Goal: Information Seeking & Learning: Learn about a topic

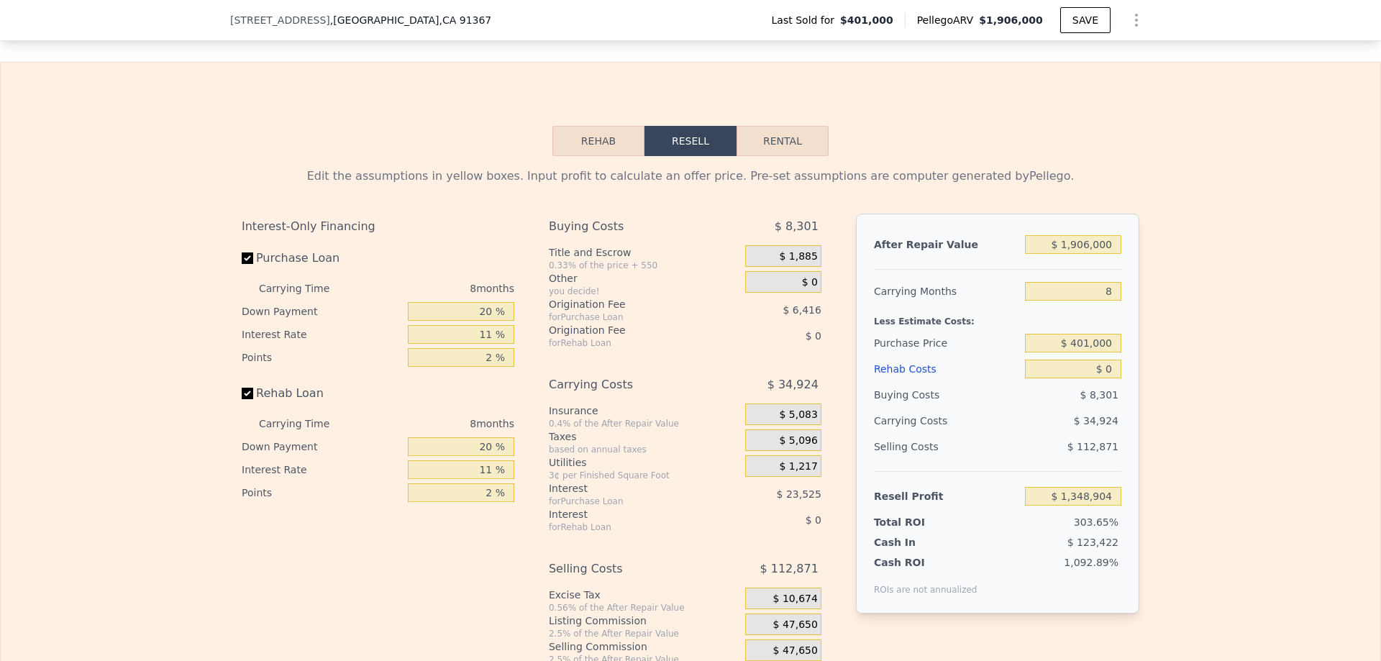
scroll to position [2014, 0]
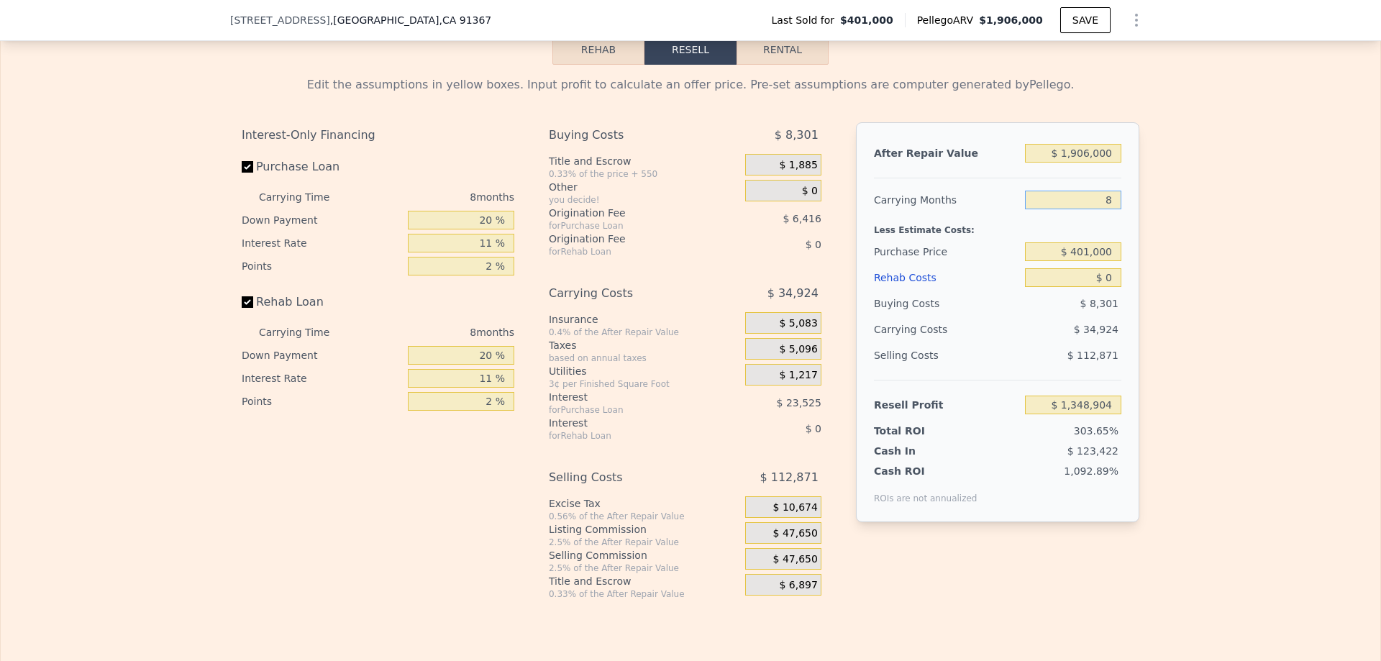
click at [1103, 209] on input "8" at bounding box center [1073, 200] width 96 height 19
click at [1148, 281] on div "Edit the assumptions in yellow boxes. Input profit to calculate an offer price.…" at bounding box center [691, 332] width 1380 height 535
click at [1103, 261] on input "$ 401,000" at bounding box center [1073, 251] width 96 height 19
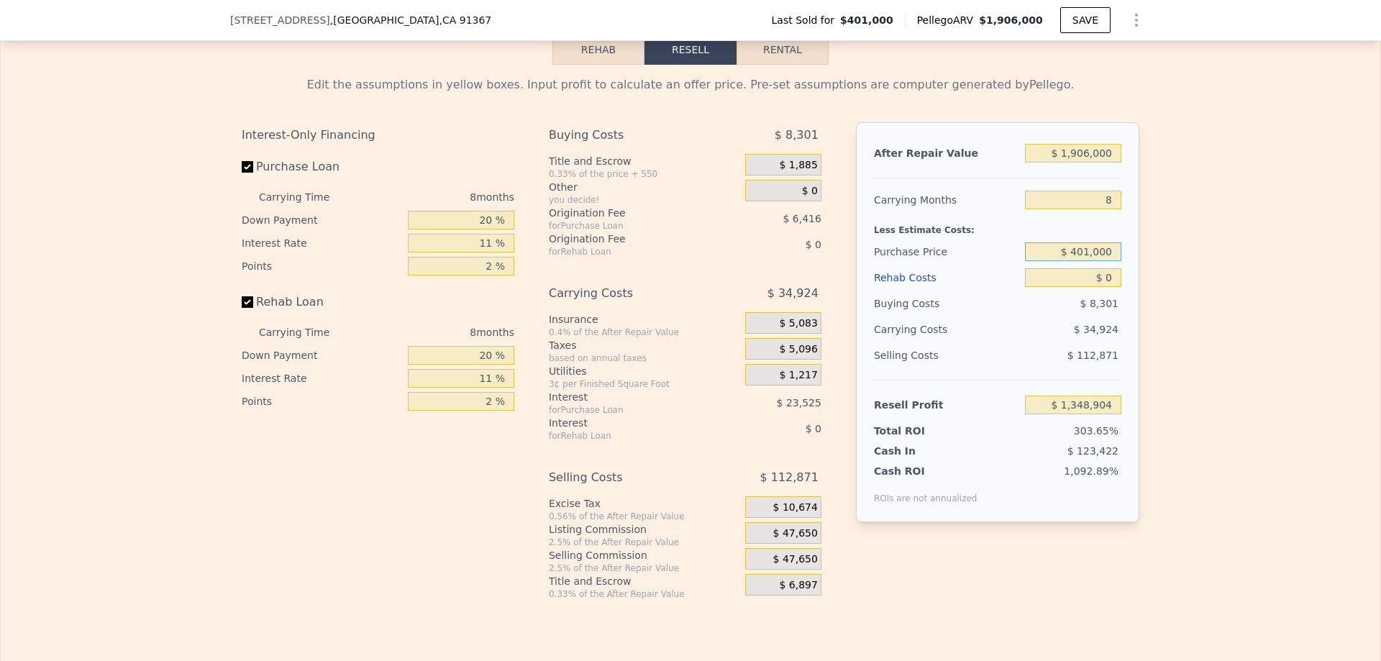
click at [1103, 261] on input "$ 401,000" at bounding box center [1073, 251] width 96 height 19
type input "$ 1,250,000"
click at [1125, 271] on div "After Repair Value $ 1,906,000 Carrying Months 8 Less Estimate Costs: Purchase …" at bounding box center [997, 322] width 283 height 400
type input "$ 433,684"
click at [1103, 287] on input "$ 0" at bounding box center [1073, 277] width 96 height 19
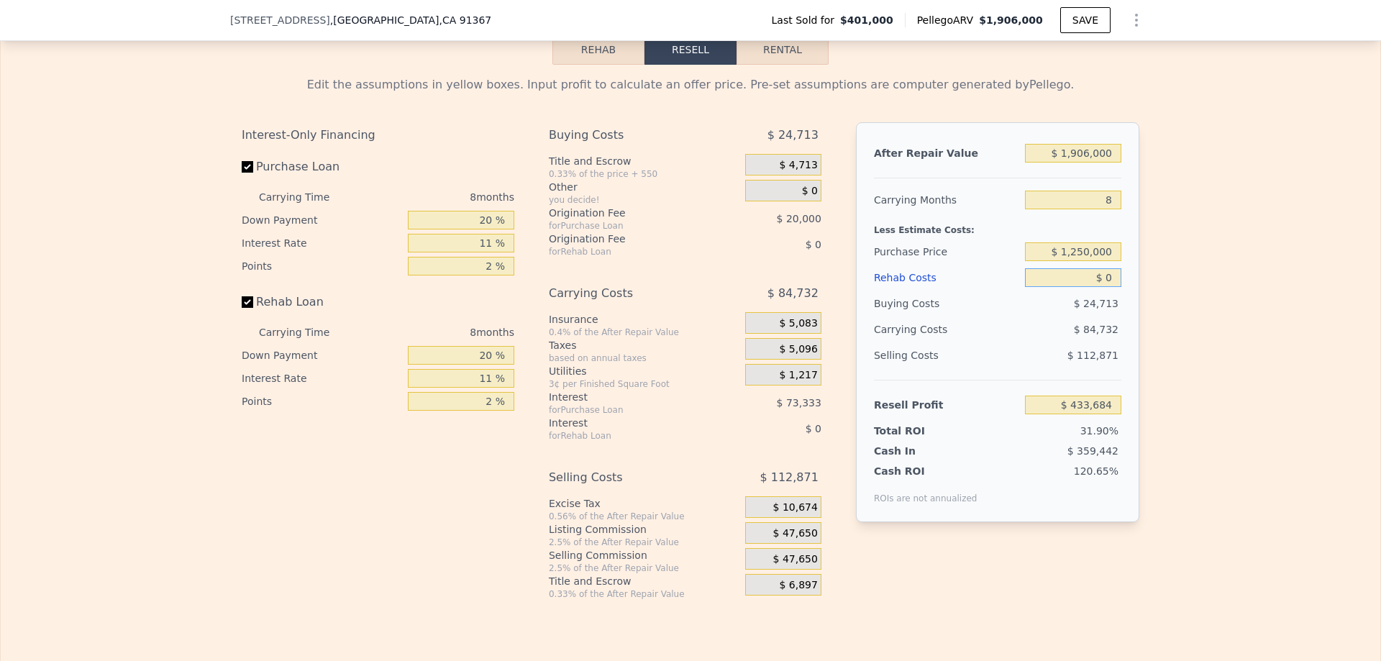
click at [1103, 287] on input "$ 0" at bounding box center [1073, 277] width 96 height 19
type input "$ 25,000"
type input "$ 406,820"
type input "$ 250,000"
type input "$ 165,020"
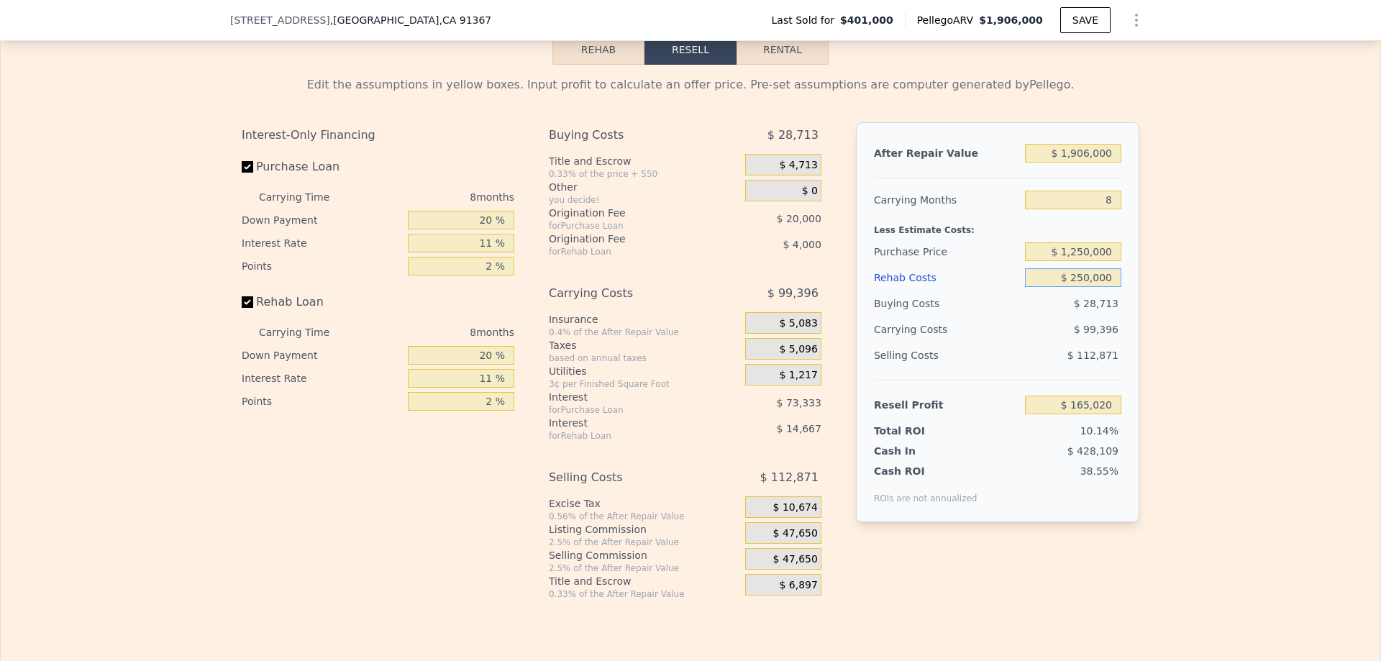
type input "$ 250,000"
click at [1191, 337] on div "Edit the assumptions in yellow boxes. Input profit to calculate an offer price.…" at bounding box center [691, 332] width 1380 height 535
click at [428, 499] on div "Interest-Only Financing Purchase Loan Carrying Time 8 months Down Payment 20 % …" at bounding box center [384, 361] width 284 height 478
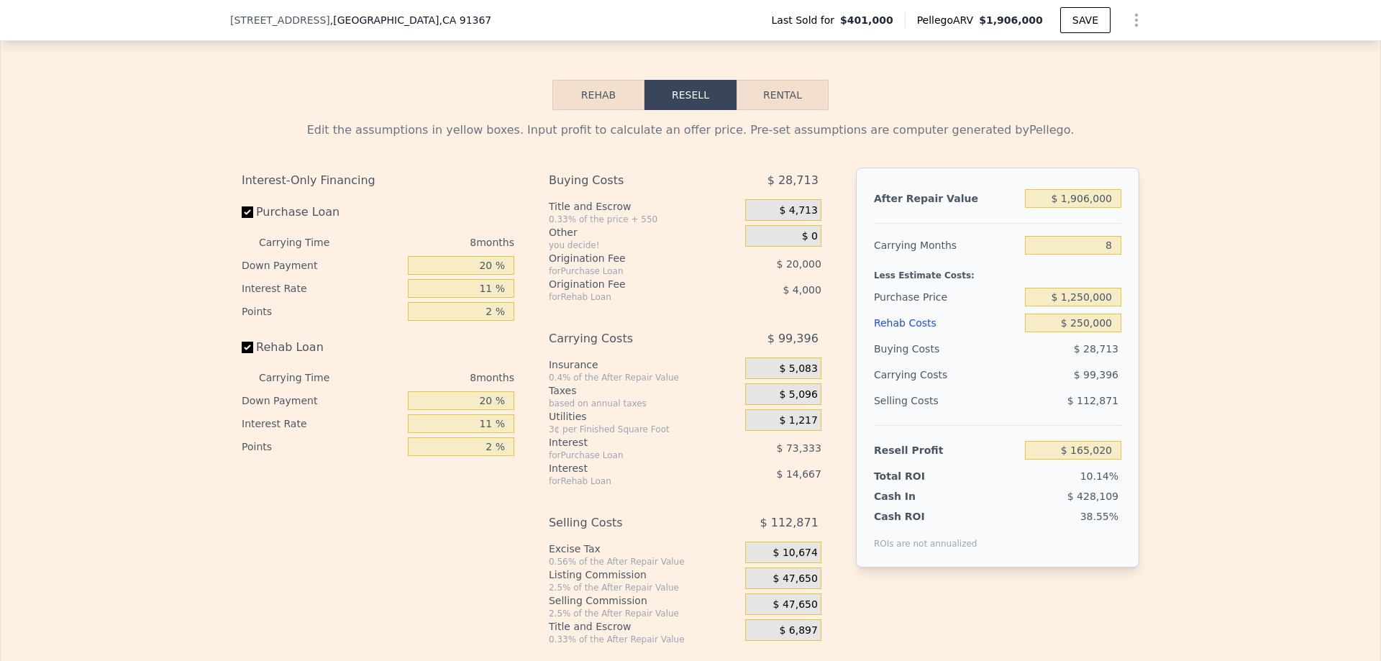
scroll to position [1942, 0]
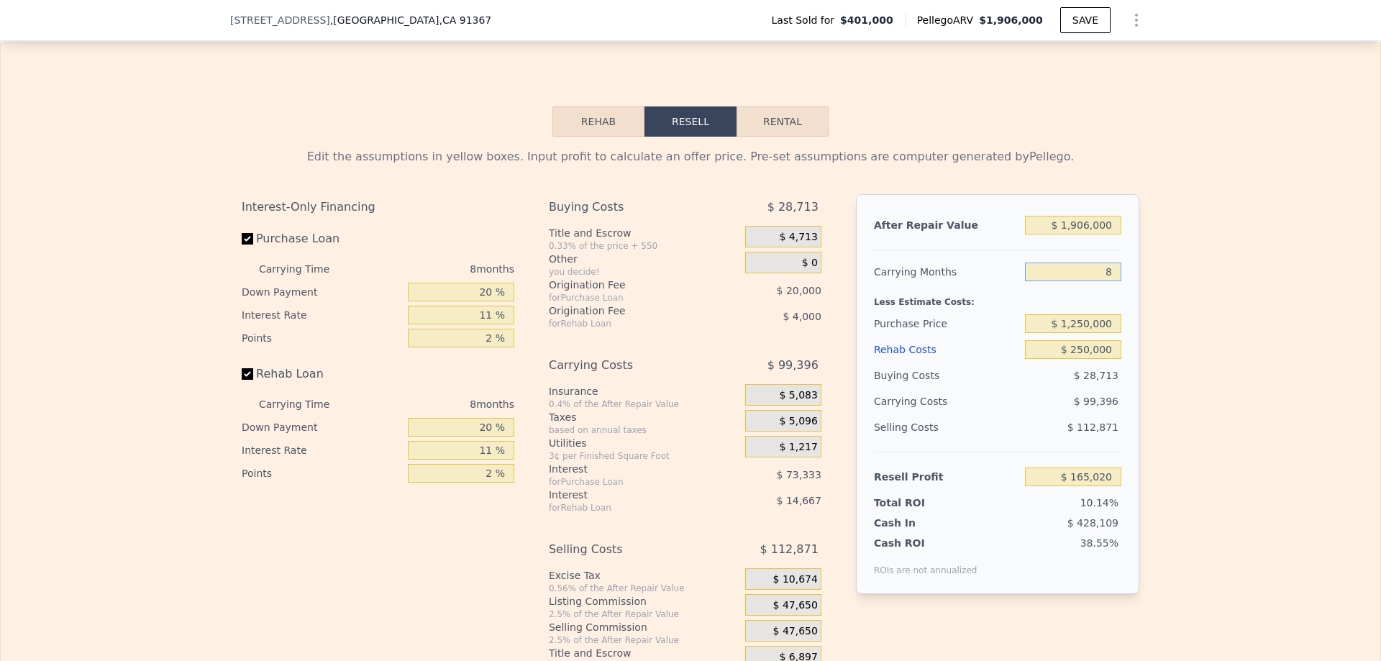
click at [1107, 281] on input "8" at bounding box center [1073, 272] width 96 height 19
type input "12"
type input "$ 115,322"
click at [1142, 302] on div "Edit the assumptions in yellow boxes. Input profit to calculate an offer price.…" at bounding box center [690, 404] width 921 height 535
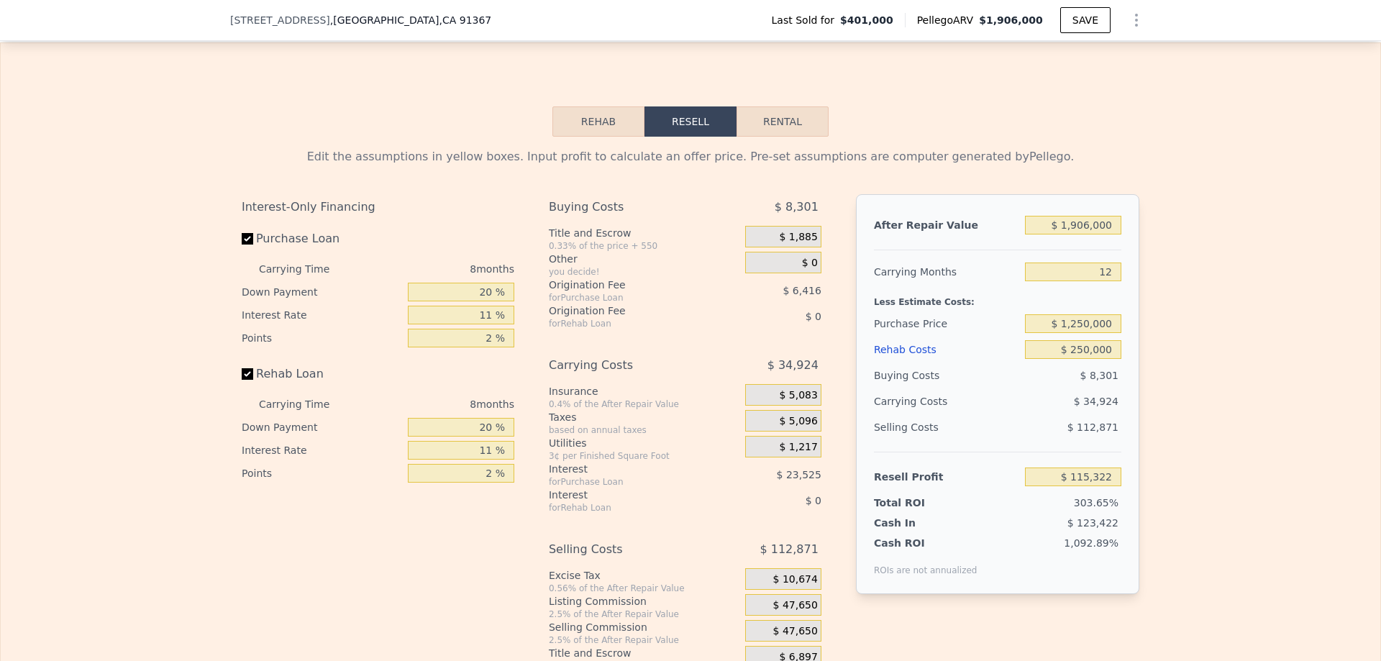
type input "8"
type input "$ 0"
type input "$ 1,348,904"
click at [1111, 281] on input "8" at bounding box center [1073, 272] width 96 height 19
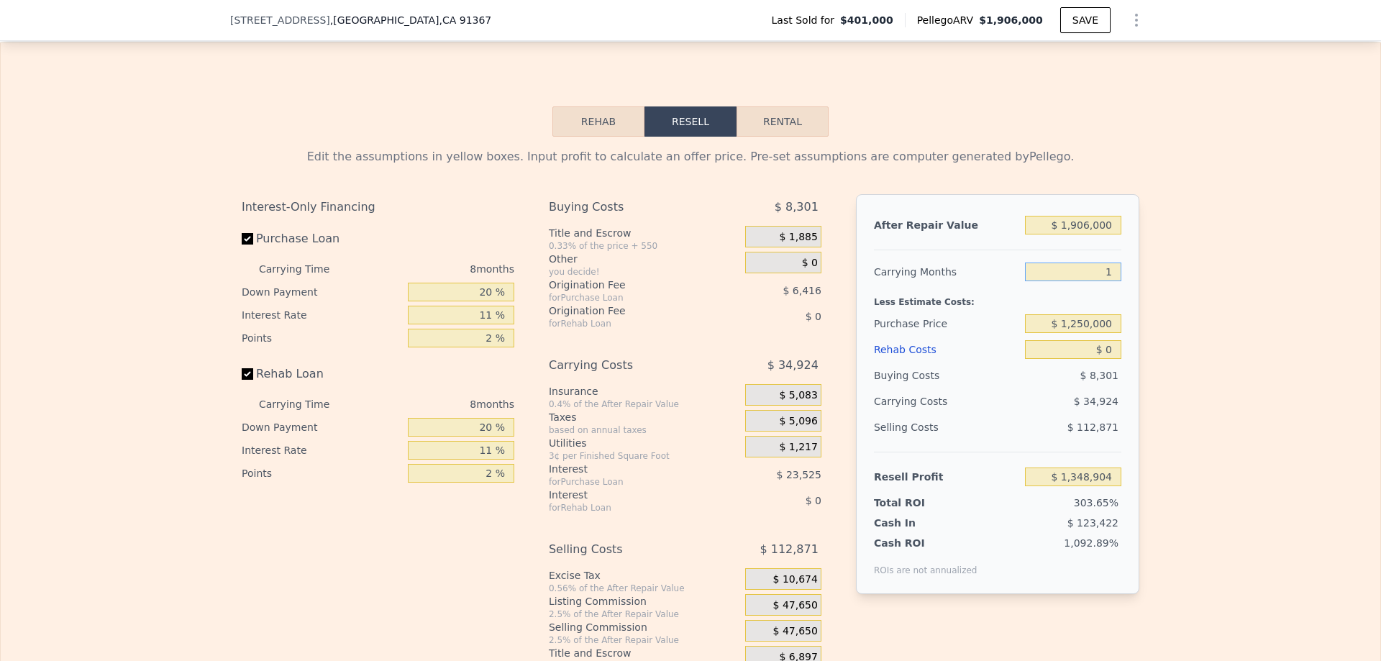
type input "12"
type input "$ 1,331,442"
click at [1144, 320] on div "Edit the assumptions in yellow boxes. Input profit to calculate an offer price.…" at bounding box center [690, 404] width 921 height 535
click at [1109, 359] on input "$ 0" at bounding box center [1073, 349] width 96 height 19
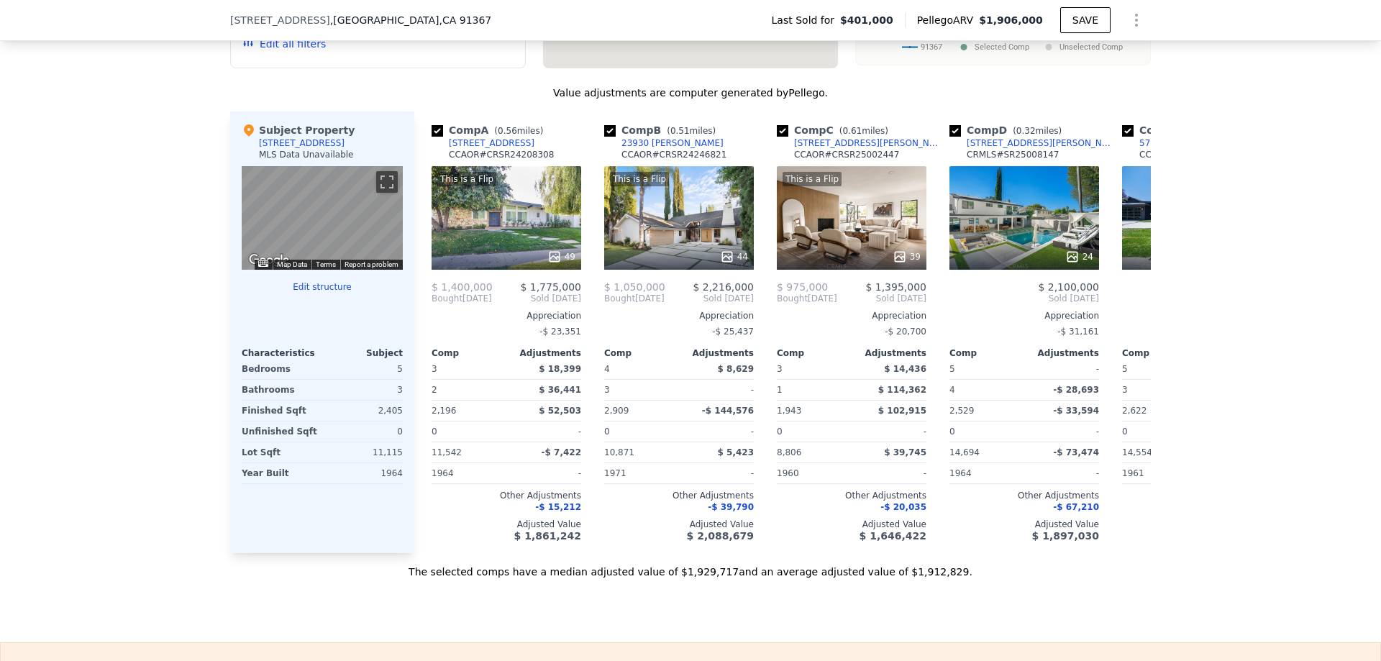
scroll to position [1223, 0]
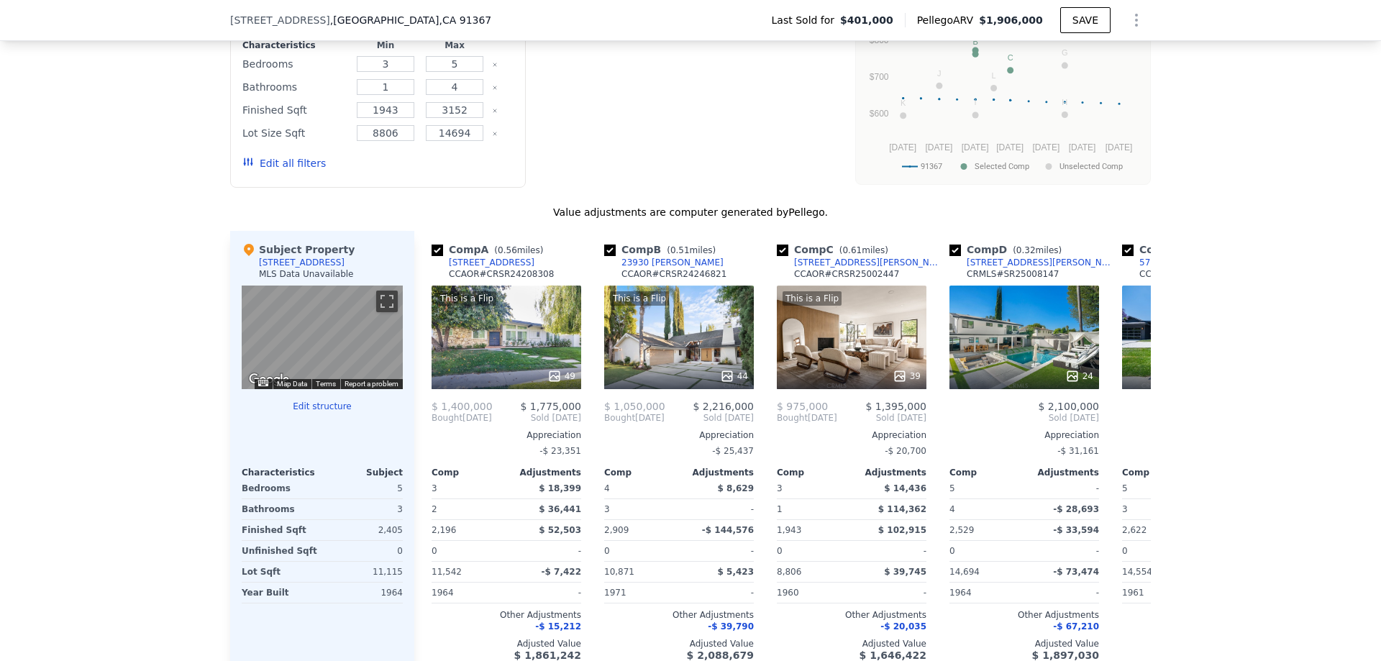
type input "8"
type input "$ 1,348,904"
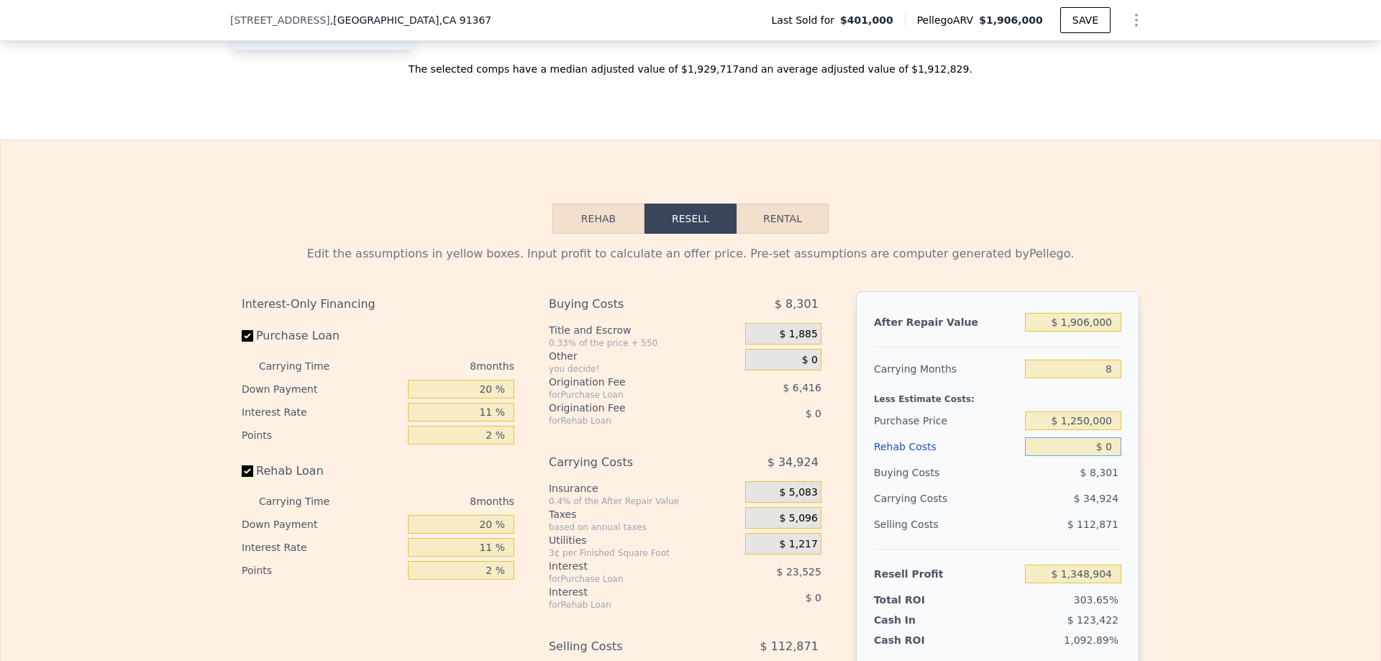
scroll to position [1942, 0]
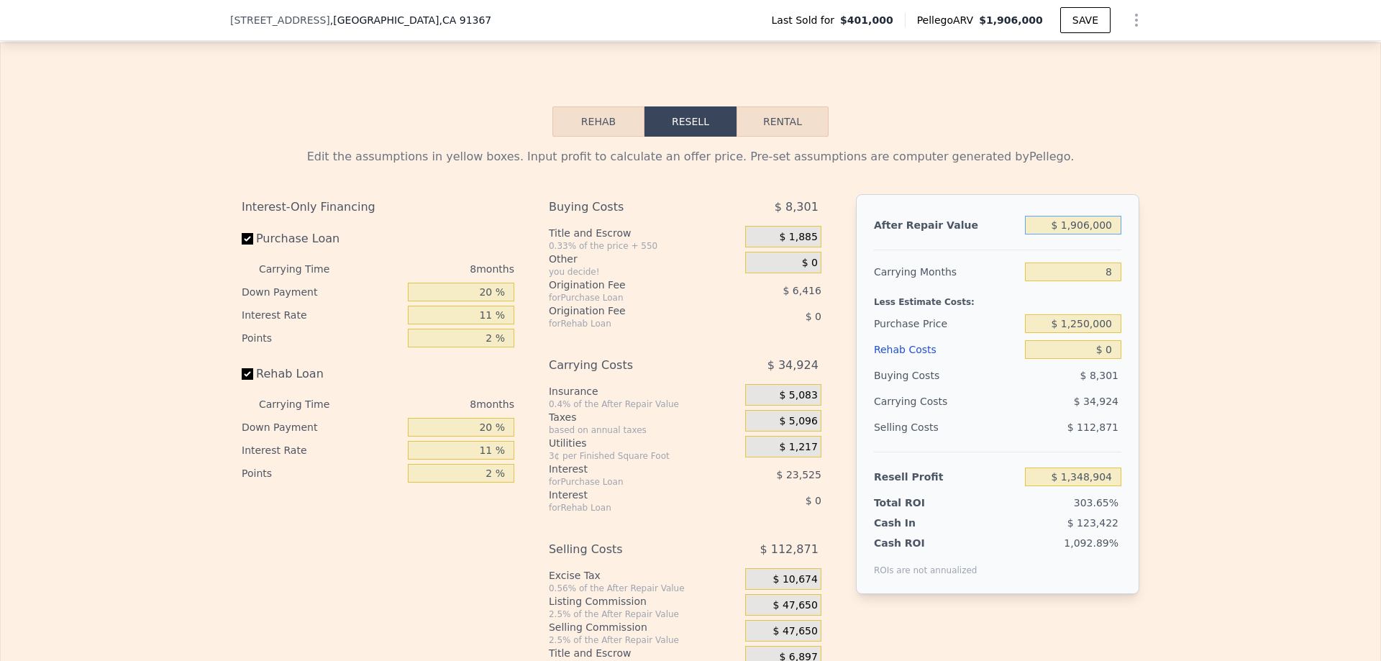
click at [1097, 235] on input "$ 1,906,000" at bounding box center [1073, 225] width 96 height 19
type input "$ 1,700"
type input "-$ 438,099"
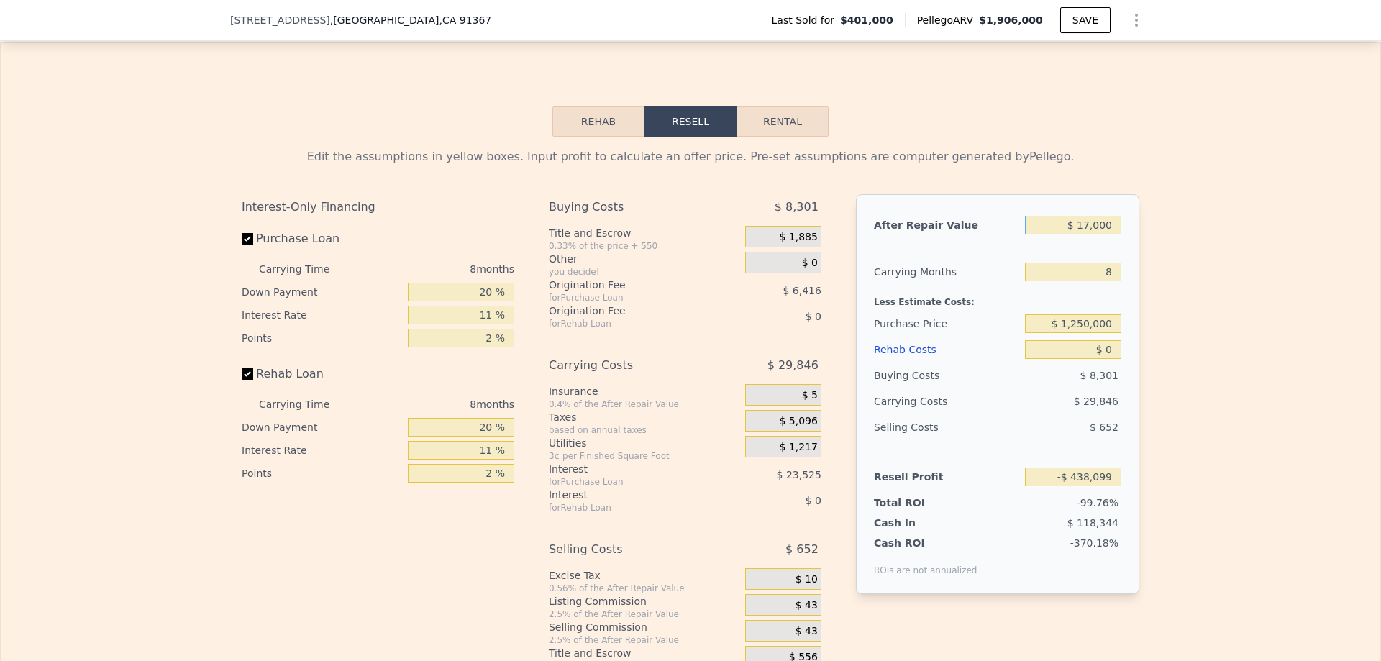
type input "$ 170,000"
type input "-$ 280,163"
type input "$ 1,700,000"
type input "$ 1,155,594"
type input "$ 1,700,000"
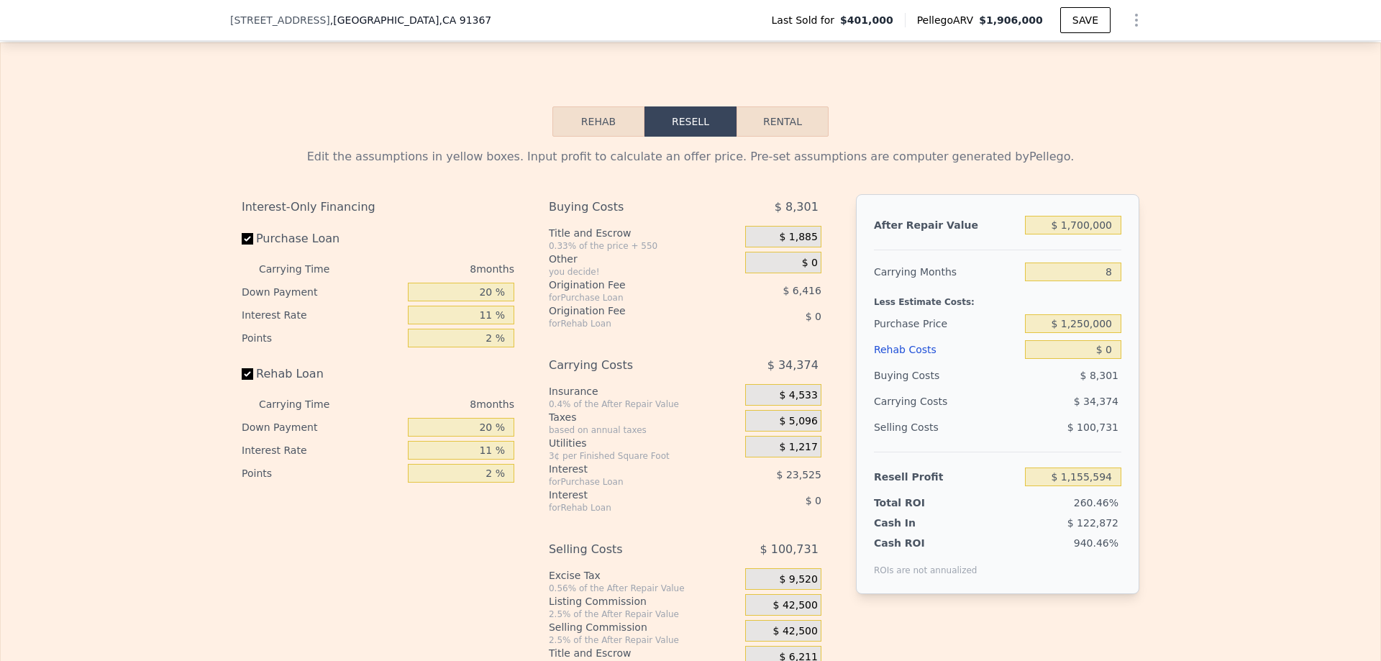
click at [1222, 276] on div "Edit the assumptions in yellow boxes. Input profit to calculate an offer price.…" at bounding box center [691, 404] width 1380 height 535
click at [1111, 359] on input "$ 0" at bounding box center [1073, 349] width 96 height 19
type input "$ 250,000"
type input "$ 886,930"
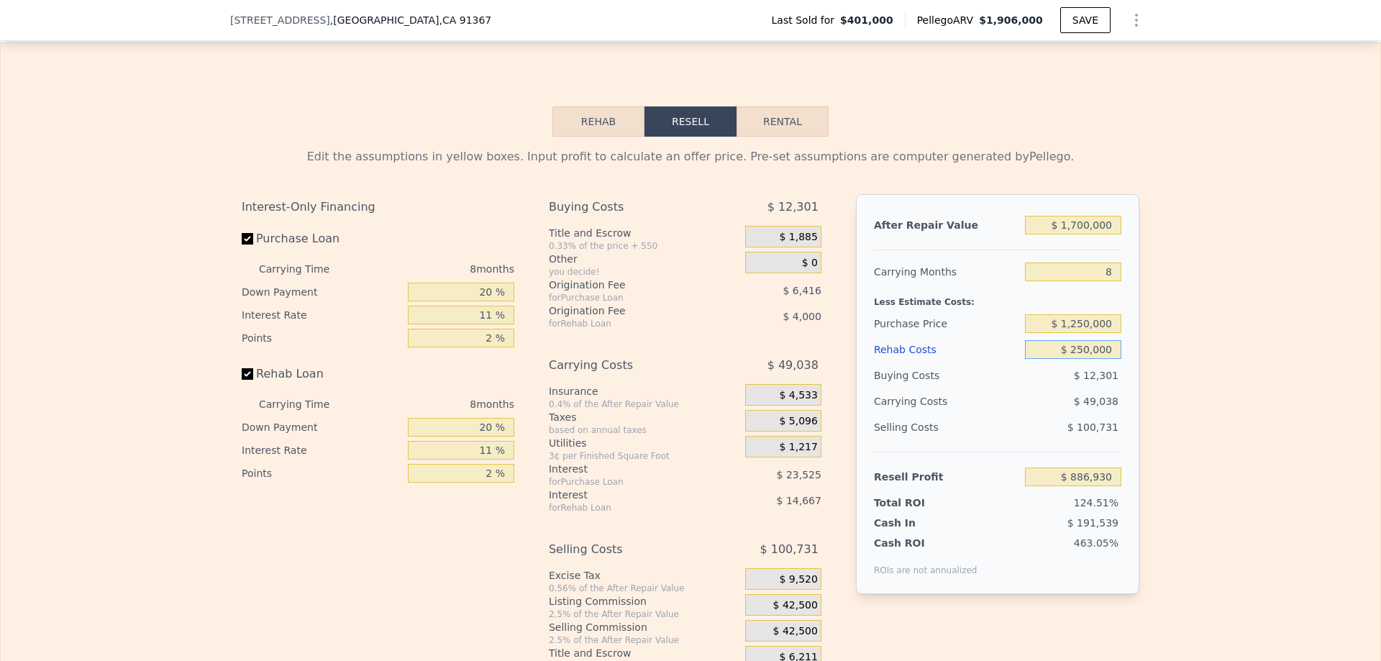
type input "$ 250,000"
click at [1166, 393] on div "Edit the assumptions in yellow boxes. Input profit to calculate an offer price.…" at bounding box center [691, 404] width 1380 height 535
click at [1146, 422] on div "Edit the assumptions in yellow boxes. Input profit to calculate an offer price.…" at bounding box center [691, 404] width 1380 height 535
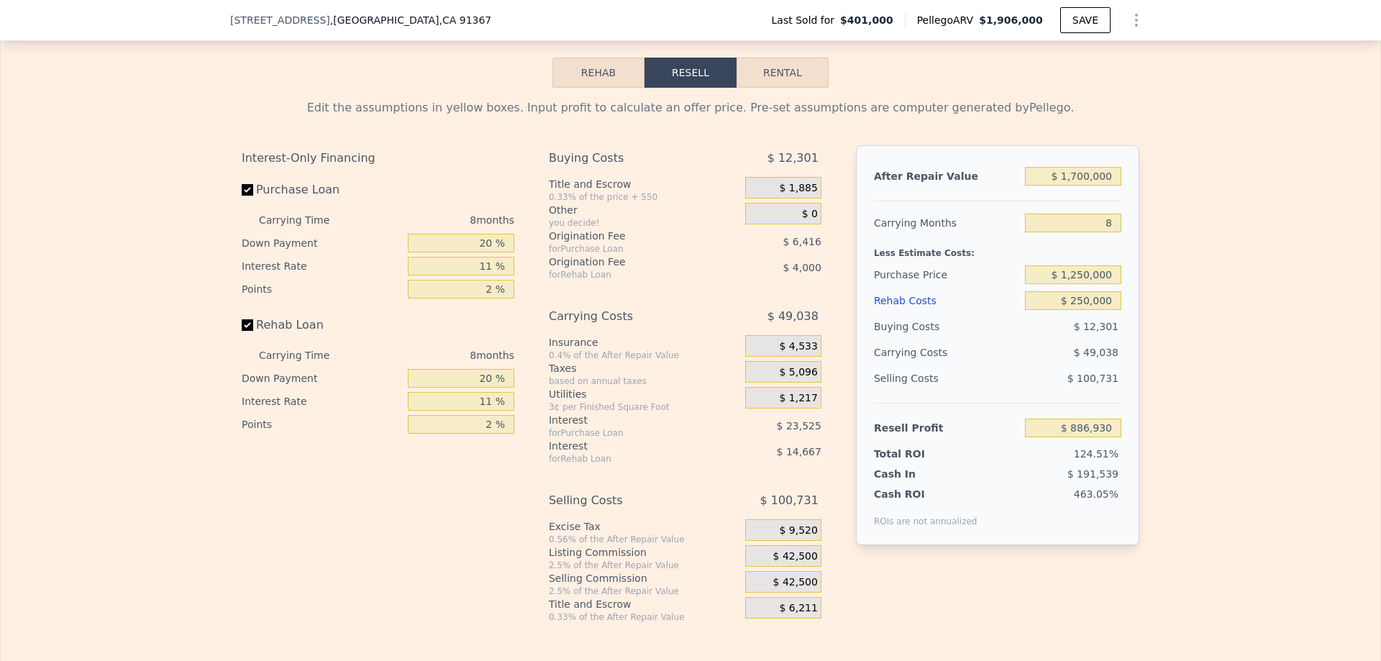
scroll to position [2014, 0]
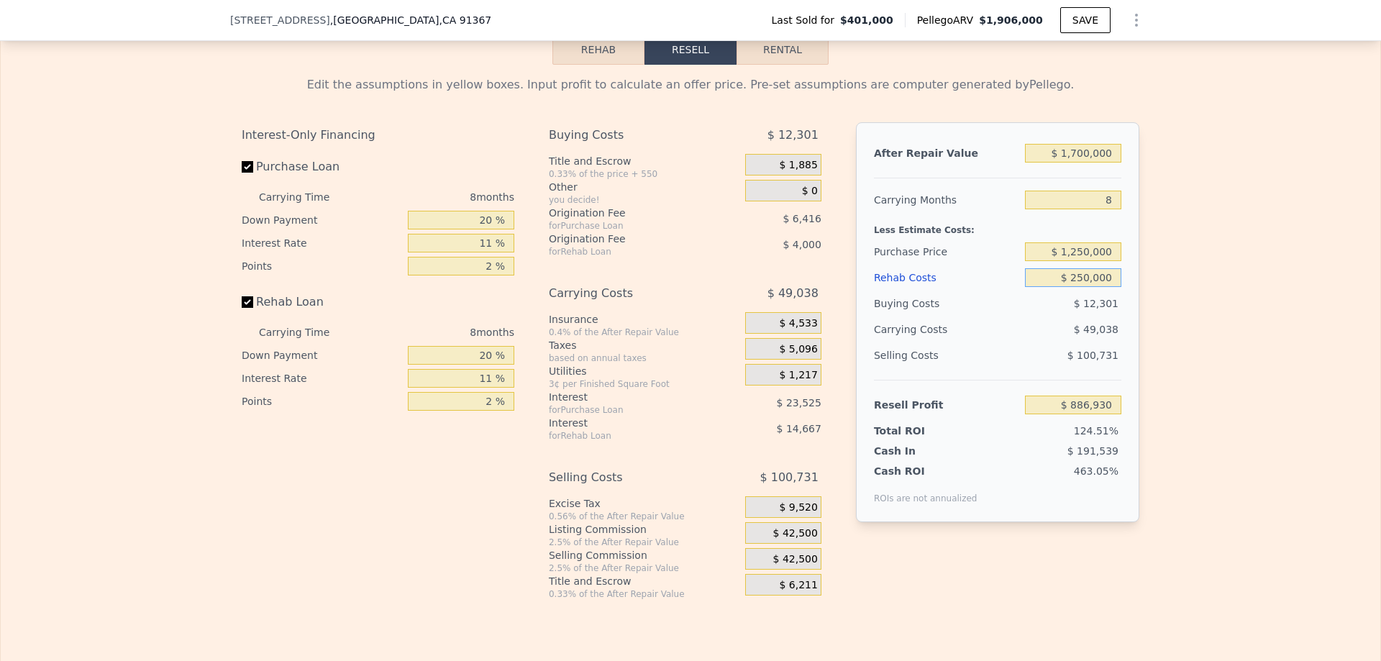
click at [1101, 287] on input "$ 250,000" at bounding box center [1073, 277] width 96 height 19
click at [1110, 414] on input "$ 886,930" at bounding box center [1073, 405] width 96 height 19
click at [1128, 444] on div "After Repair Value $ 1,700,000 Carrying Months 8 Less Estimate Costs: Purchase …" at bounding box center [997, 322] width 283 height 400
type input "$ 401,000"
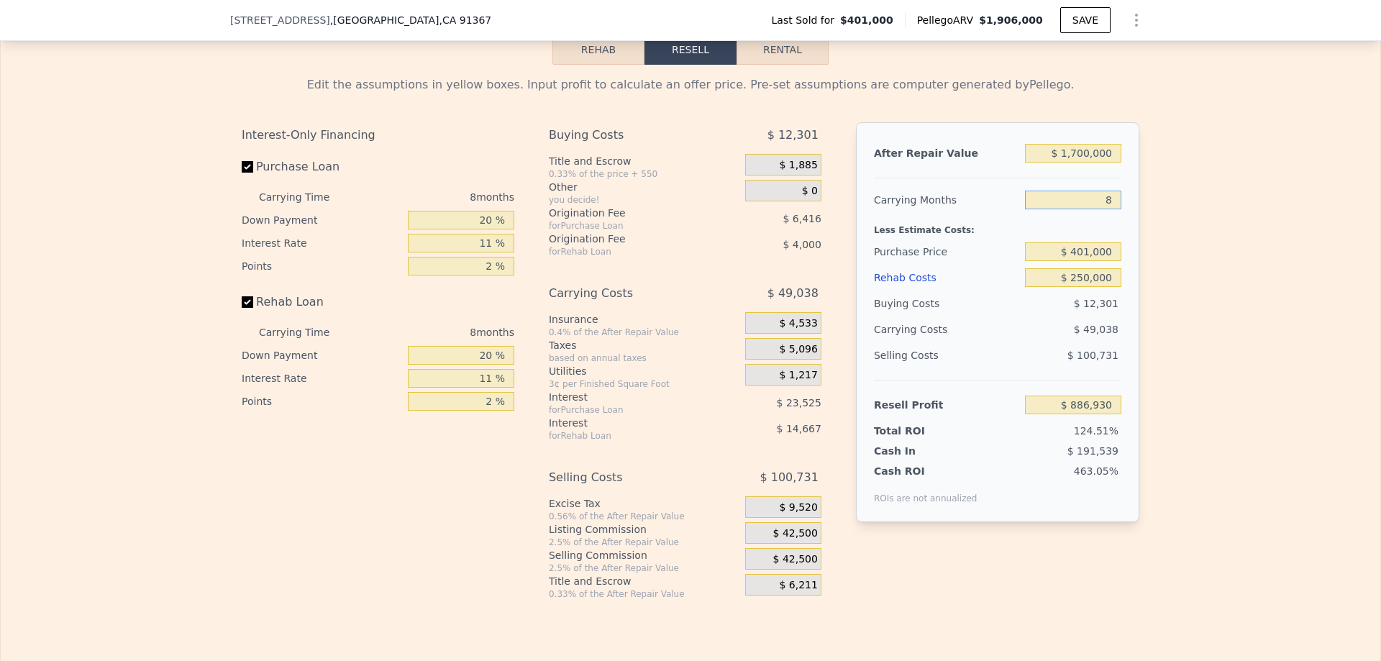
drag, startPoint x: 1110, startPoint y: 219, endPoint x: 1093, endPoint y: 219, distance: 17.3
click at [1093, 209] on input "8" at bounding box center [1073, 200] width 96 height 19
type input "12"
type input "$ 862,410"
type input "12"
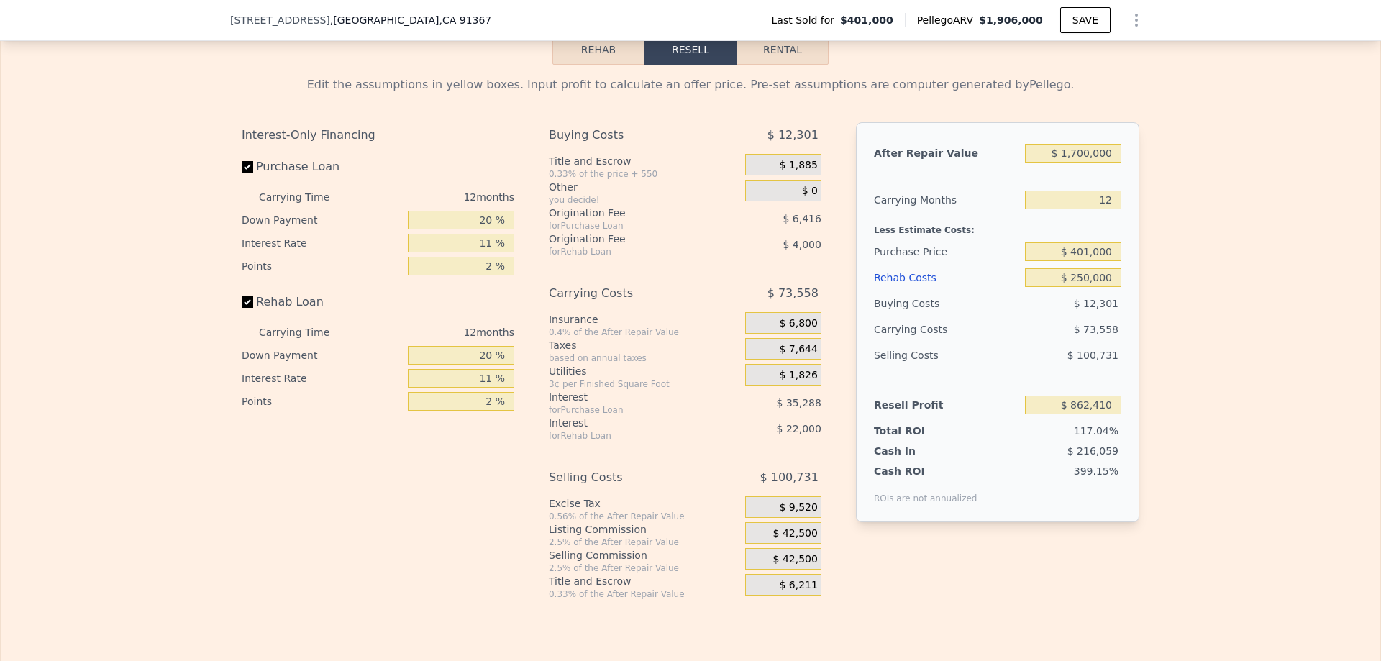
click at [1165, 248] on div "Edit the assumptions in yellow boxes. Input profit to calculate an offer price.…" at bounding box center [691, 332] width 1380 height 535
click at [1106, 414] on input "$ 862,410" at bounding box center [1073, 405] width 96 height 19
click at [1139, 432] on div "Edit the assumptions in yellow boxes. Input profit to calculate an offer price.…" at bounding box center [690, 332] width 921 height 535
click at [1103, 261] on input "$ 401,000" at bounding box center [1073, 251] width 96 height 19
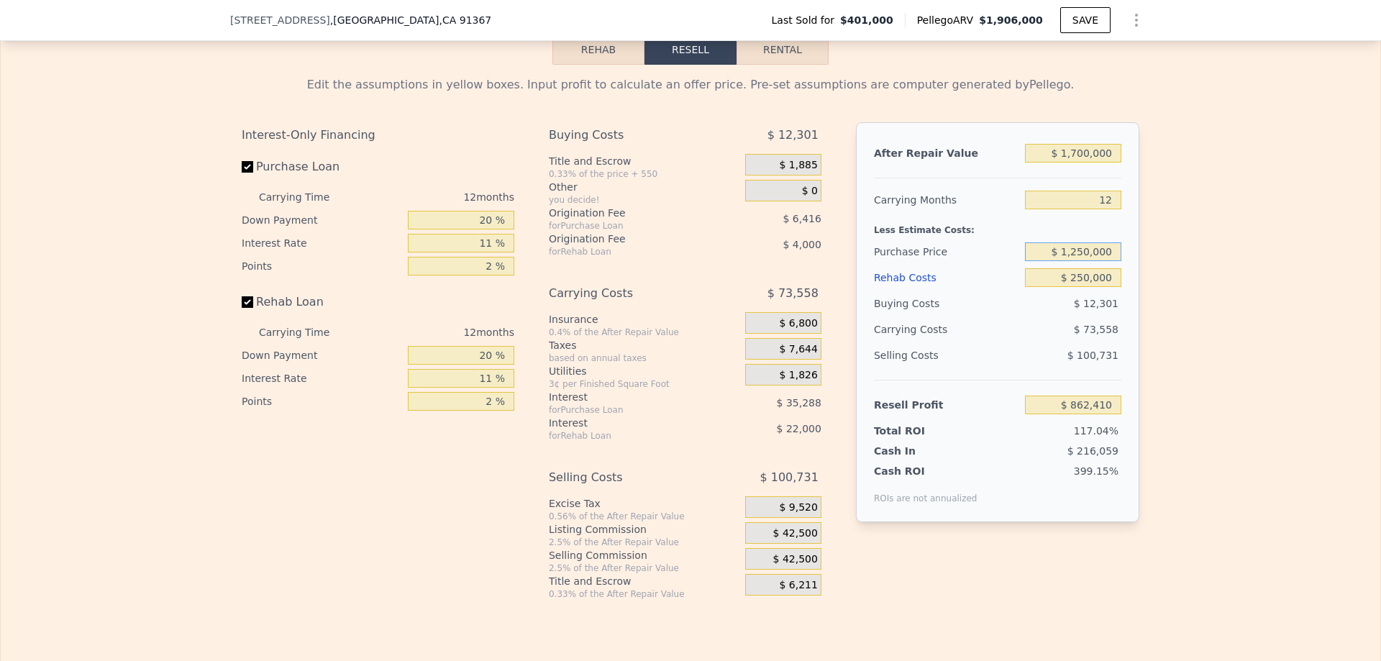
type input "$ 1,250,000"
click at [1139, 291] on div "Edit the assumptions in yellow boxes. Input profit to calculate an offer price.…" at bounding box center [690, 332] width 921 height 535
type input "-$ 77,714"
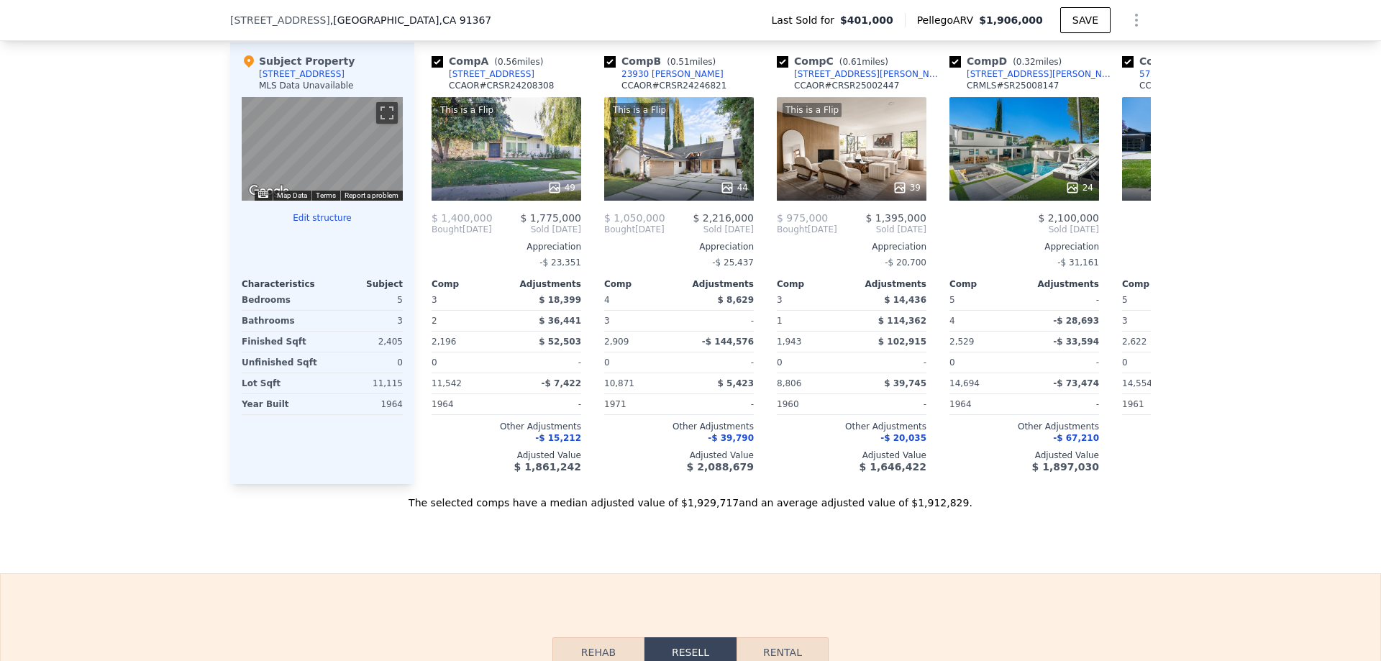
scroll to position [1367, 0]
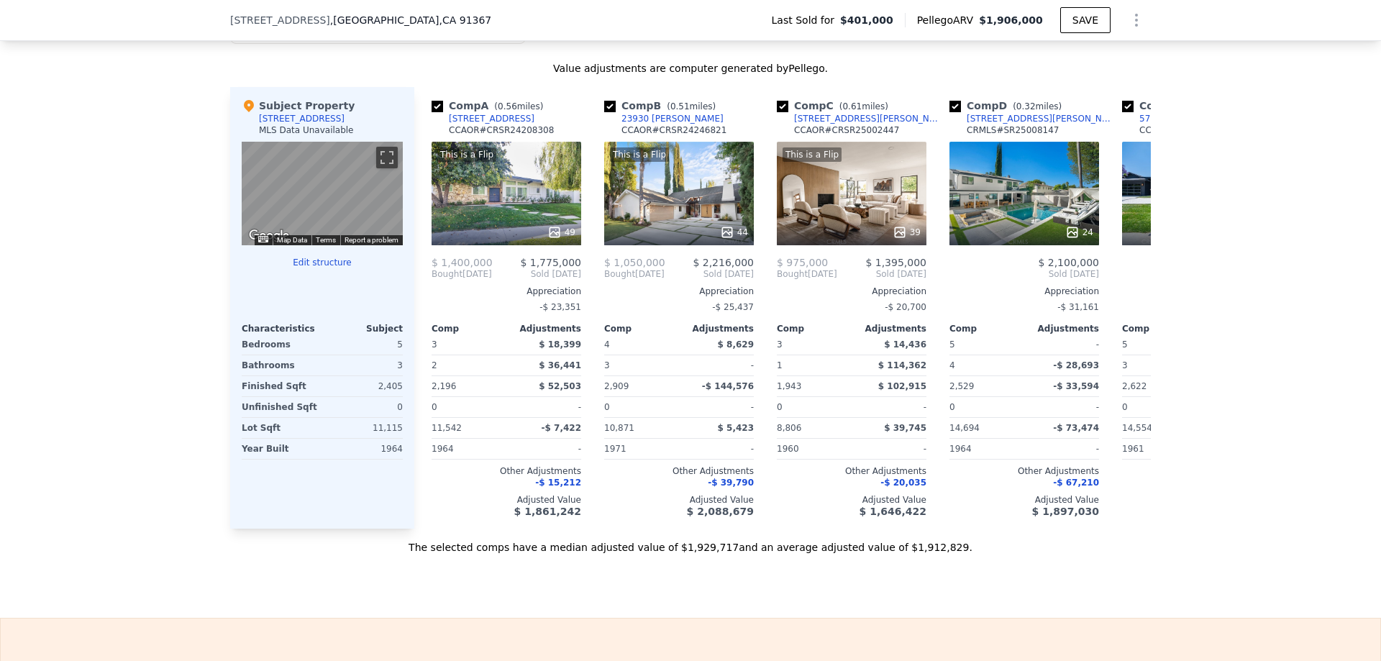
type input "$ 1,906,000"
type input "8"
type input "$ 0"
type input "$ 1,348,904"
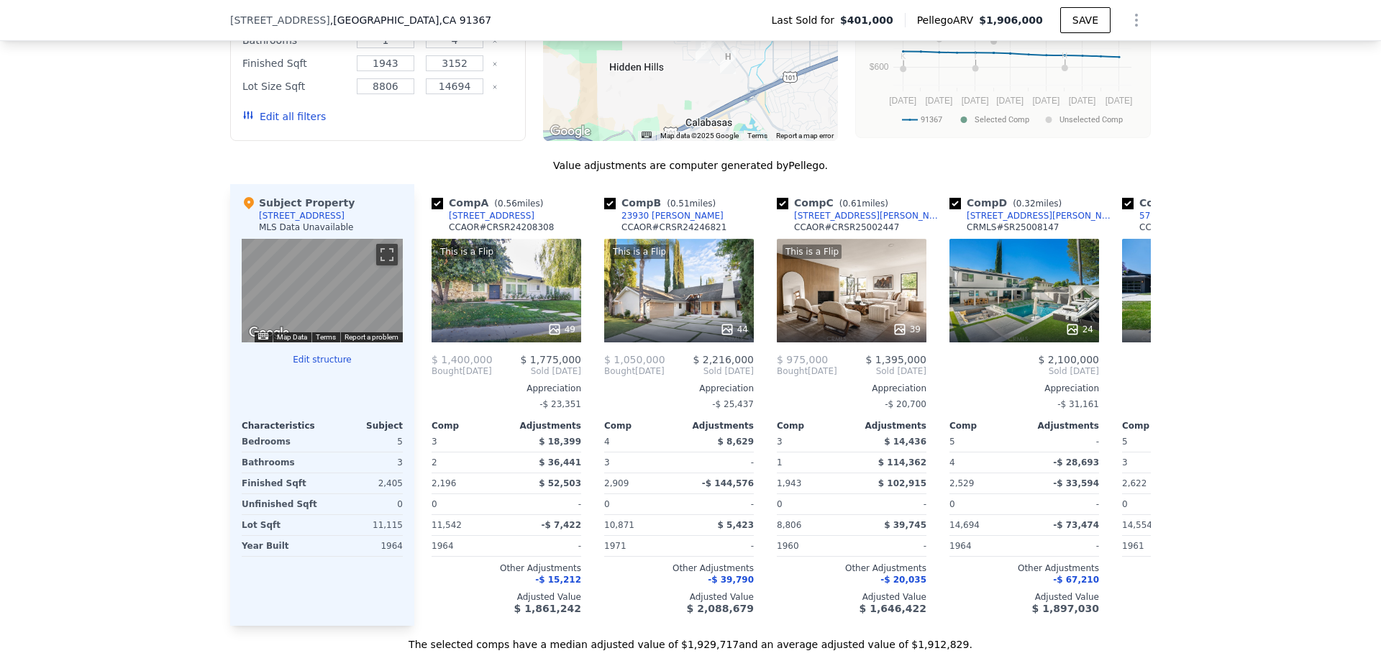
scroll to position [1295, 0]
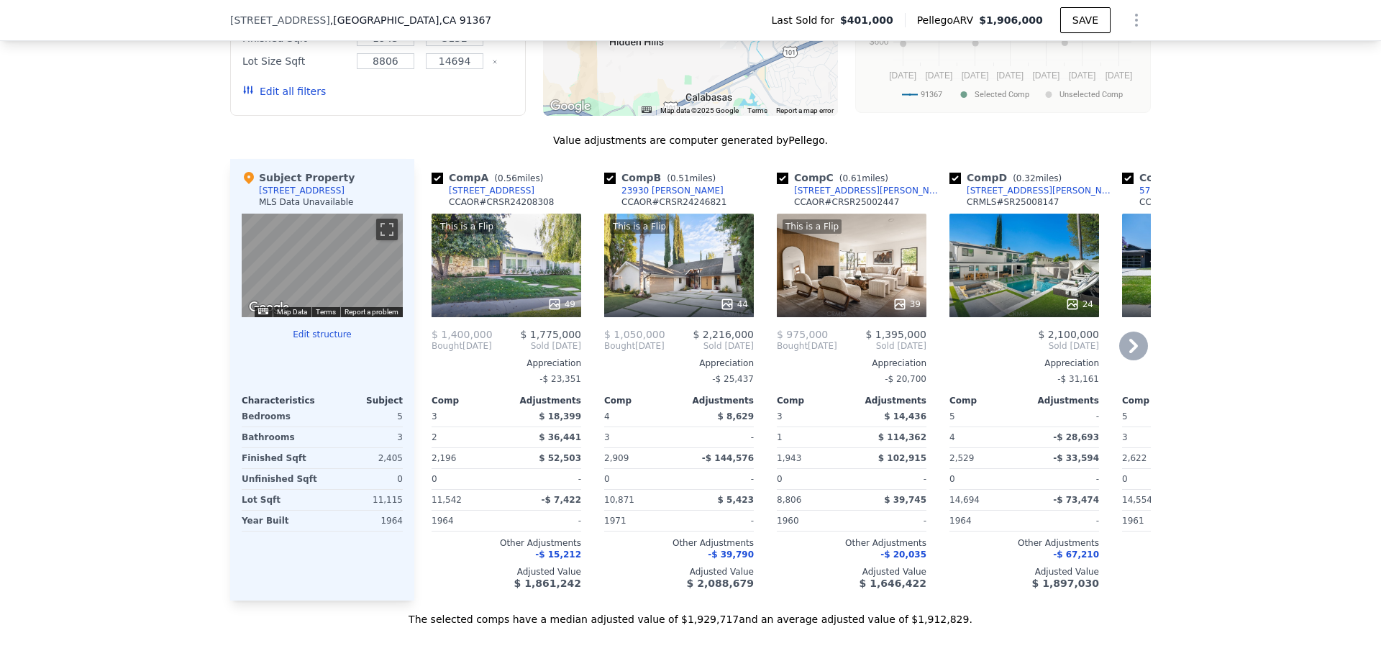
click at [650, 196] on div "23930 Mariano St" at bounding box center [673, 191] width 102 height 12
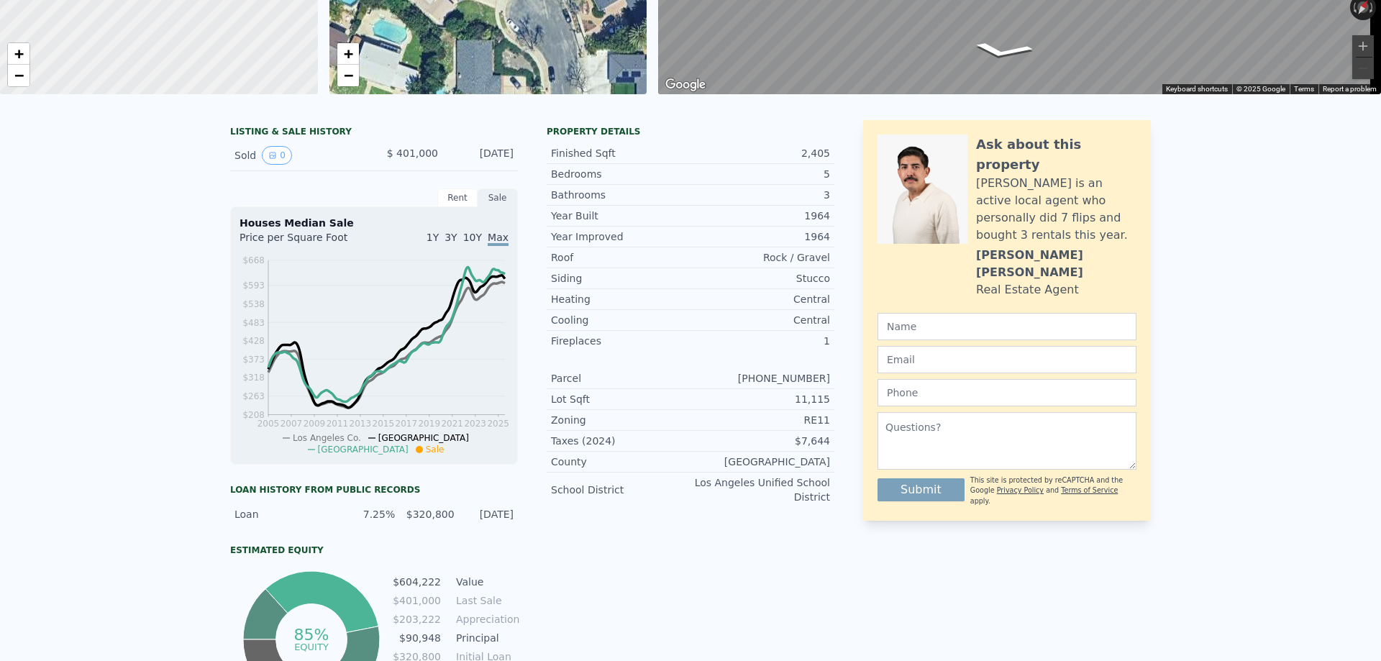
scroll to position [0, 0]
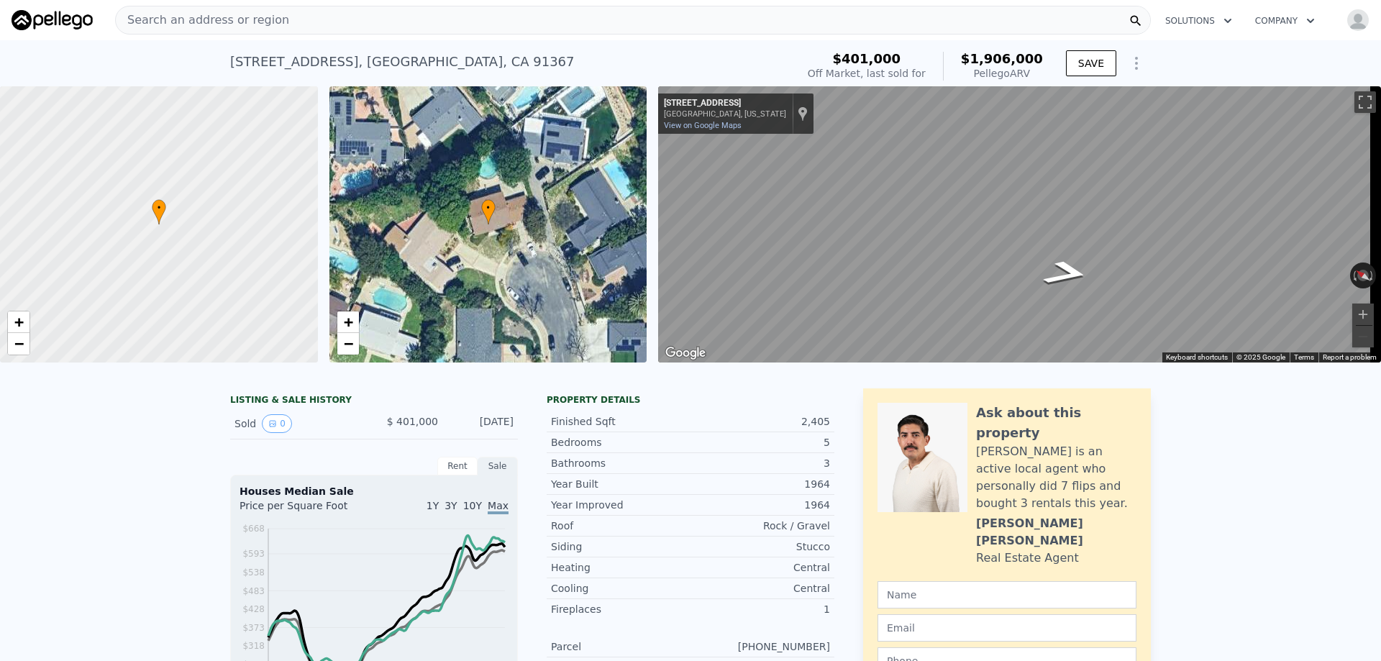
click at [570, 226] on div "• + −" at bounding box center [488, 224] width 318 height 276
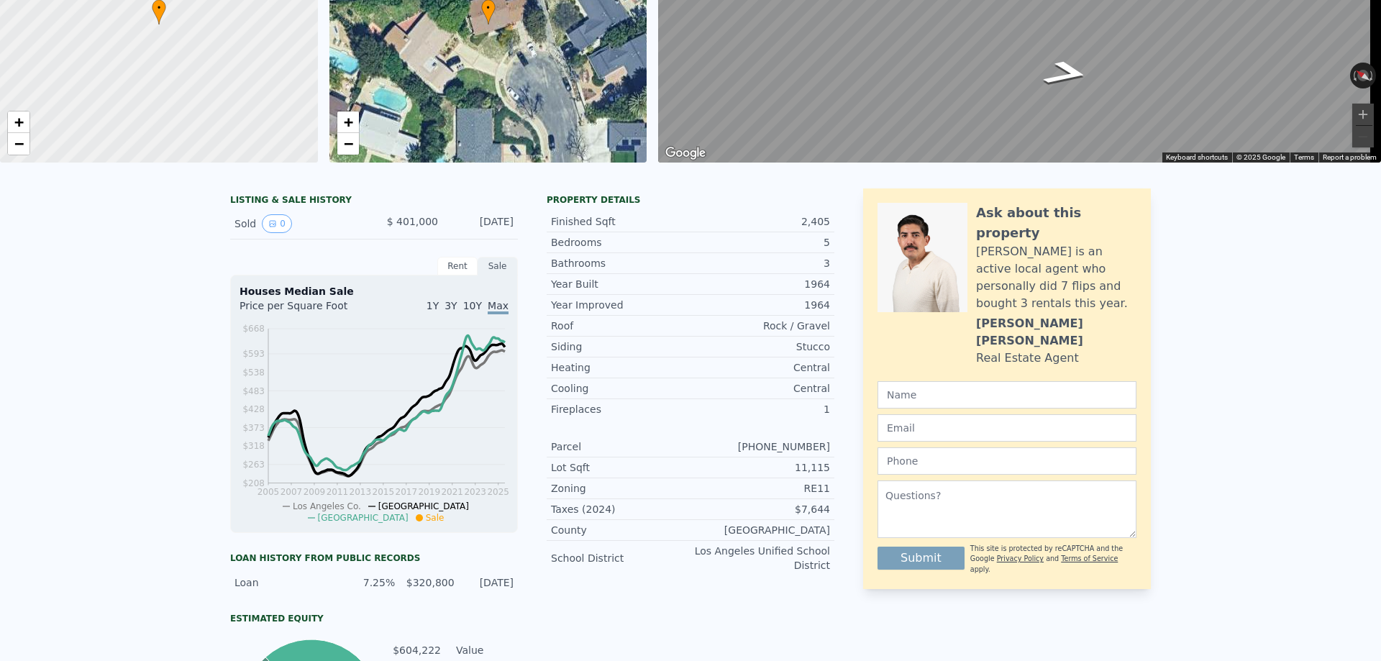
scroll to position [5, 0]
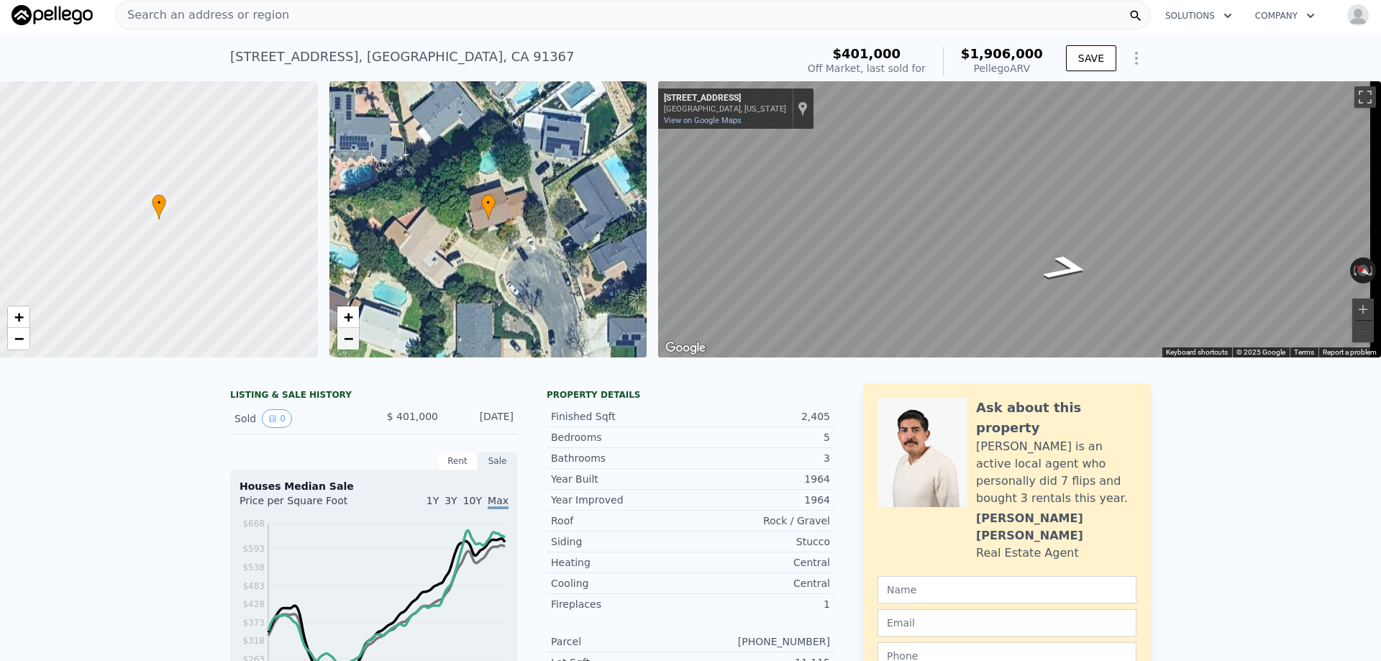
click at [350, 343] on span "−" at bounding box center [347, 338] width 9 height 18
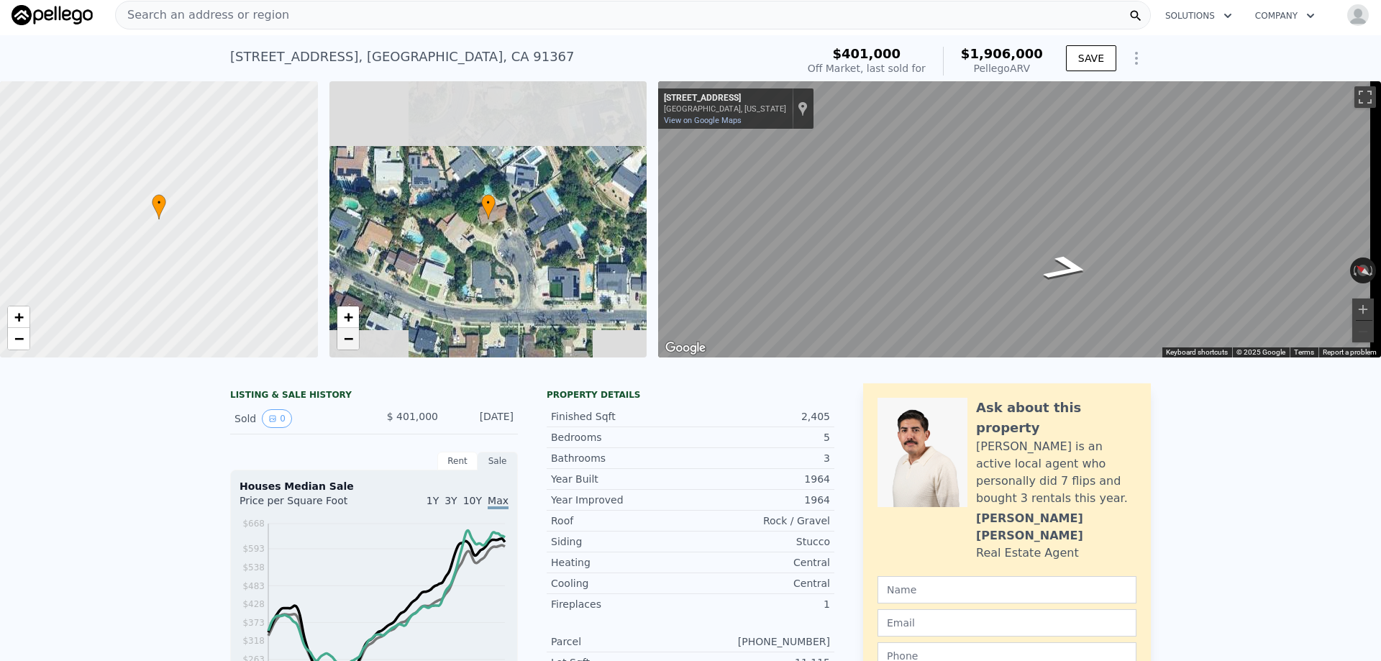
click at [350, 343] on span "−" at bounding box center [347, 338] width 9 height 18
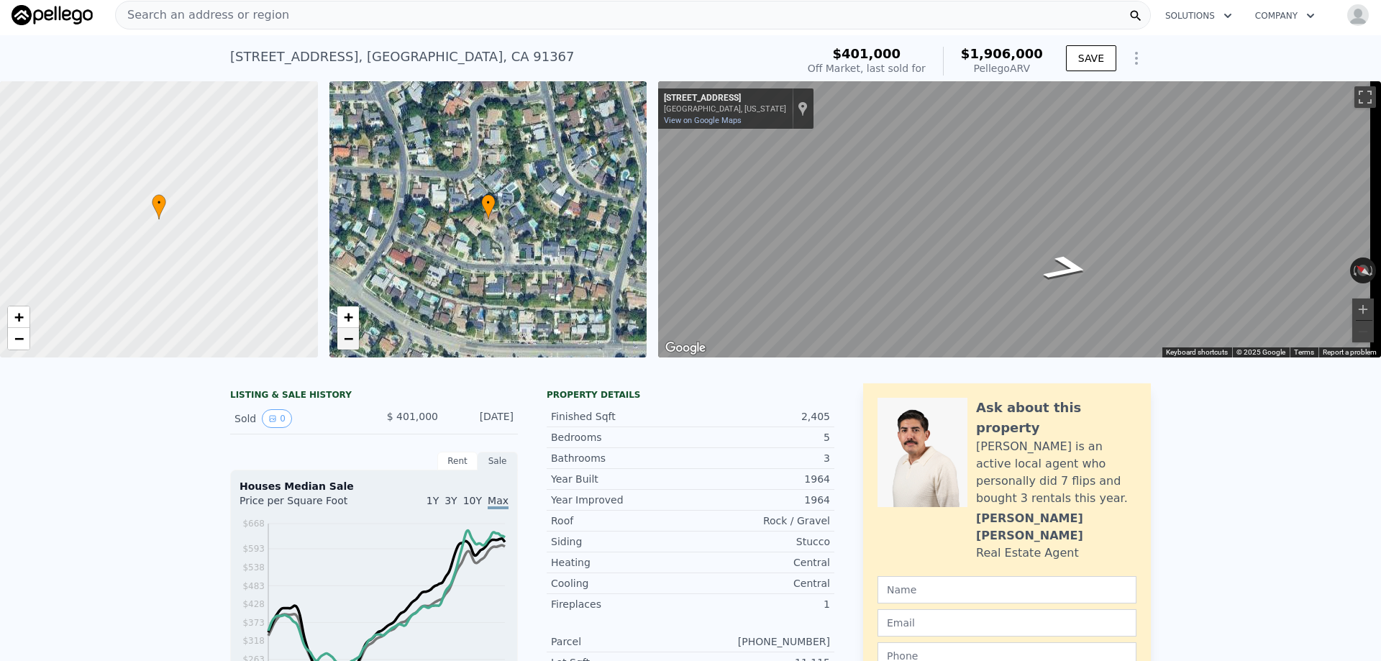
click at [350, 343] on span "−" at bounding box center [347, 338] width 9 height 18
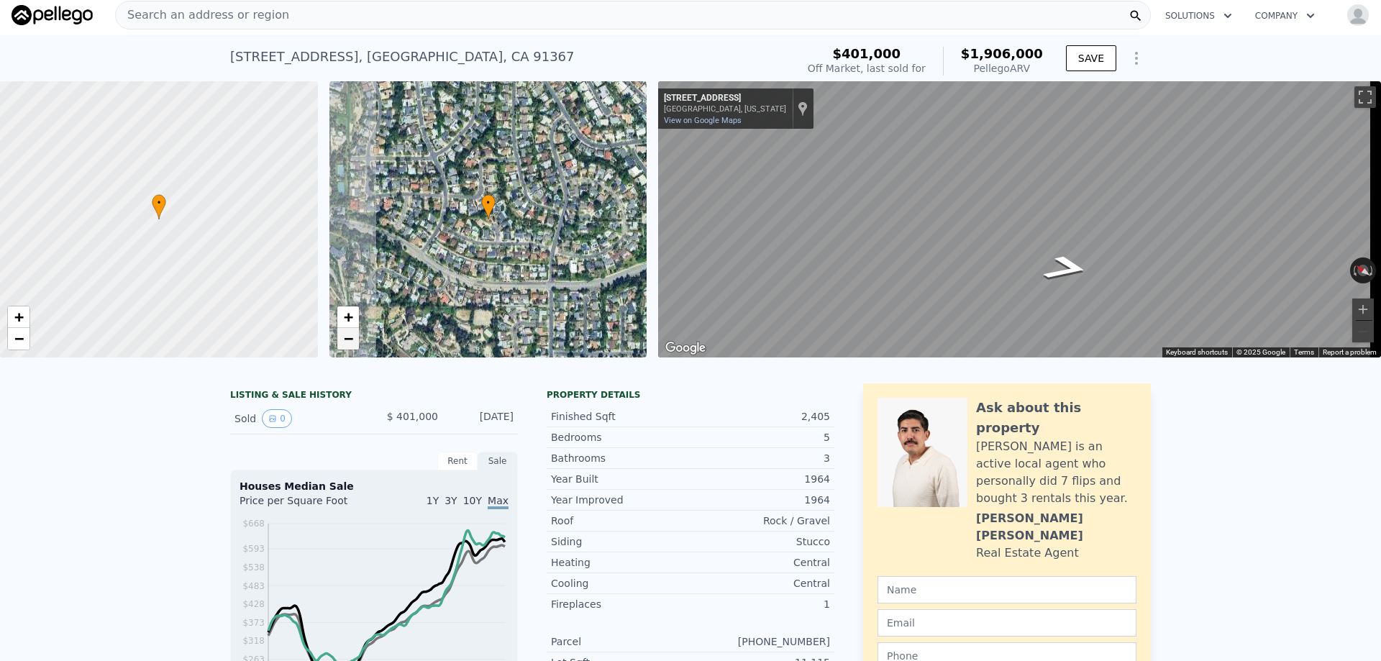
click at [350, 343] on span "−" at bounding box center [347, 338] width 9 height 18
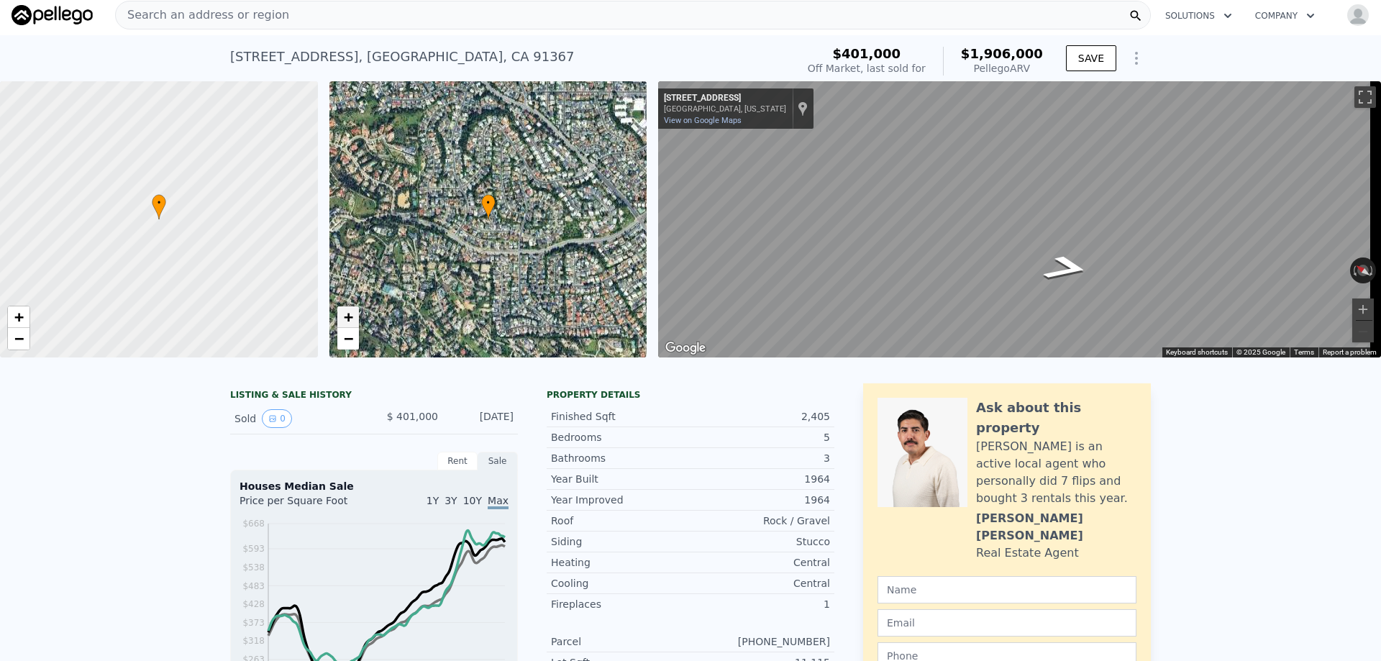
click at [352, 315] on span "+" at bounding box center [347, 317] width 9 height 18
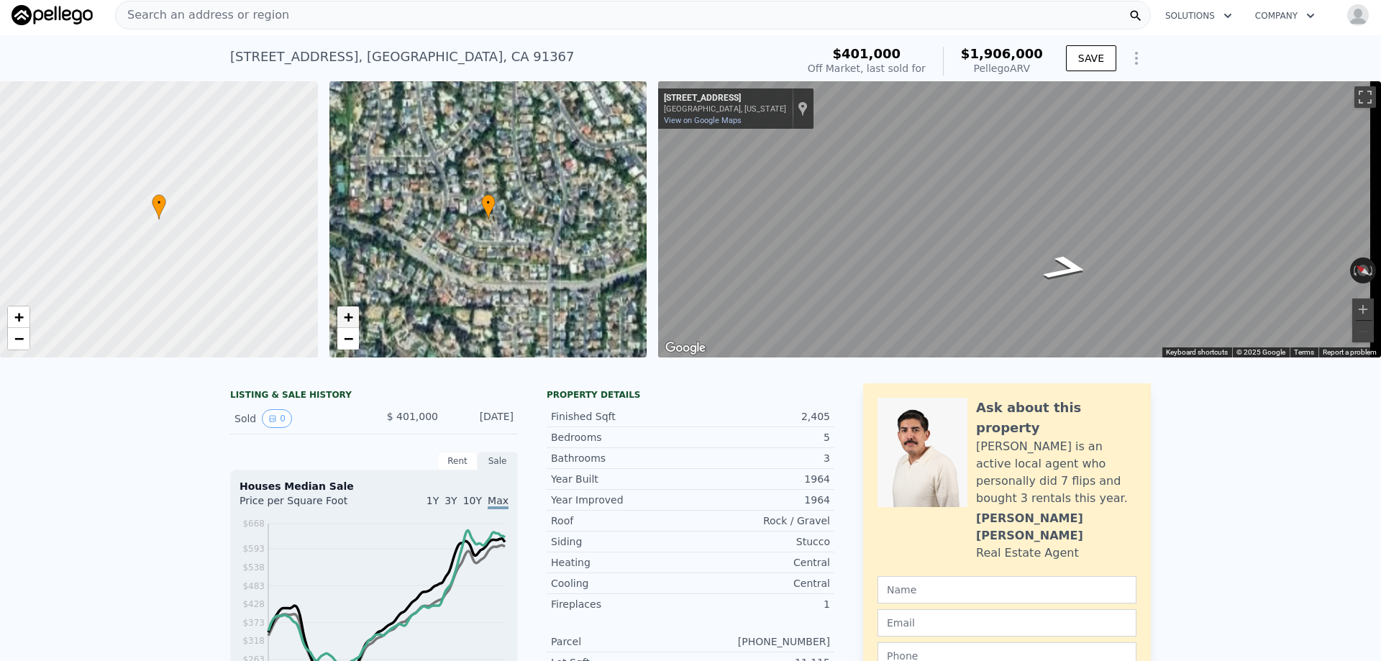
click at [352, 315] on span "+" at bounding box center [347, 317] width 9 height 18
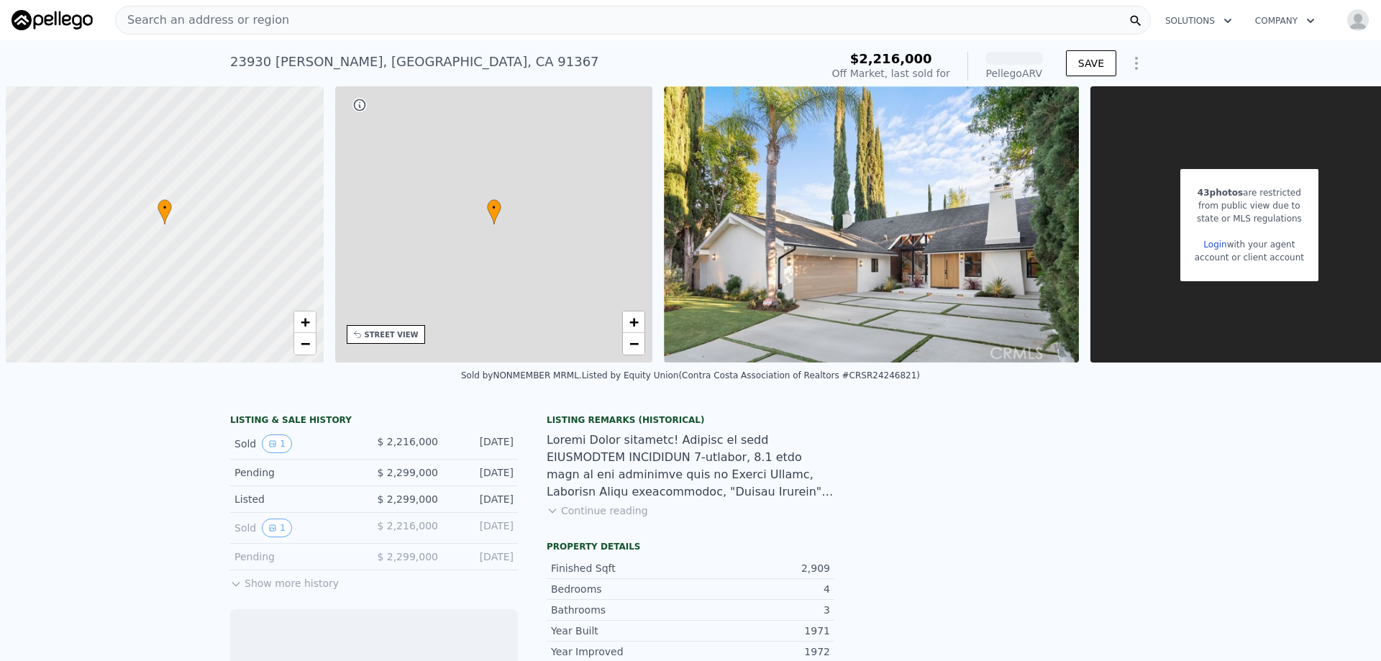
scroll to position [0, 6]
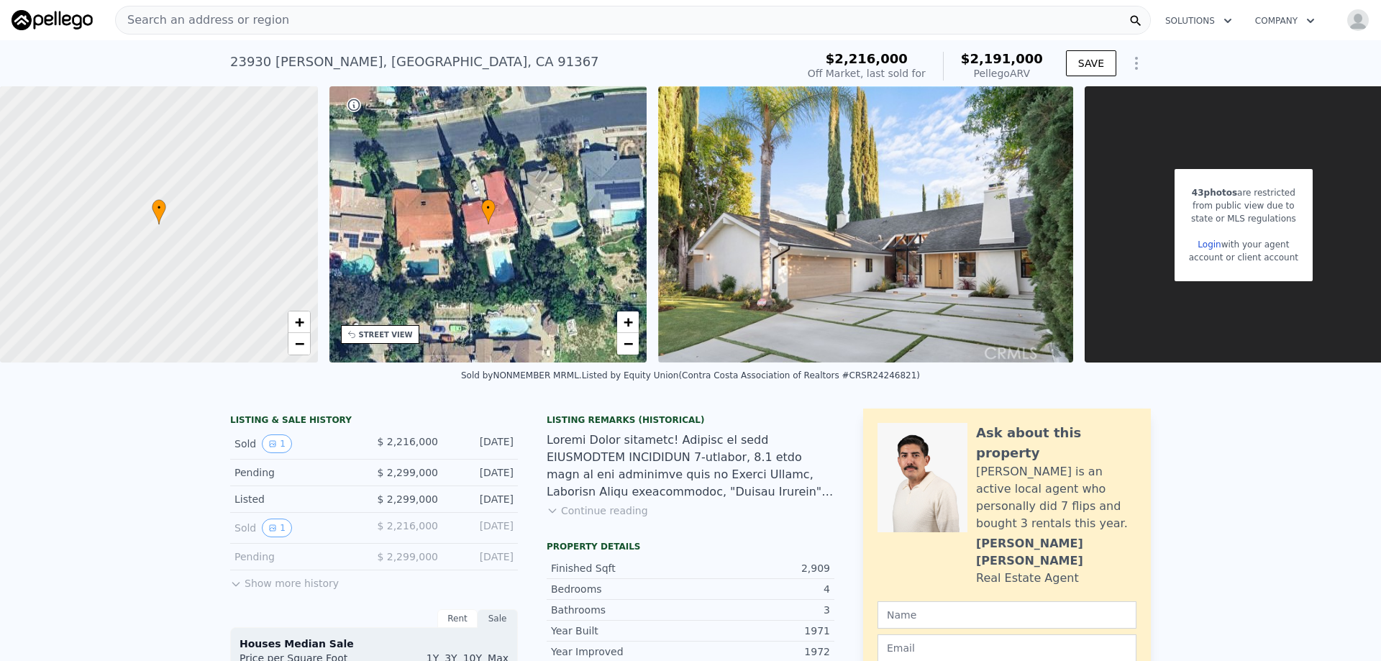
click at [316, 67] on div "23930 Mariano St , Los Angeles , CA 91367" at bounding box center [414, 62] width 369 height 20
copy div "23930 Mariano St , Los Angeles , CA 91367 Sold Jan 2025 for $2.216m (~ARV $2.19…"
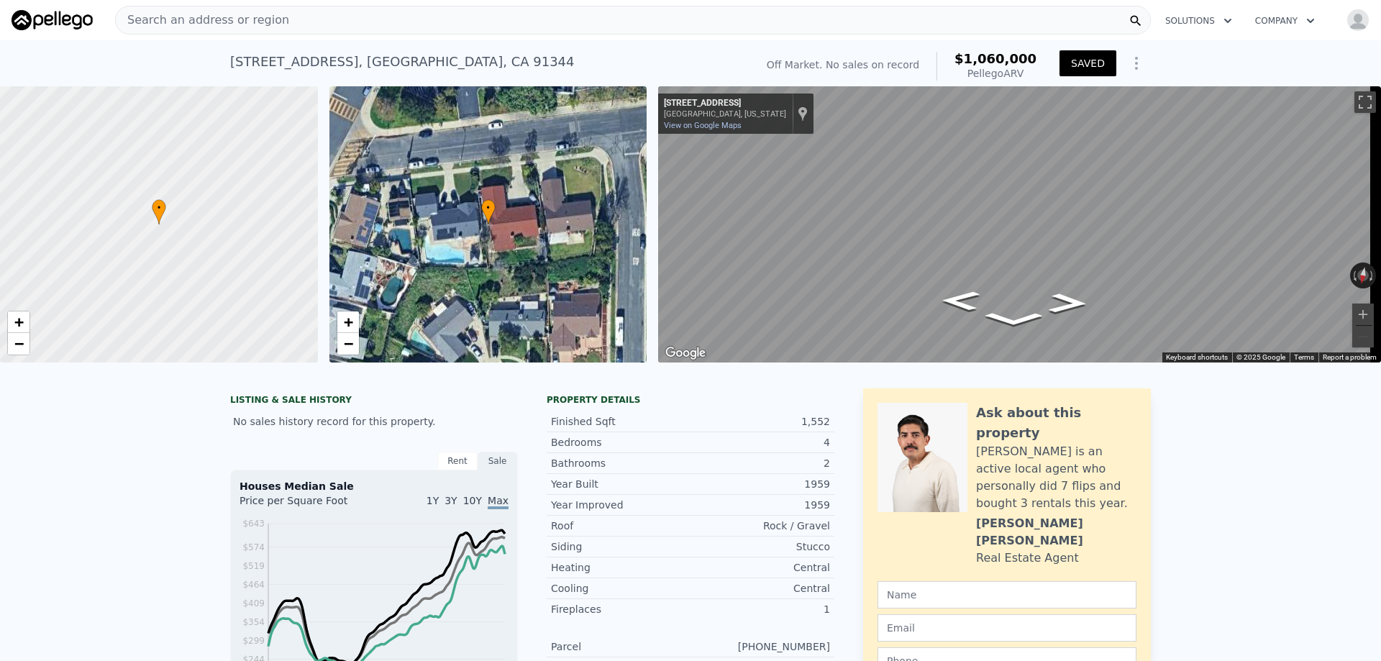
click at [481, 14] on div "Search an address or region" at bounding box center [633, 20] width 1036 height 29
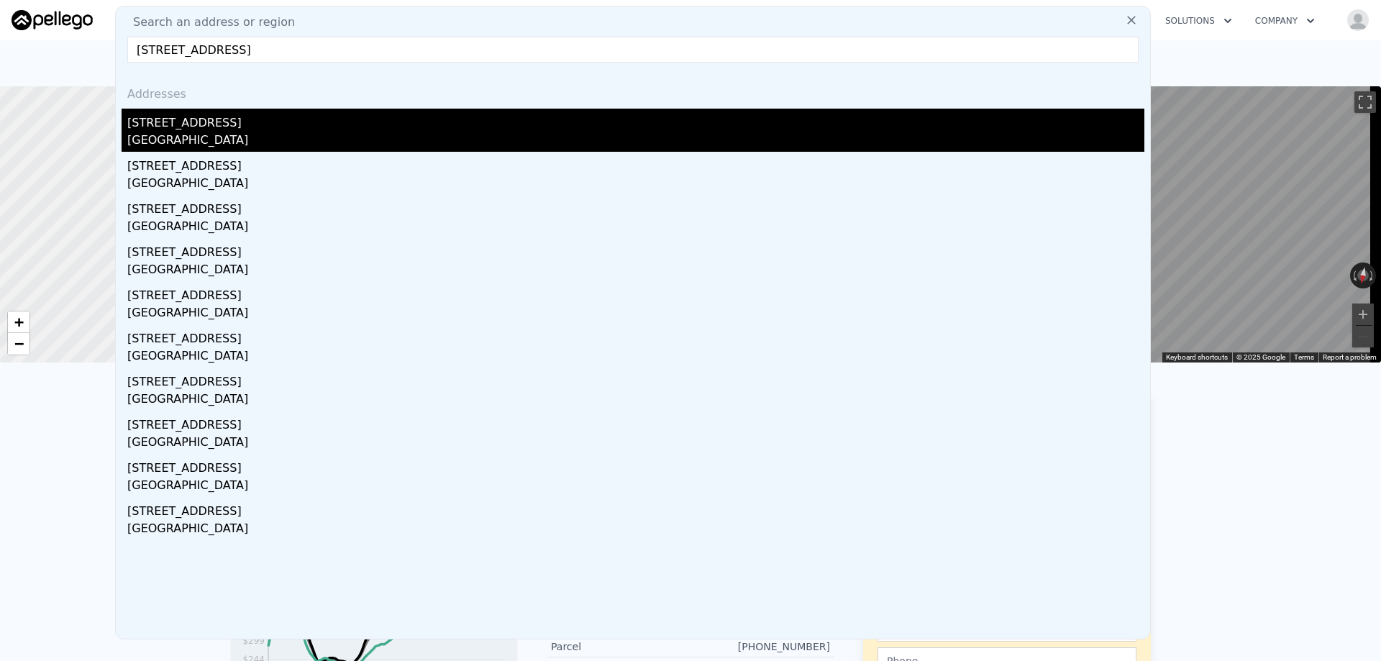
type input "[STREET_ADDRESS]"
click at [178, 126] on div "[STREET_ADDRESS]" at bounding box center [635, 120] width 1017 height 23
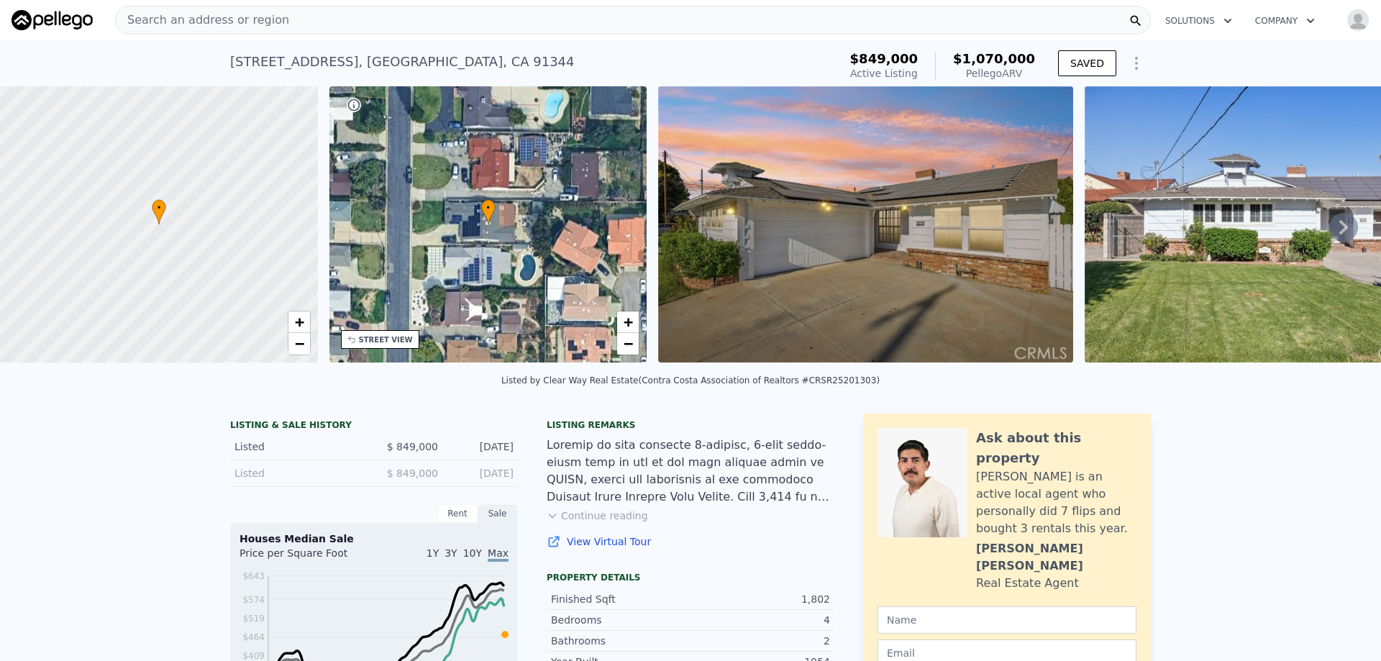
click at [358, 19] on div "Search an address or region" at bounding box center [633, 20] width 1036 height 29
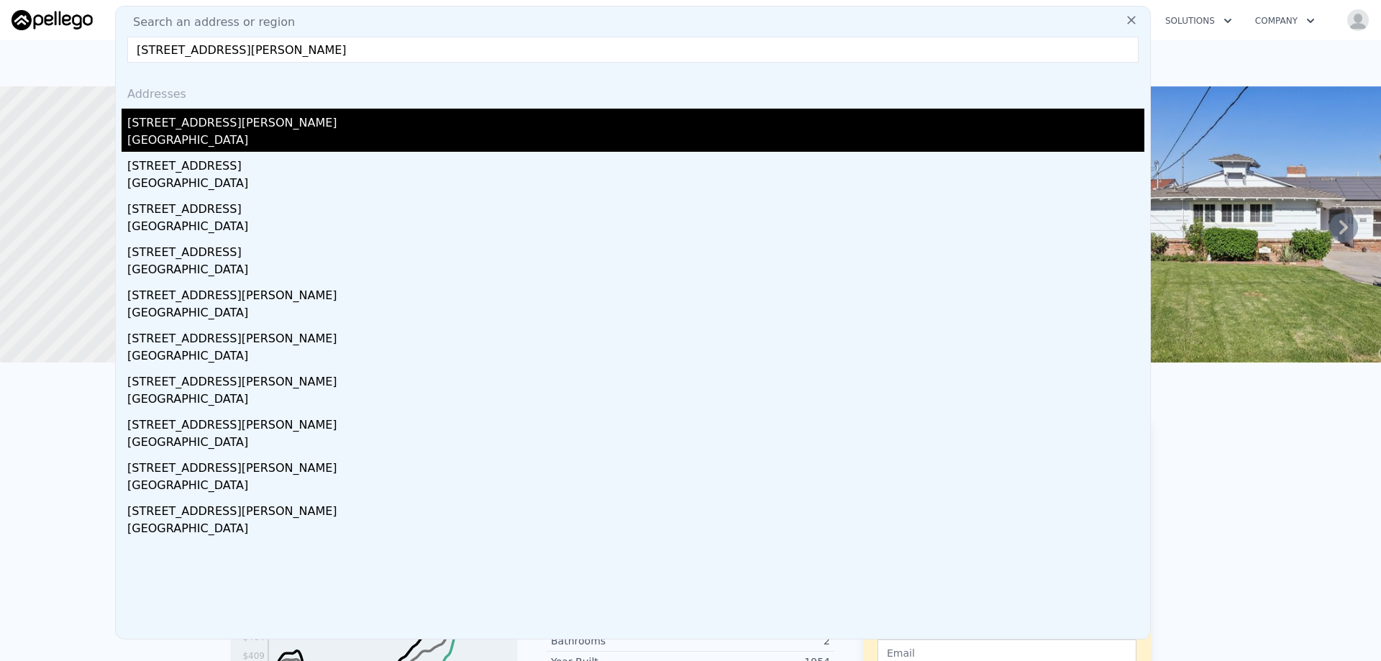
type input "10130 Gerald Ave, North Hills, CA 91343"
click at [195, 126] on div "10130 Gerald Ave" at bounding box center [635, 120] width 1017 height 23
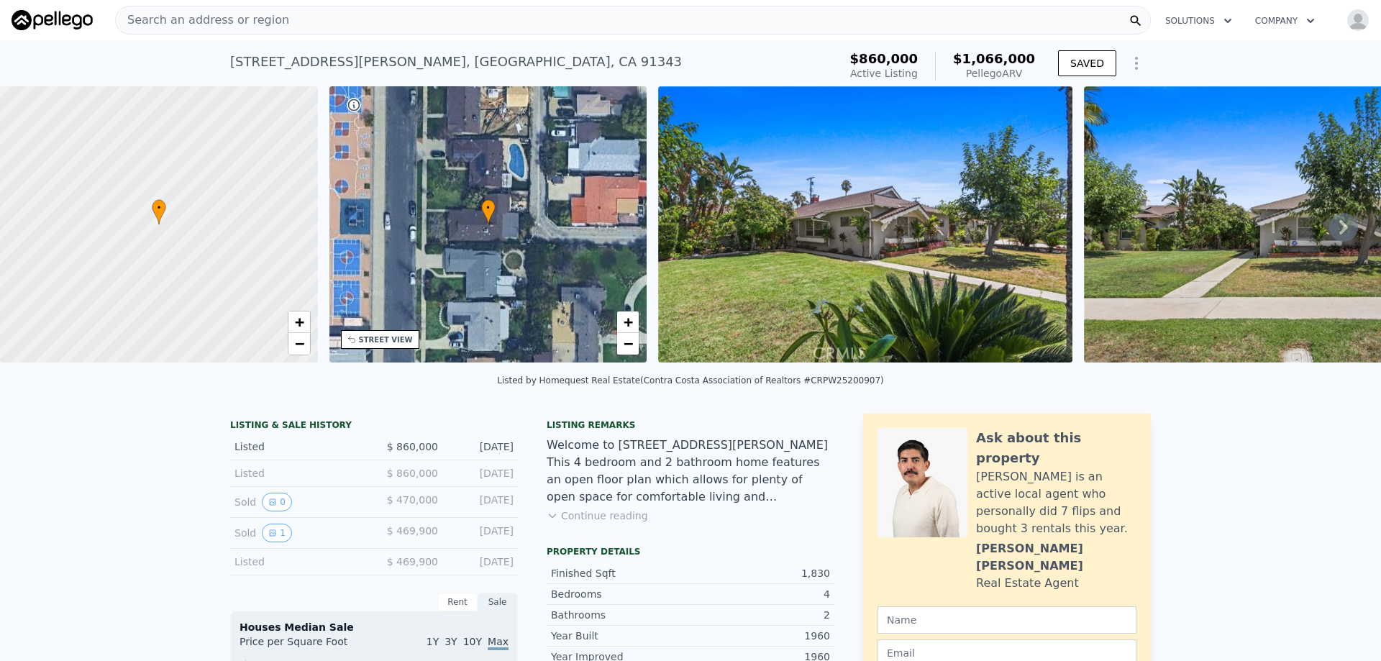
click at [346, 19] on div "Search an address or region" at bounding box center [633, 20] width 1036 height 29
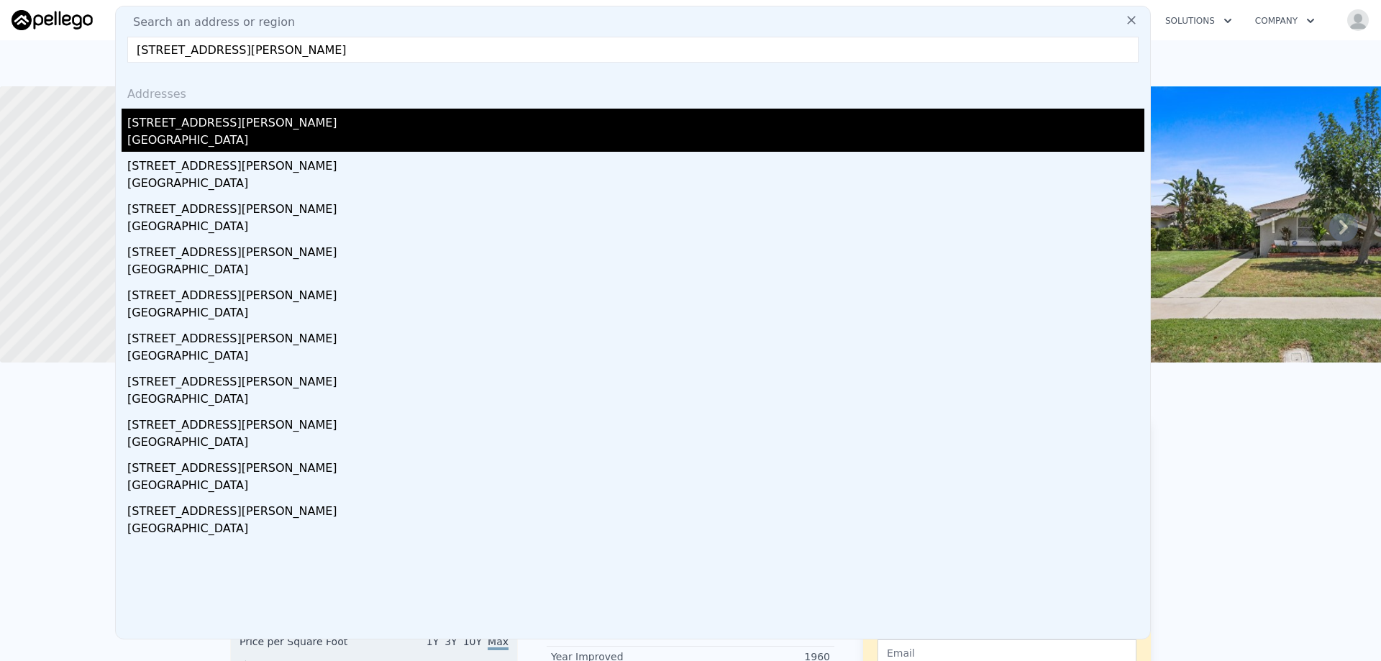
type input "16661 Lahey St, Granada Hills, CA 91344"
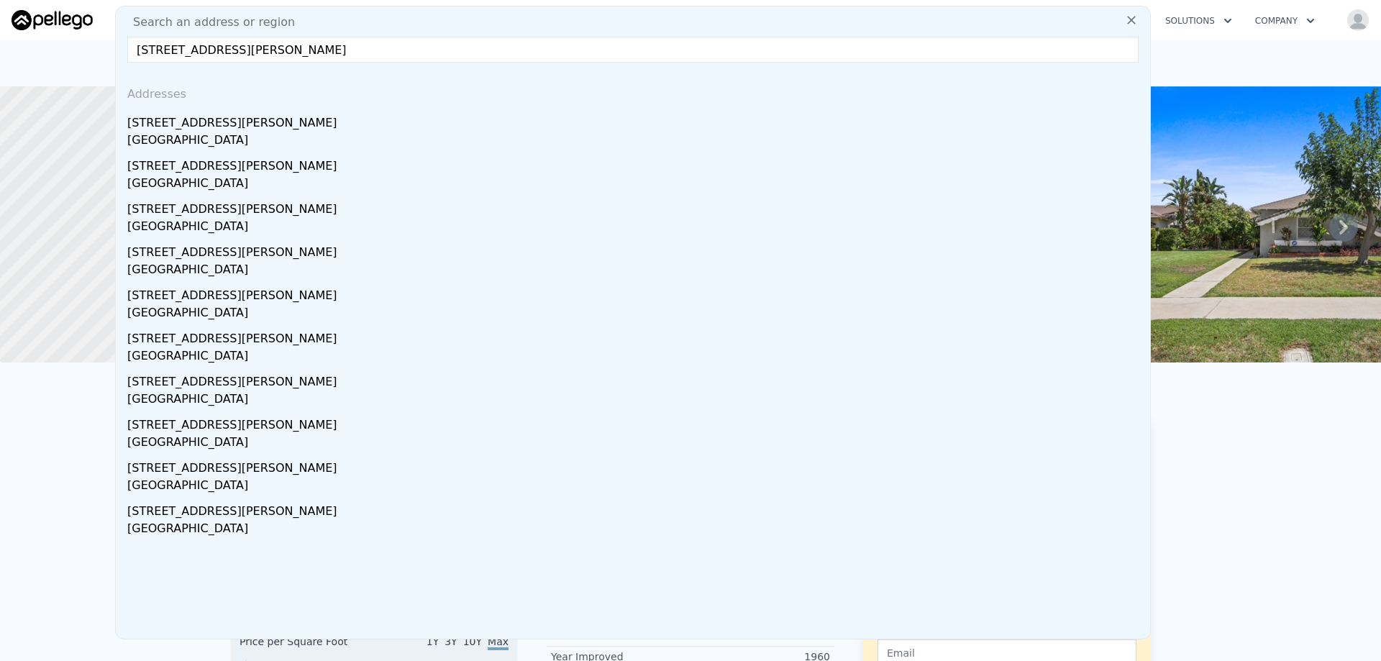
drag, startPoint x: 190, startPoint y: 121, endPoint x: 324, endPoint y: 165, distance: 141.5
click at [190, 120] on div "16661 Lahey St" at bounding box center [635, 120] width 1017 height 23
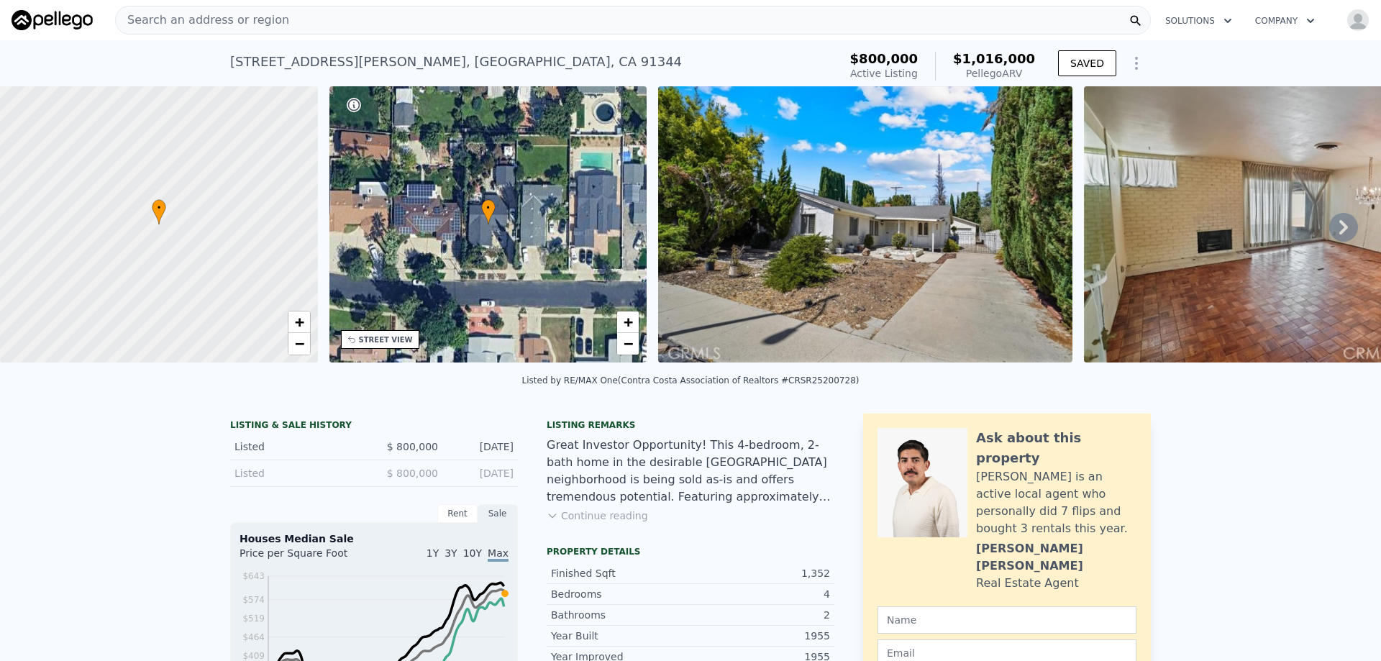
click at [369, 17] on div "Search an address or region" at bounding box center [633, 20] width 1036 height 29
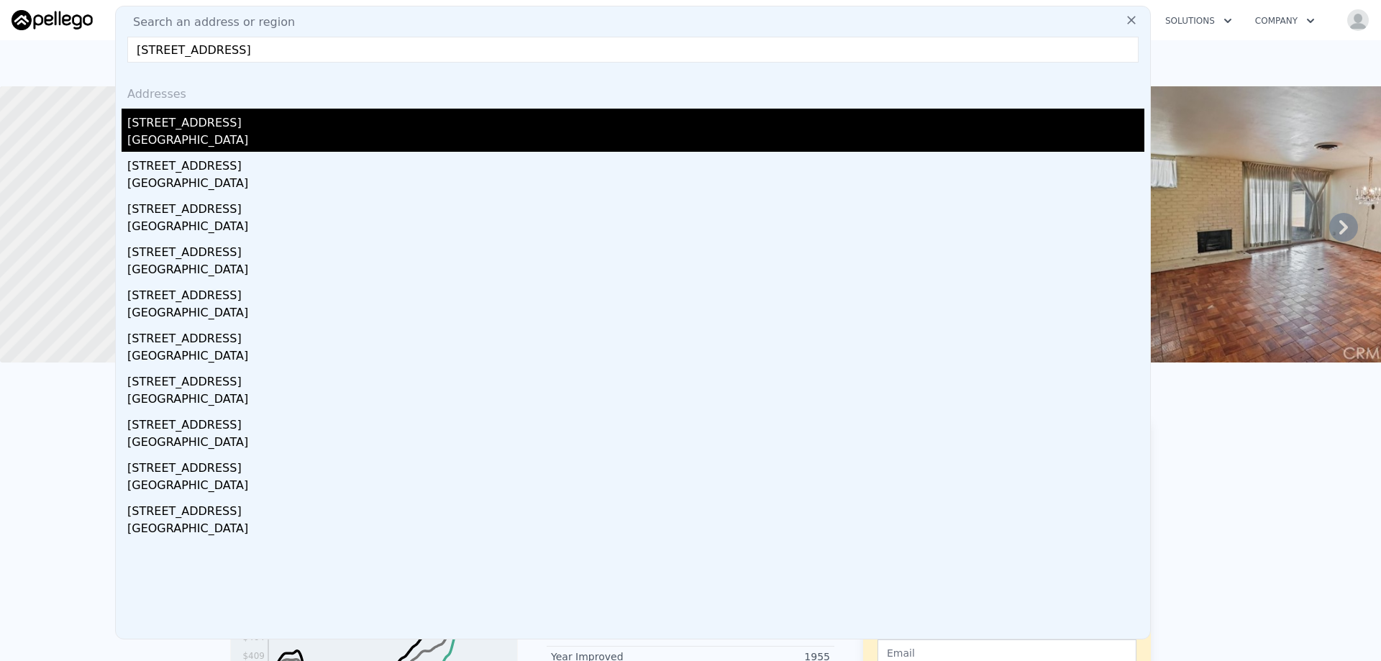
type input "16608 Barneston St,"
click at [216, 122] on div "16608 Barneston St" at bounding box center [635, 120] width 1017 height 23
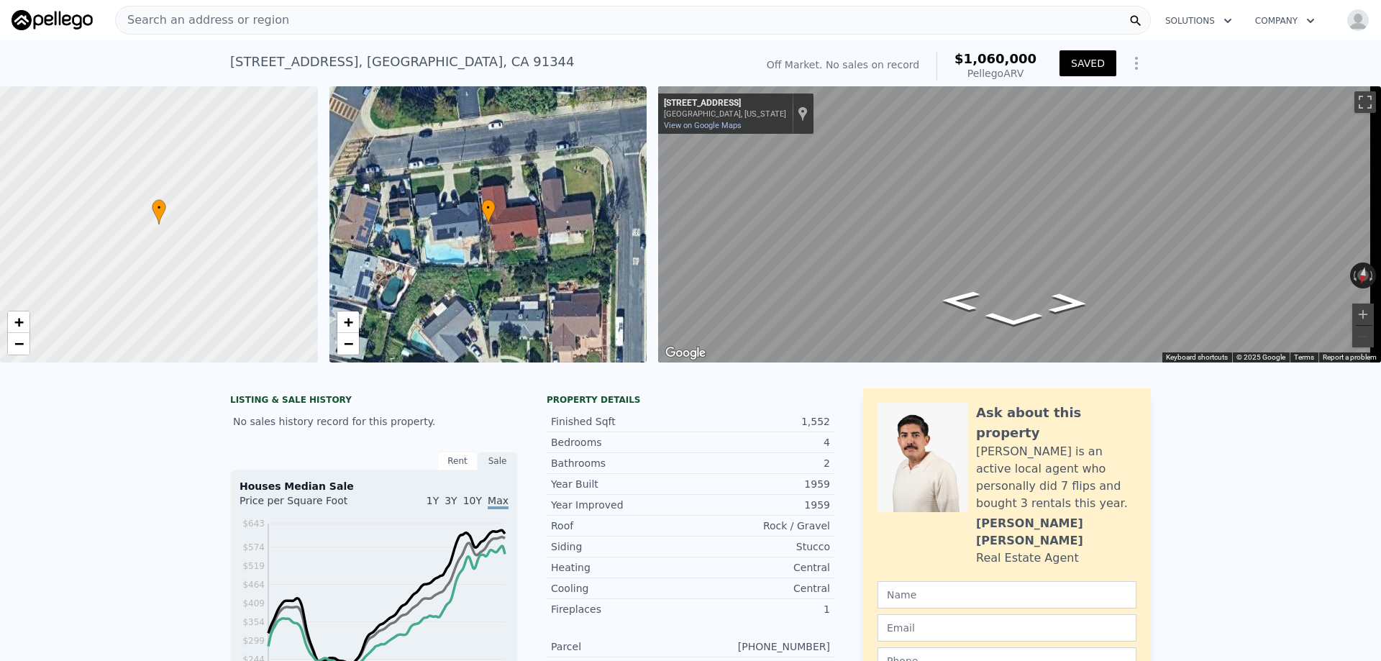
click at [160, 19] on span "Search an address or region" at bounding box center [202, 20] width 173 height 17
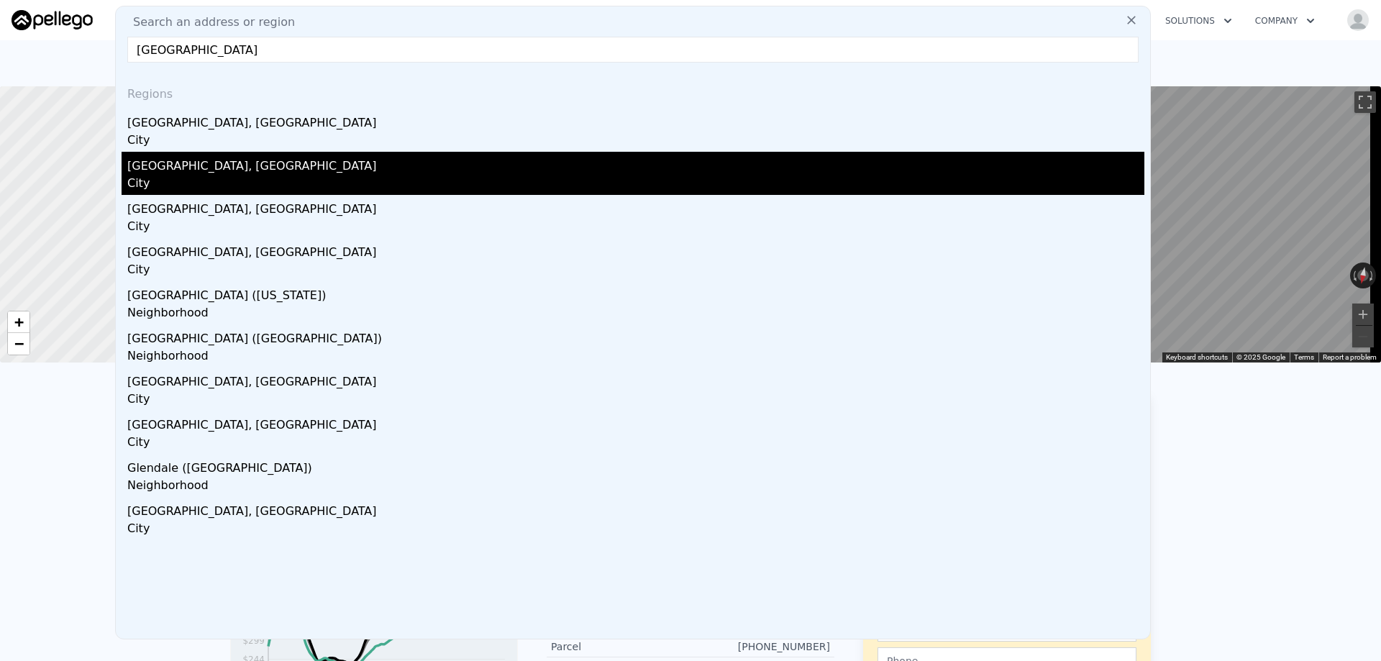
type input "glendale"
click at [185, 176] on div "City" at bounding box center [635, 185] width 1017 height 20
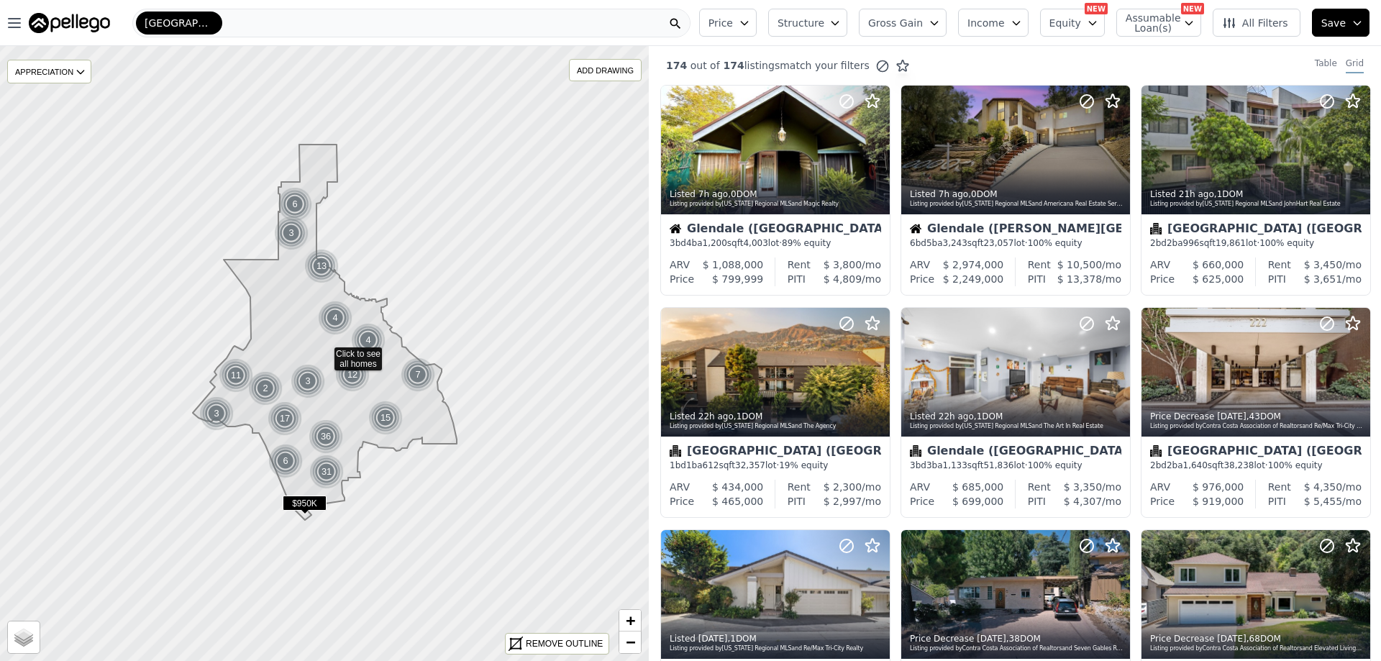
click at [1283, 25] on span "All Filters" at bounding box center [1255, 23] width 66 height 14
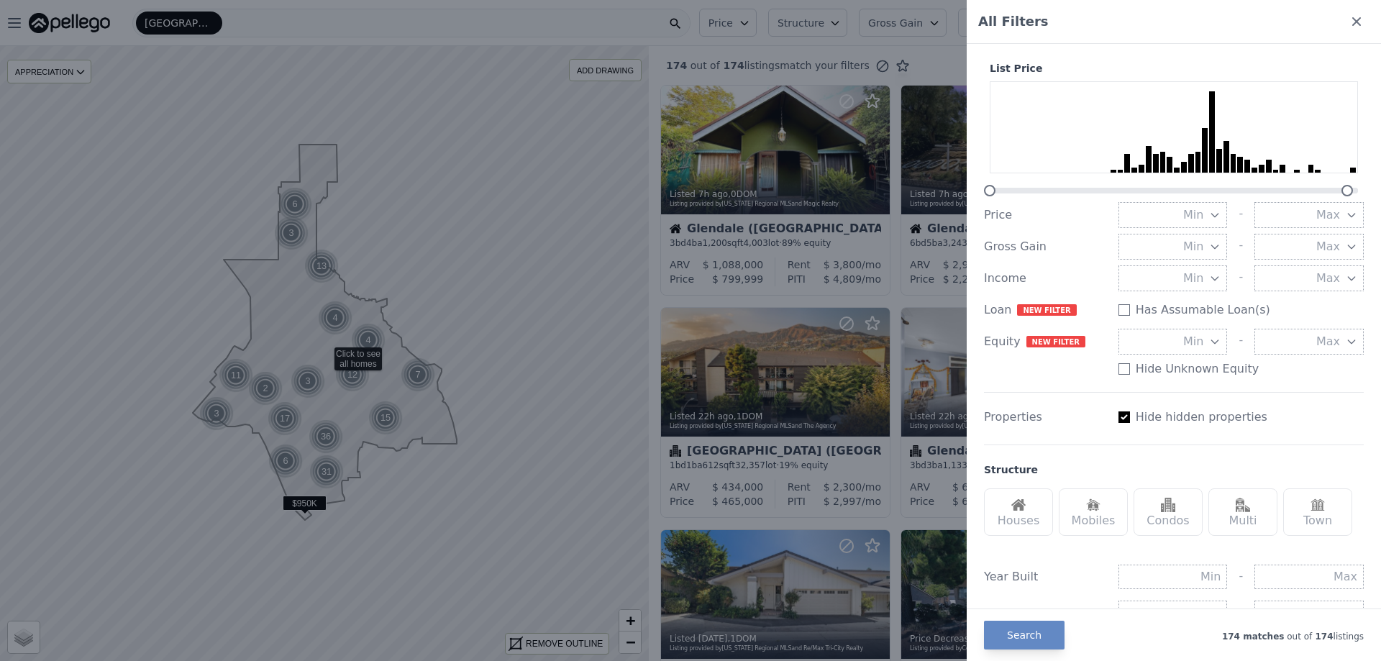
click at [1209, 249] on icon "button" at bounding box center [1215, 247] width 12 height 12
click at [1185, 324] on button "20%" at bounding box center [1173, 324] width 109 height 26
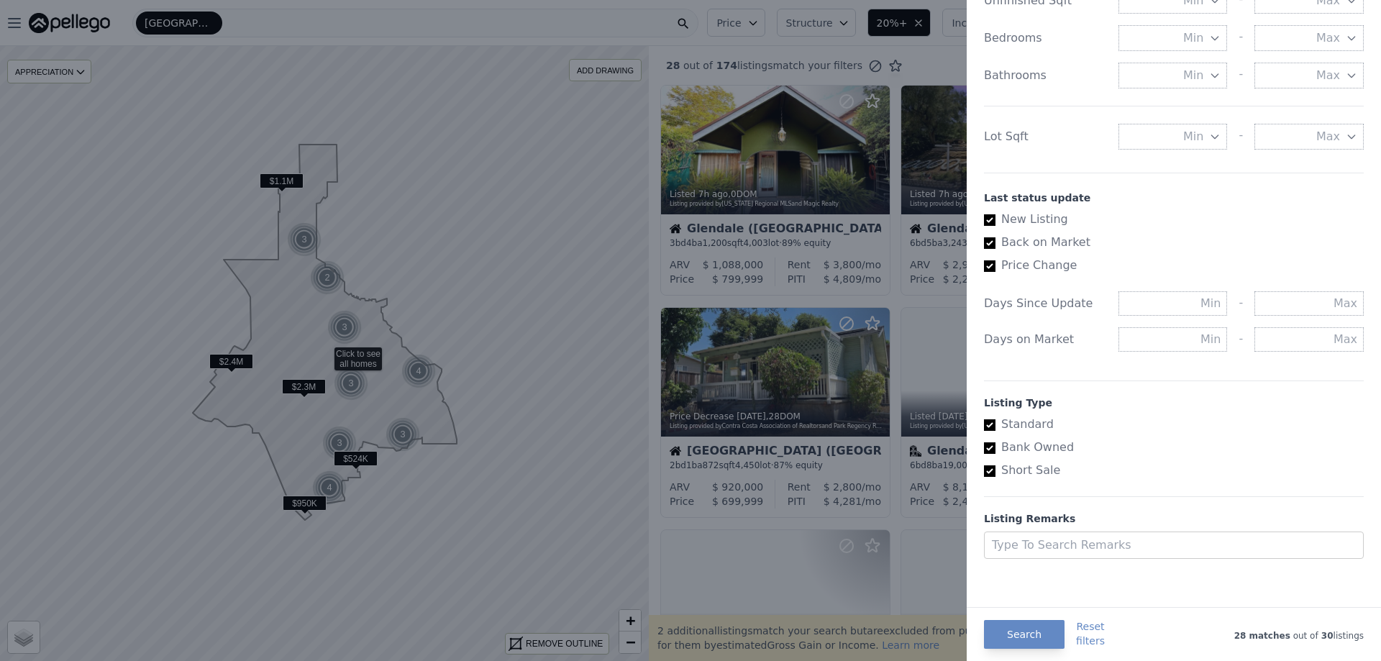
scroll to position [652, 0]
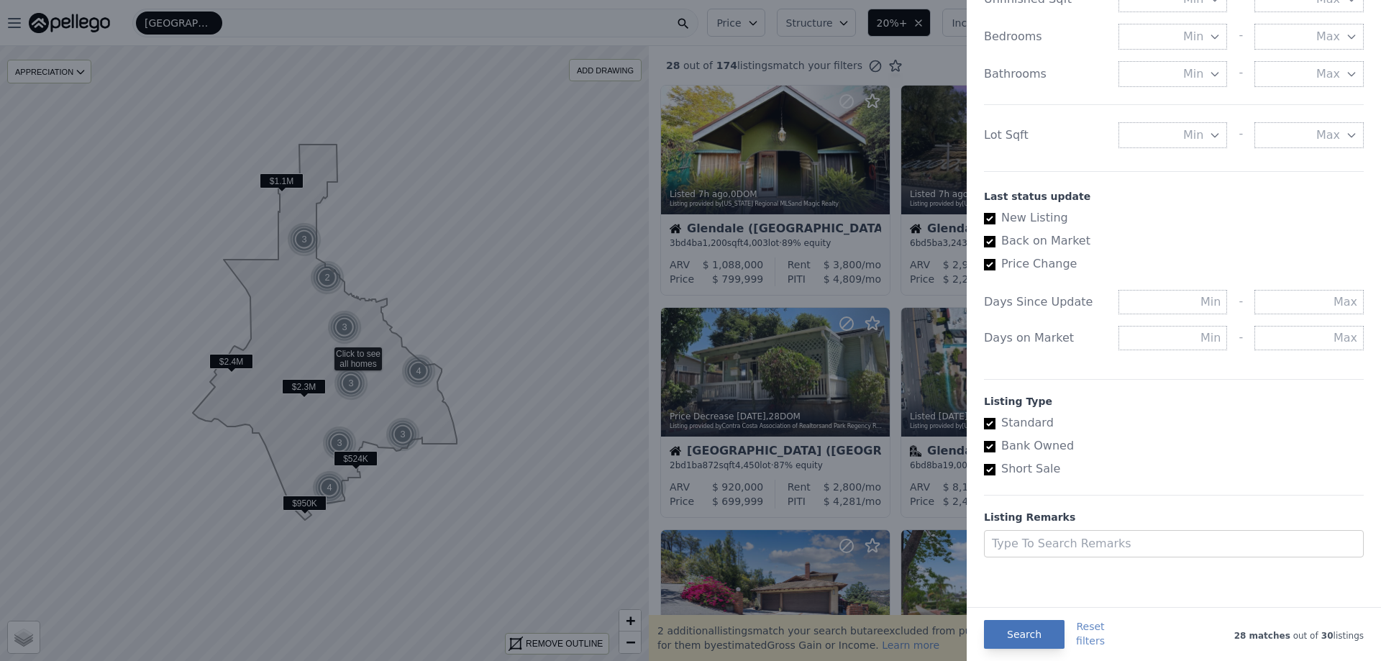
click at [1027, 633] on button "Search" at bounding box center [1024, 634] width 81 height 29
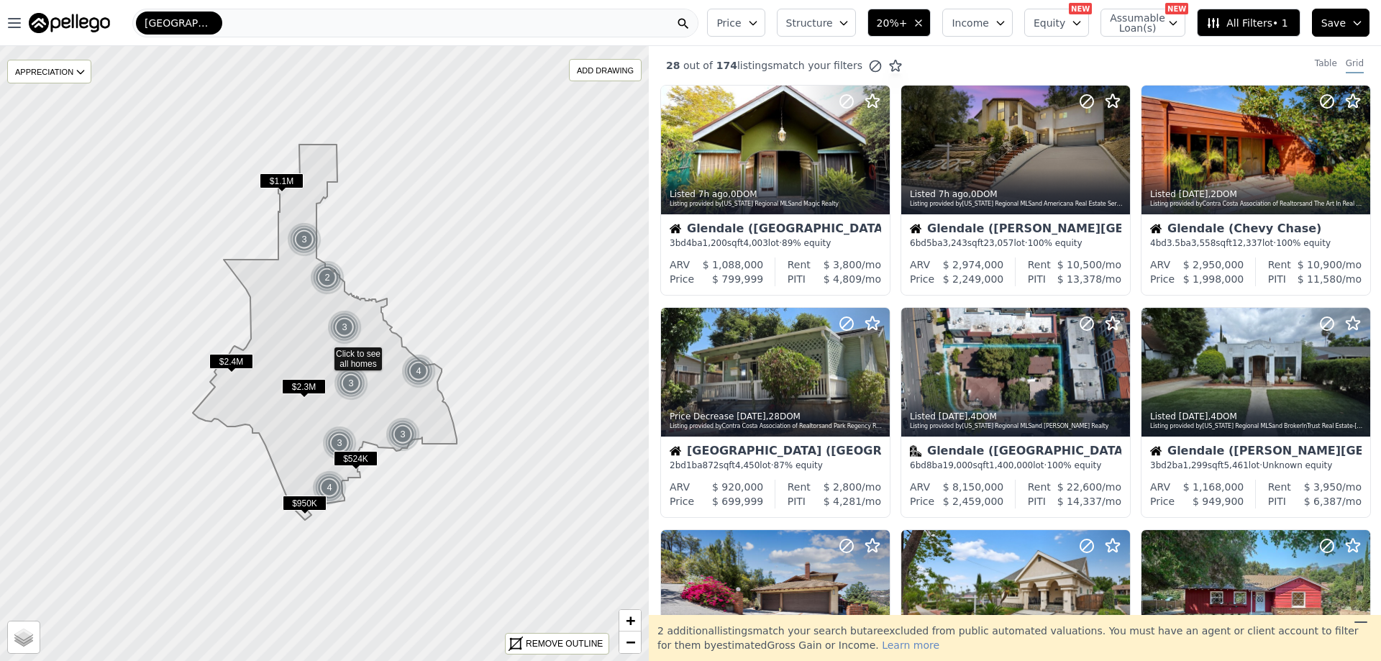
click at [196, 269] on icon at bounding box center [324, 354] width 783 height 742
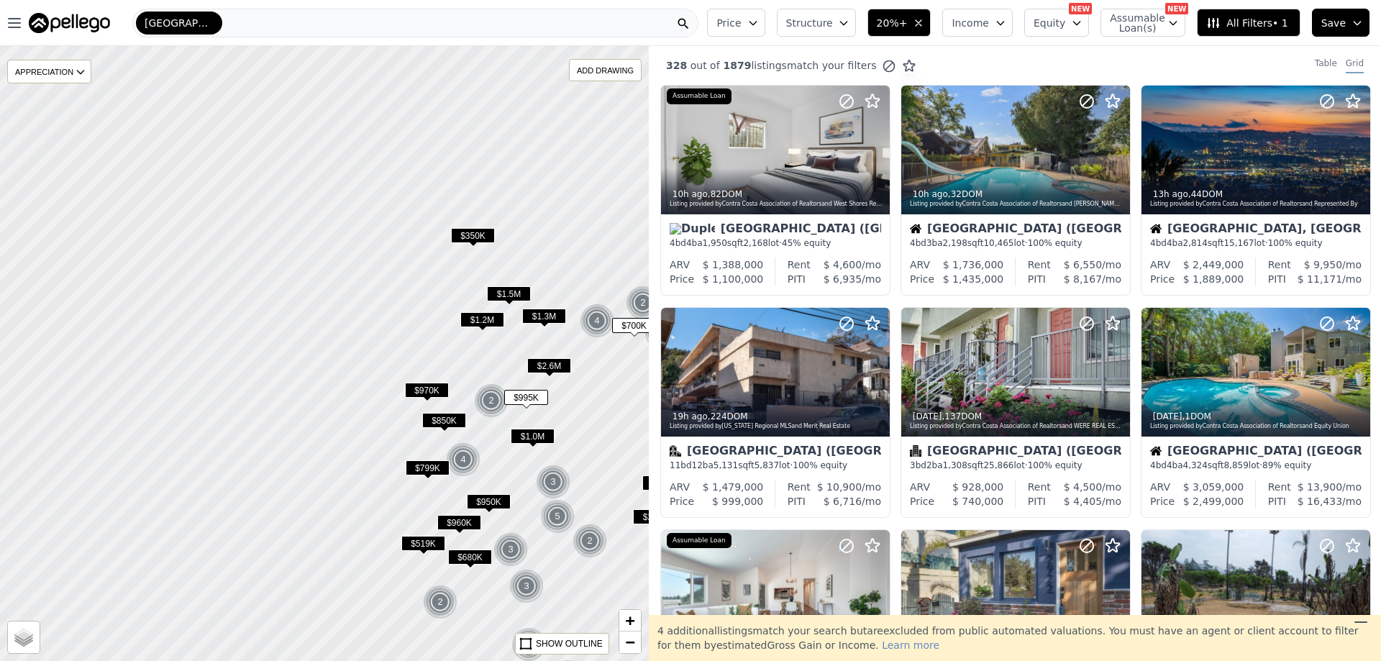
drag, startPoint x: 133, startPoint y: 283, endPoint x: 291, endPoint y: 304, distance: 158.9
click at [555, 444] on span "$1.0M" at bounding box center [533, 436] width 44 height 15
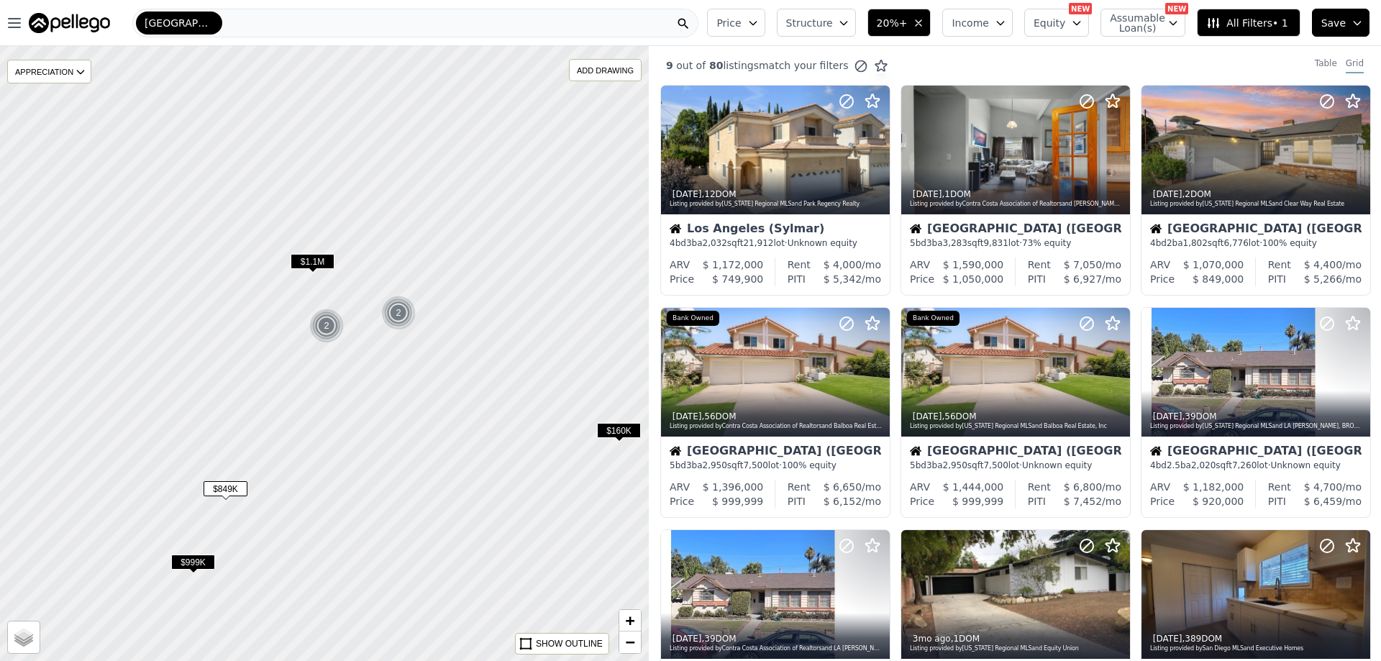
drag, startPoint x: 344, startPoint y: 372, endPoint x: 437, endPoint y: 291, distance: 123.9
click at [437, 291] on div at bounding box center [326, 355] width 778 height 738
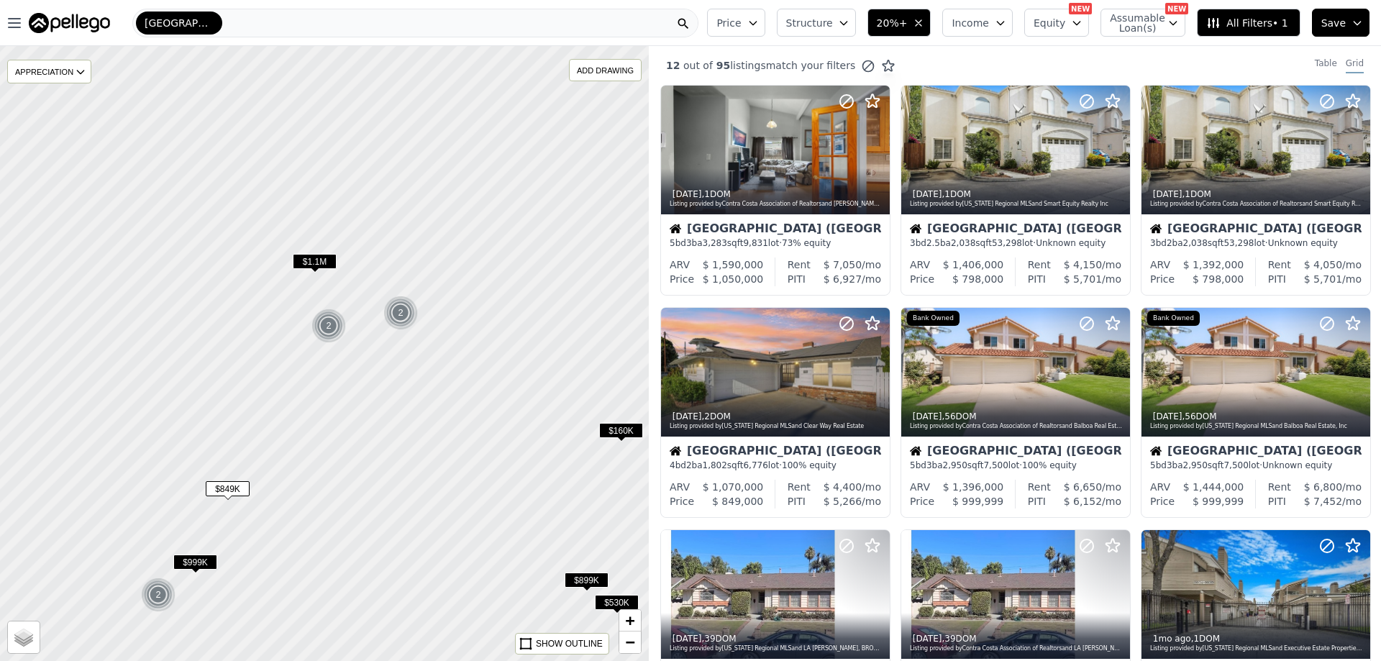
click at [233, 493] on span "$849K" at bounding box center [228, 488] width 44 height 15
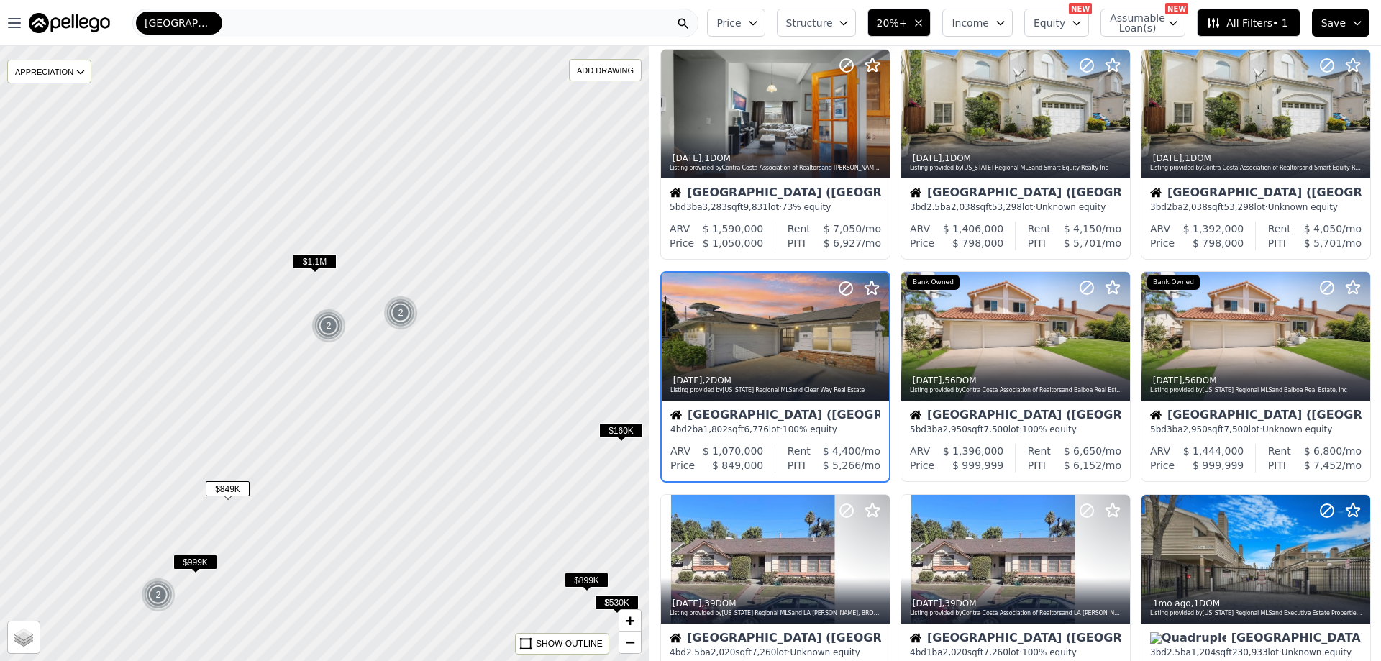
click at [908, 22] on span "20%+" at bounding box center [892, 23] width 31 height 14
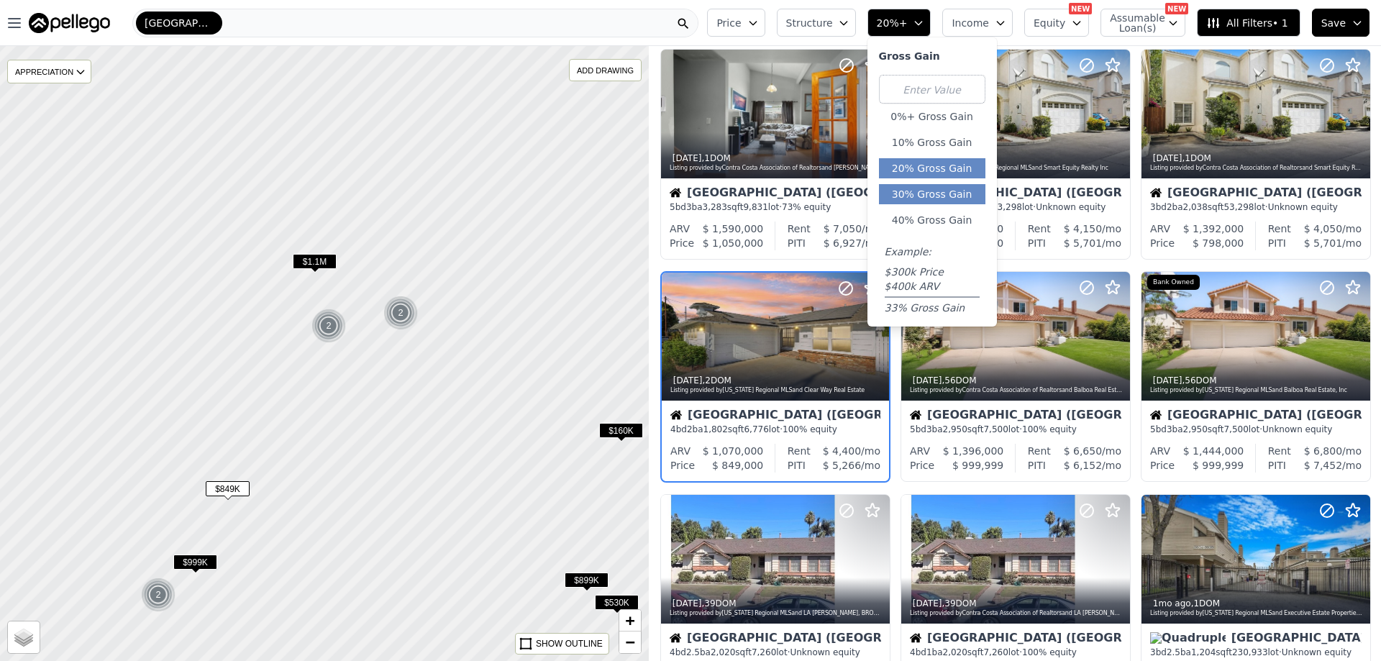
click at [939, 190] on button "30% Gross Gain" at bounding box center [932, 194] width 106 height 20
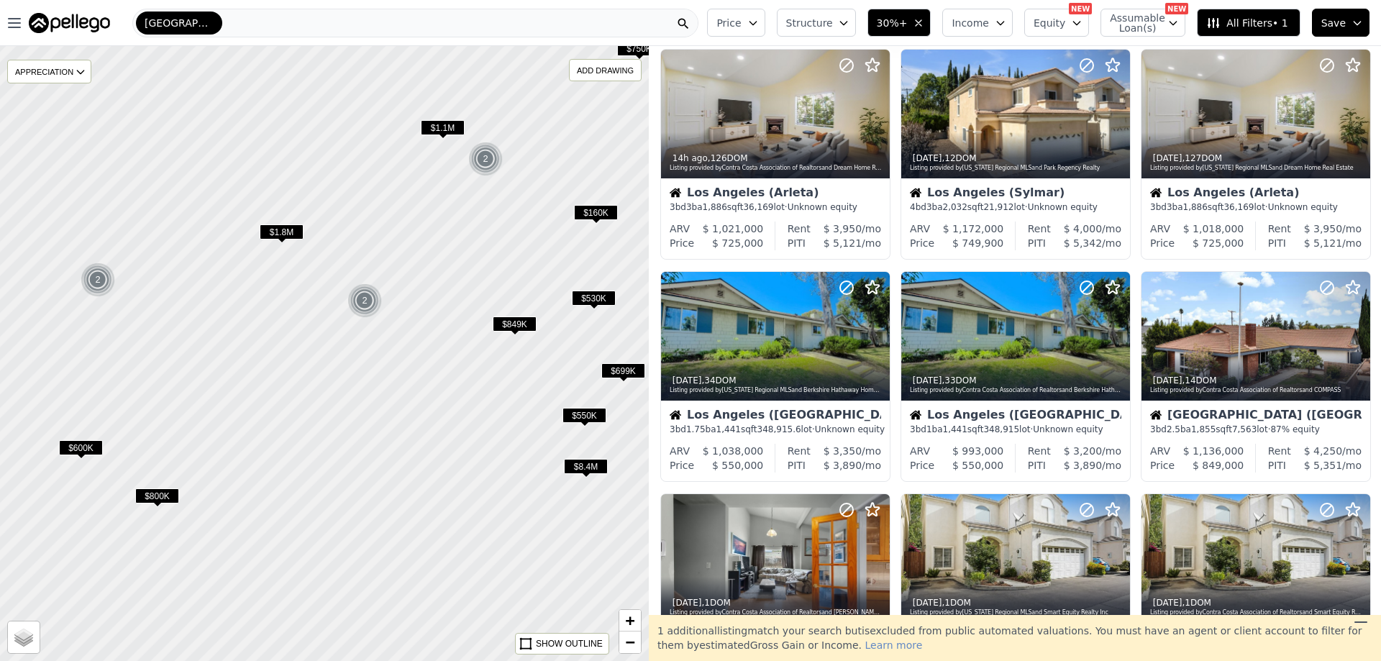
drag, startPoint x: 350, startPoint y: 386, endPoint x: 404, endPoint y: 245, distance: 151.9
click at [404, 245] on div at bounding box center [325, 353] width 778 height 738
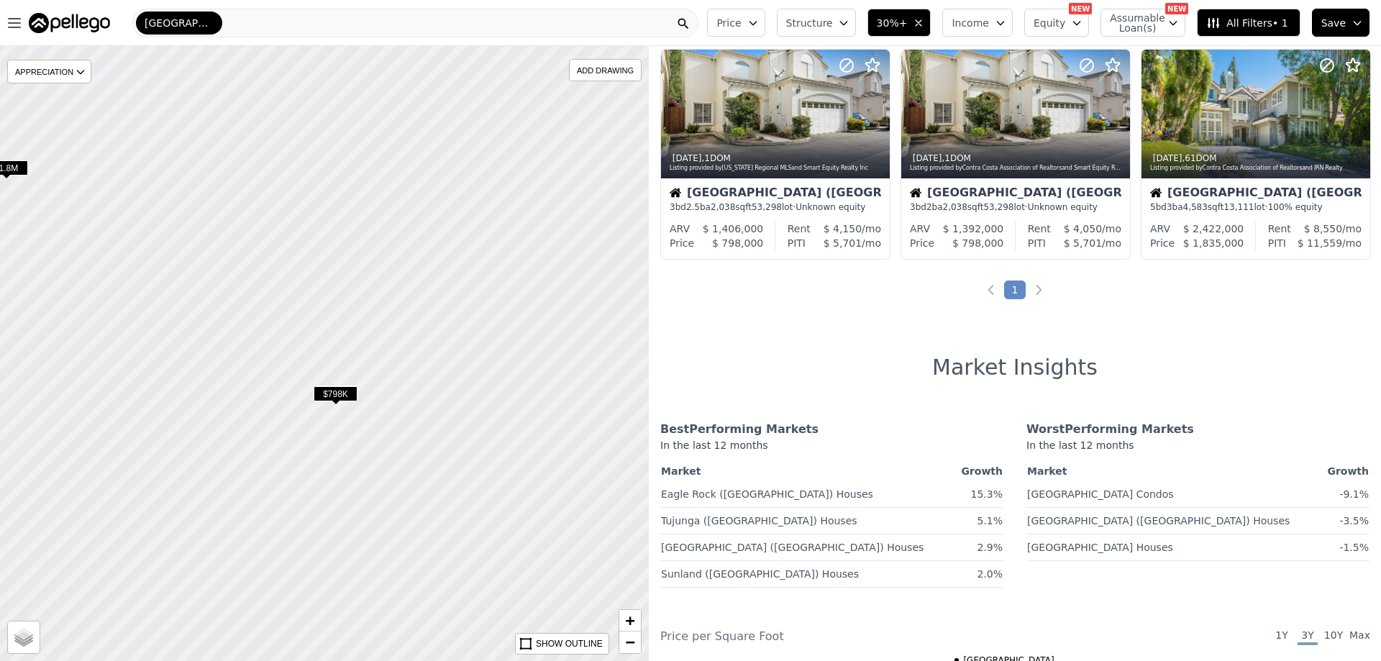
click at [340, 394] on span "$798K" at bounding box center [336, 393] width 44 height 15
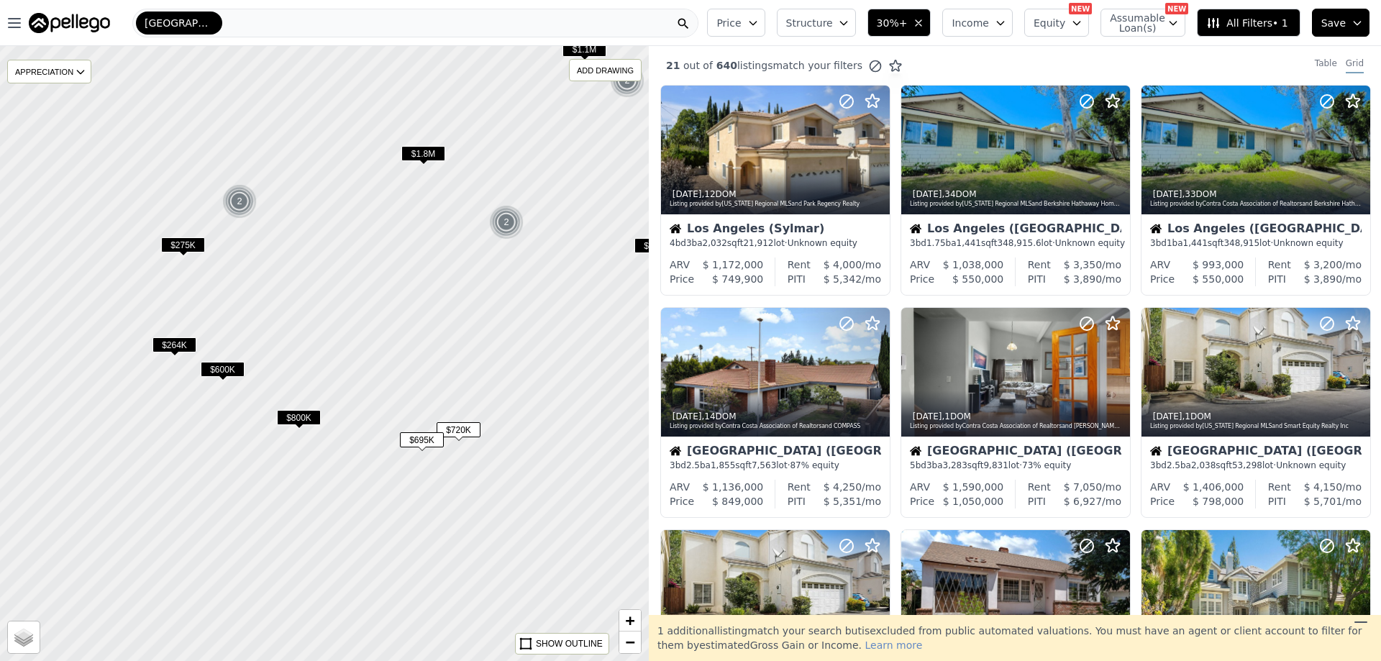
drag, startPoint x: 344, startPoint y: 318, endPoint x: 484, endPoint y: 165, distance: 207.7
click at [484, 165] on div at bounding box center [324, 354] width 778 height 738
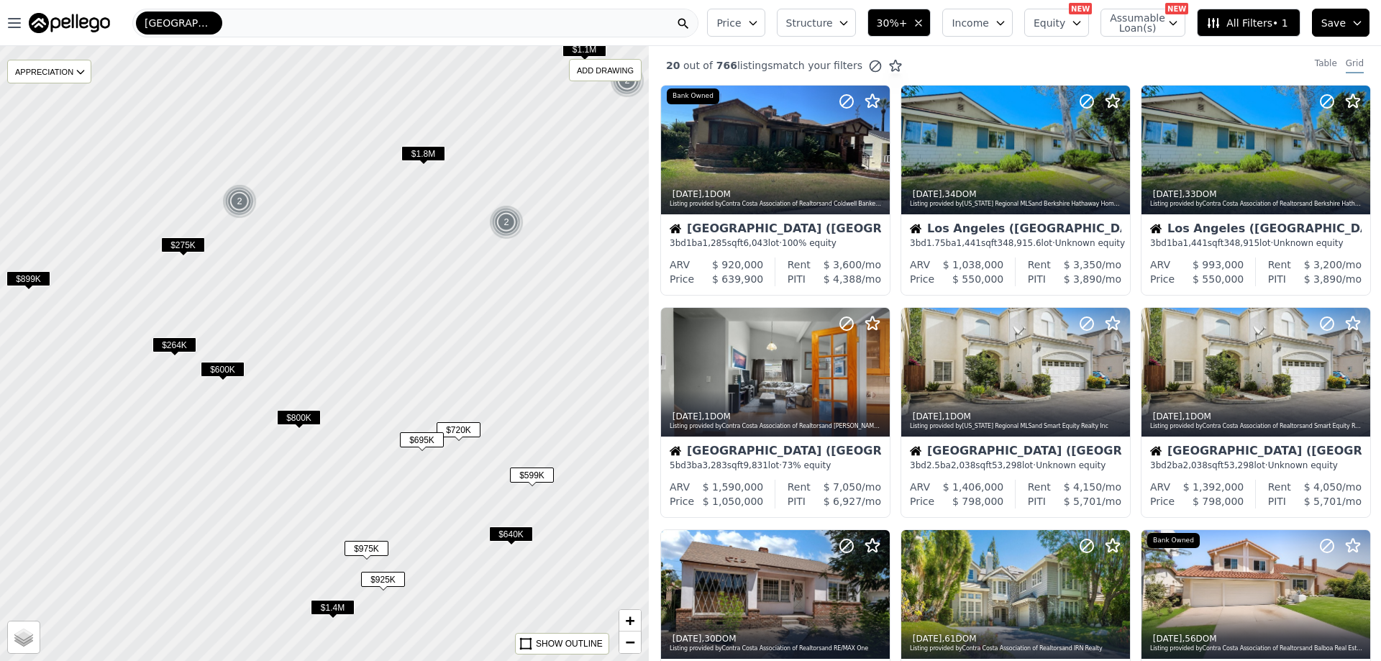
click at [299, 417] on span "$800K" at bounding box center [299, 417] width 44 height 15
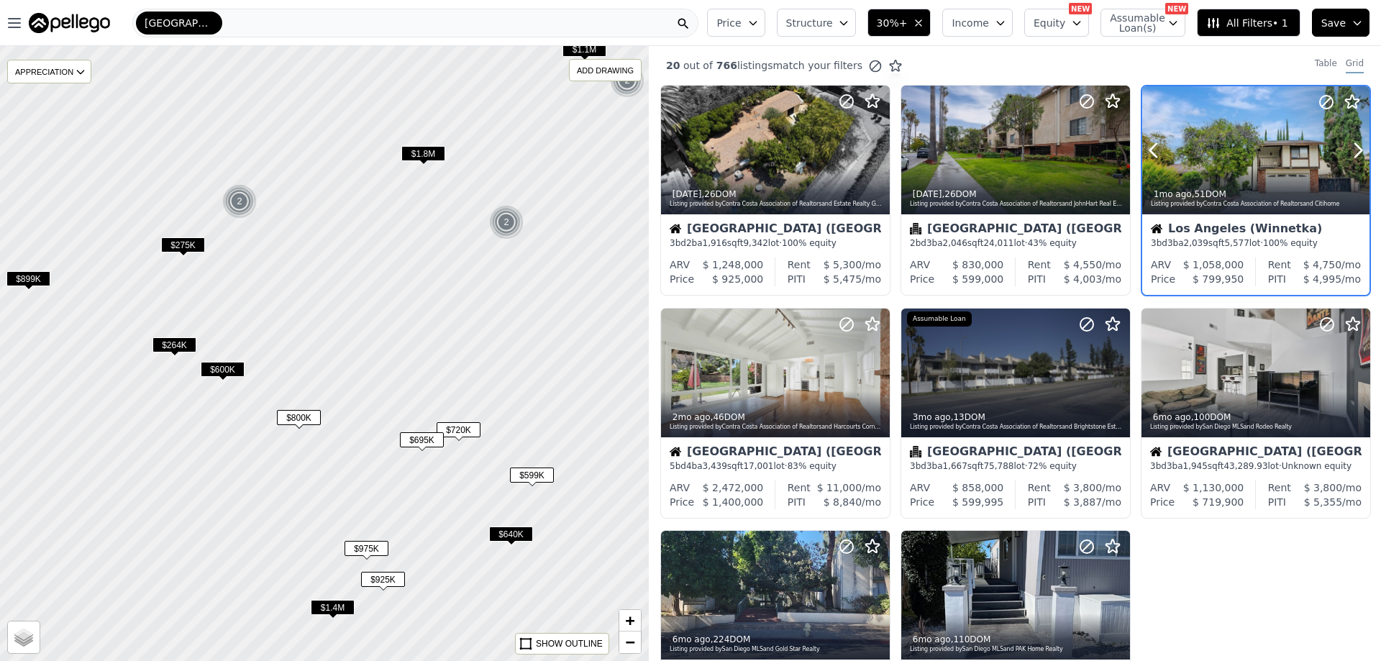
click at [1239, 155] on div at bounding box center [1255, 150] width 227 height 128
click at [228, 367] on span "$600K" at bounding box center [223, 369] width 44 height 15
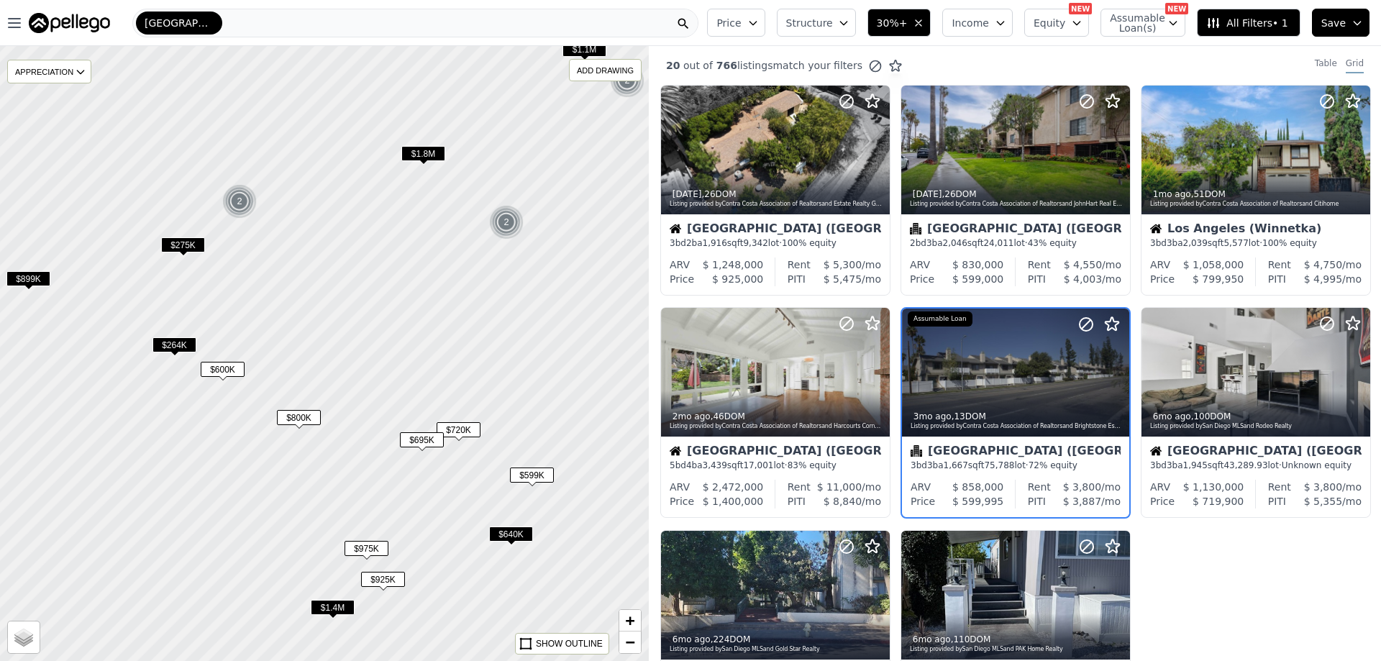
scroll to position [36, 0]
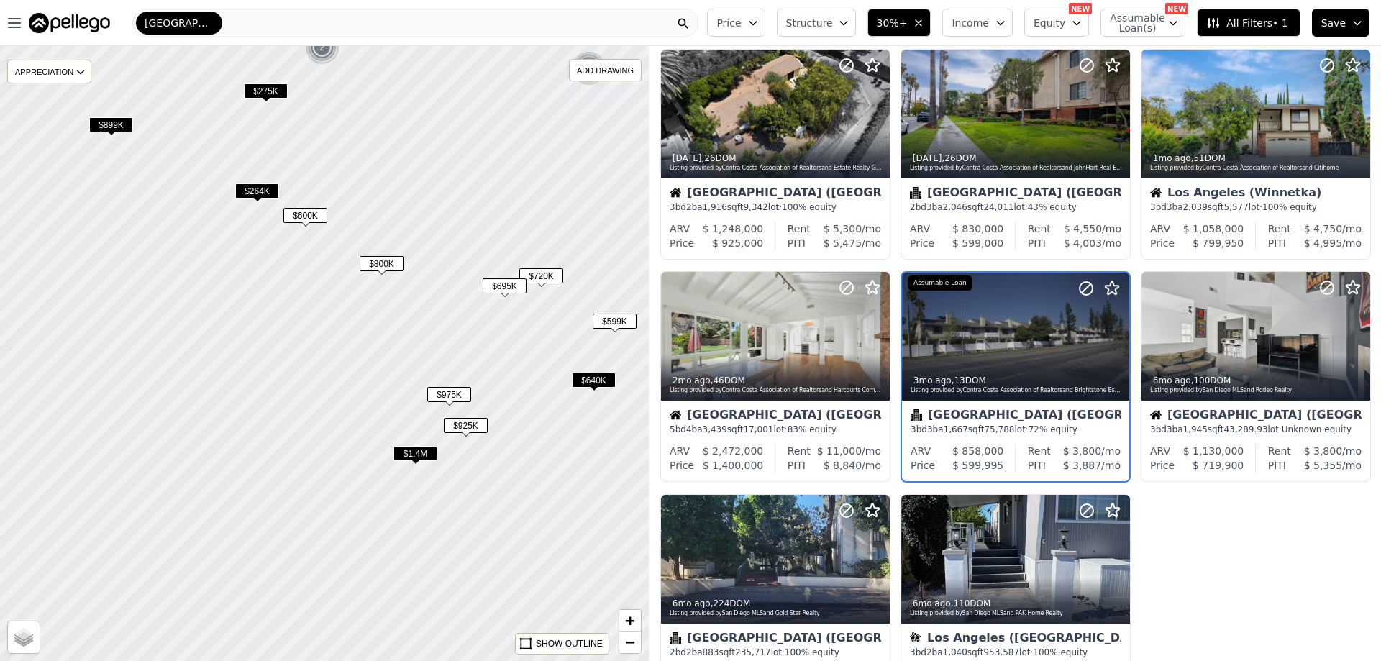
drag, startPoint x: 167, startPoint y: 432, endPoint x: 250, endPoint y: 278, distance: 174.8
click at [250, 278] on div at bounding box center [324, 354] width 778 height 738
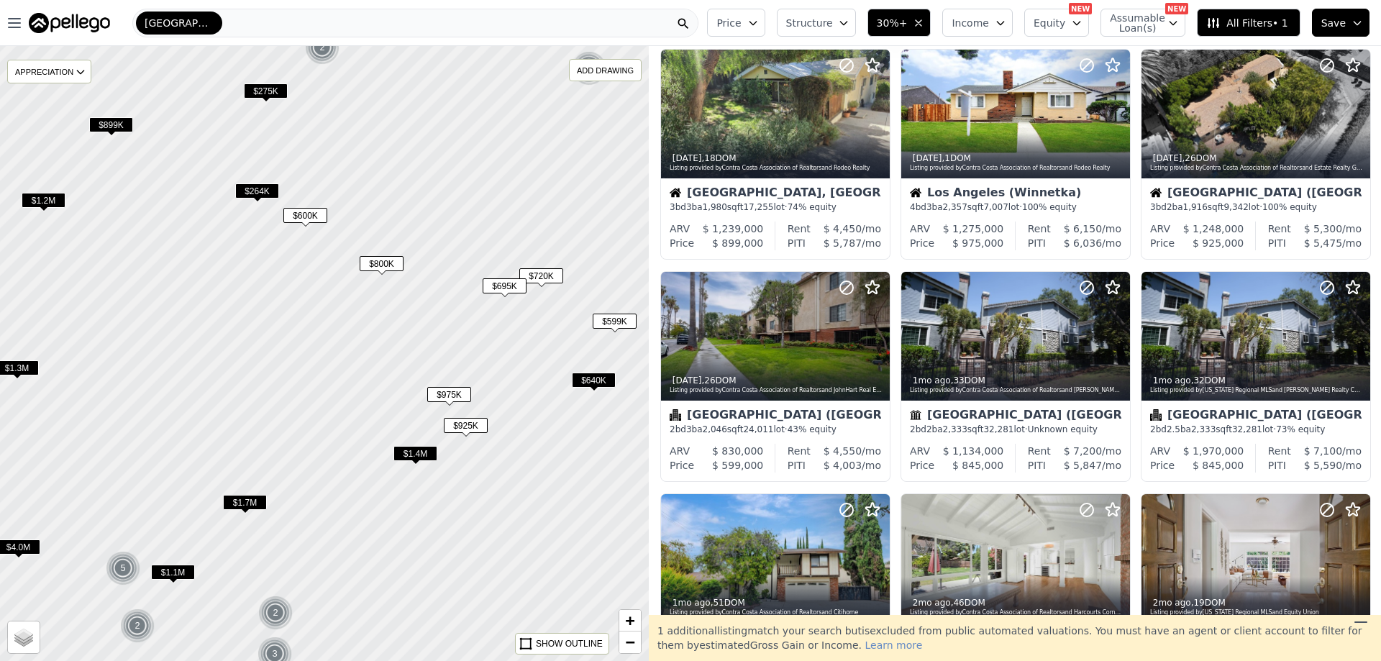
click at [419, 452] on span "$1.4M" at bounding box center [415, 453] width 44 height 15
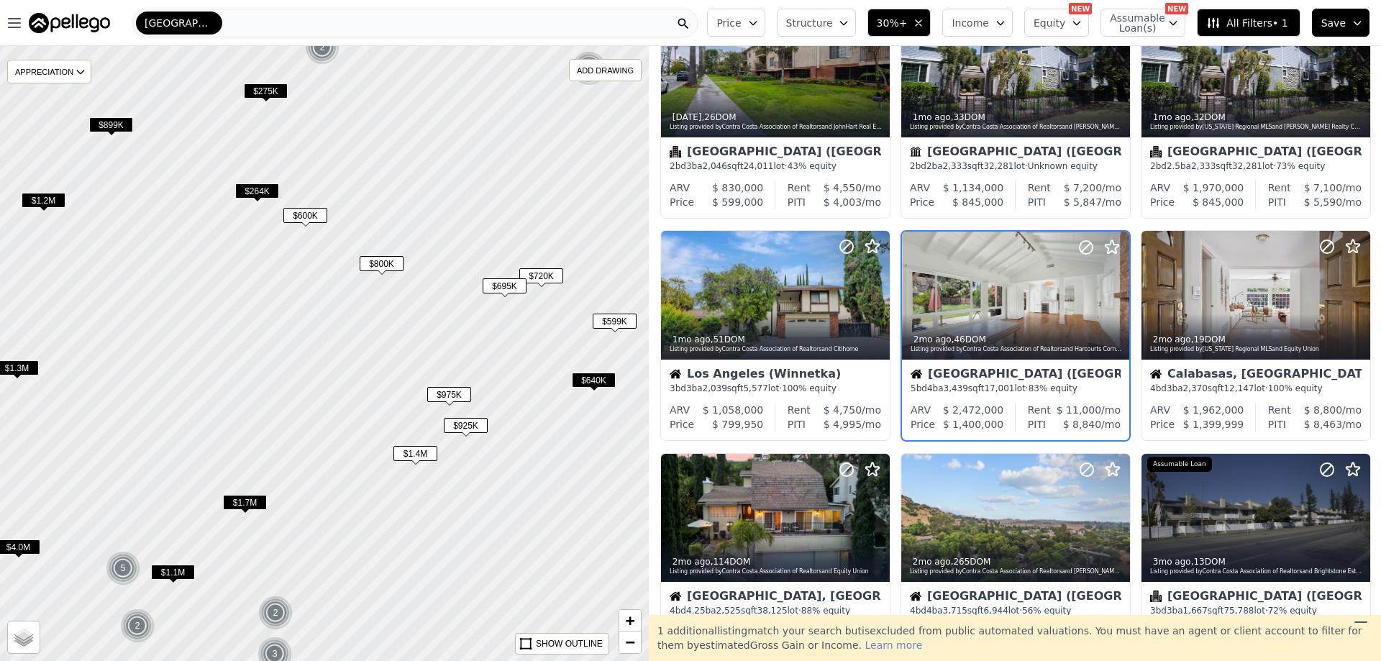
scroll to position [304, 0]
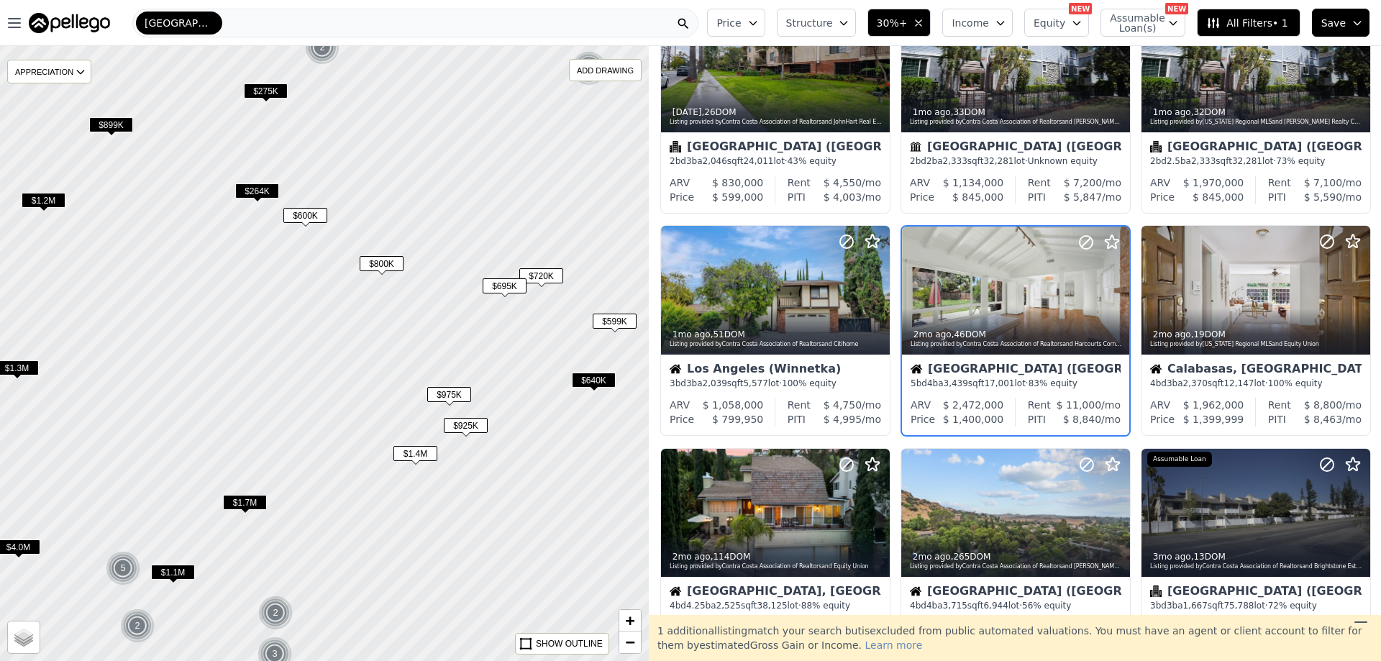
click at [459, 424] on span "$925K" at bounding box center [466, 425] width 44 height 15
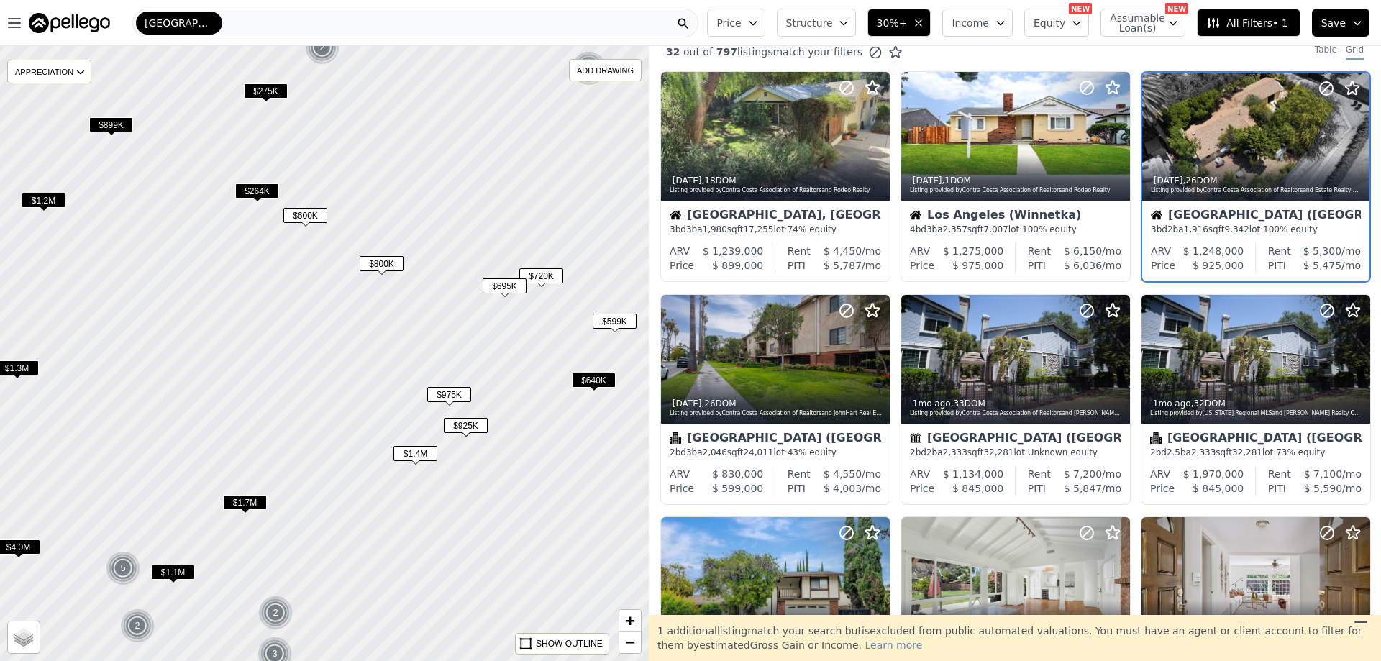
scroll to position [0, 0]
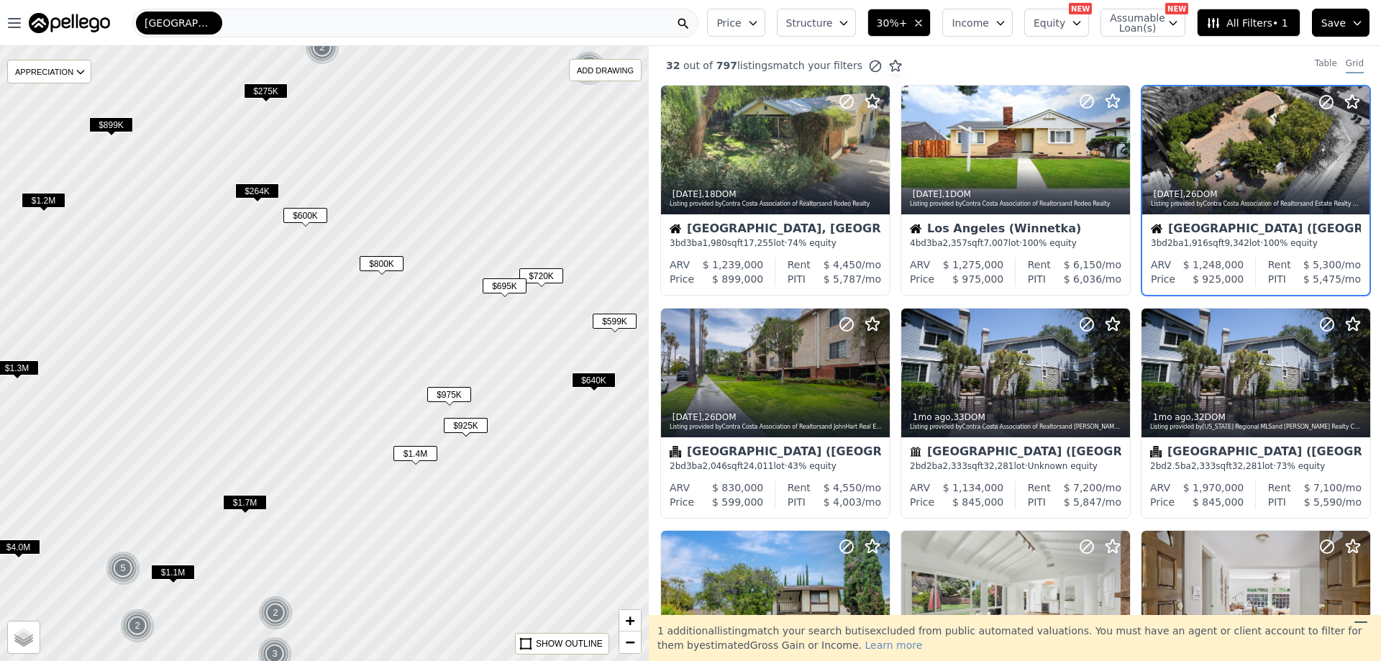
click at [464, 394] on span "$975K" at bounding box center [449, 394] width 44 height 15
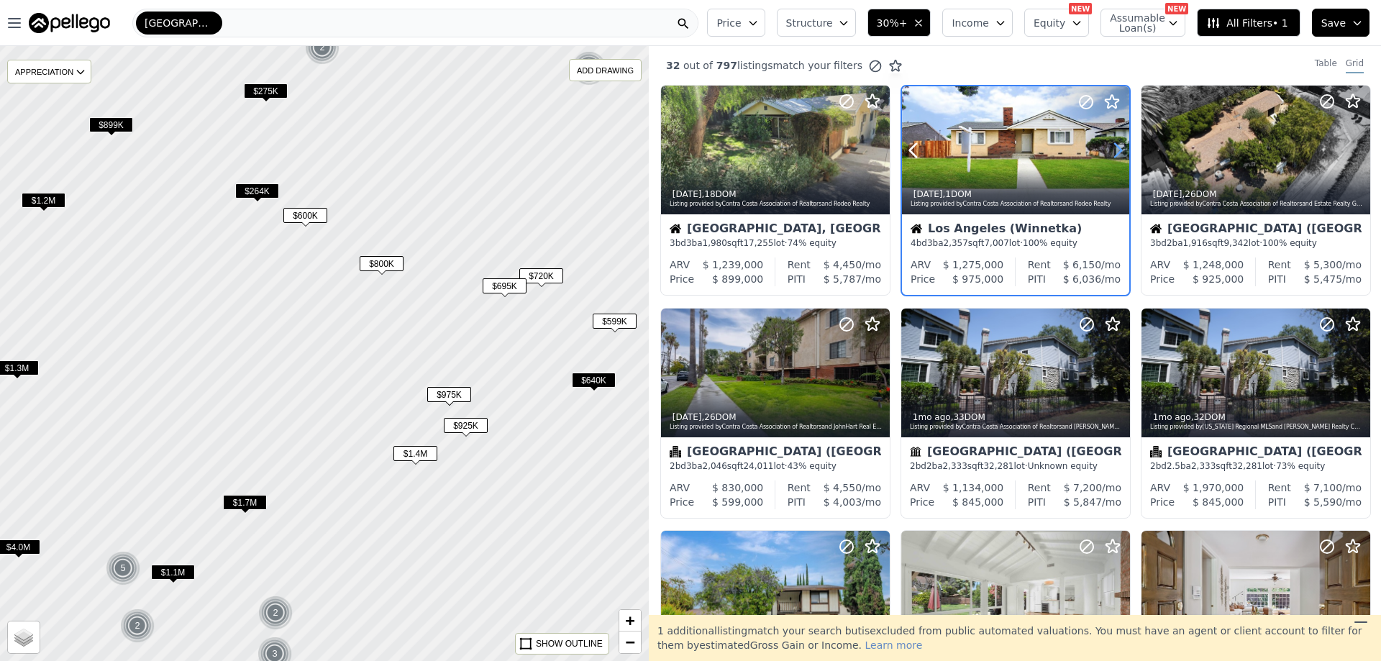
click at [1115, 147] on icon at bounding box center [1118, 151] width 6 height 14
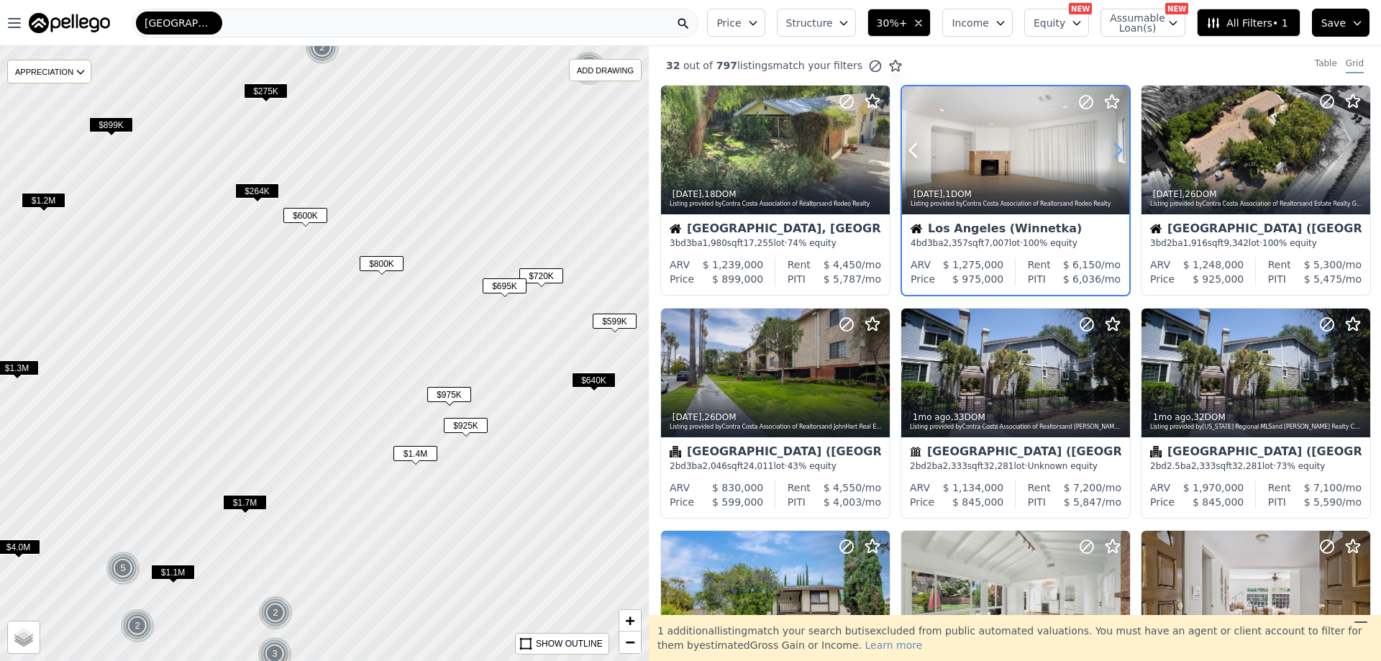
click at [1115, 147] on icon at bounding box center [1118, 151] width 6 height 14
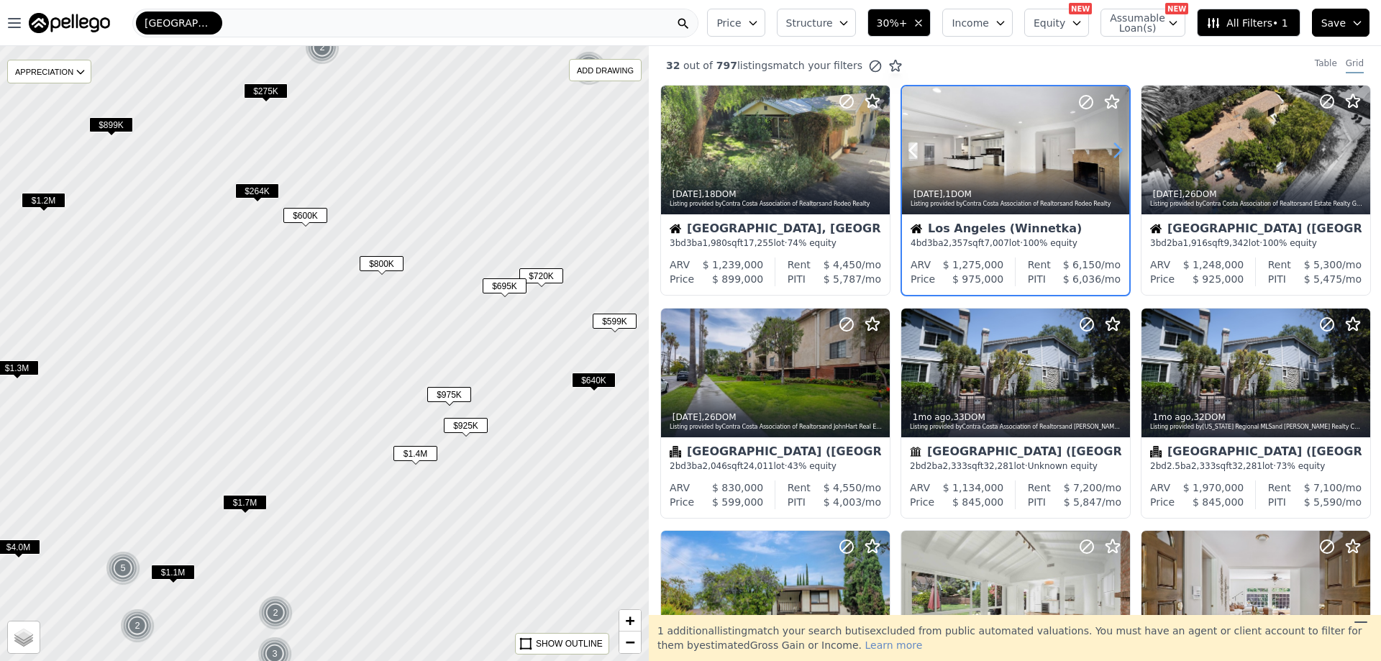
click at [1115, 147] on icon at bounding box center [1118, 151] width 6 height 14
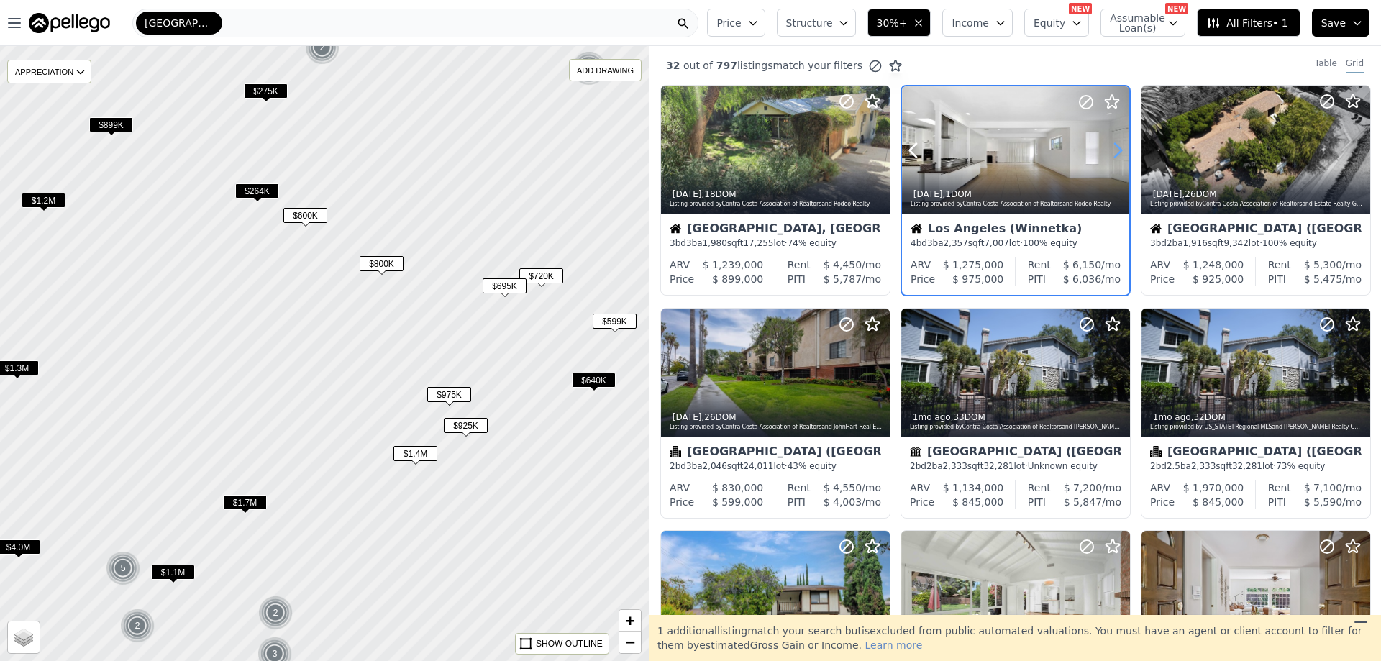
click at [1115, 147] on icon at bounding box center [1118, 151] width 6 height 14
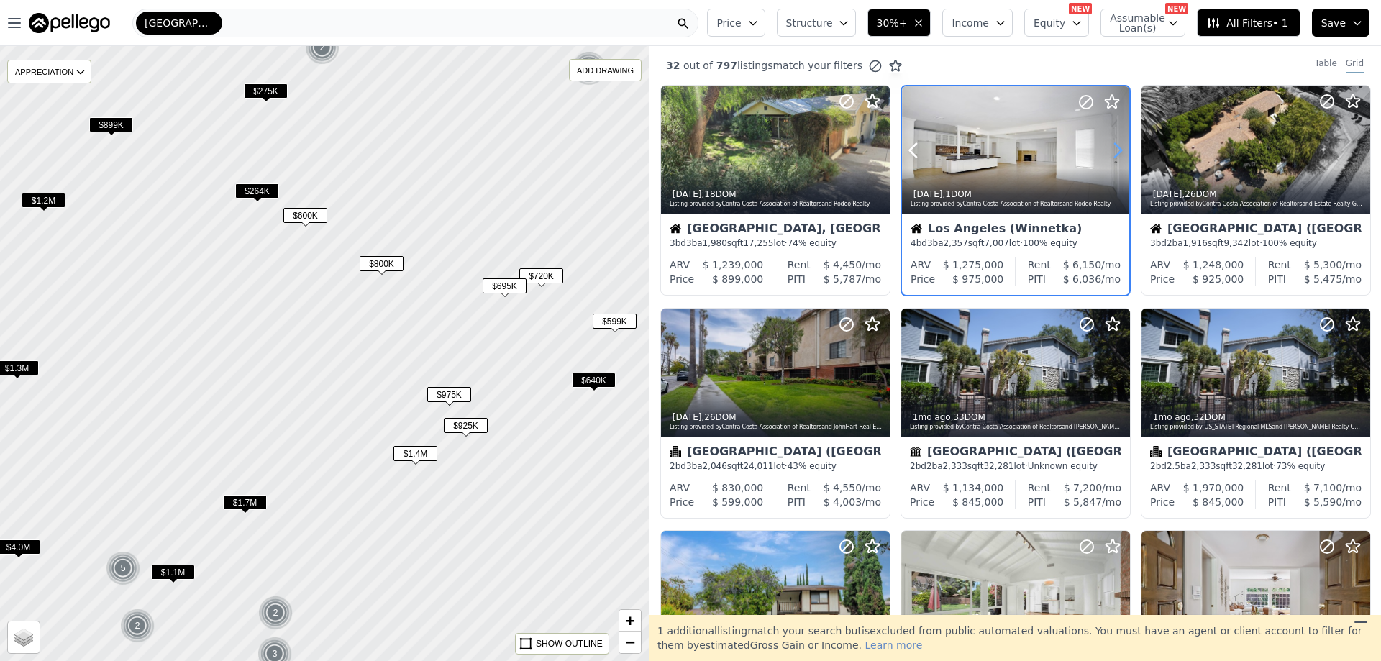
click at [1115, 147] on icon at bounding box center [1118, 151] width 6 height 14
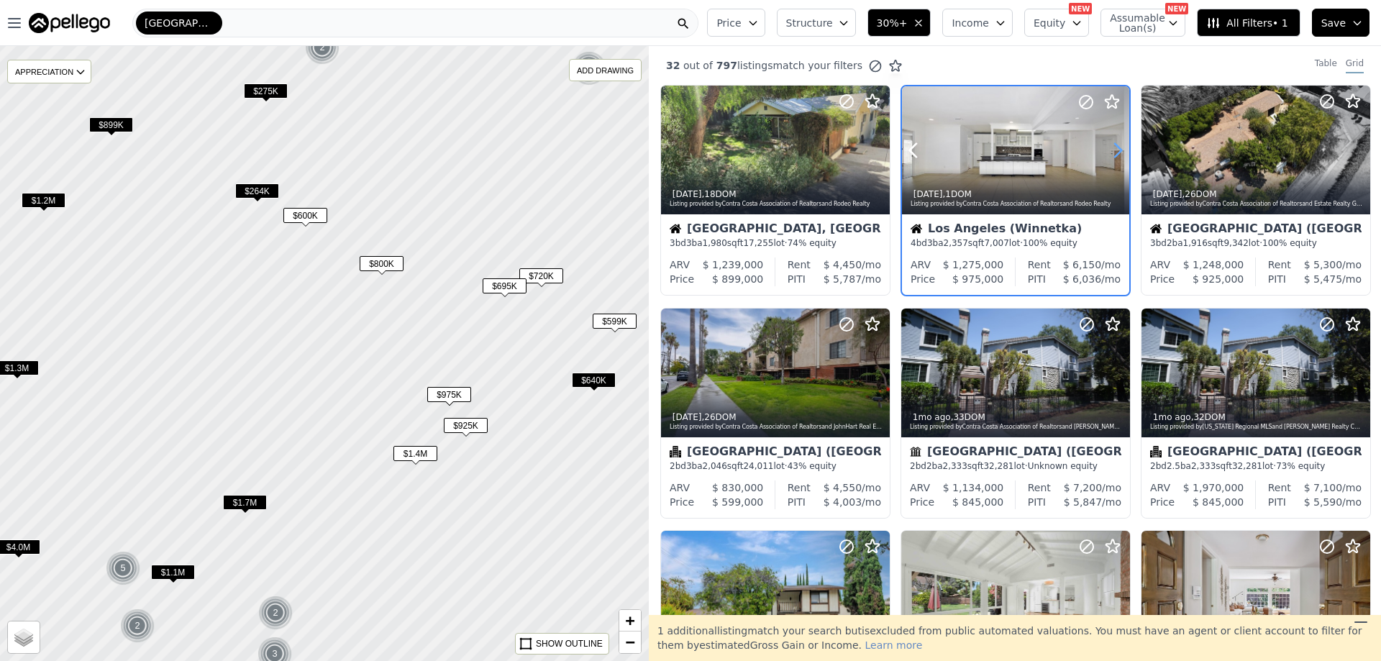
click at [1115, 147] on icon at bounding box center [1118, 151] width 6 height 14
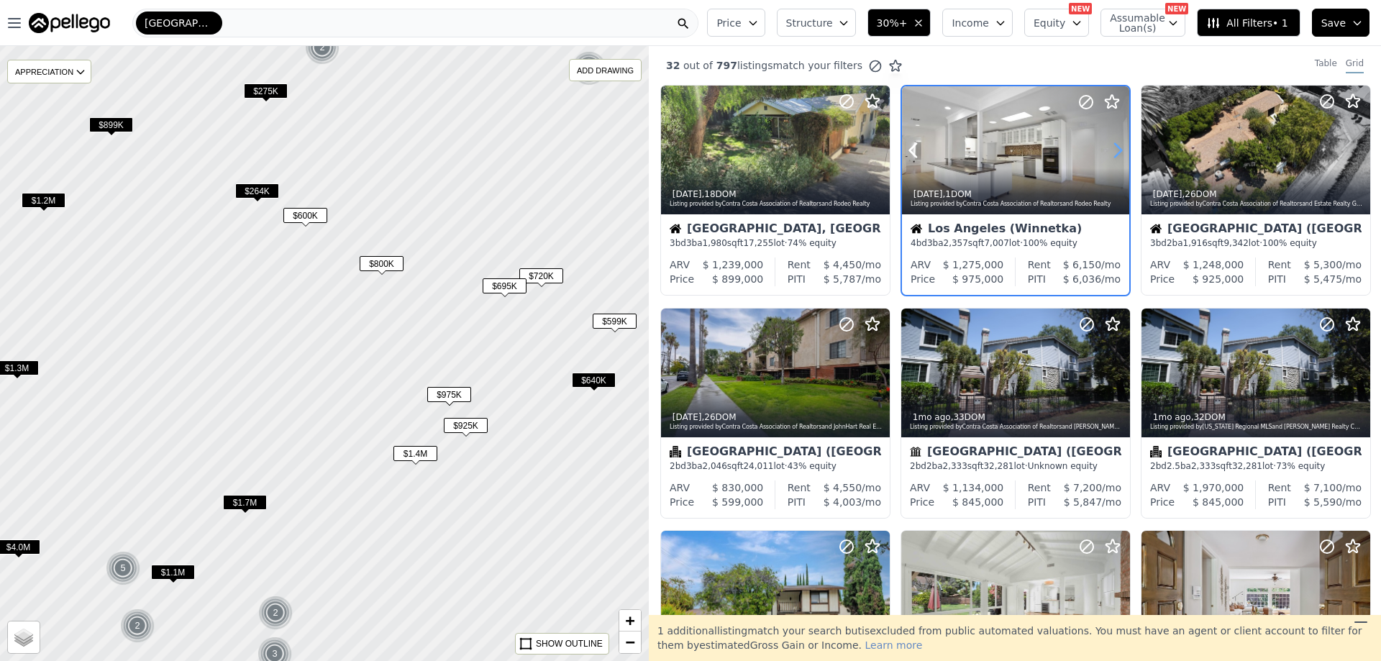
click at [1115, 147] on icon at bounding box center [1118, 151] width 6 height 14
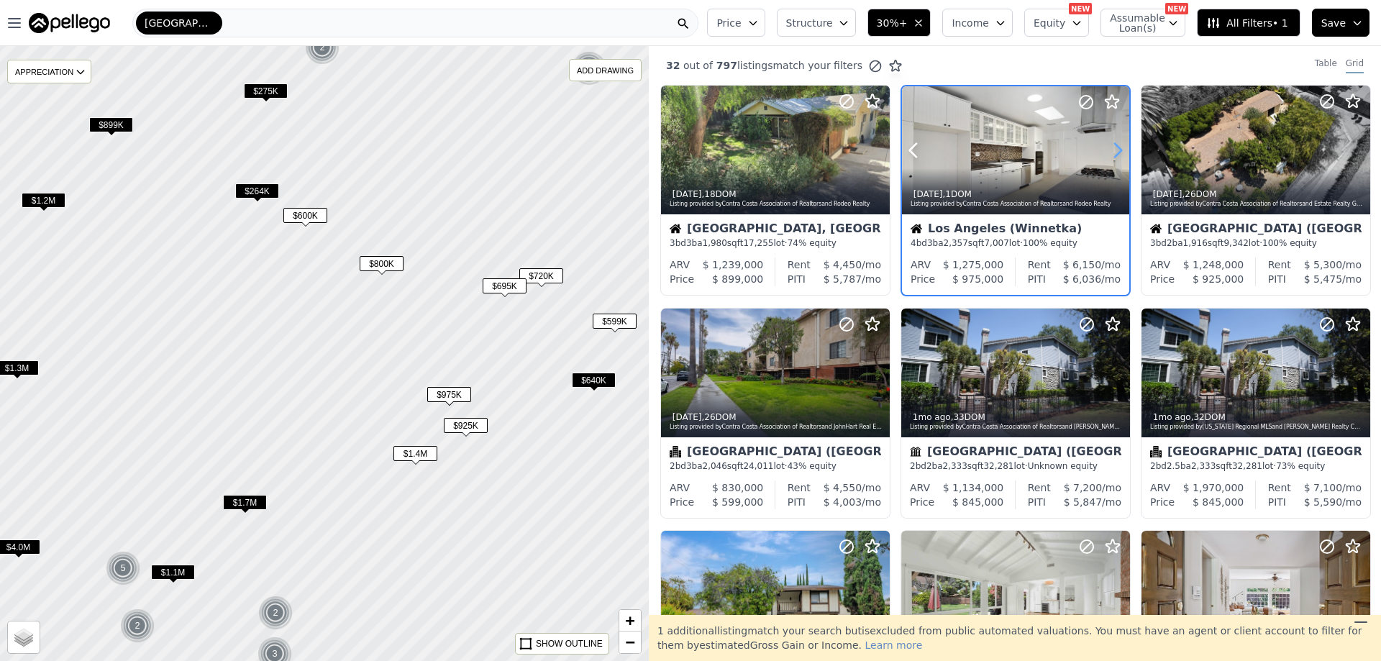
click at [1115, 147] on icon at bounding box center [1118, 151] width 6 height 14
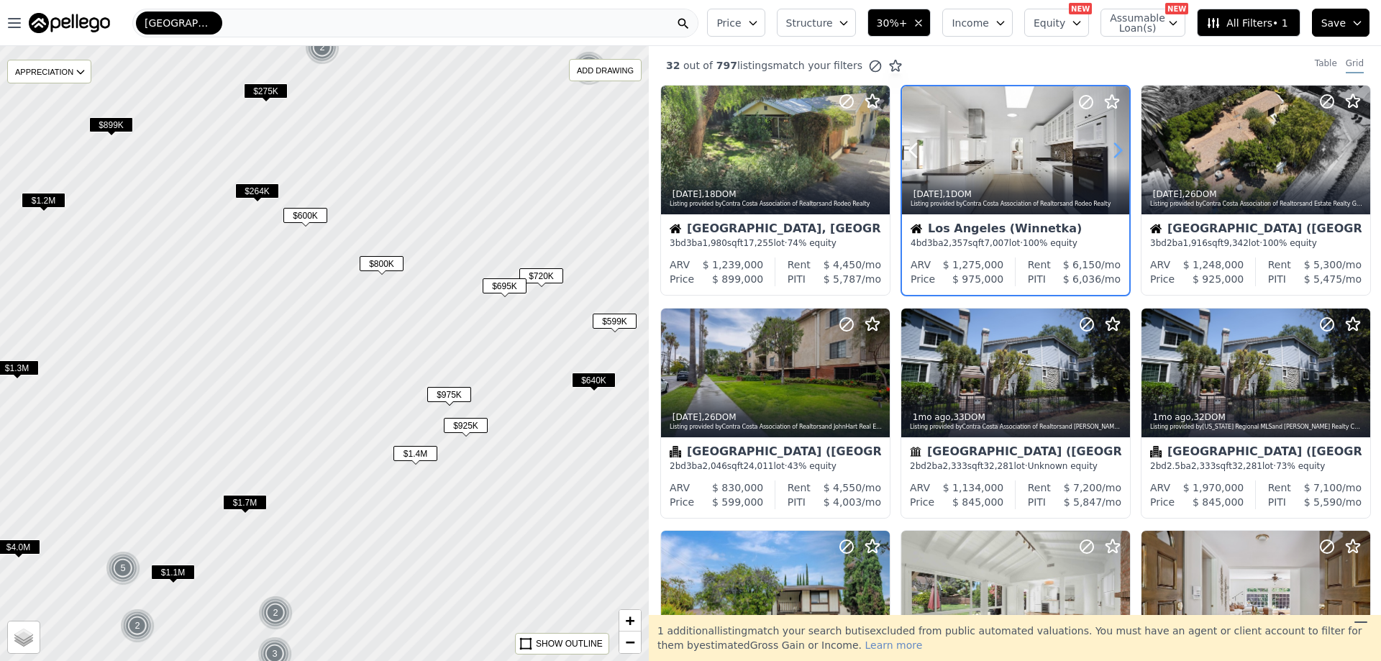
click at [1115, 147] on icon at bounding box center [1118, 151] width 6 height 14
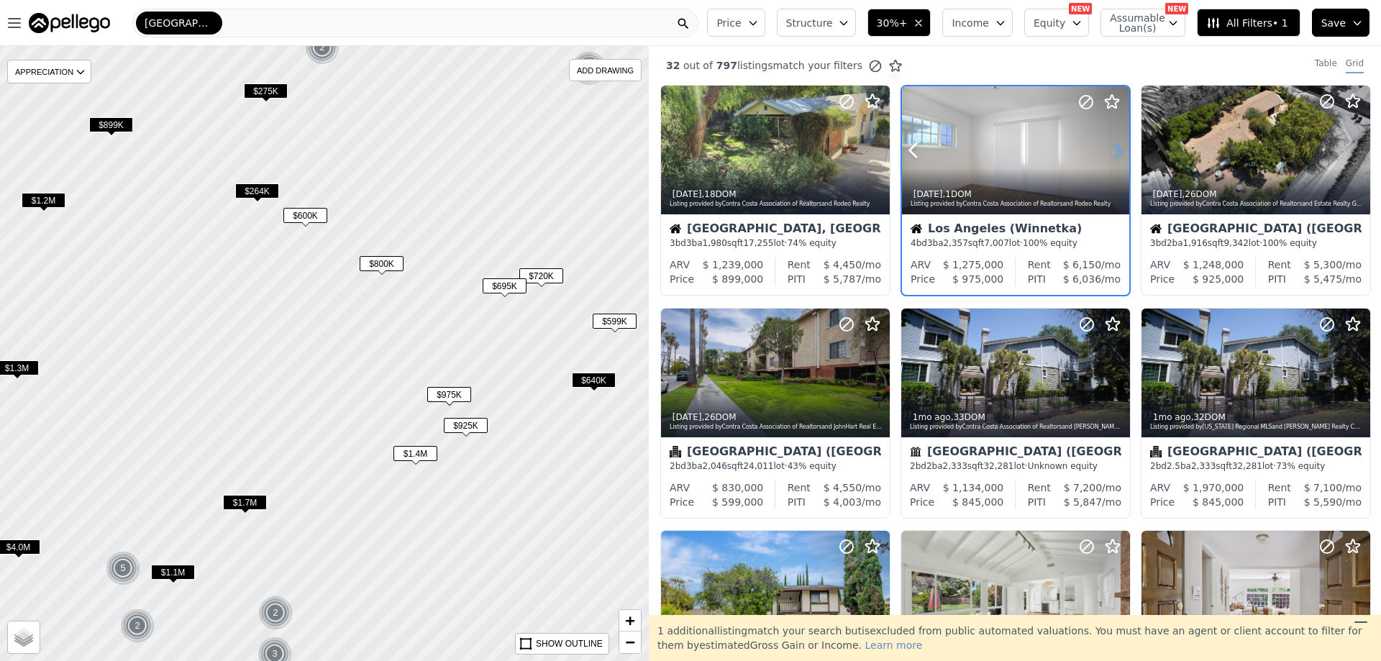
click at [1115, 147] on icon at bounding box center [1118, 151] width 6 height 14
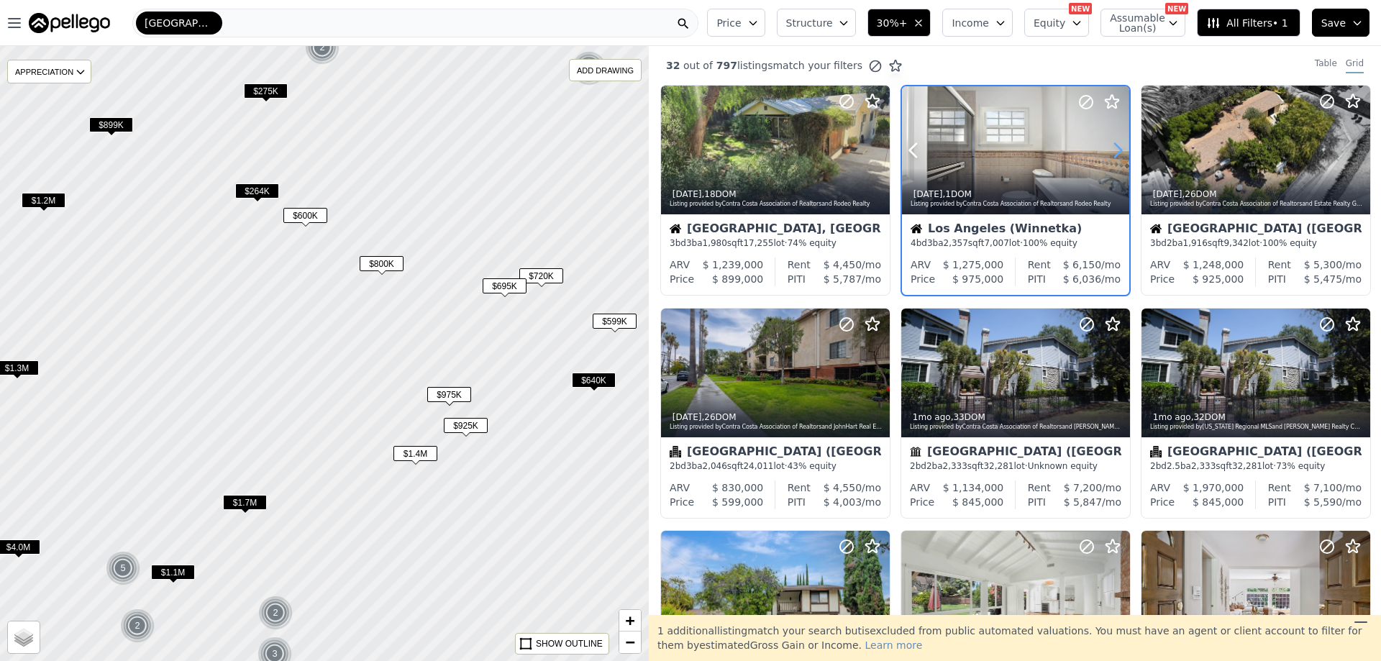
click at [1115, 147] on icon at bounding box center [1118, 151] width 6 height 14
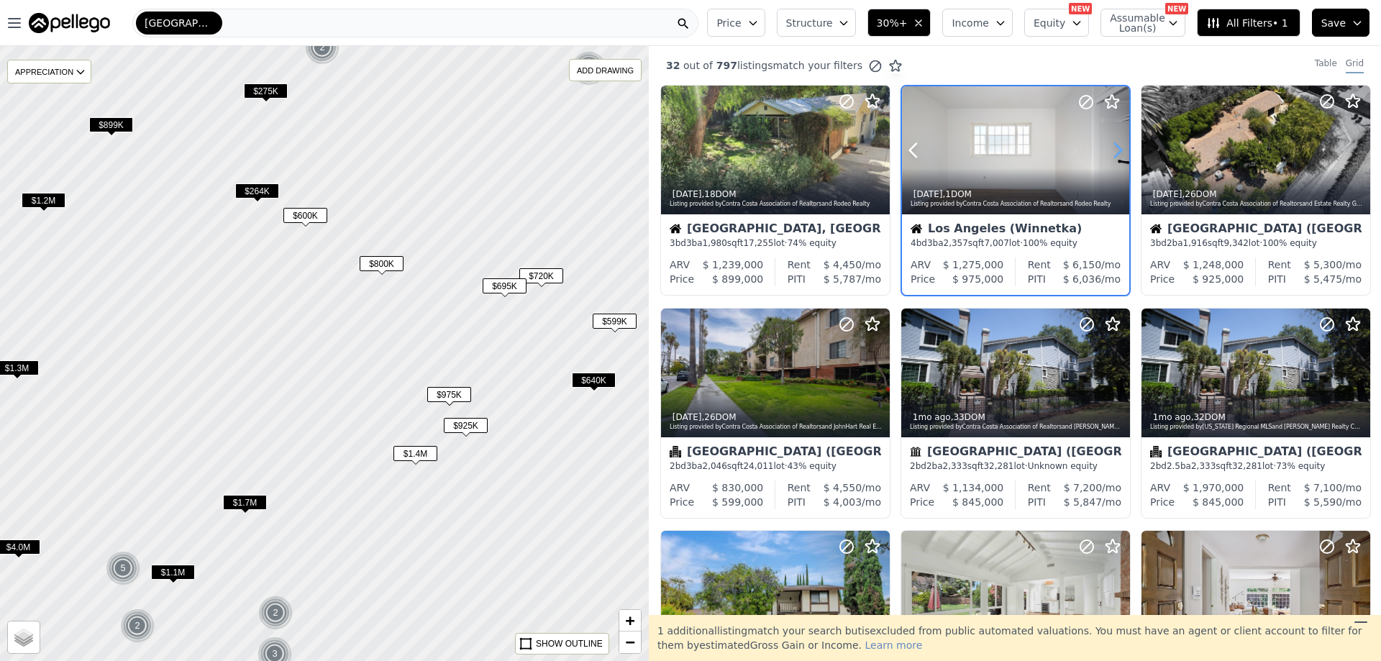
click at [1115, 147] on icon at bounding box center [1118, 151] width 6 height 14
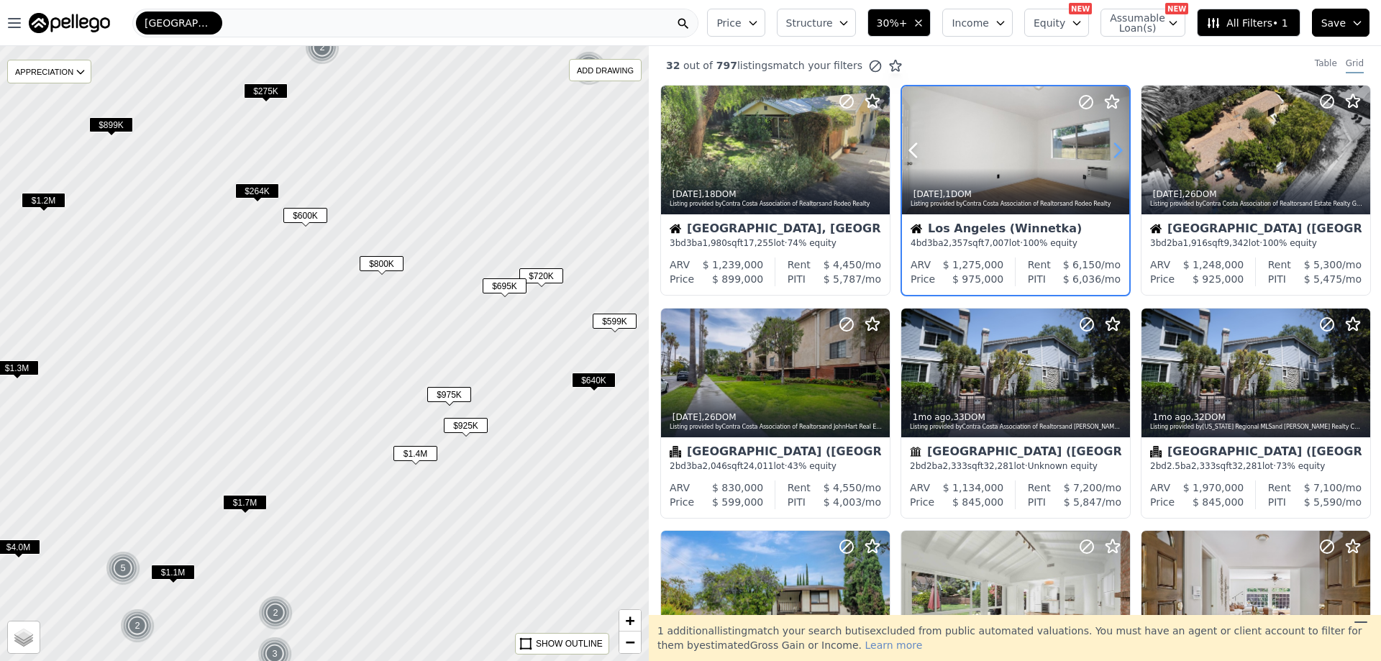
click at [1115, 147] on icon at bounding box center [1118, 151] width 6 height 14
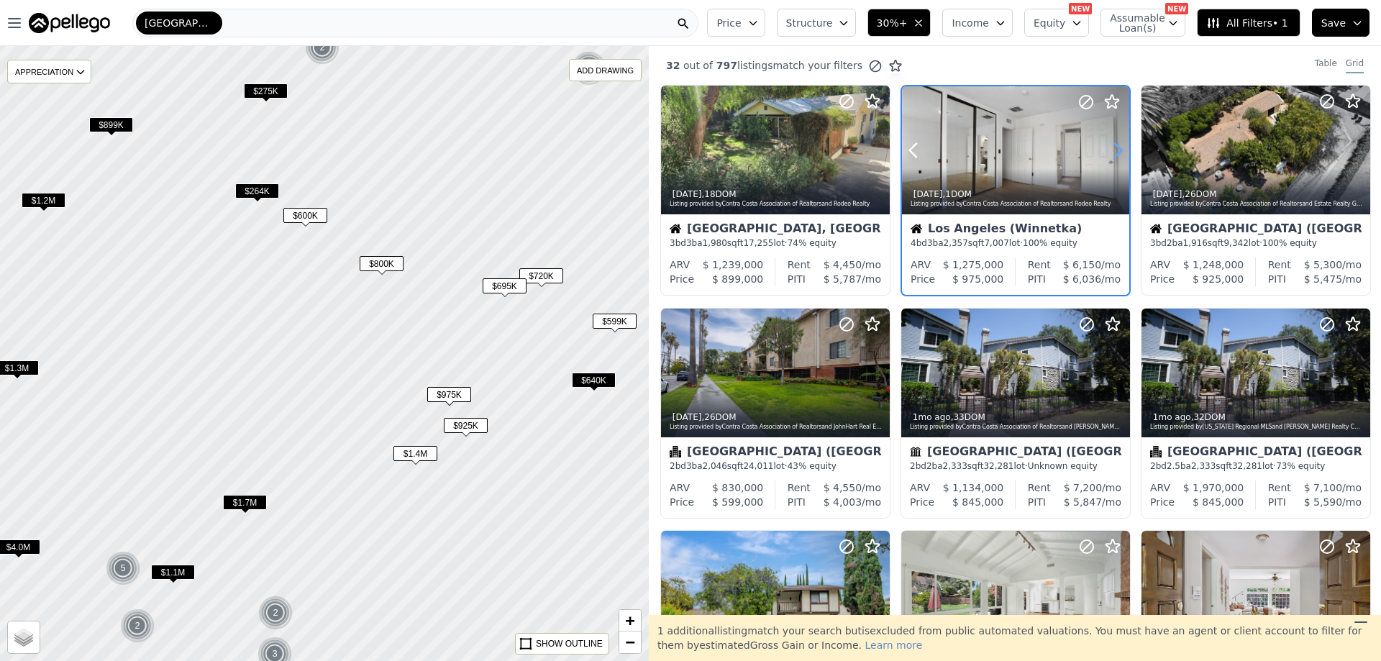
click at [1115, 147] on icon at bounding box center [1118, 151] width 6 height 14
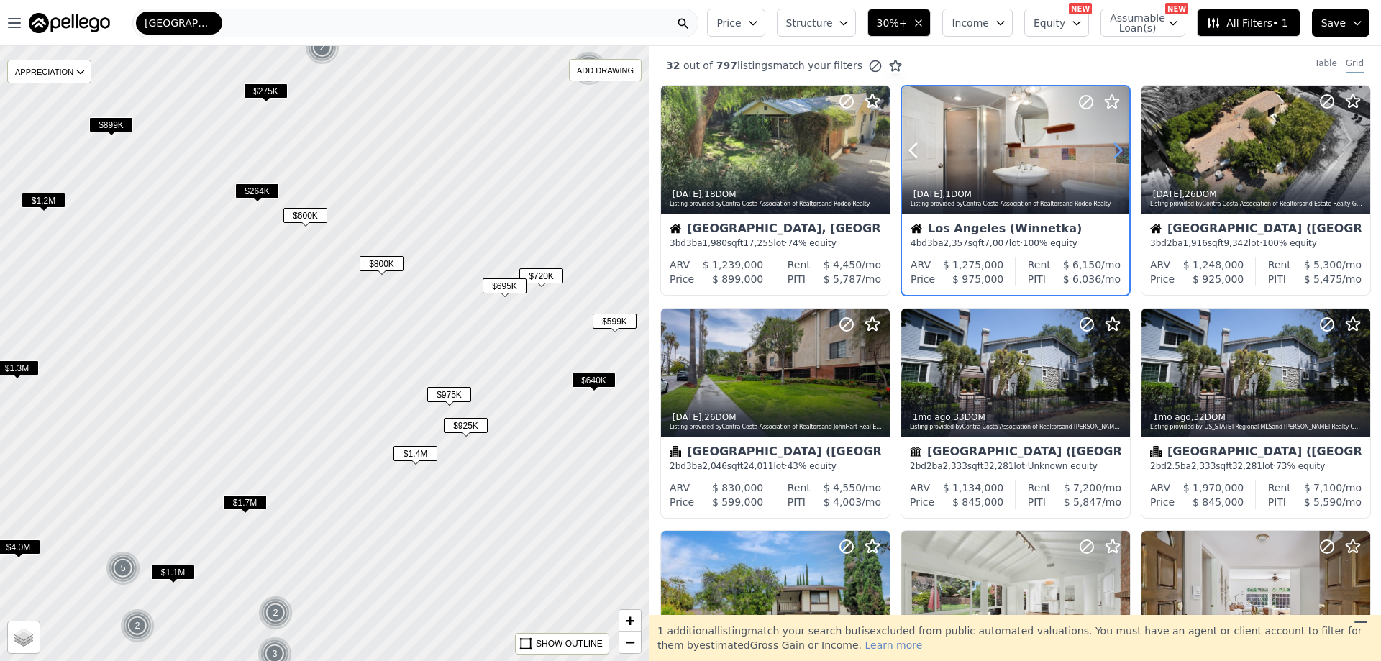
click at [1115, 147] on icon at bounding box center [1118, 151] width 6 height 14
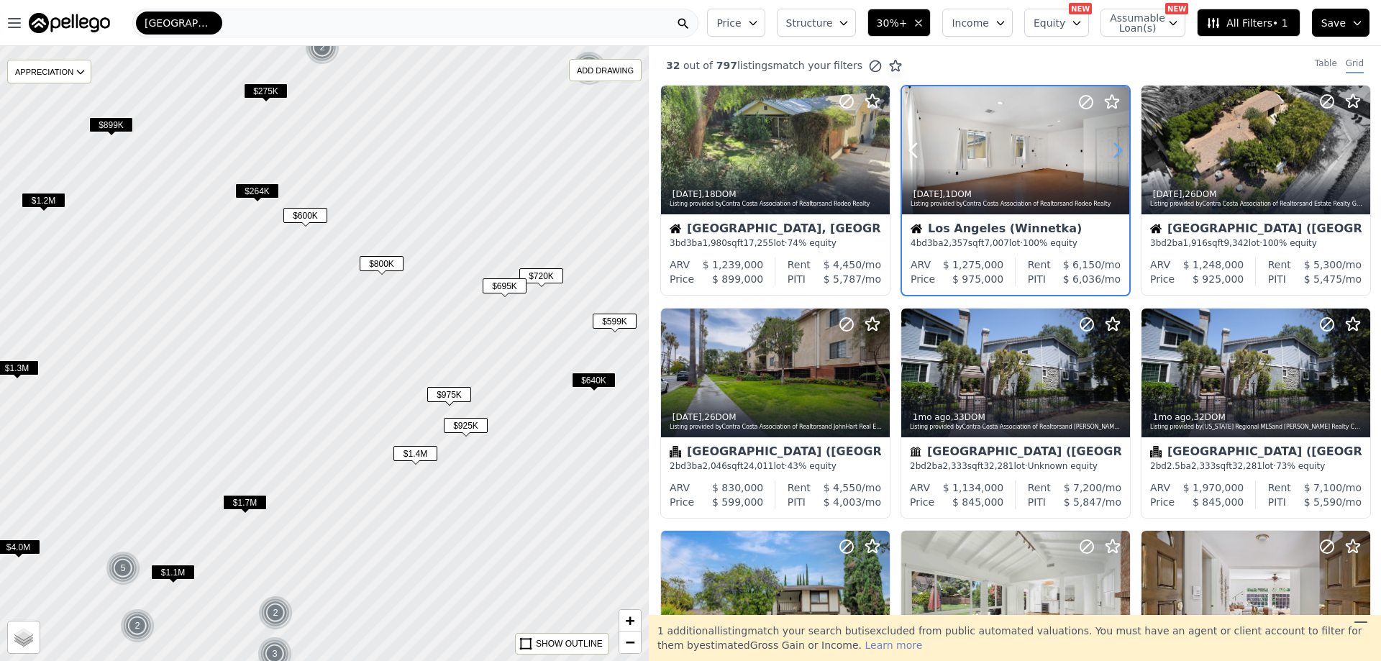
click at [1115, 147] on icon at bounding box center [1118, 151] width 6 height 14
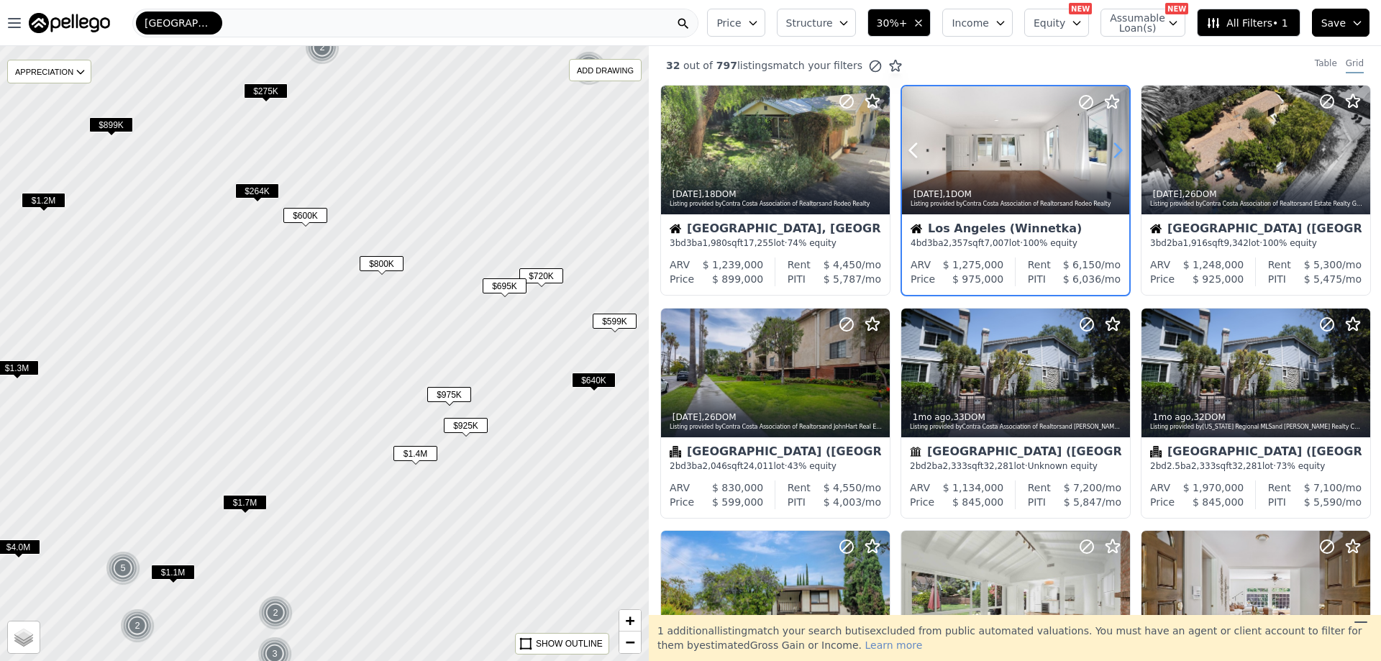
click at [1115, 147] on icon at bounding box center [1118, 151] width 6 height 14
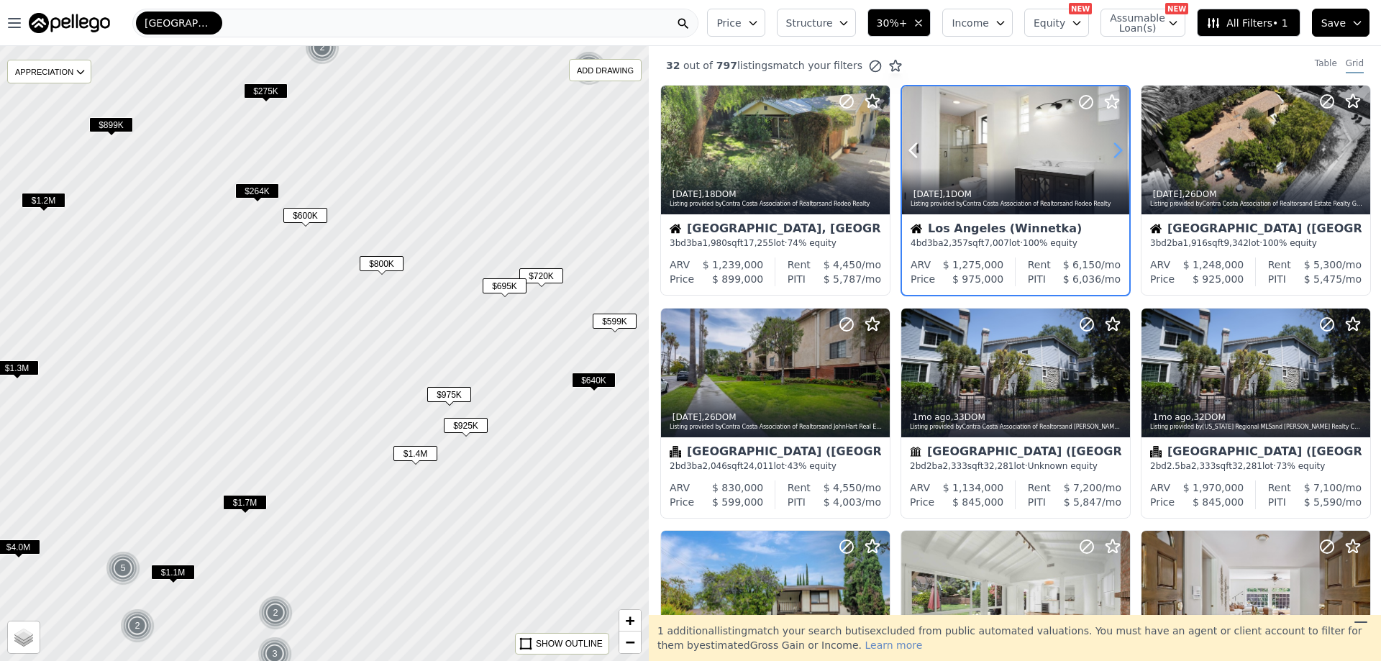
click at [1115, 147] on icon at bounding box center [1118, 151] width 6 height 14
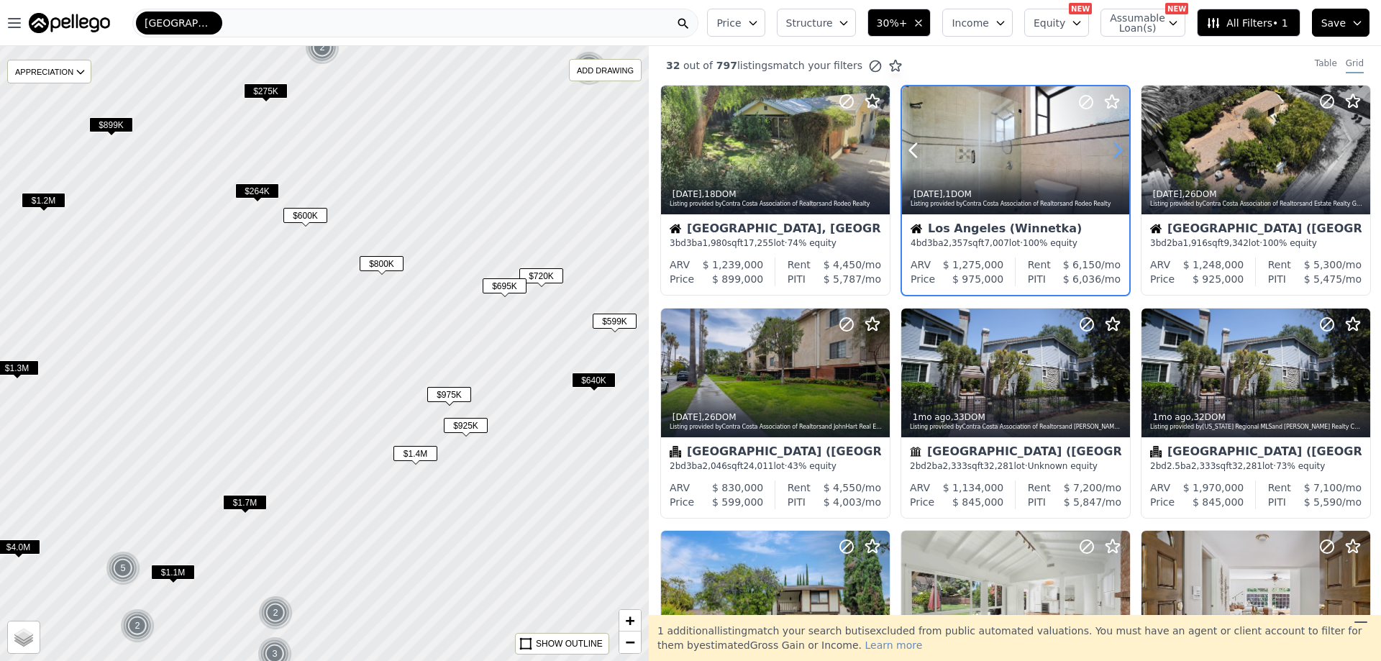
click at [1115, 147] on icon at bounding box center [1118, 151] width 6 height 14
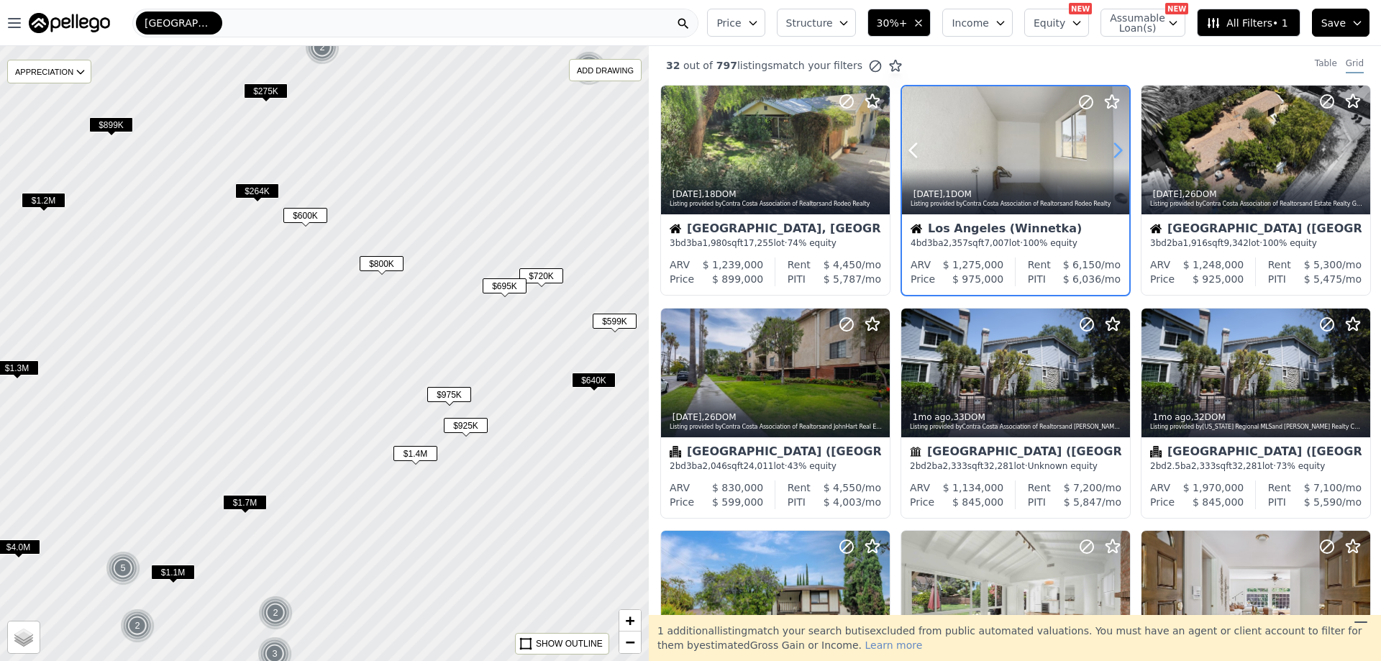
click at [1115, 147] on icon at bounding box center [1118, 151] width 6 height 14
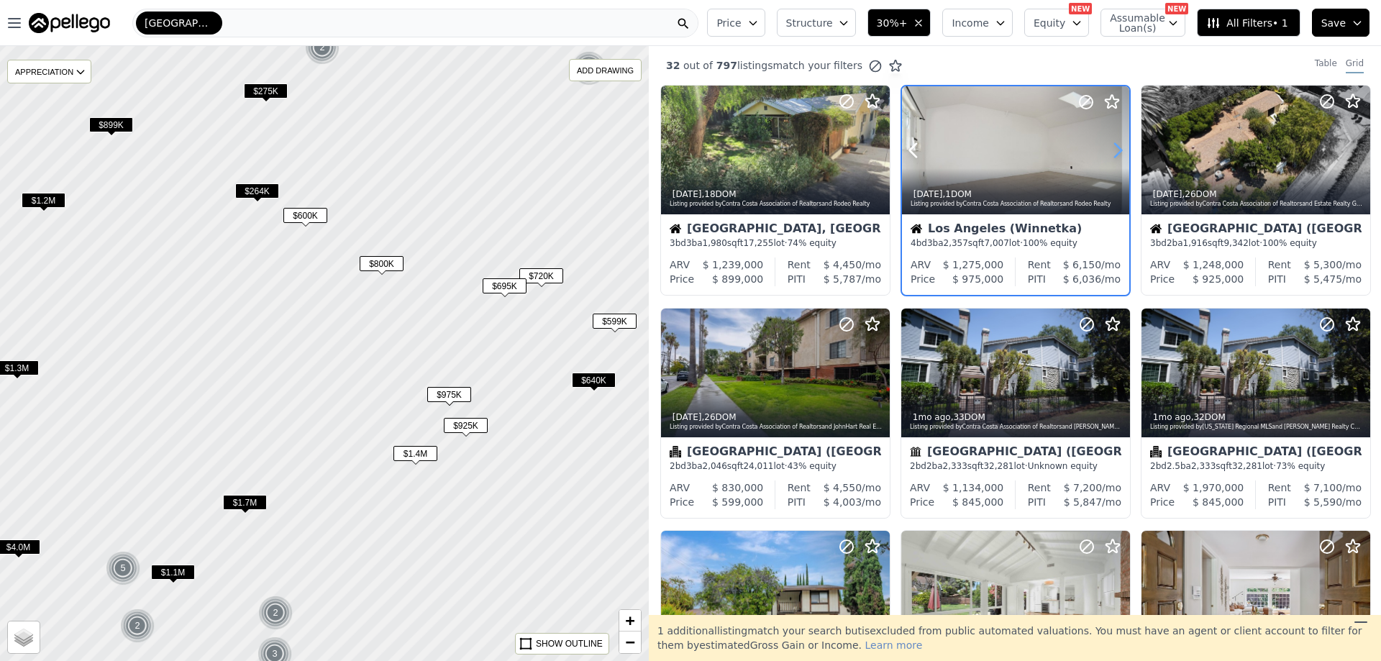
click at [1115, 147] on icon at bounding box center [1118, 151] width 6 height 14
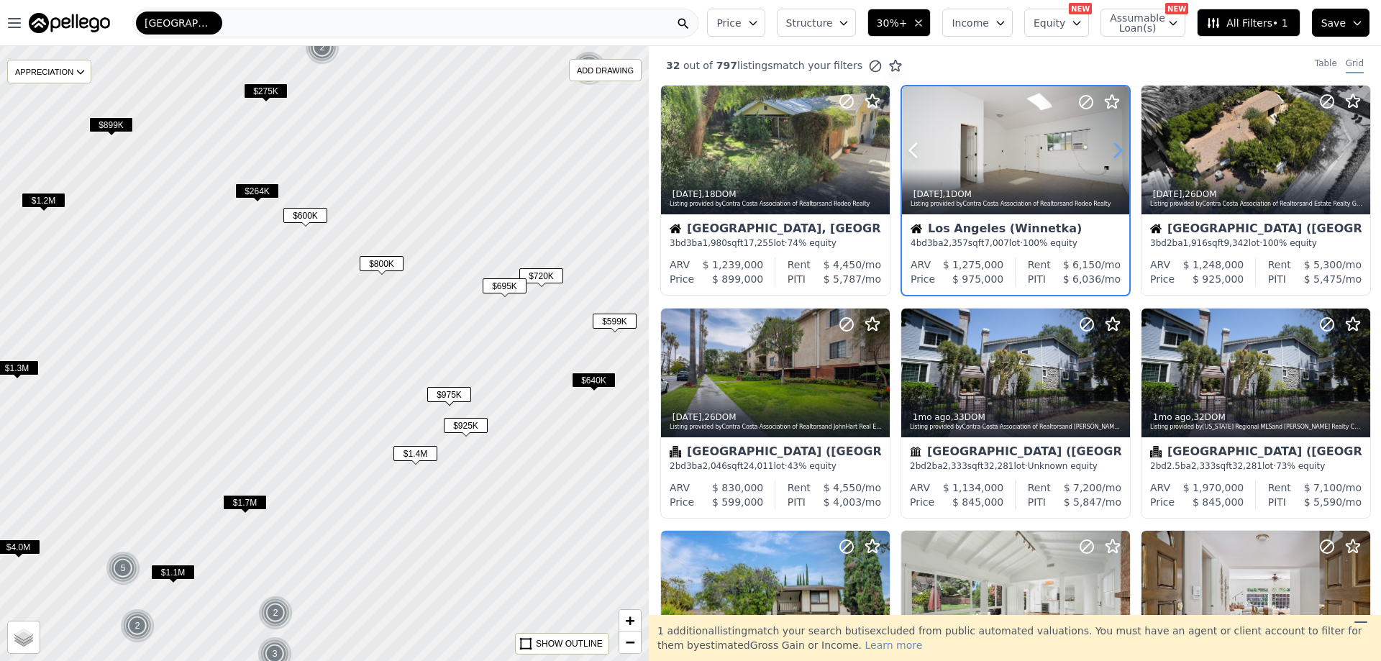
click at [1115, 147] on icon at bounding box center [1118, 151] width 6 height 14
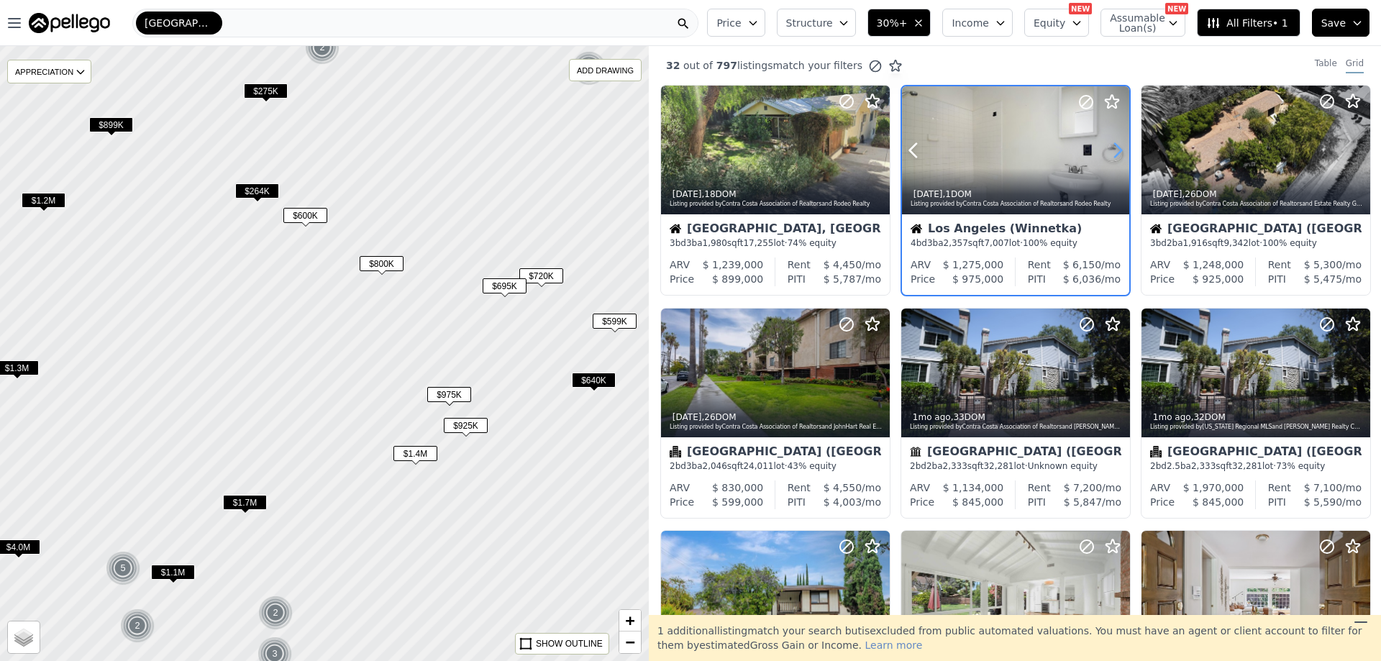
click at [1115, 147] on icon at bounding box center [1118, 151] width 6 height 14
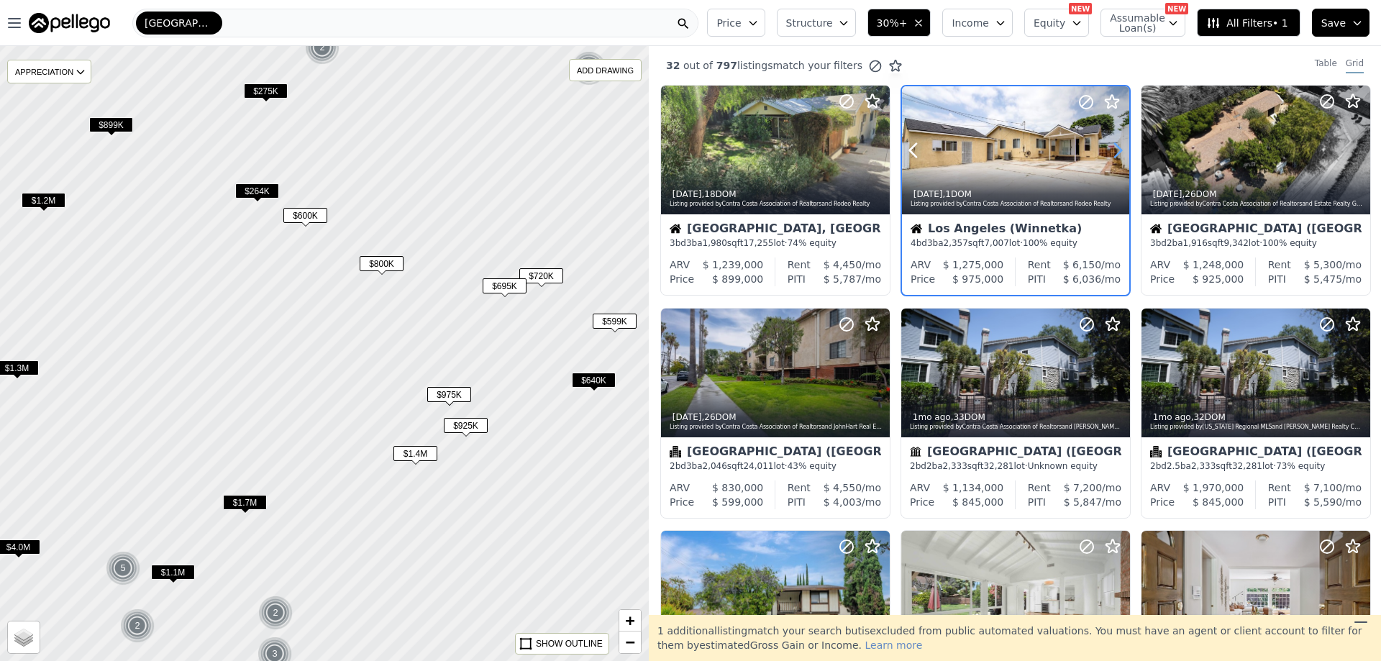
click at [1115, 147] on icon at bounding box center [1118, 151] width 6 height 14
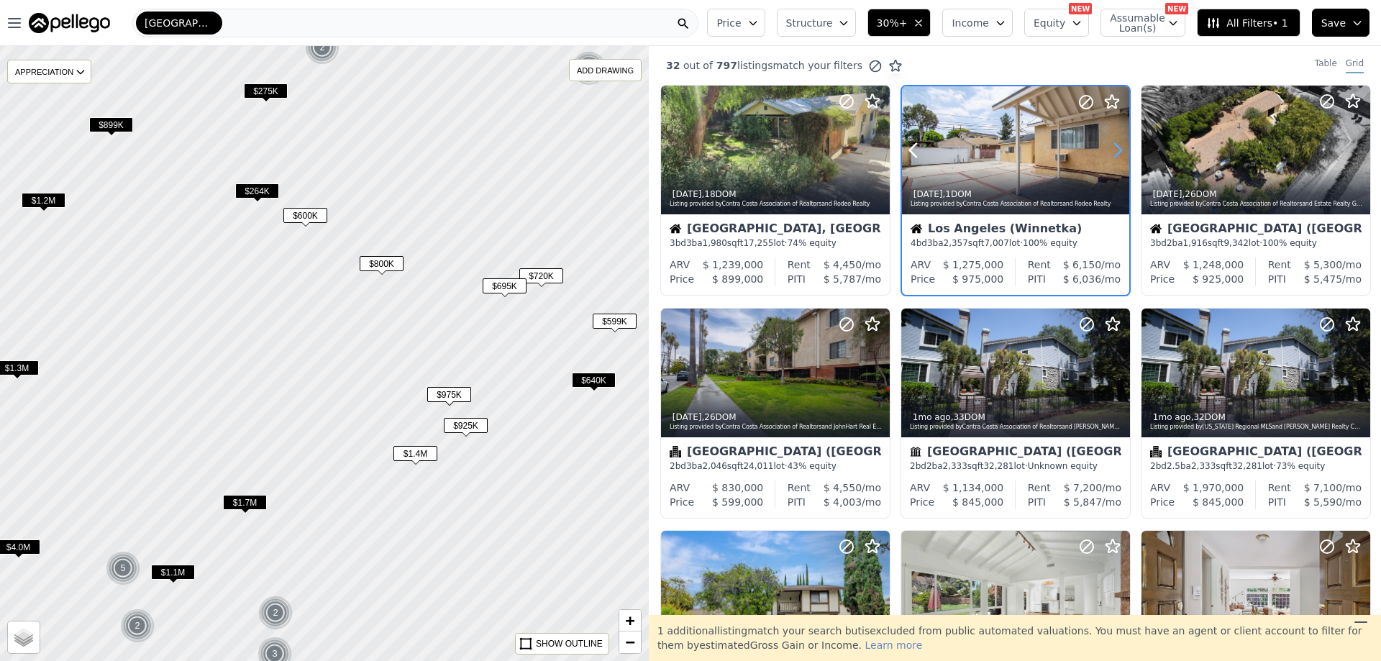
click at [1115, 147] on icon at bounding box center [1118, 151] width 6 height 14
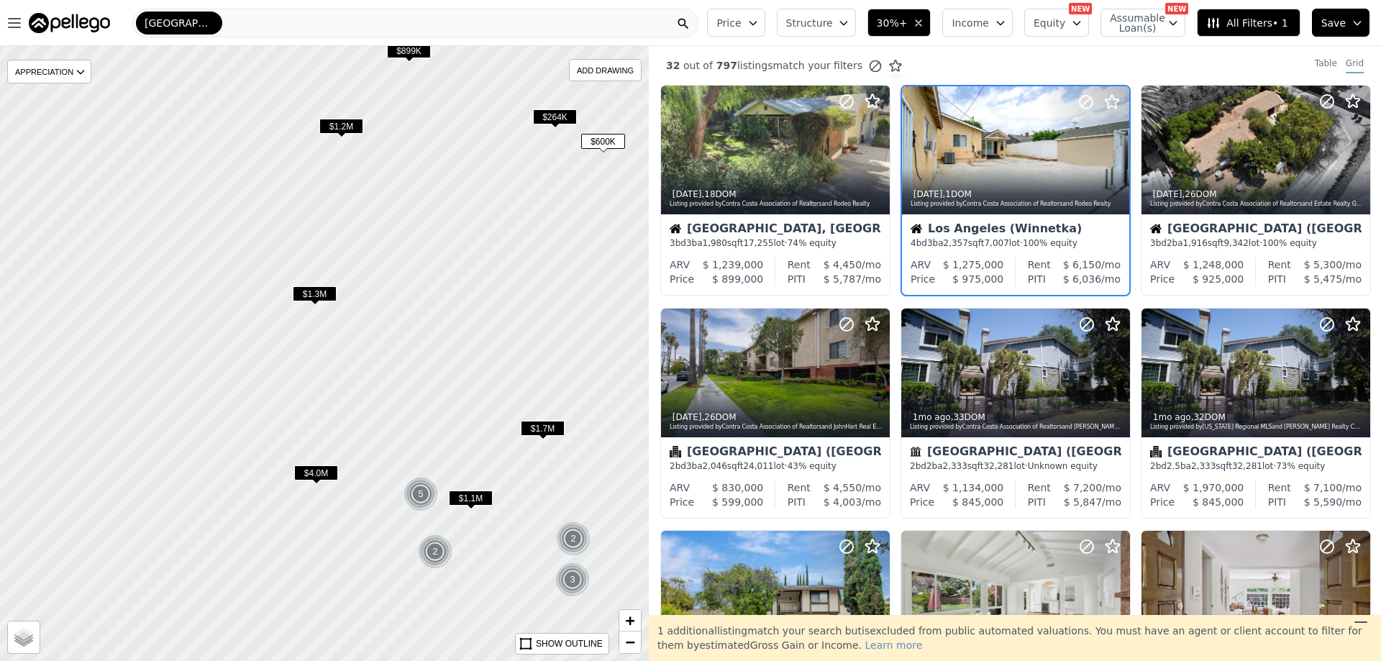
drag, startPoint x: 213, startPoint y: 456, endPoint x: 511, endPoint y: 382, distance: 306.9
click at [511, 382] on div at bounding box center [324, 354] width 778 height 738
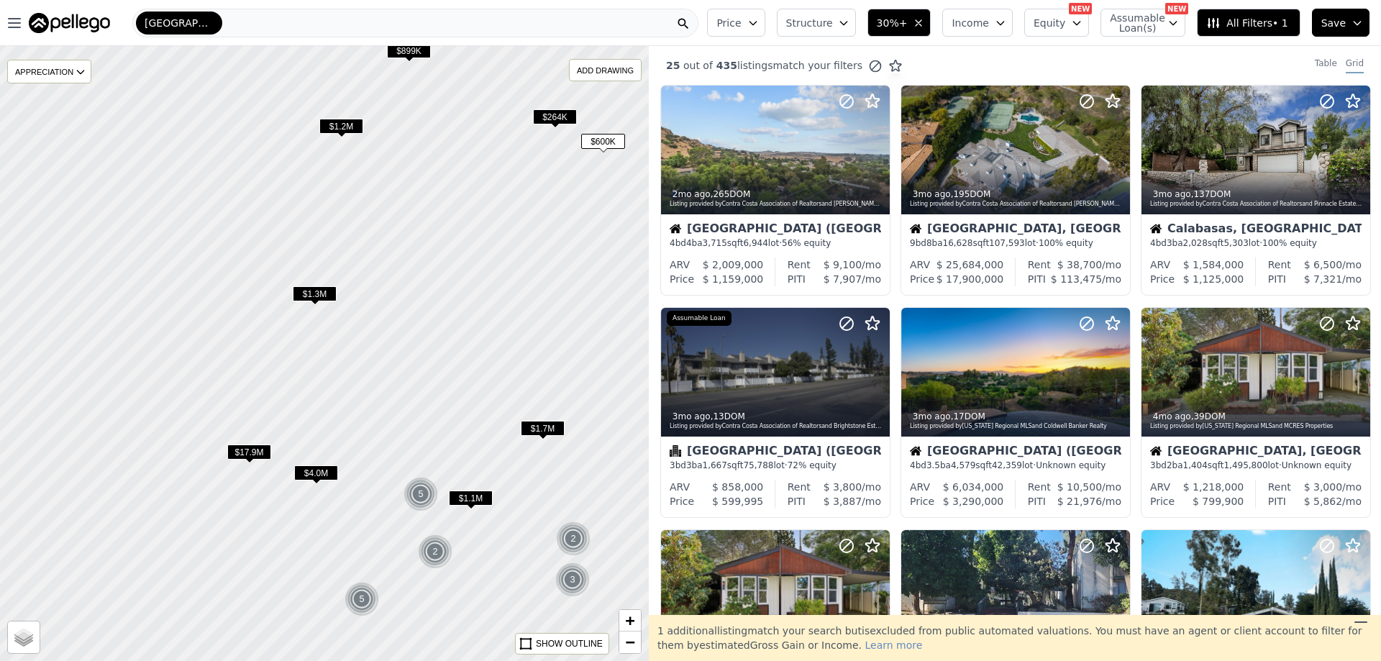
click at [324, 293] on span "$1.3M" at bounding box center [315, 293] width 44 height 15
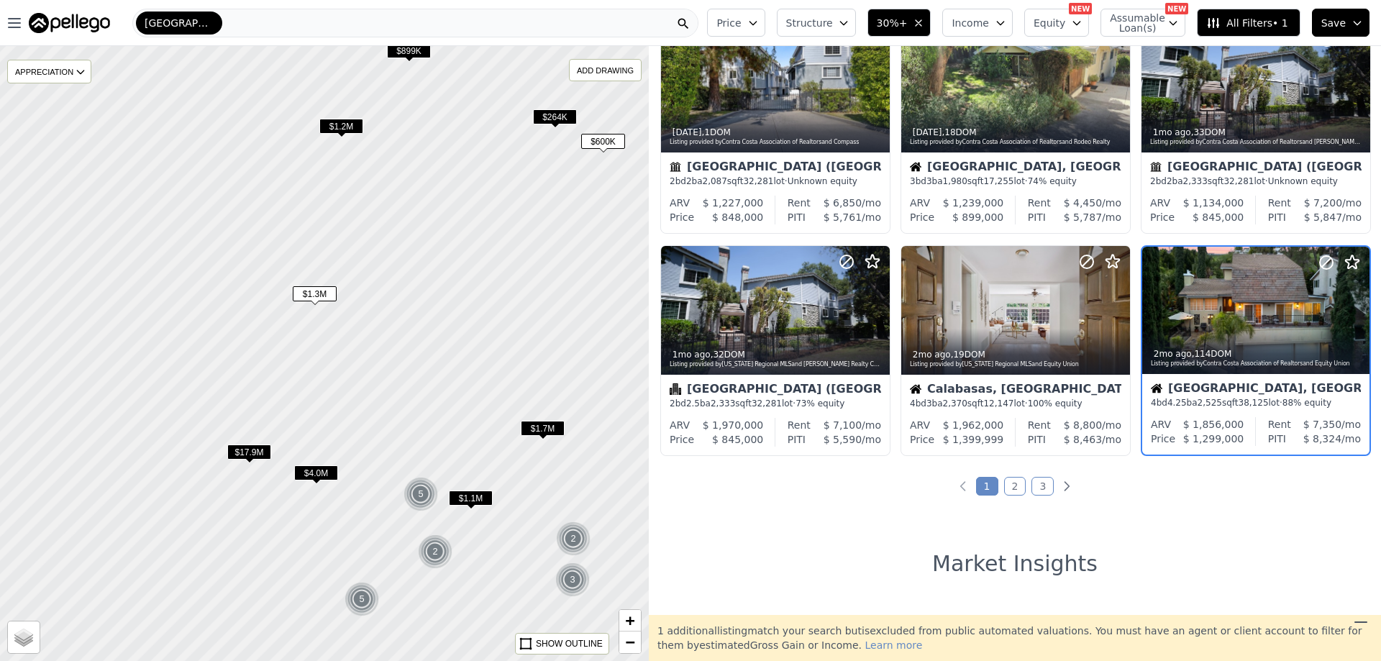
scroll to position [527, 0]
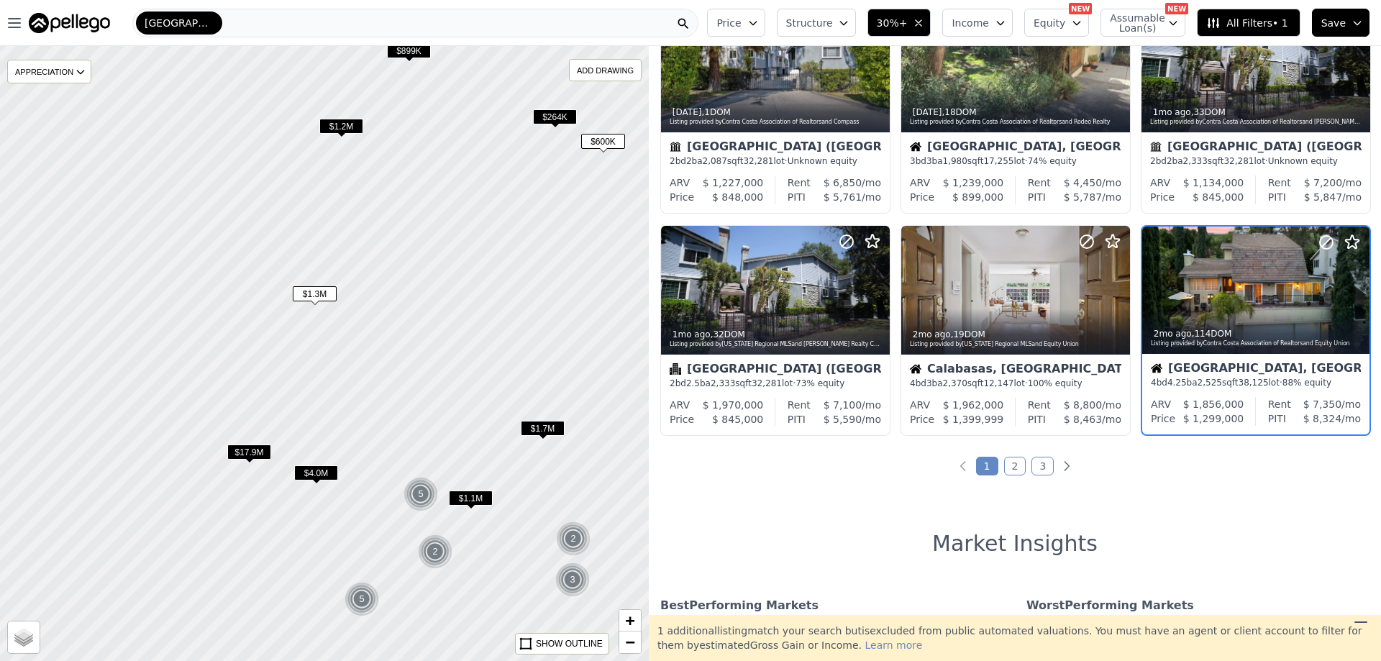
click at [289, 455] on div at bounding box center [324, 354] width 778 height 738
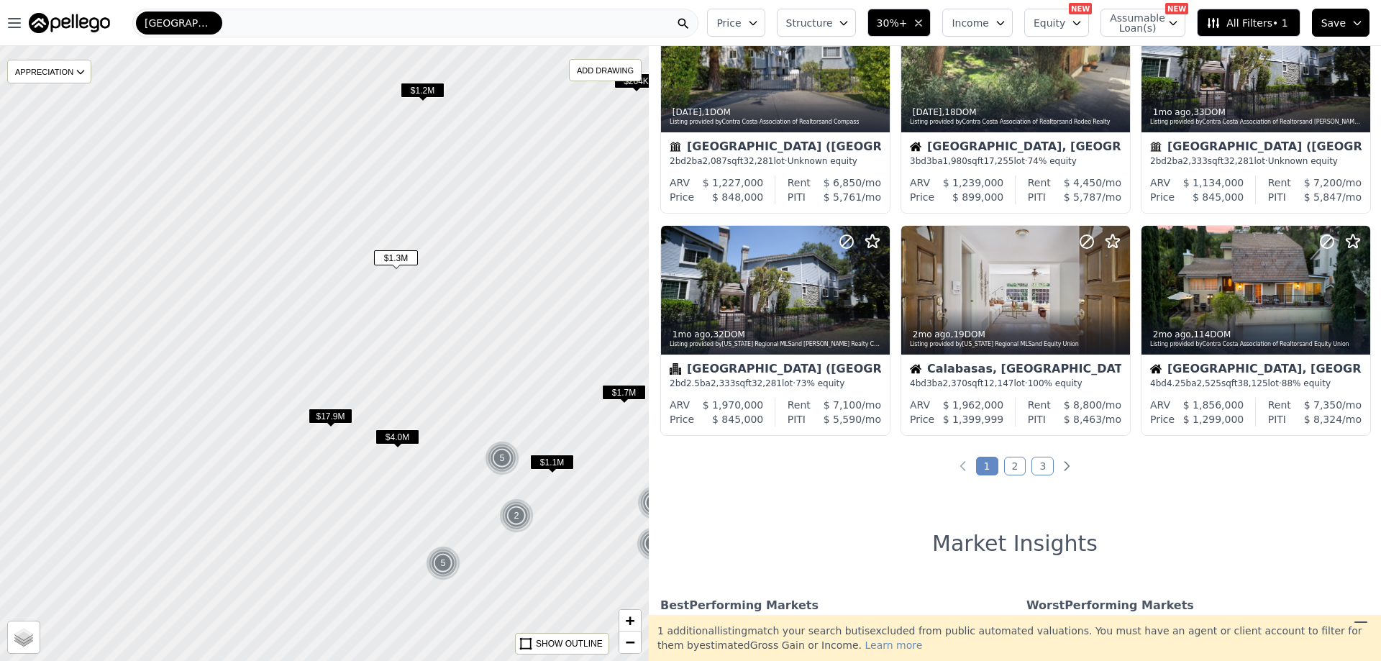
drag, startPoint x: 307, startPoint y: 419, endPoint x: 388, endPoint y: 383, distance: 88.9
click at [388, 383] on div at bounding box center [324, 354] width 778 height 738
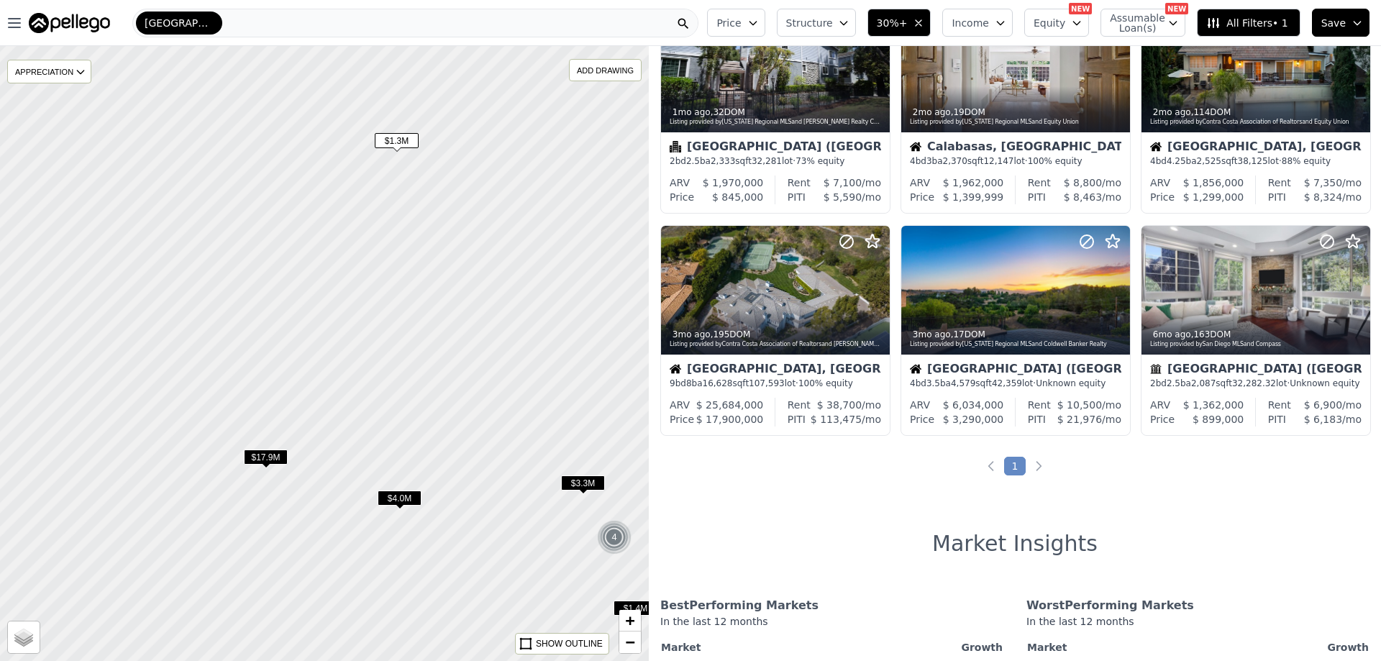
scroll to position [82, 0]
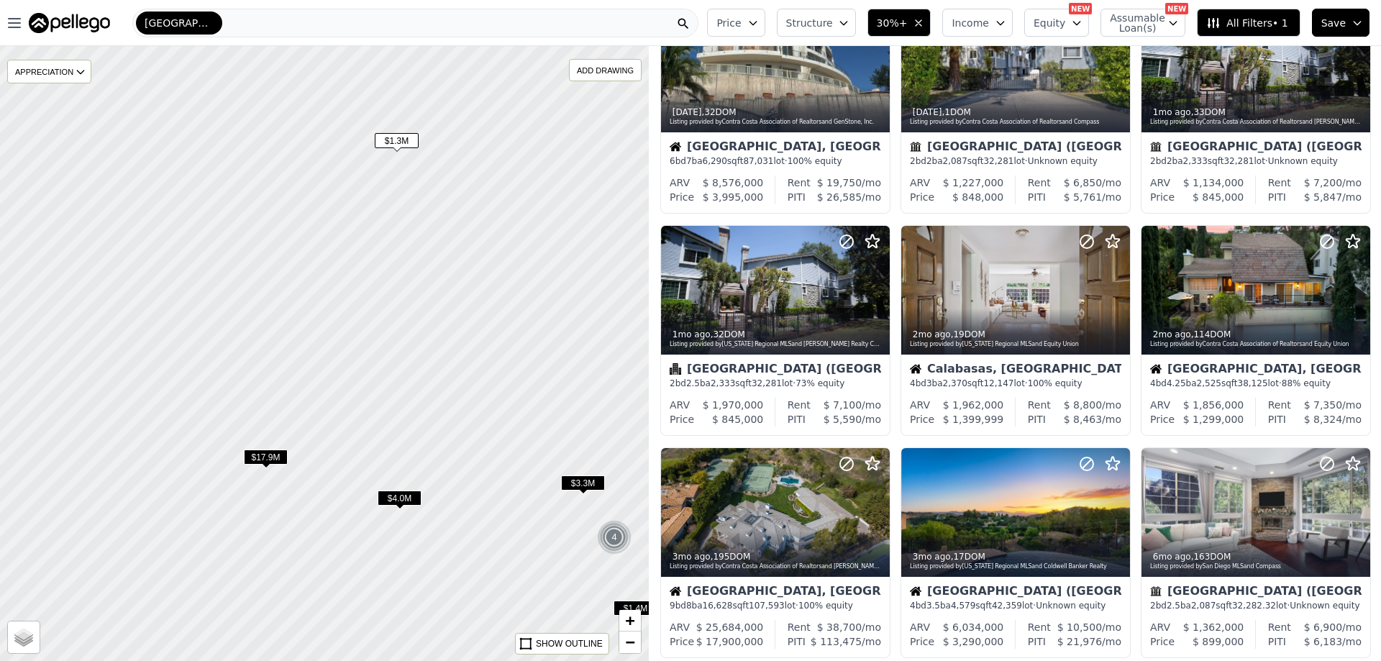
click at [276, 459] on span "$17.9M" at bounding box center [266, 457] width 44 height 15
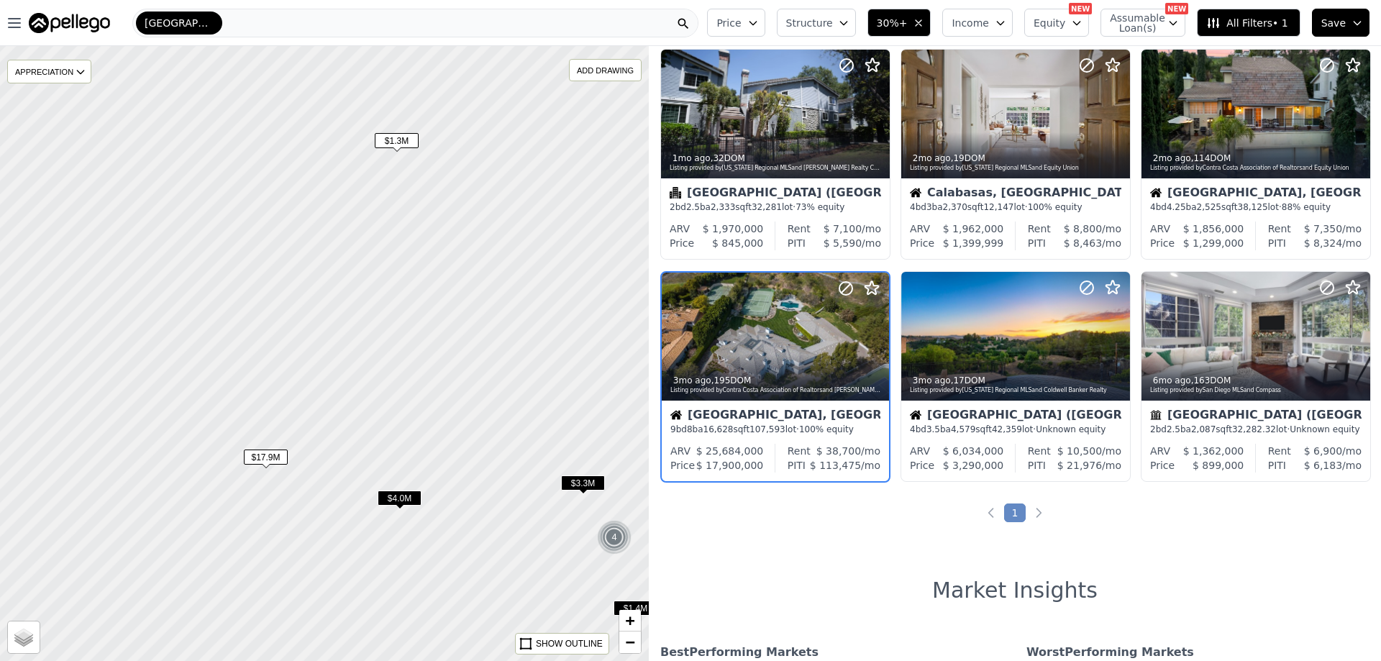
click at [413, 493] on span "$4.0M" at bounding box center [400, 498] width 44 height 15
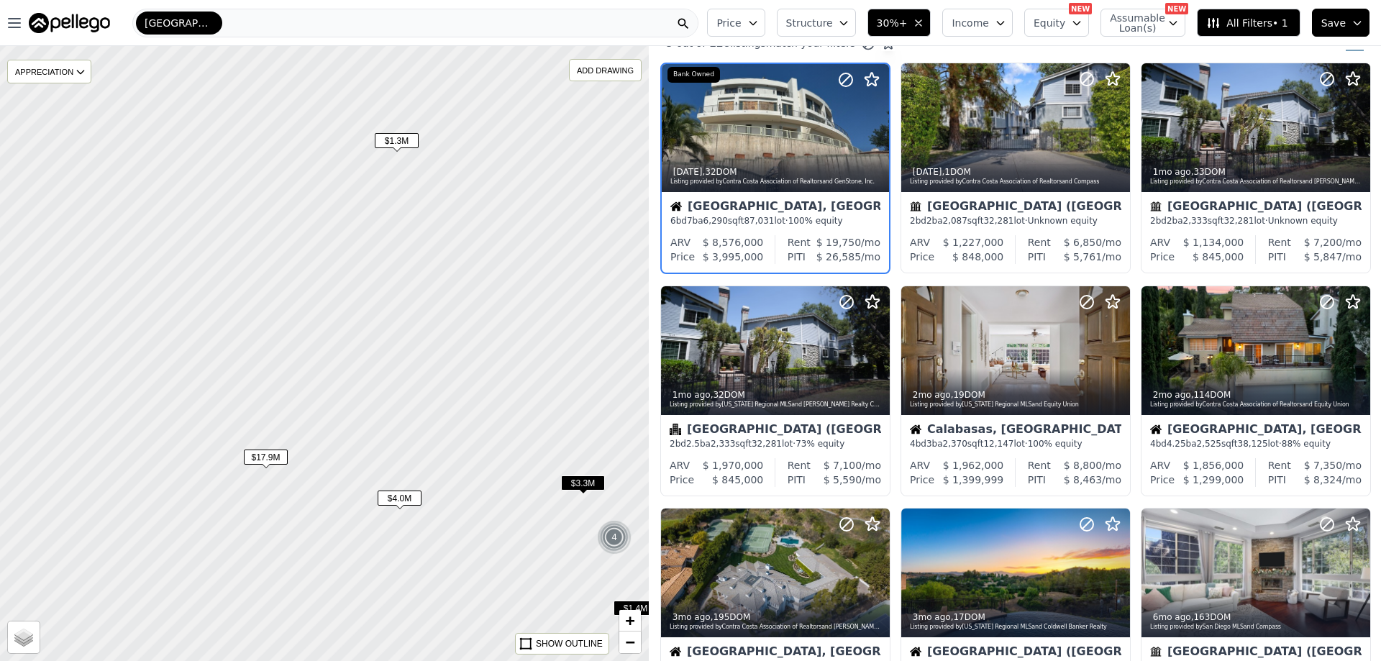
scroll to position [0, 0]
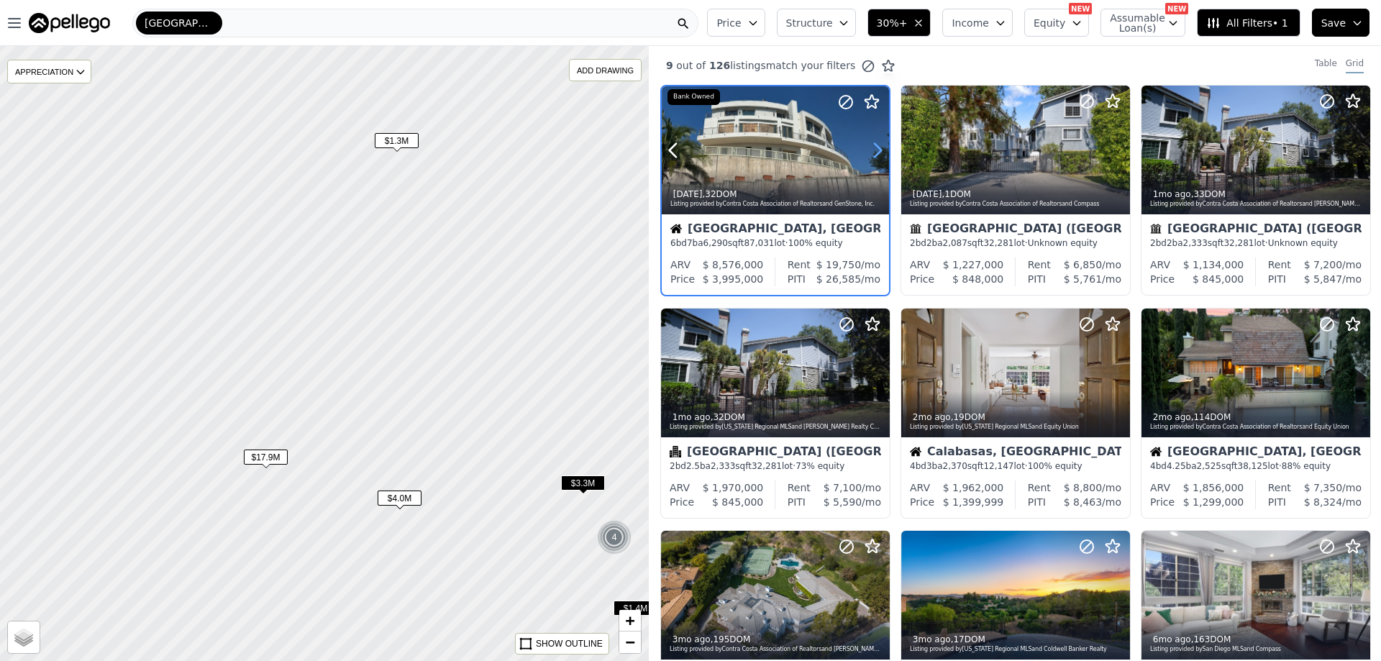
click at [878, 147] on icon at bounding box center [878, 151] width 6 height 14
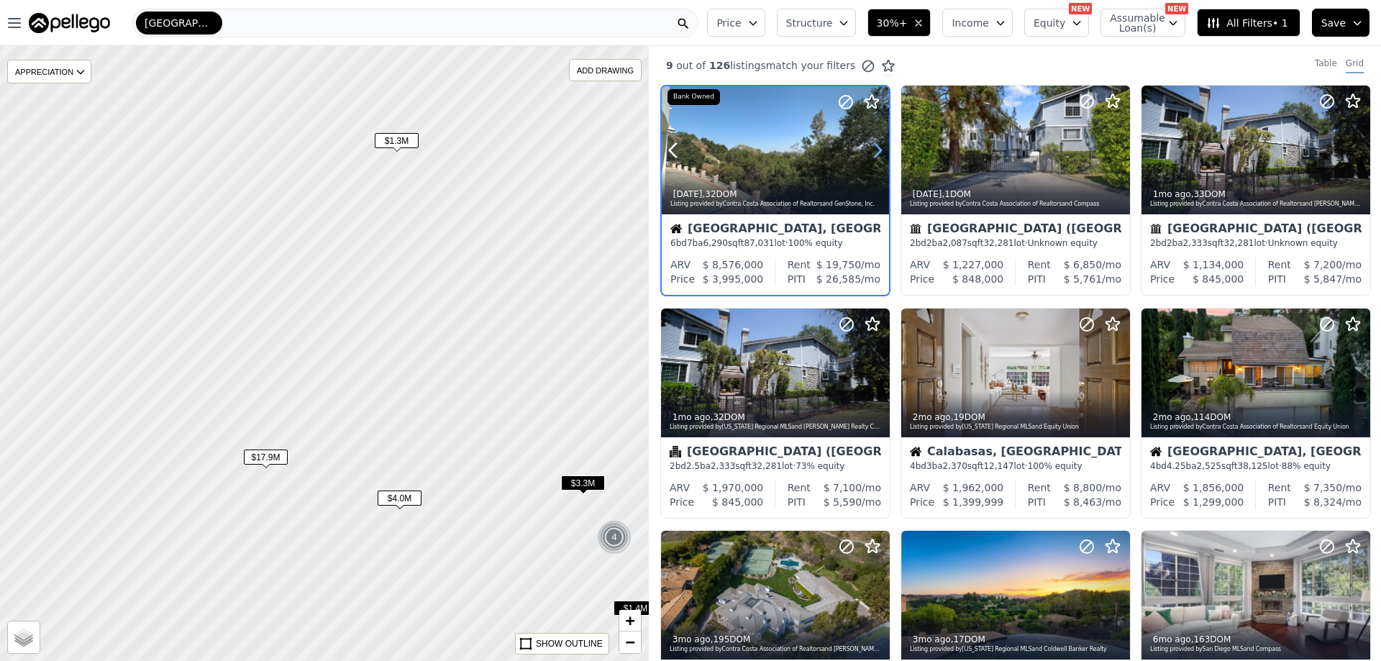
click at [878, 147] on icon at bounding box center [878, 151] width 6 height 14
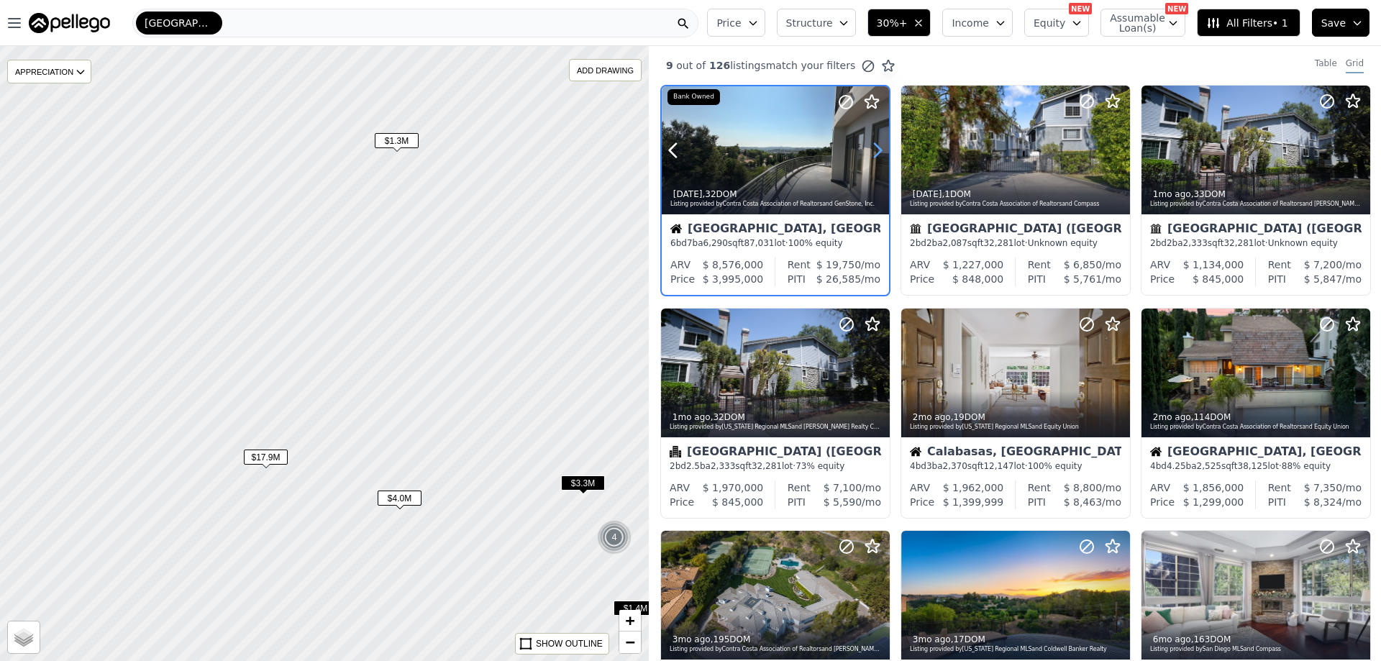
click at [878, 147] on icon at bounding box center [878, 151] width 6 height 14
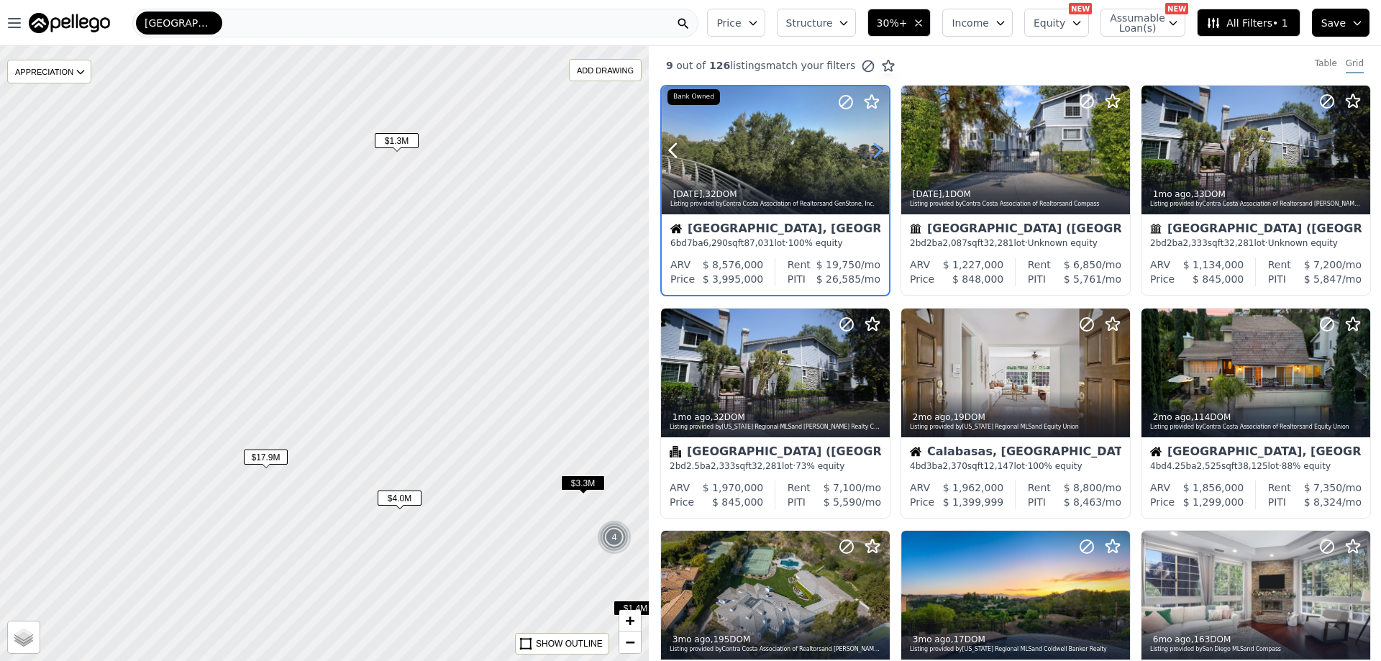
click at [878, 147] on icon at bounding box center [878, 151] width 6 height 14
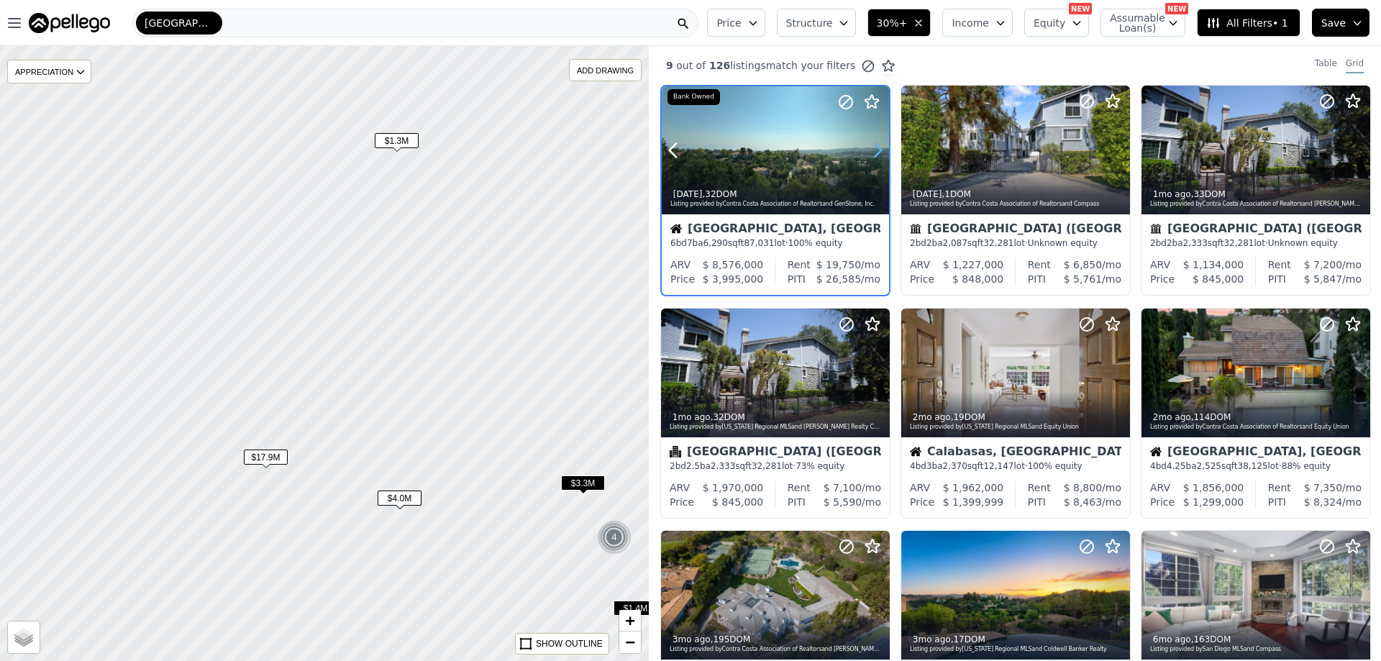
click at [878, 147] on icon at bounding box center [878, 151] width 6 height 14
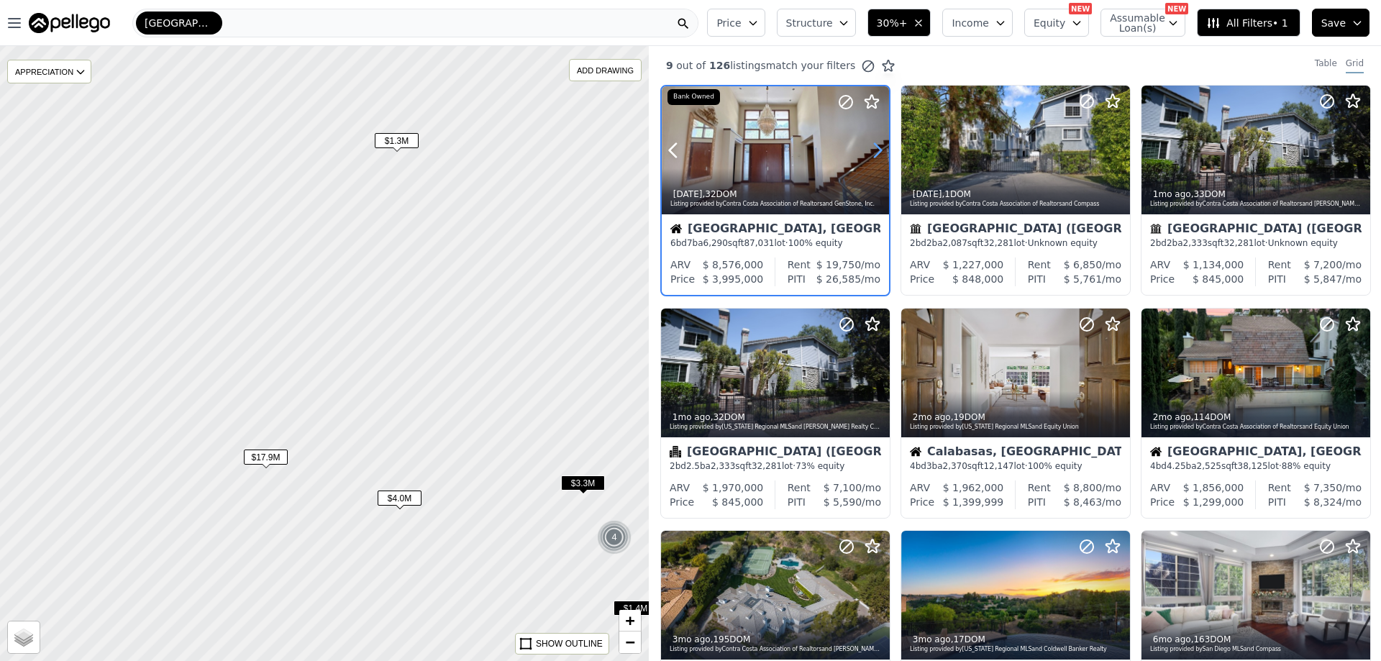
click at [878, 147] on icon at bounding box center [878, 151] width 6 height 14
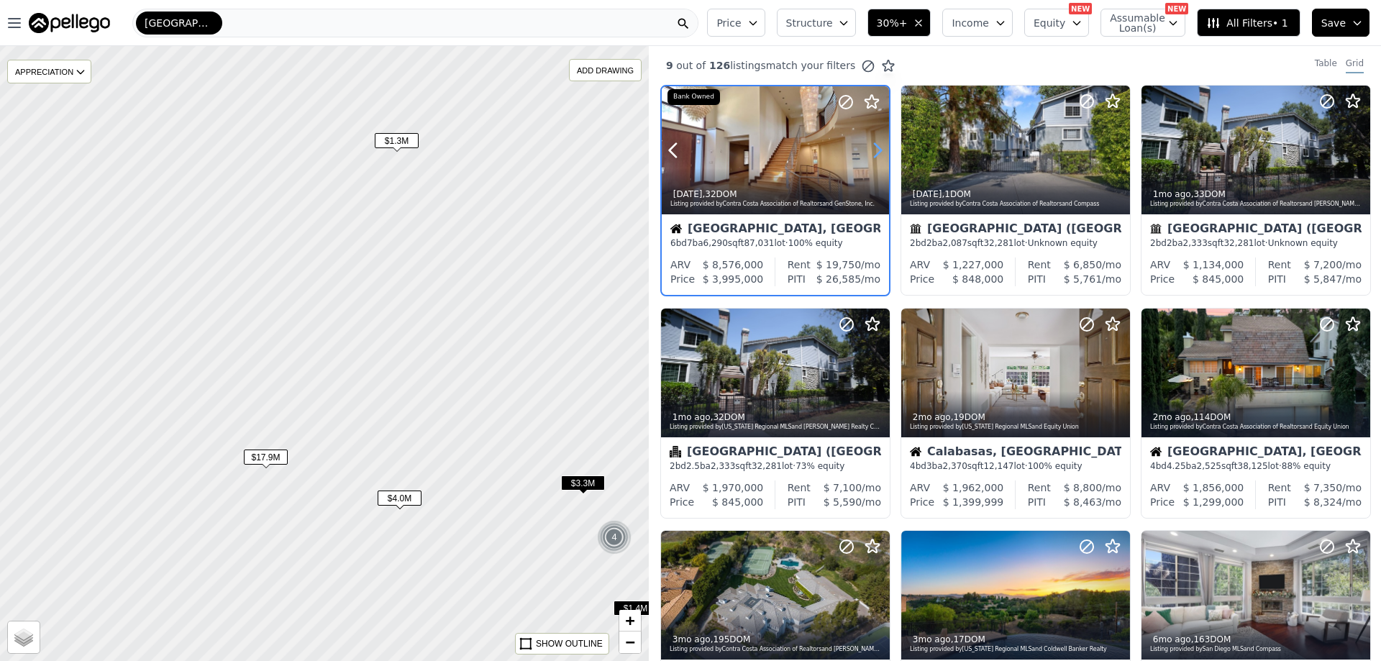
click at [878, 147] on icon at bounding box center [878, 151] width 6 height 14
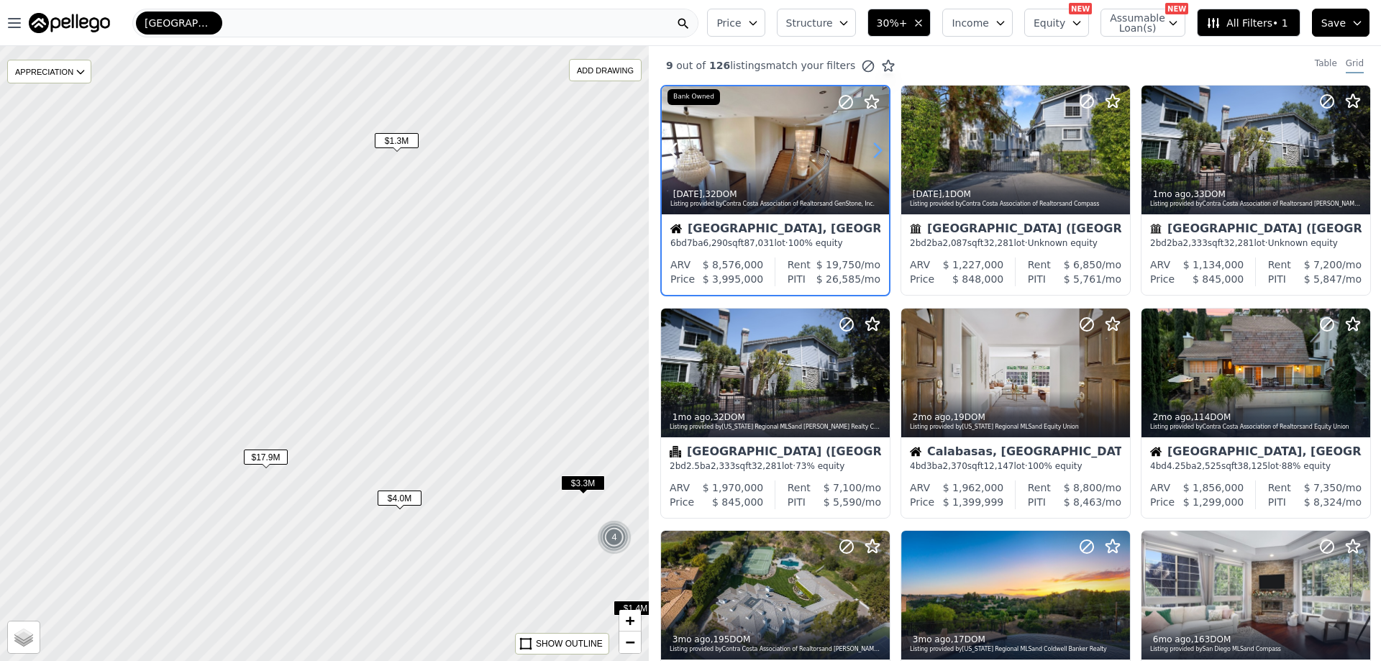
click at [878, 147] on icon at bounding box center [878, 151] width 6 height 14
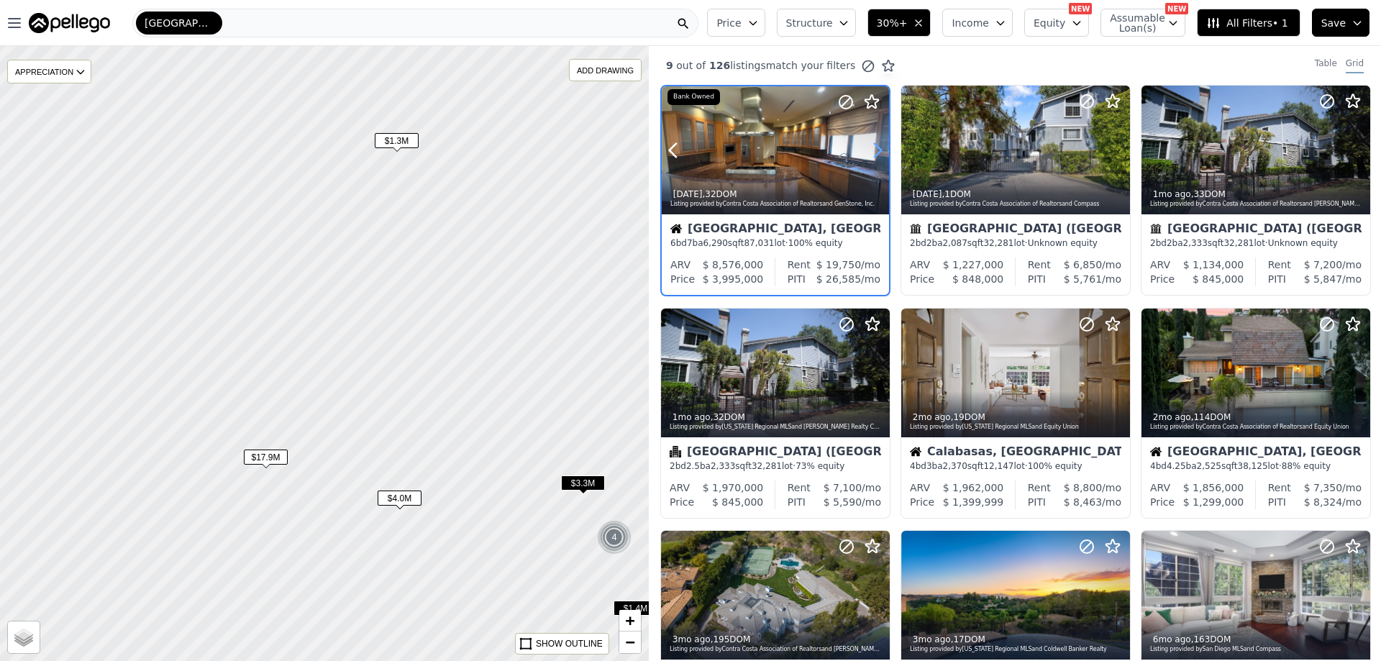
click at [878, 147] on icon at bounding box center [878, 151] width 6 height 14
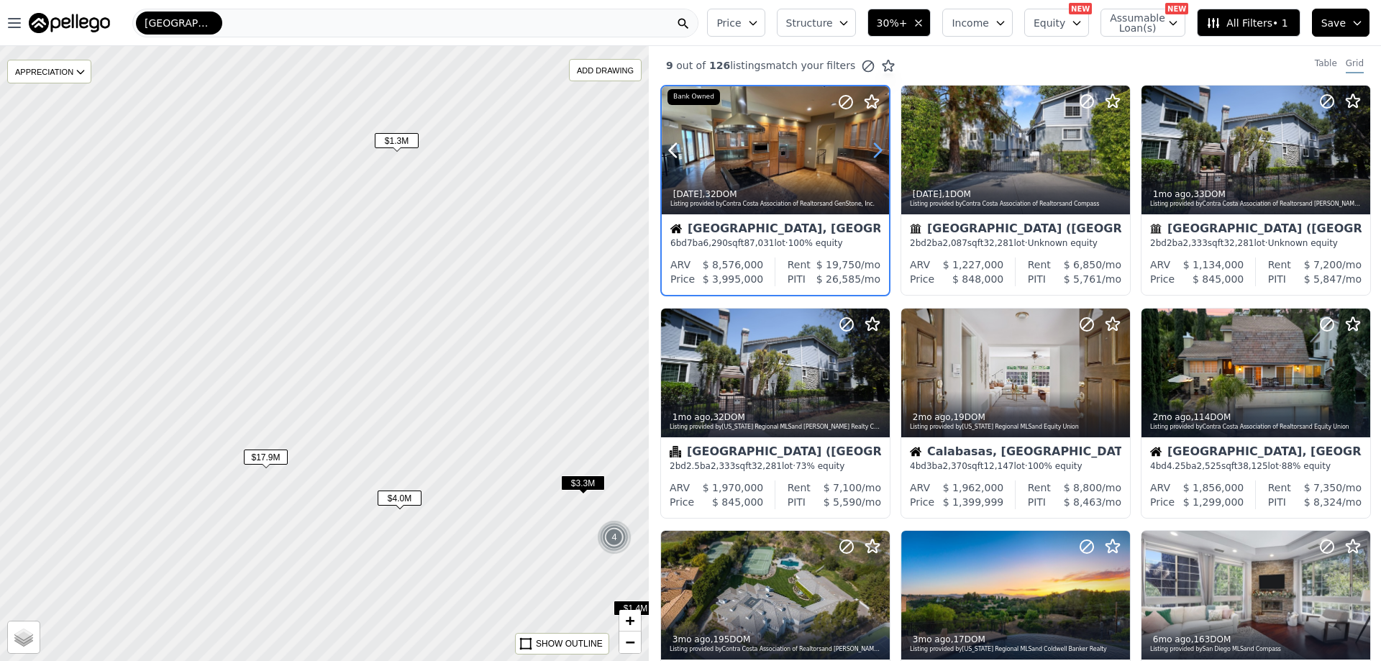
click at [878, 147] on icon at bounding box center [878, 151] width 6 height 14
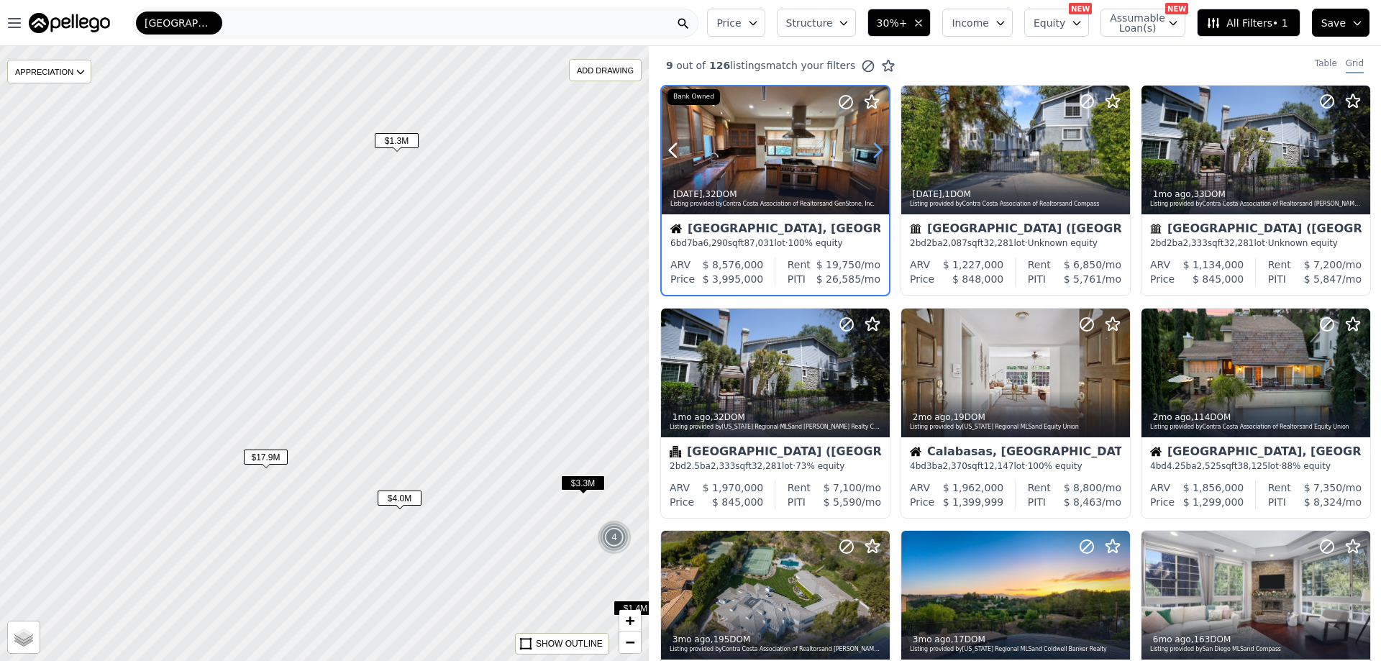
click at [878, 147] on icon at bounding box center [878, 151] width 6 height 14
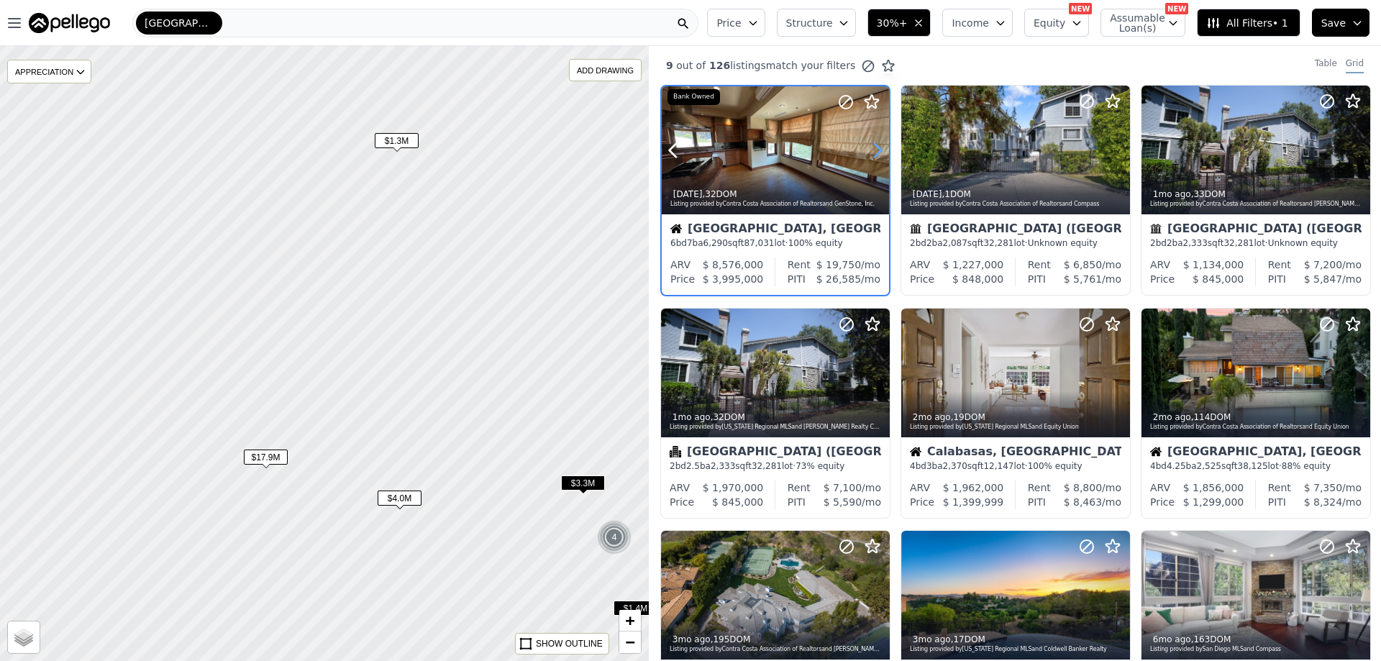
click at [878, 147] on icon at bounding box center [878, 151] width 6 height 14
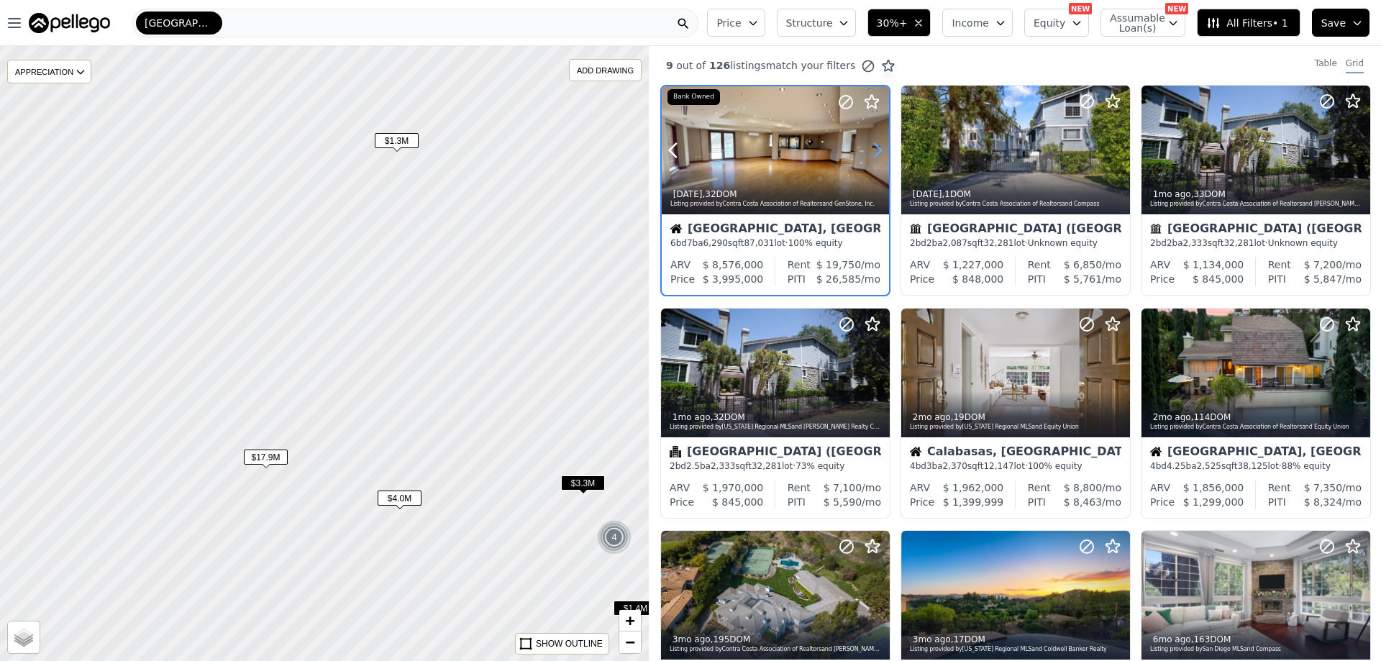
click at [878, 147] on icon at bounding box center [878, 151] width 6 height 14
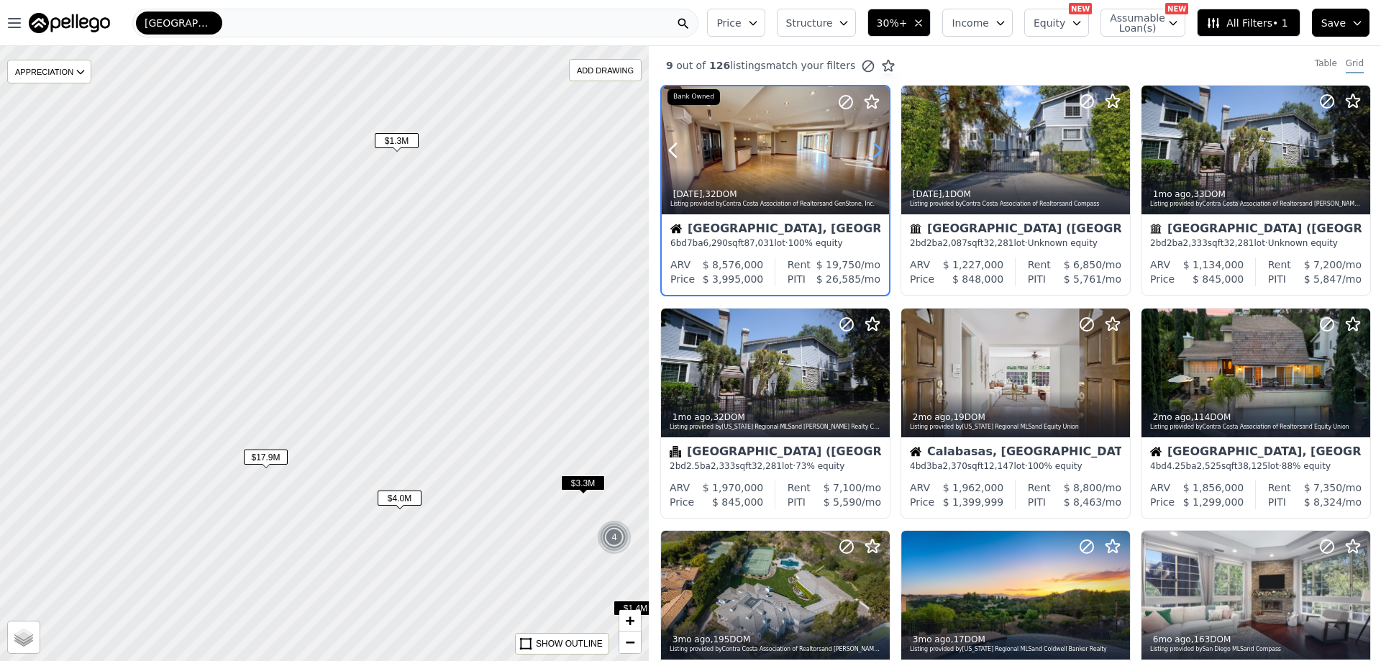
click at [878, 147] on icon at bounding box center [878, 151] width 6 height 14
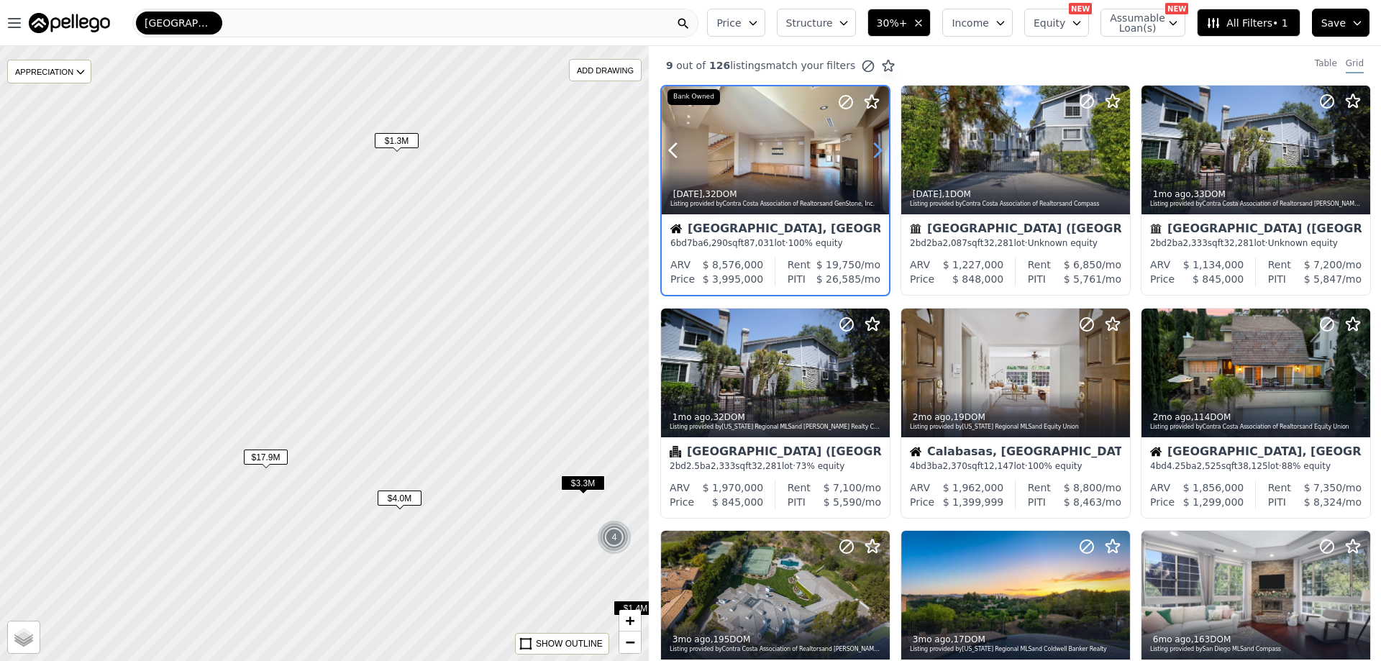
click at [878, 147] on icon at bounding box center [878, 151] width 6 height 14
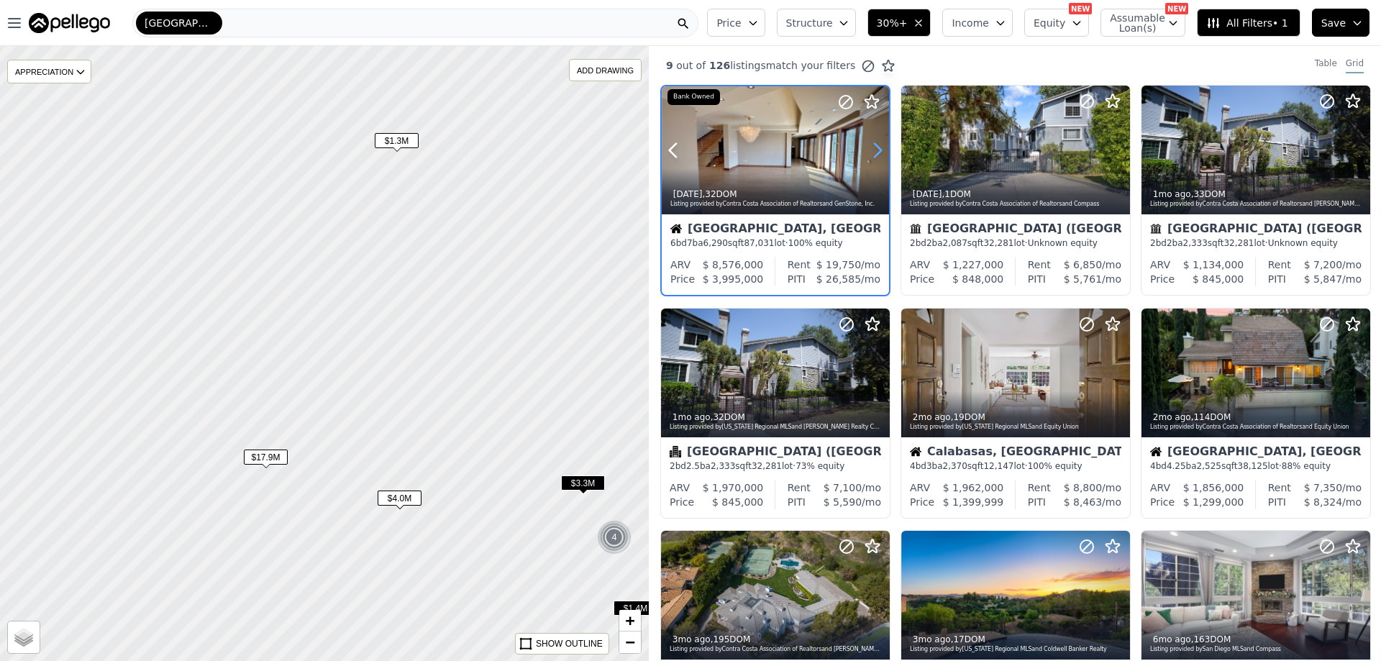
click at [878, 147] on icon at bounding box center [878, 151] width 6 height 14
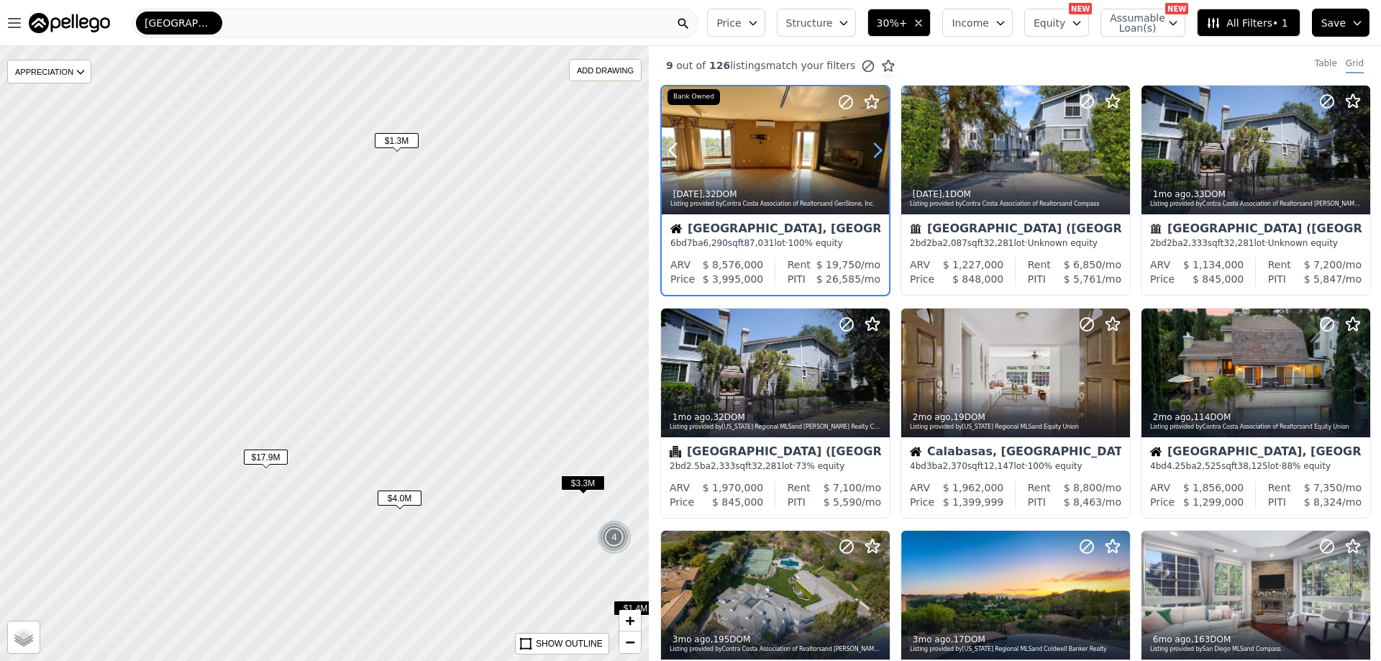
click at [878, 147] on icon at bounding box center [878, 151] width 6 height 14
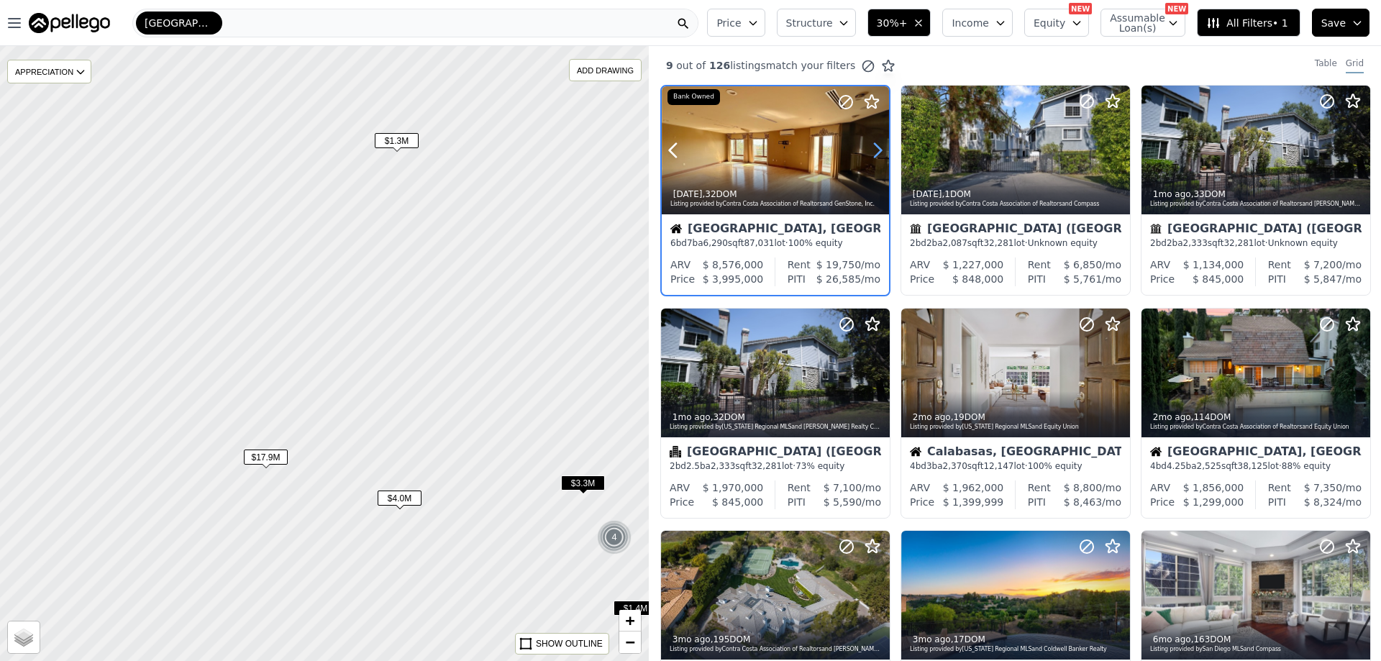
click at [878, 147] on icon at bounding box center [878, 151] width 6 height 14
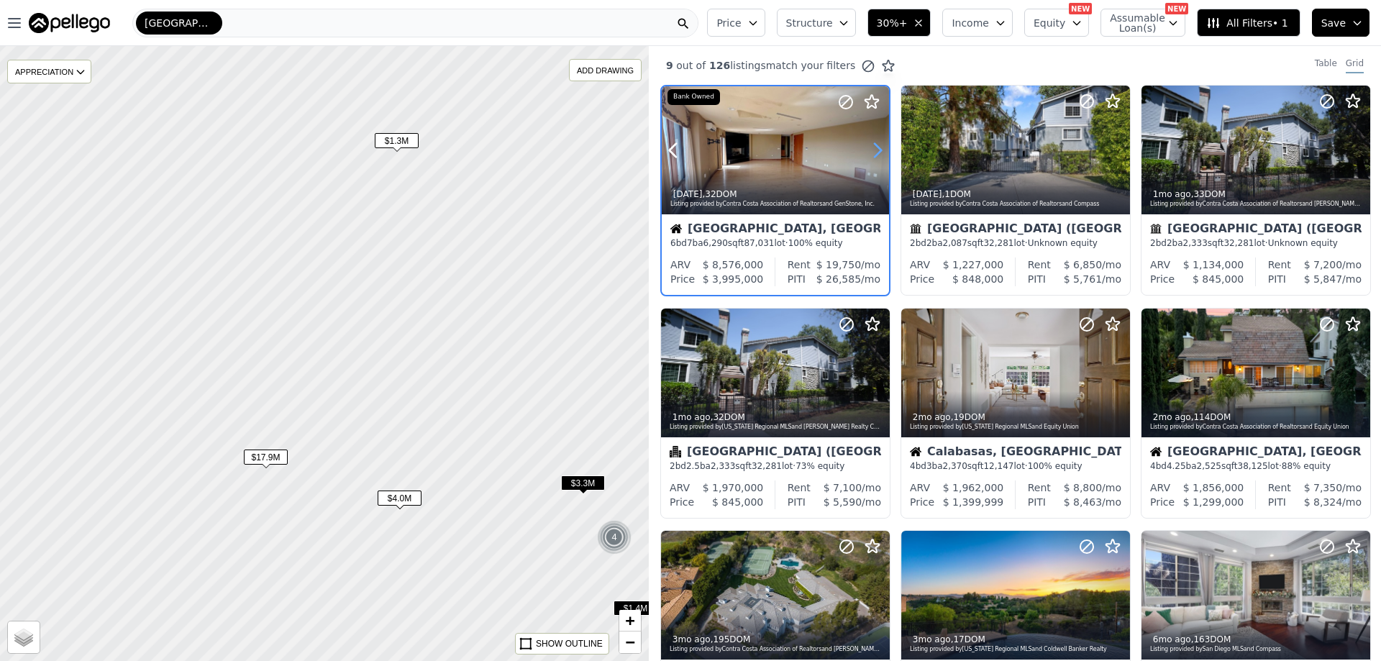
click at [878, 147] on icon at bounding box center [878, 151] width 6 height 14
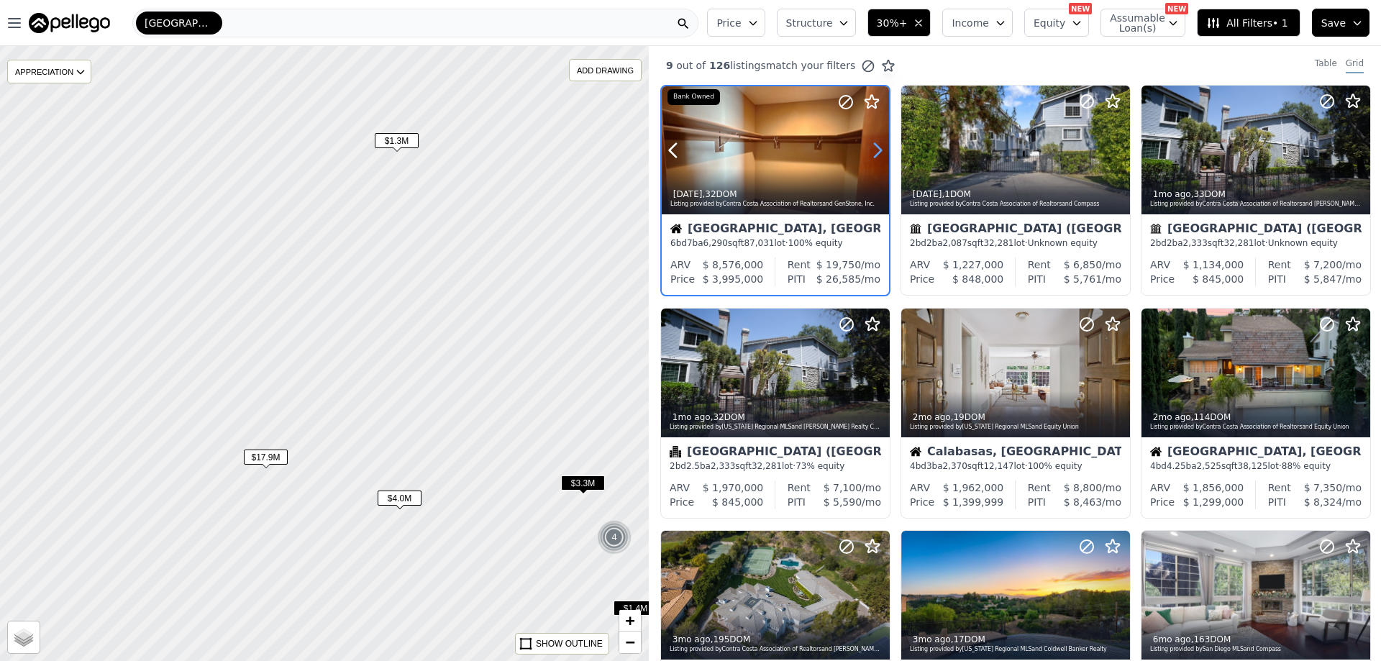
click at [878, 147] on icon at bounding box center [878, 151] width 6 height 14
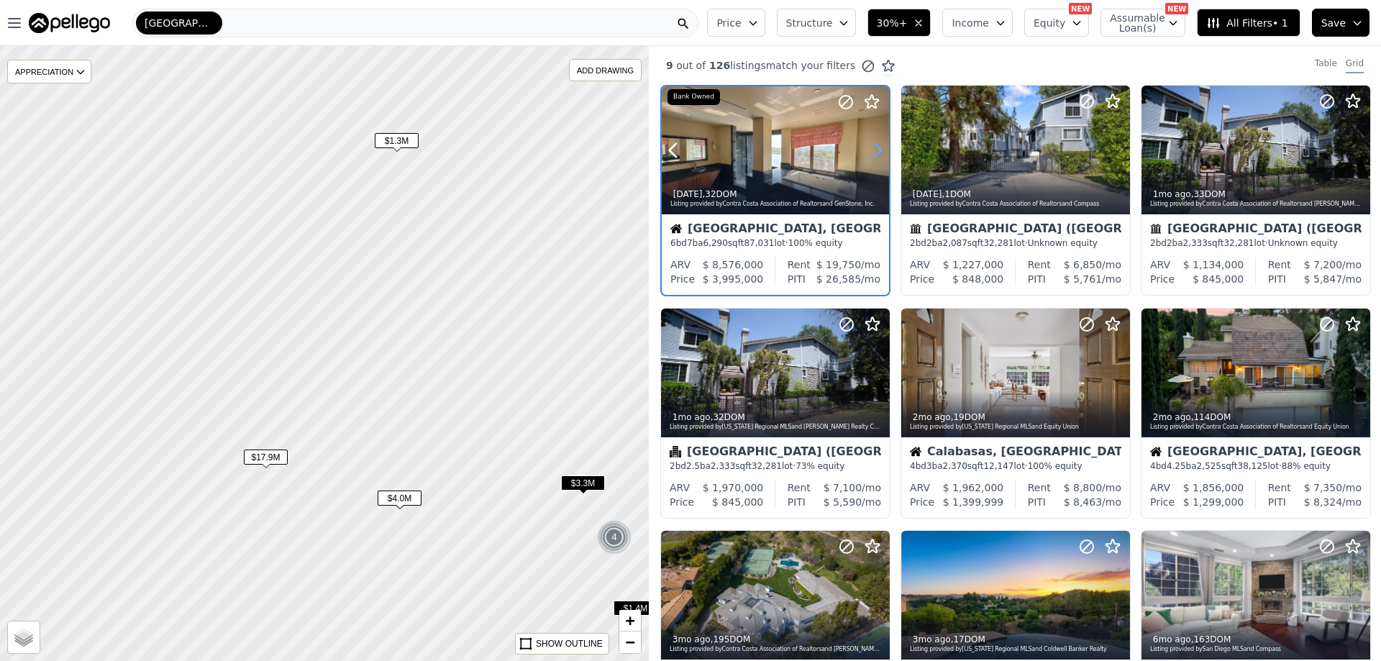
click at [878, 147] on icon at bounding box center [878, 151] width 6 height 14
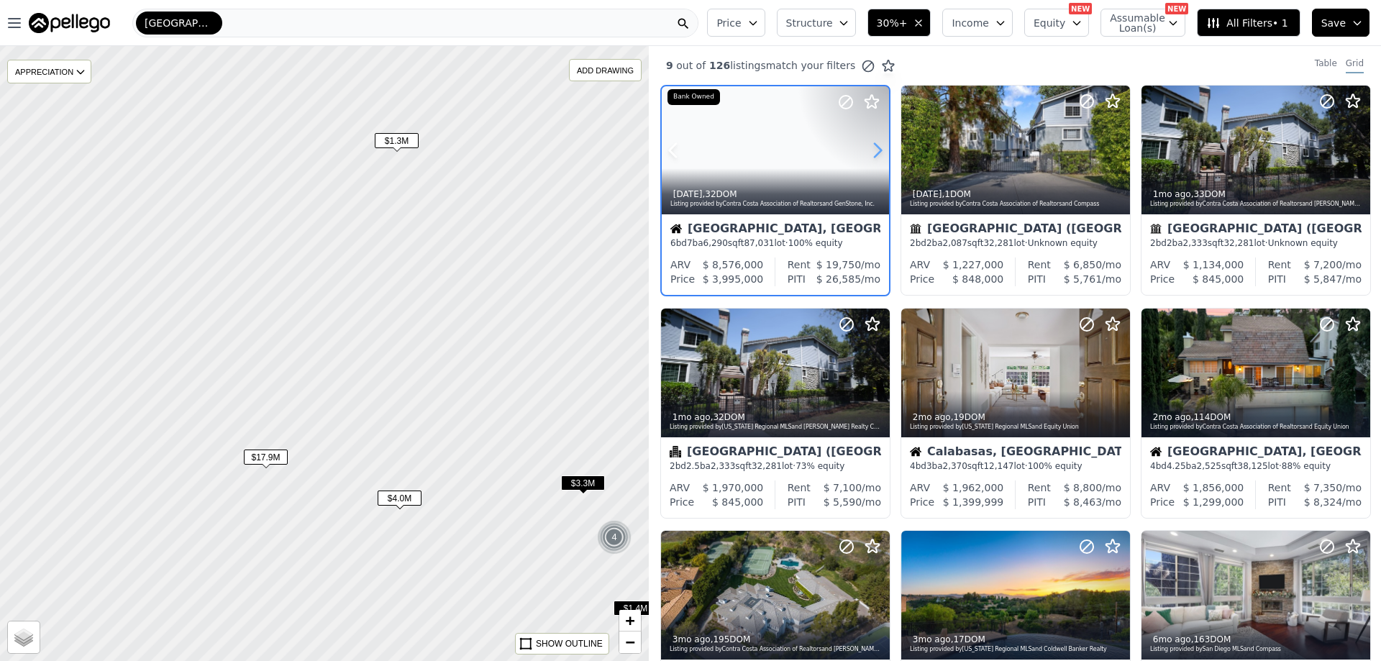
click at [878, 147] on icon at bounding box center [878, 151] width 6 height 14
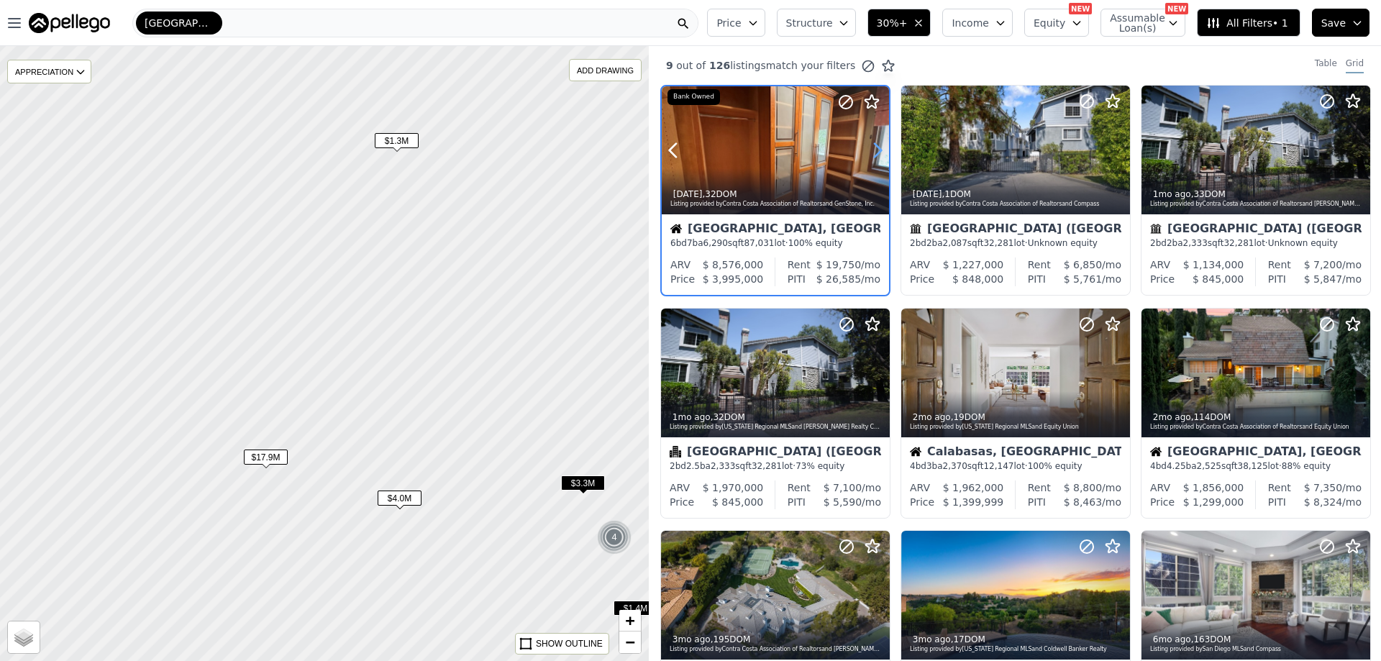
click at [878, 147] on icon at bounding box center [878, 151] width 6 height 14
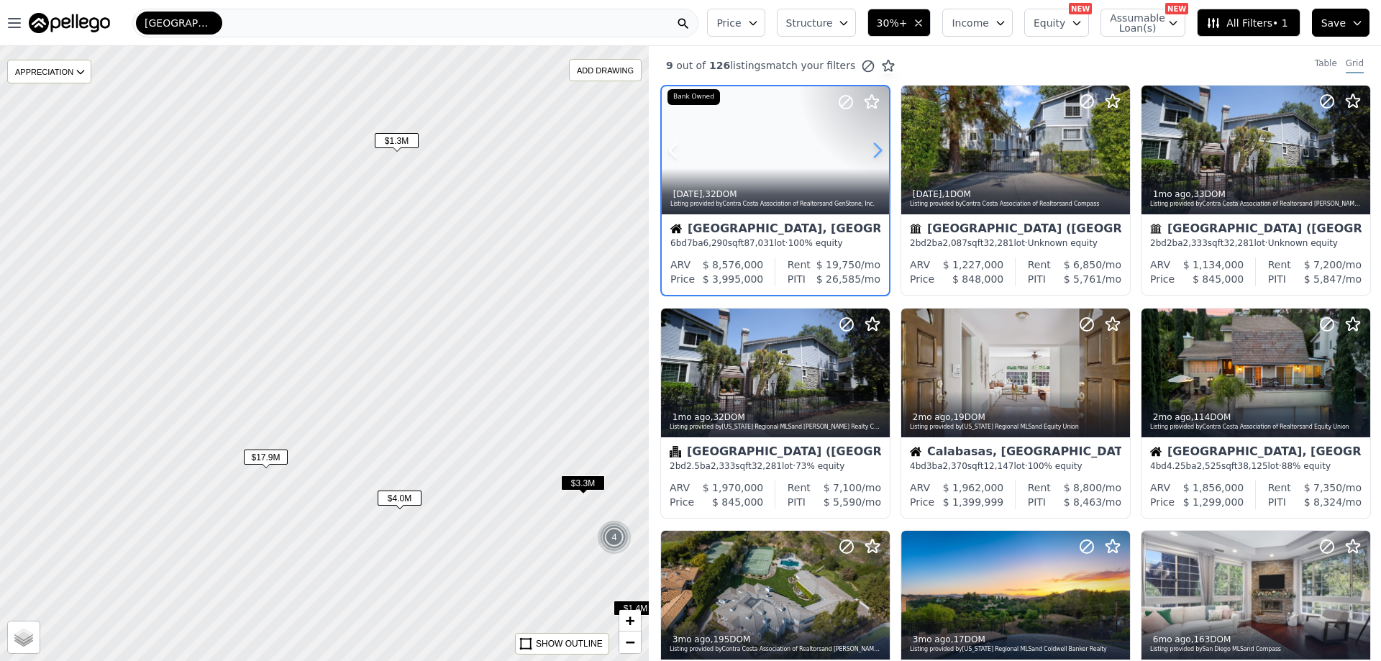
click at [878, 147] on icon at bounding box center [878, 151] width 6 height 14
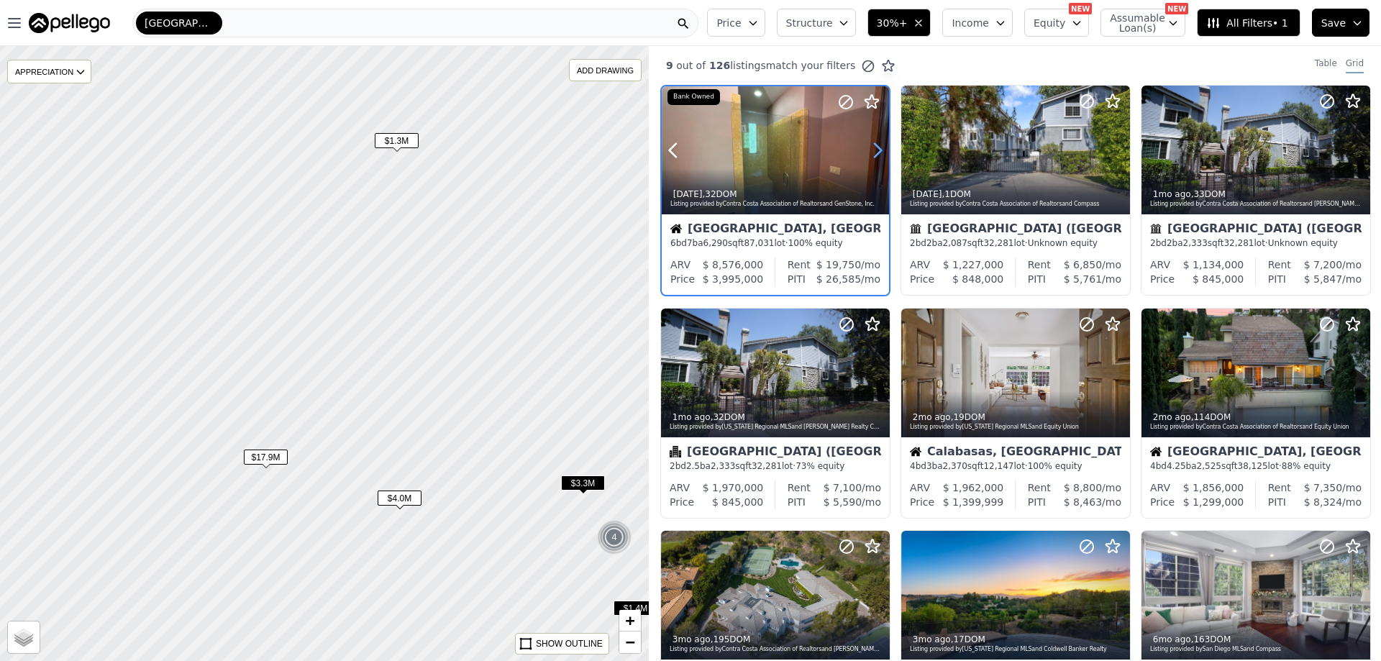
click at [878, 147] on icon at bounding box center [878, 151] width 6 height 14
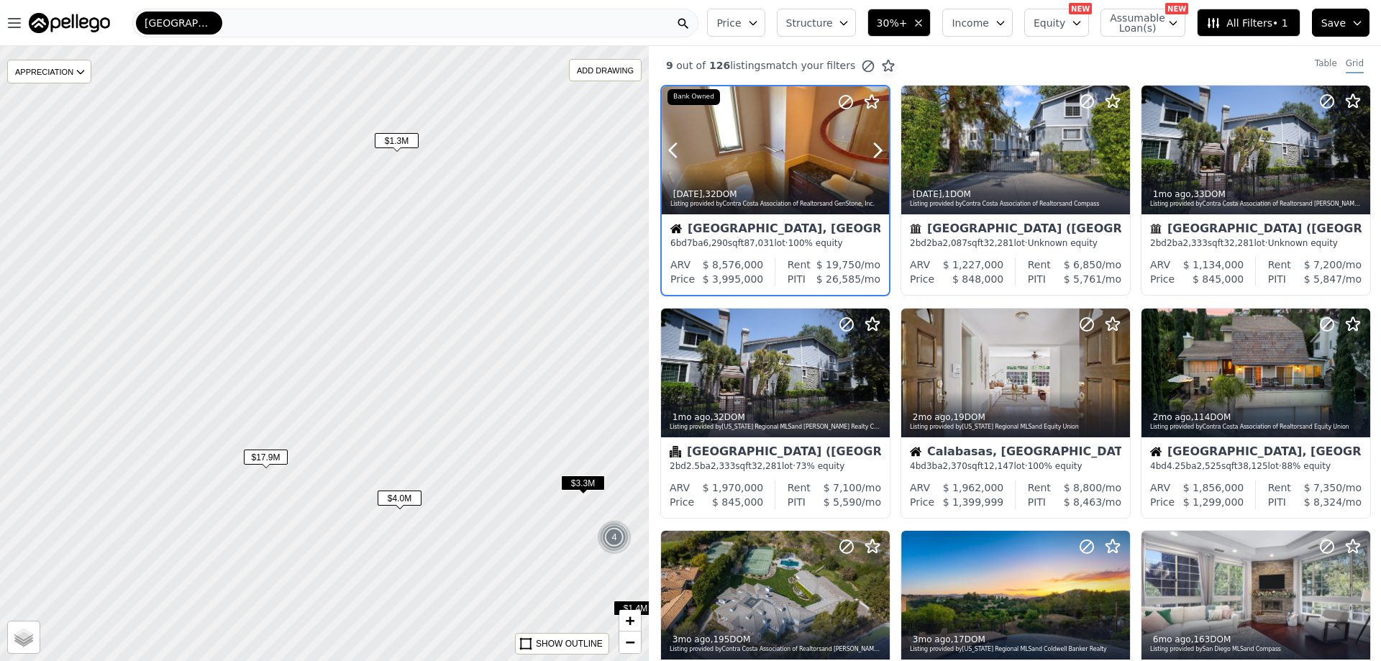
click at [807, 128] on div at bounding box center [843, 132] width 92 height 92
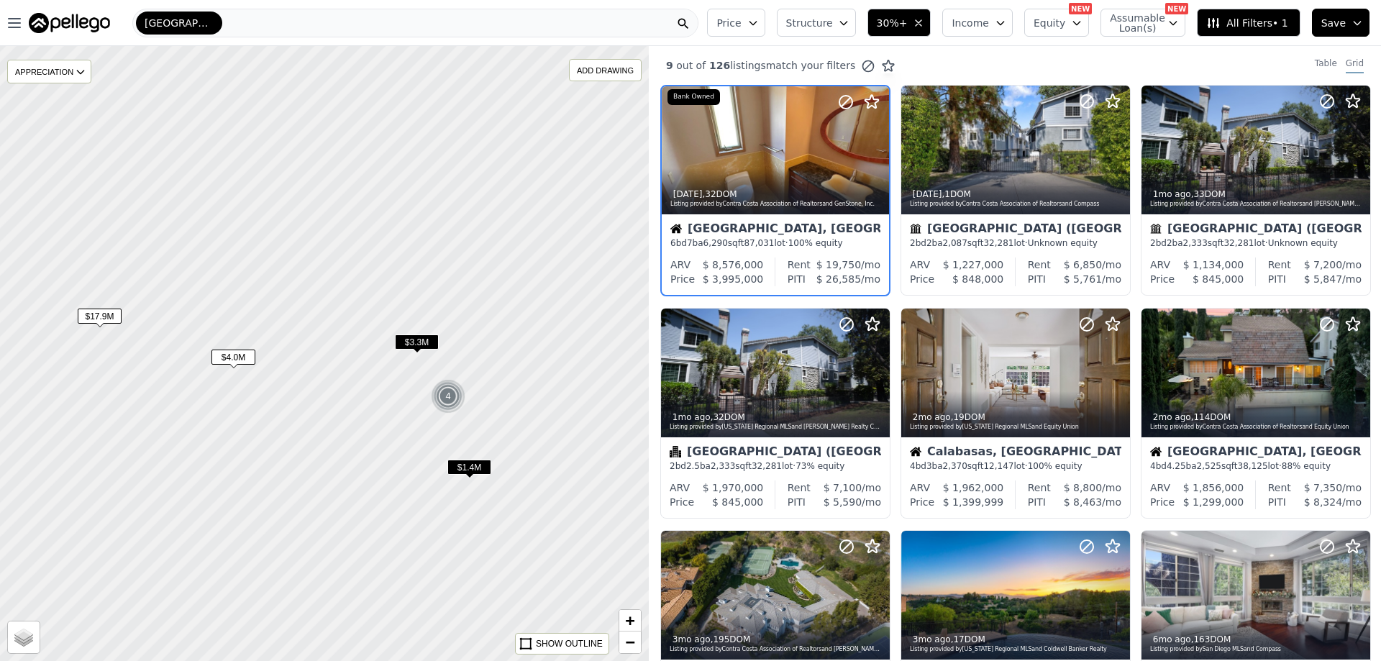
drag, startPoint x: 524, startPoint y: 375, endPoint x: 358, endPoint y: 233, distance: 218.4
click at [358, 233] on div at bounding box center [324, 354] width 778 height 738
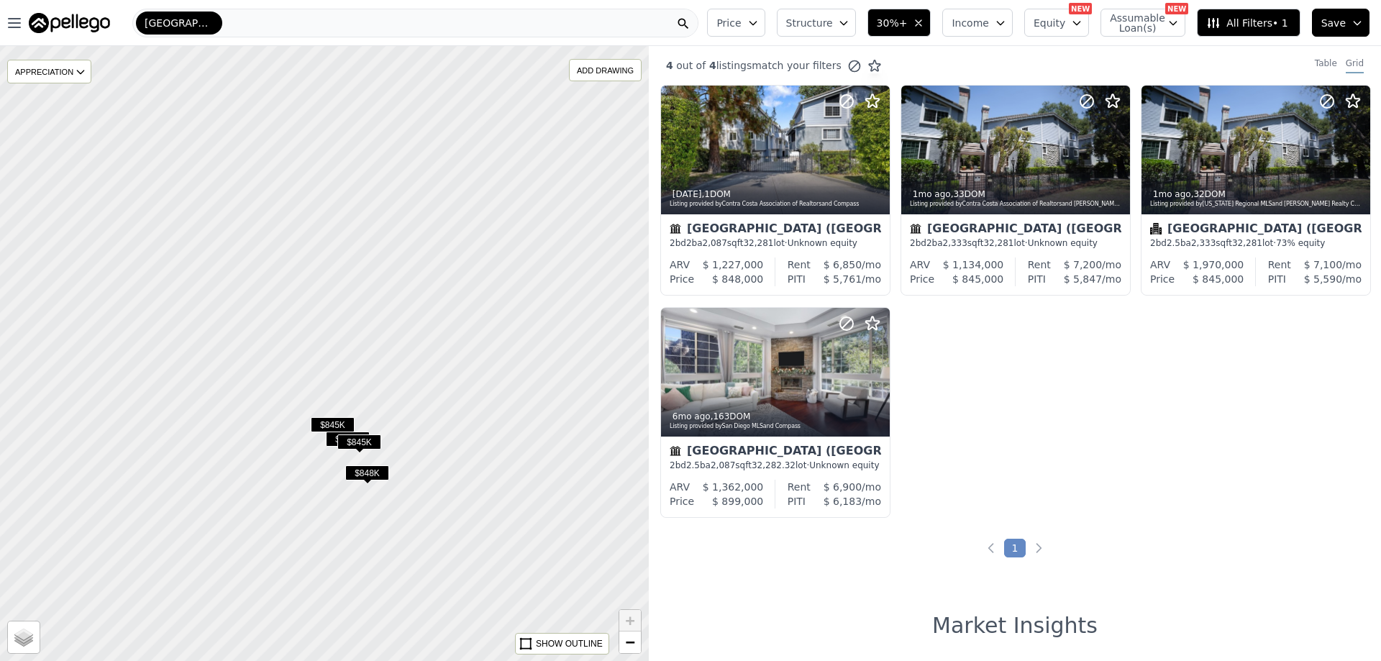
click at [364, 475] on span "$848K" at bounding box center [367, 472] width 44 height 15
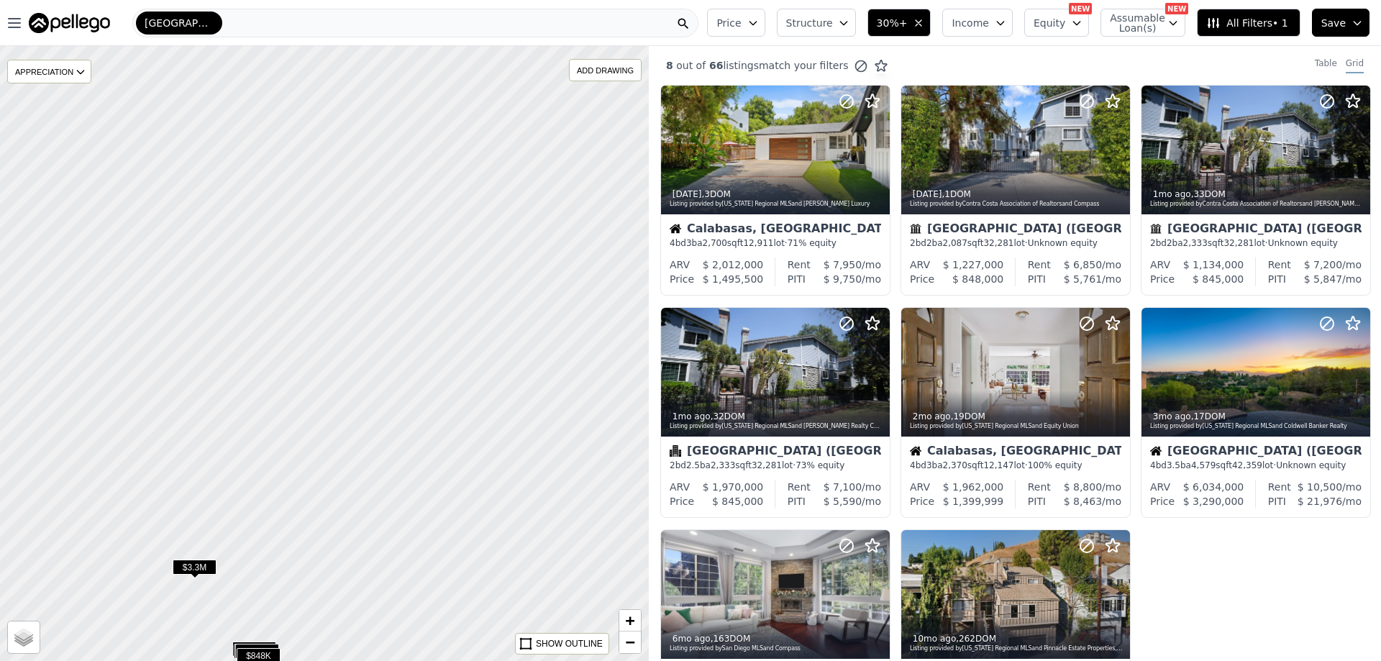
drag, startPoint x: 519, startPoint y: 269, endPoint x: 357, endPoint y: 548, distance: 323.0
click at [357, 548] on div at bounding box center [324, 354] width 778 height 738
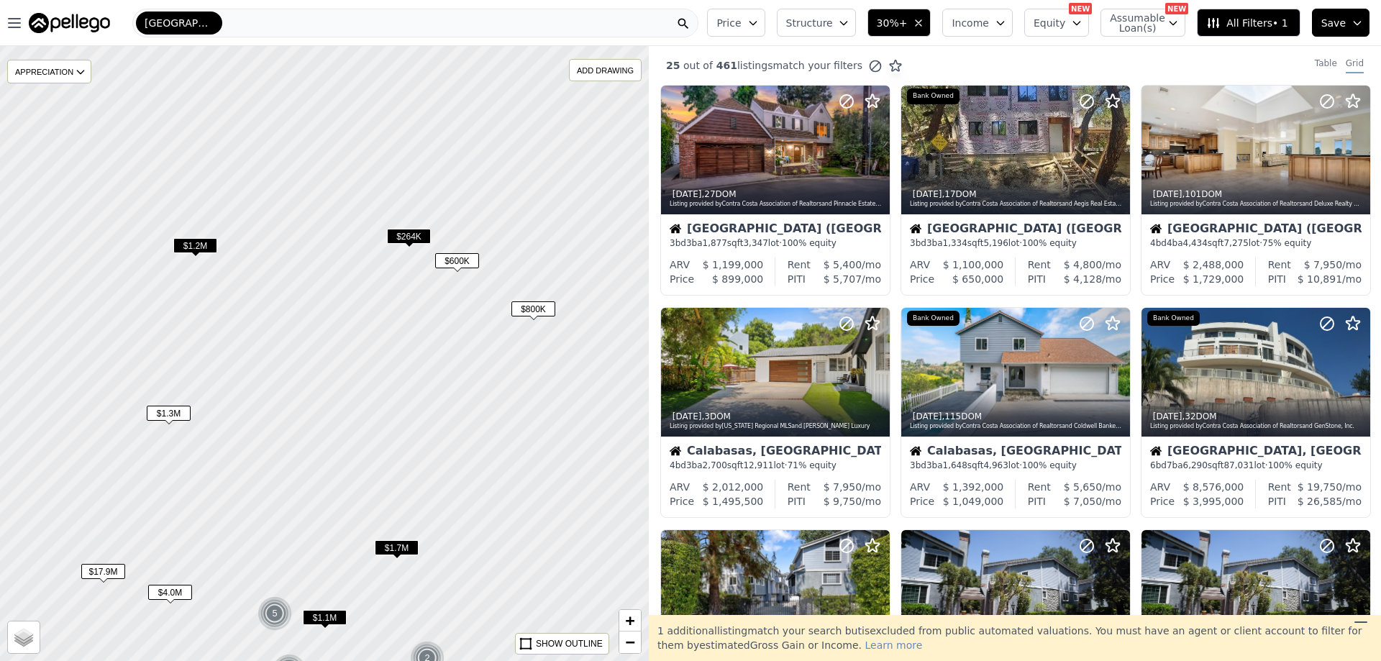
drag, startPoint x: 504, startPoint y: 292, endPoint x: 403, endPoint y: 390, distance: 140.4
click at [394, 431] on div at bounding box center [324, 355] width 778 height 738
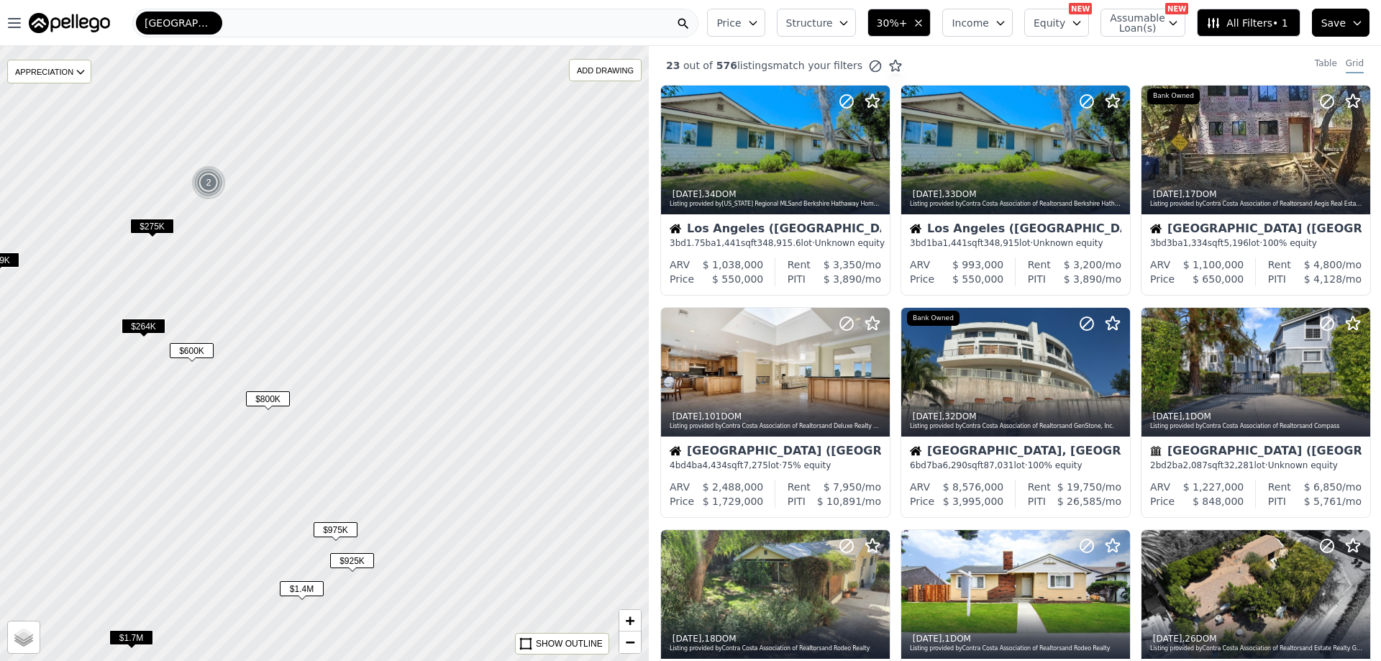
drag, startPoint x: 542, startPoint y: 232, endPoint x: 276, endPoint y: 322, distance: 280.3
click at [276, 322] on div at bounding box center [324, 354] width 778 height 738
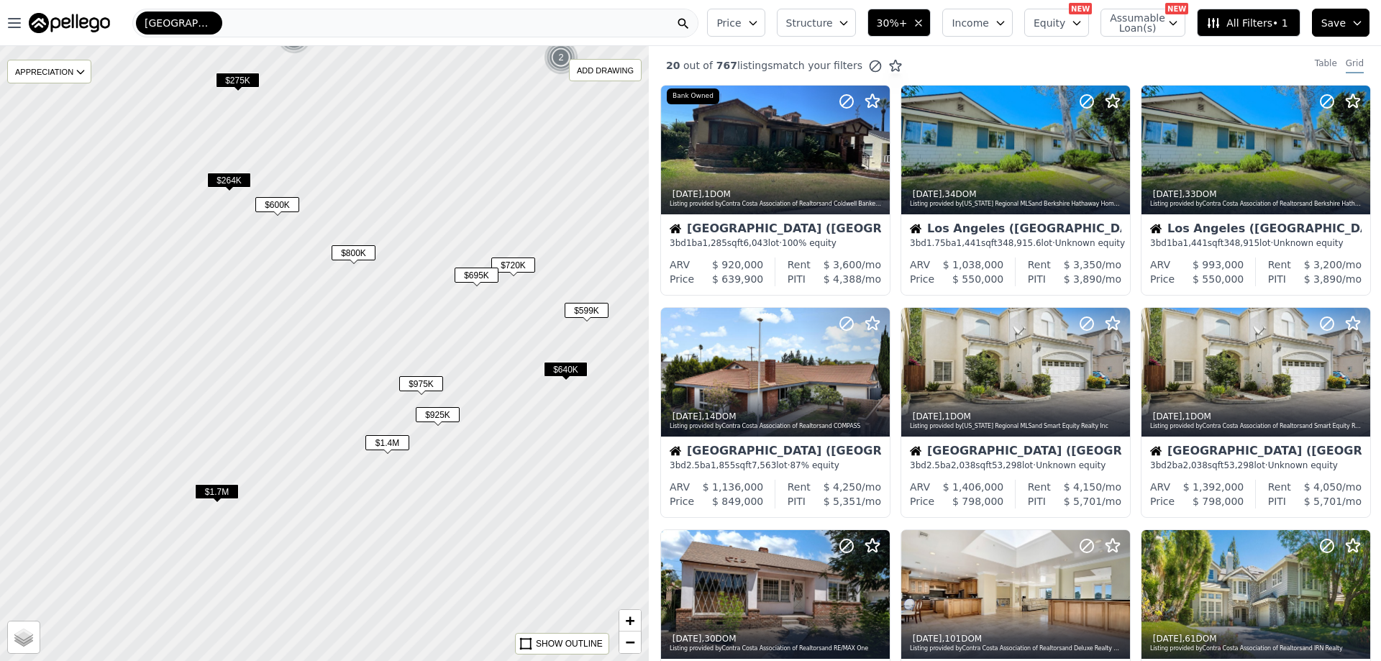
drag, startPoint x: 303, startPoint y: 519, endPoint x: 392, endPoint y: 368, distance: 175.4
click at [392, 368] on div at bounding box center [324, 354] width 778 height 738
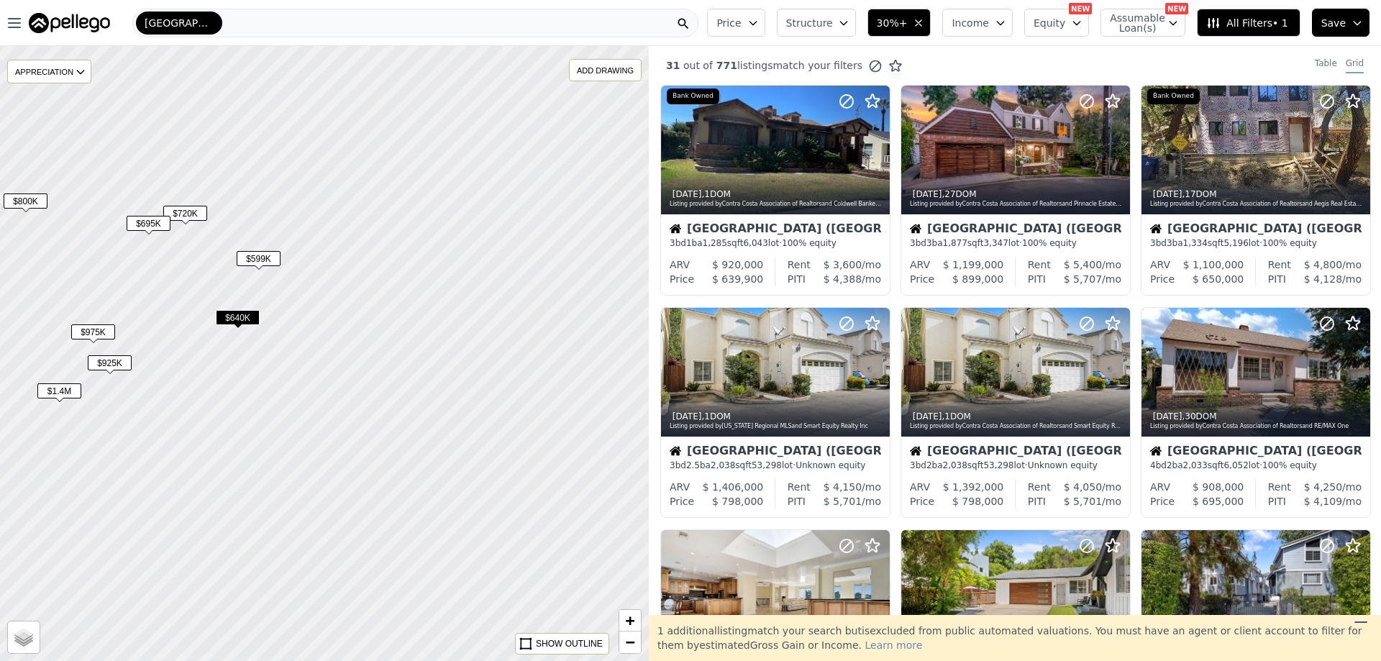
drag, startPoint x: 490, startPoint y: 437, endPoint x: 180, endPoint y: 390, distance: 313.5
click at [180, 390] on div at bounding box center [324, 354] width 778 height 738
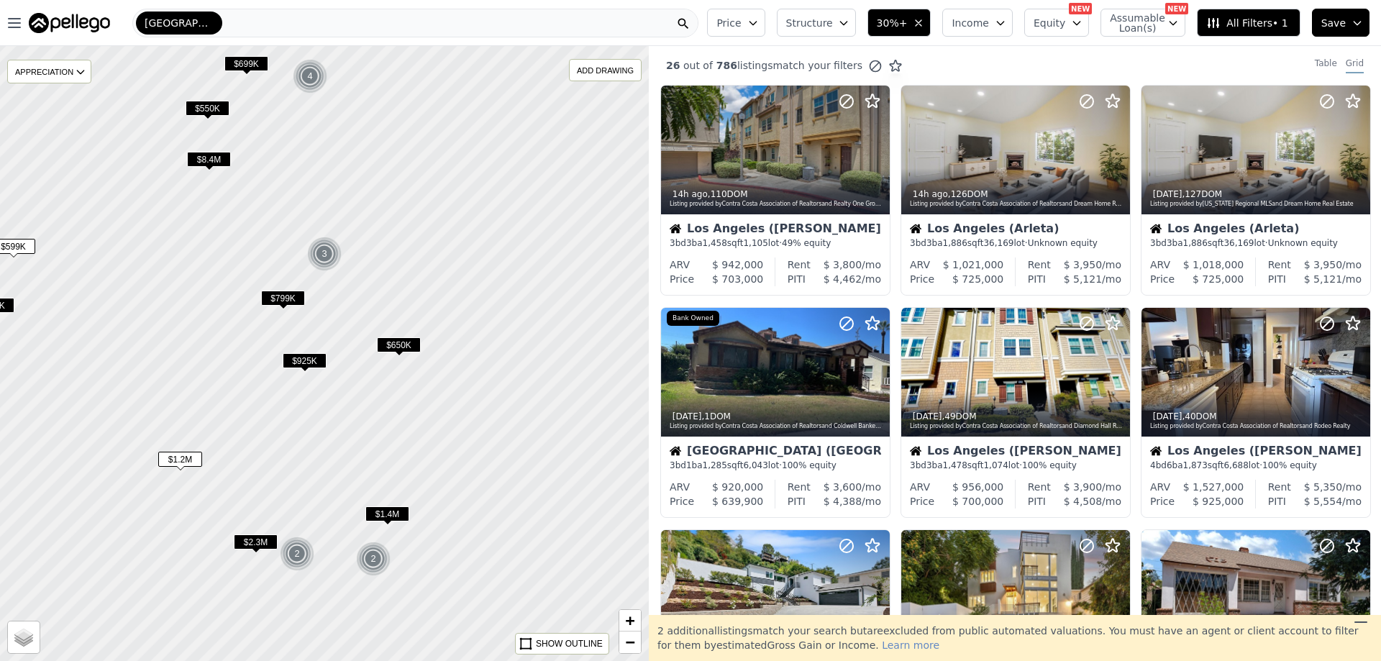
drag, startPoint x: 486, startPoint y: 417, endPoint x: 235, endPoint y: 401, distance: 251.5
click at [235, 401] on div at bounding box center [305, 350] width 778 height 738
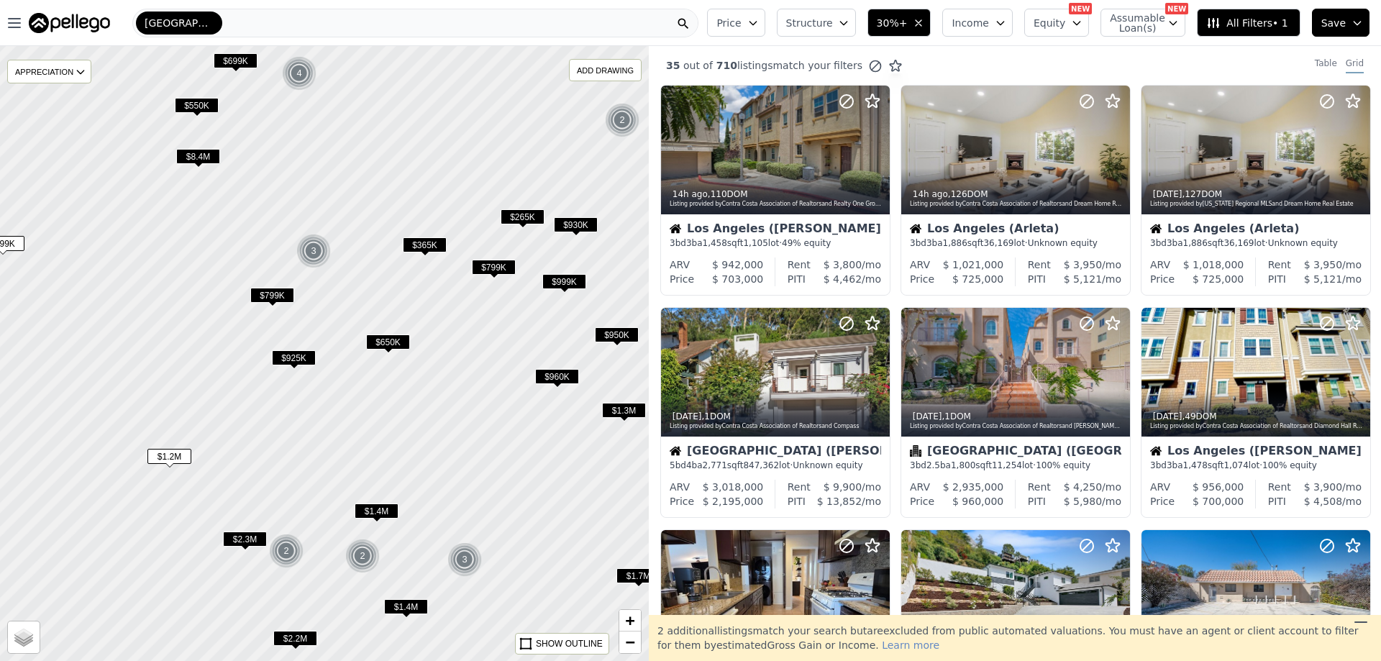
click at [1240, 21] on span "All Filters • 1" at bounding box center [1246, 23] width 81 height 14
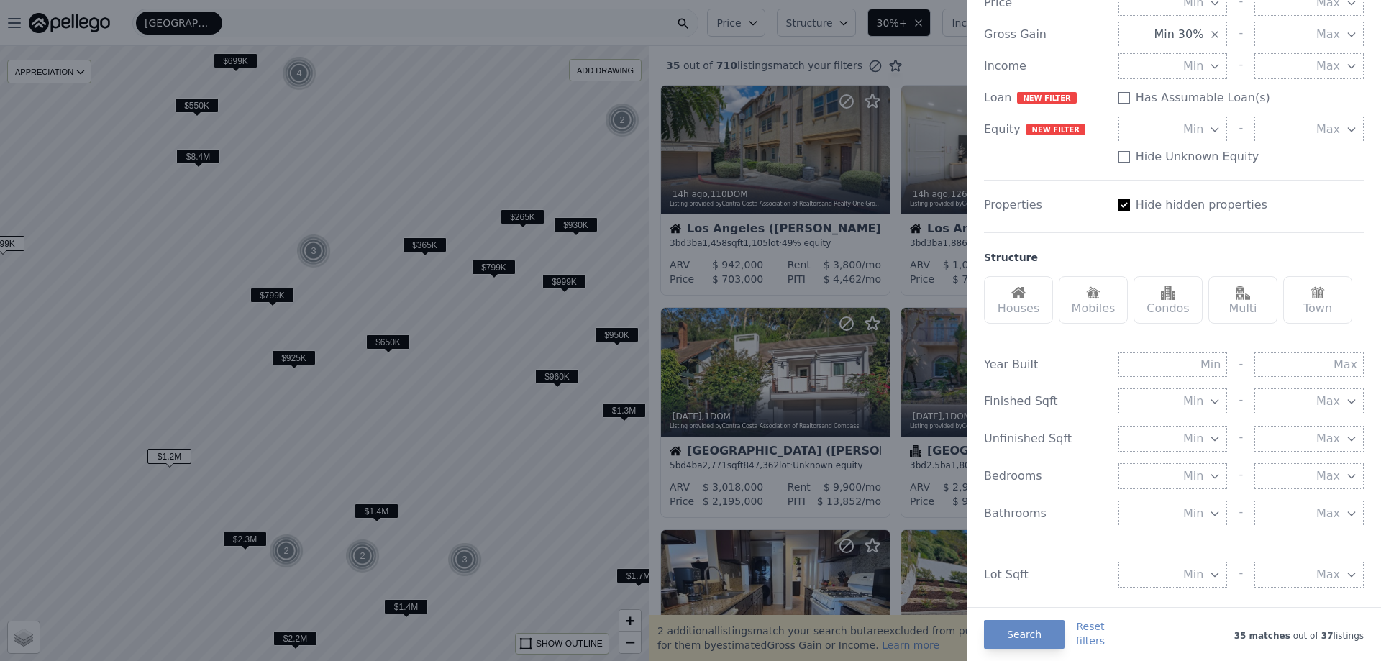
scroll to position [216, 0]
click at [1029, 295] on div "Houses" at bounding box center [1018, 296] width 69 height 47
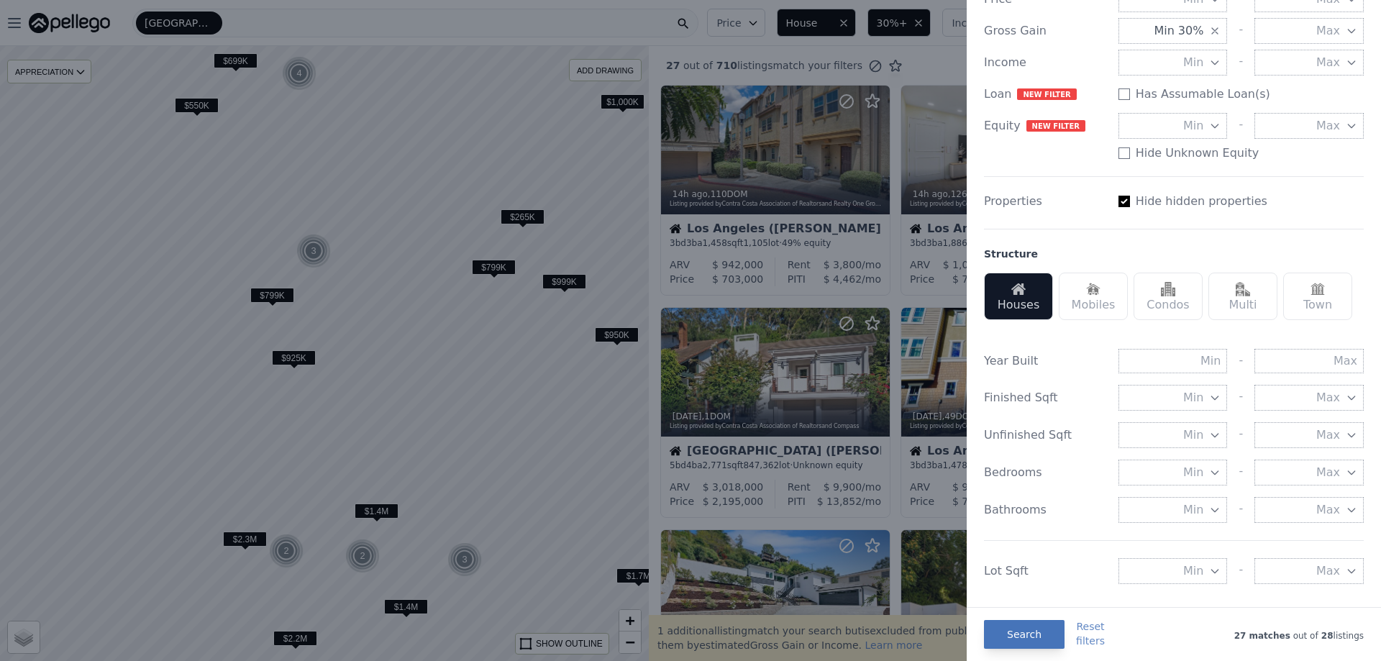
click at [1022, 641] on button "Search" at bounding box center [1024, 634] width 81 height 29
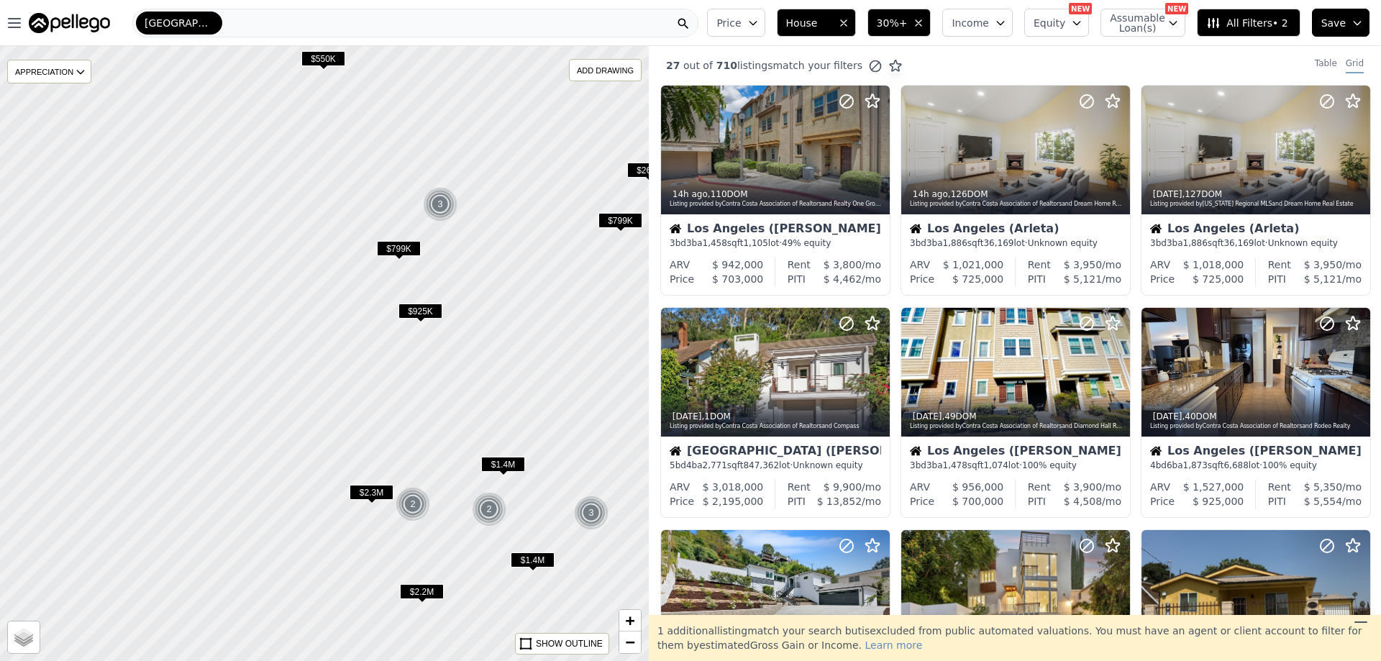
drag, startPoint x: 506, startPoint y: 429, endPoint x: 632, endPoint y: 383, distance: 135.0
click at [632, 383] on div at bounding box center [324, 354] width 778 height 738
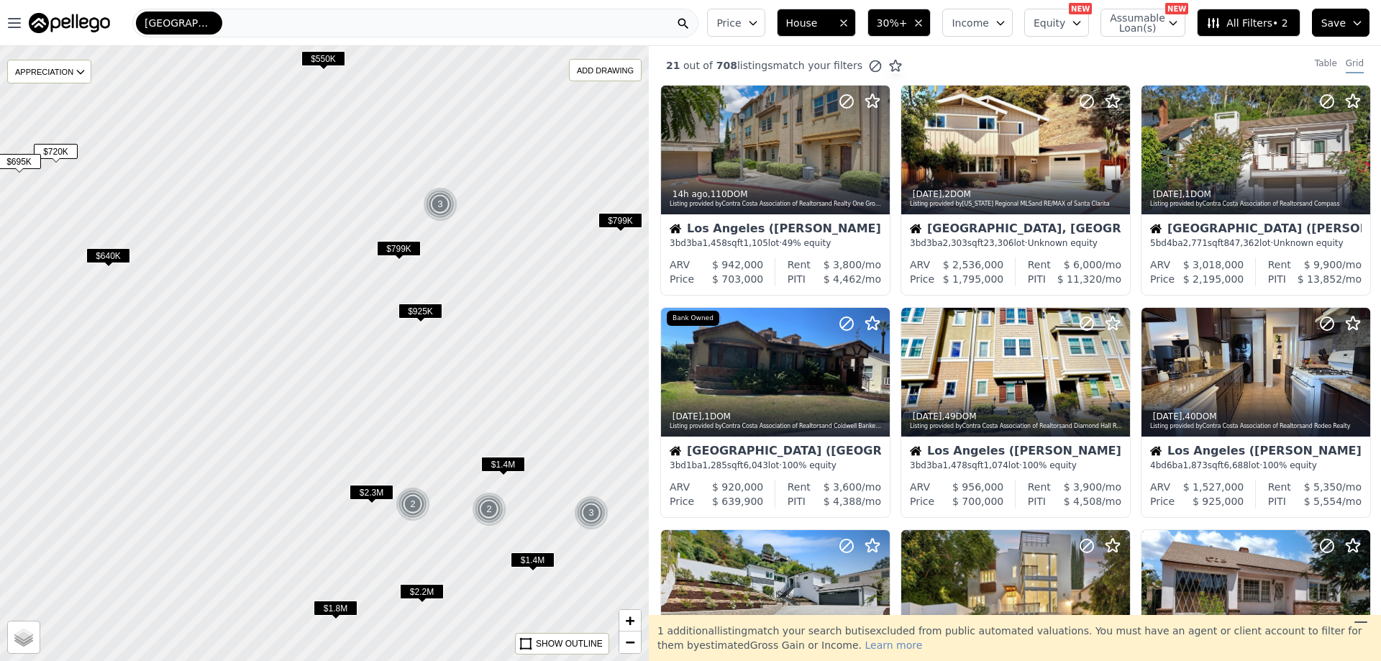
click at [498, 463] on span "$1.4M" at bounding box center [503, 464] width 44 height 15
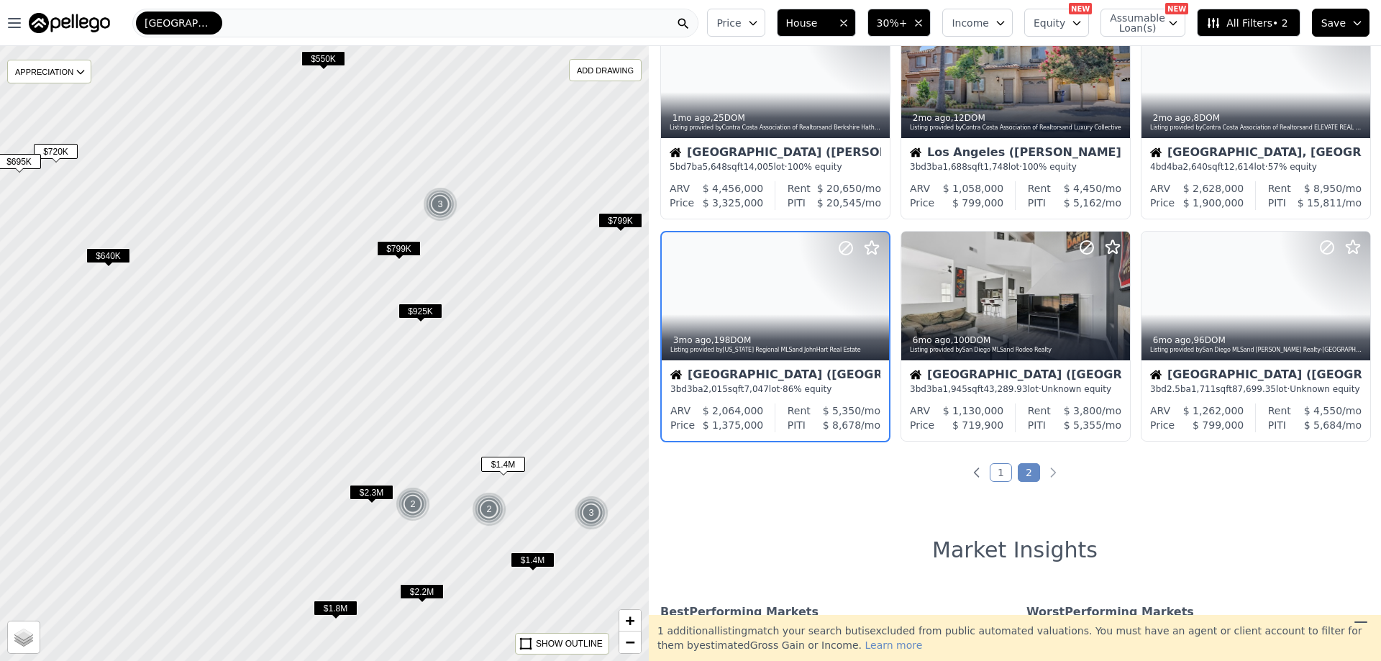
scroll to position [304, 0]
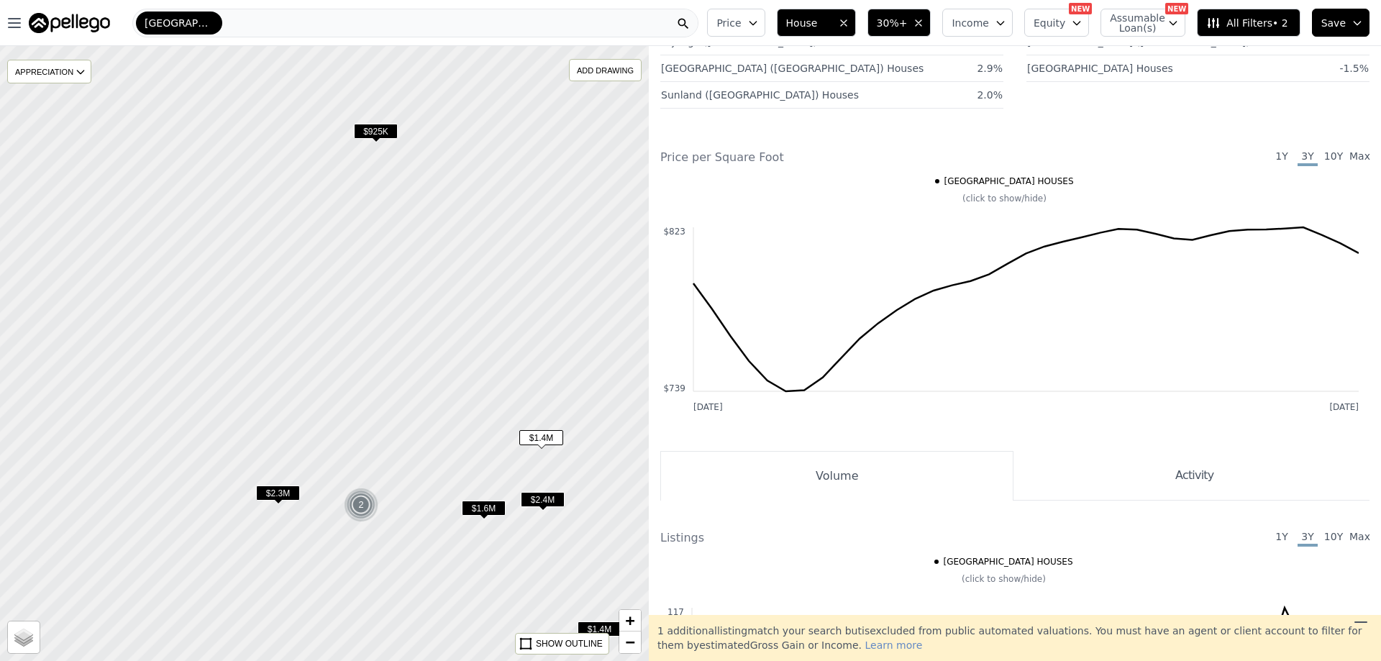
click at [486, 507] on span "$1.6M" at bounding box center [484, 508] width 44 height 15
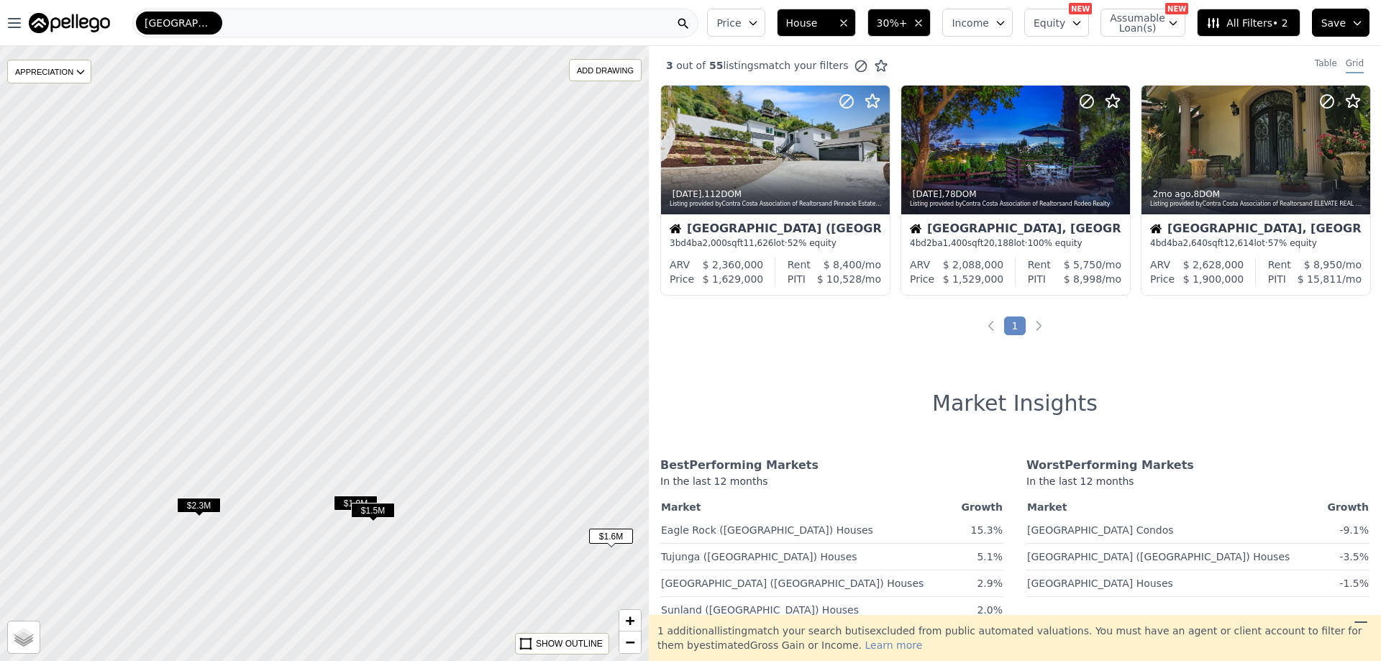
click at [346, 497] on span "$1.9M" at bounding box center [356, 503] width 44 height 15
click at [196, 500] on span "$2.3M" at bounding box center [199, 505] width 44 height 15
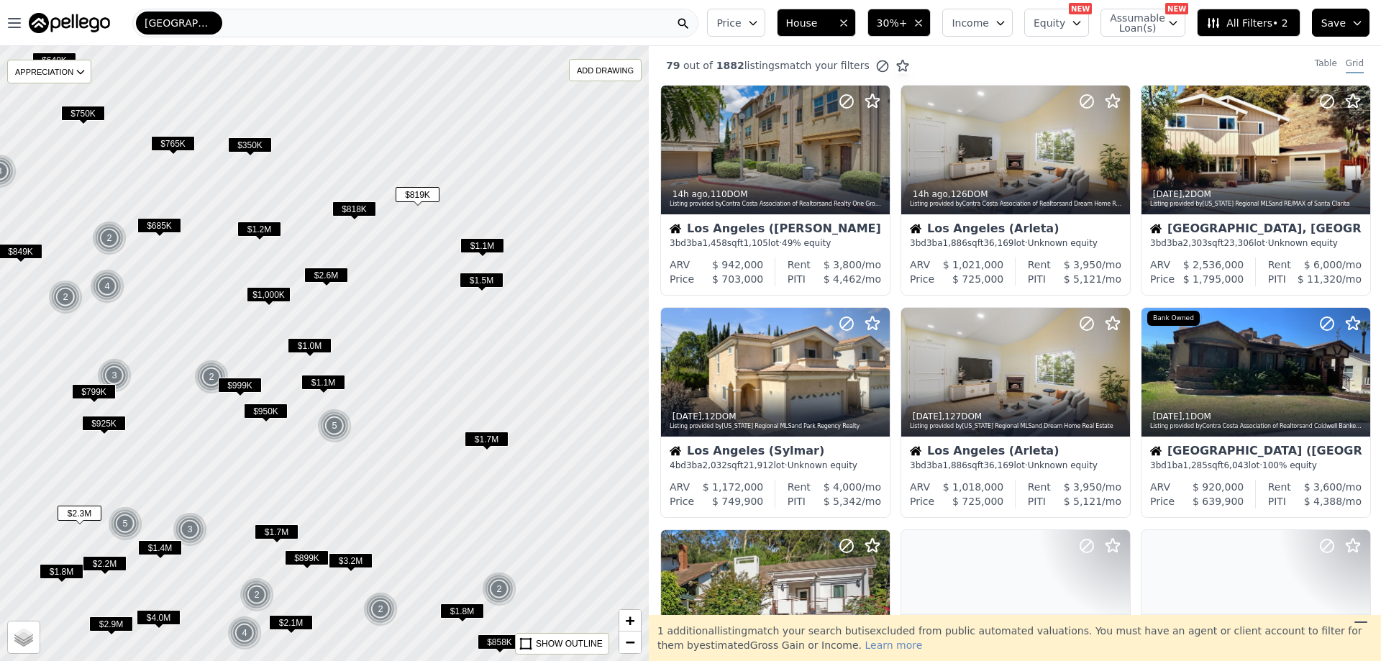
drag, startPoint x: 350, startPoint y: 453, endPoint x: 264, endPoint y: 417, distance: 93.5
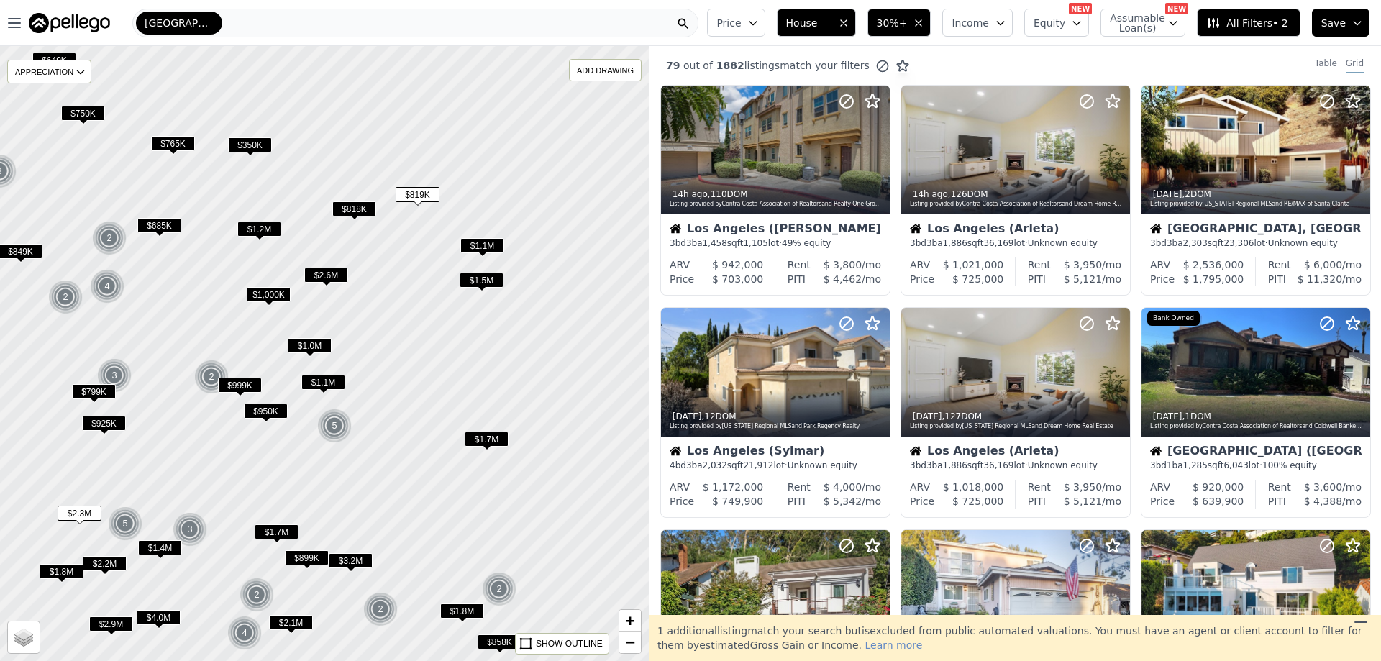
click at [201, 452] on div at bounding box center [311, 347] width 778 height 738
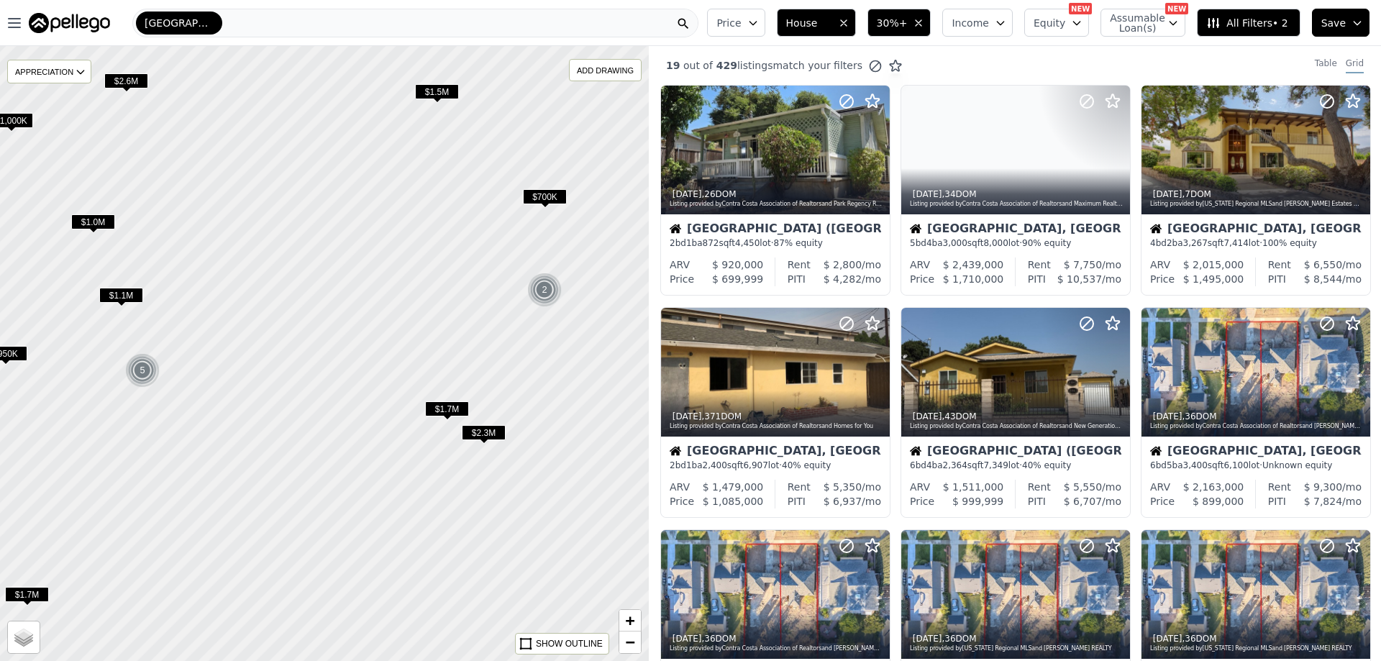
drag, startPoint x: 509, startPoint y: 516, endPoint x: 409, endPoint y: 485, distance: 104.7
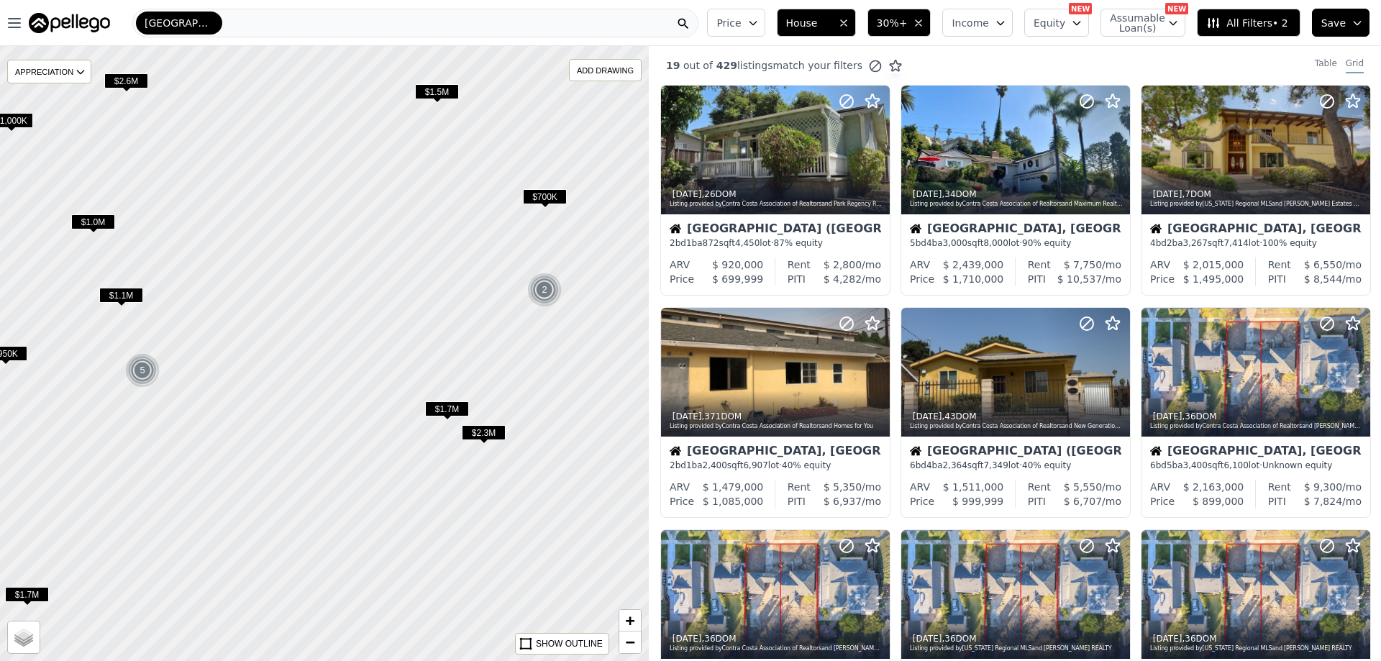
click at [409, 485] on div at bounding box center [324, 354] width 778 height 738
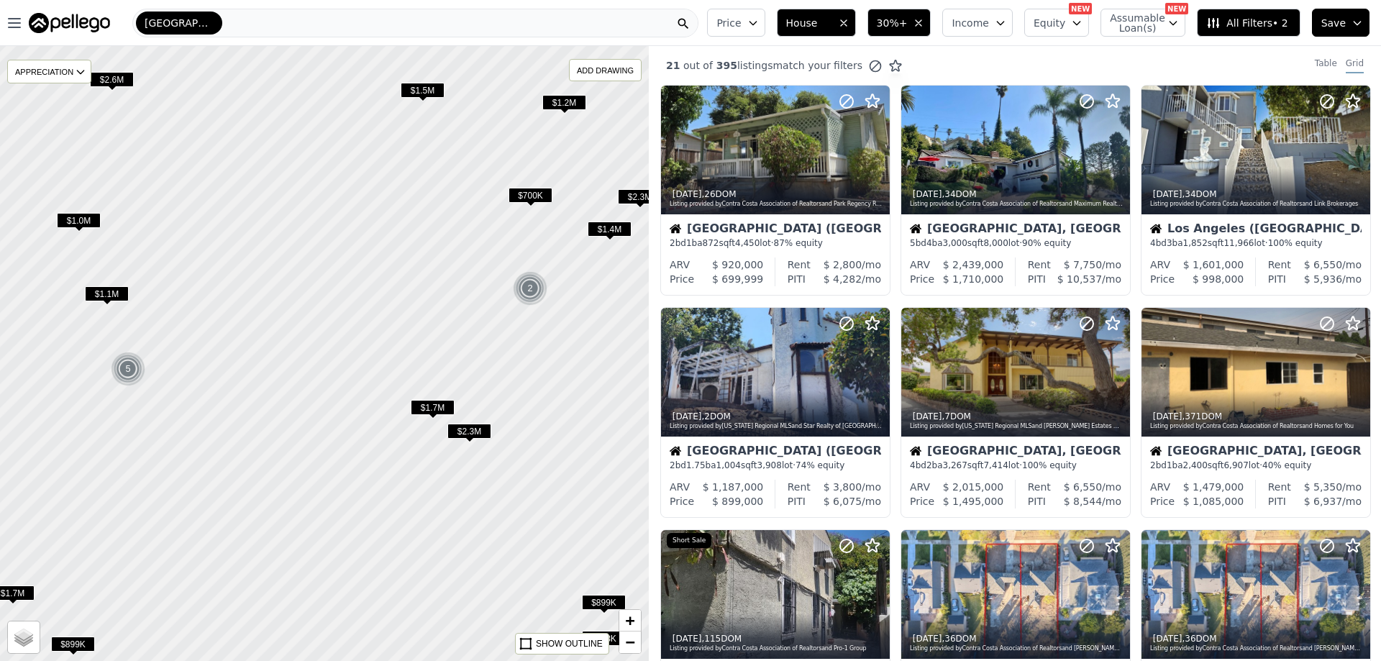
click at [542, 190] on span "$700K" at bounding box center [531, 195] width 44 height 15
click at [542, 257] on div at bounding box center [324, 354] width 778 height 738
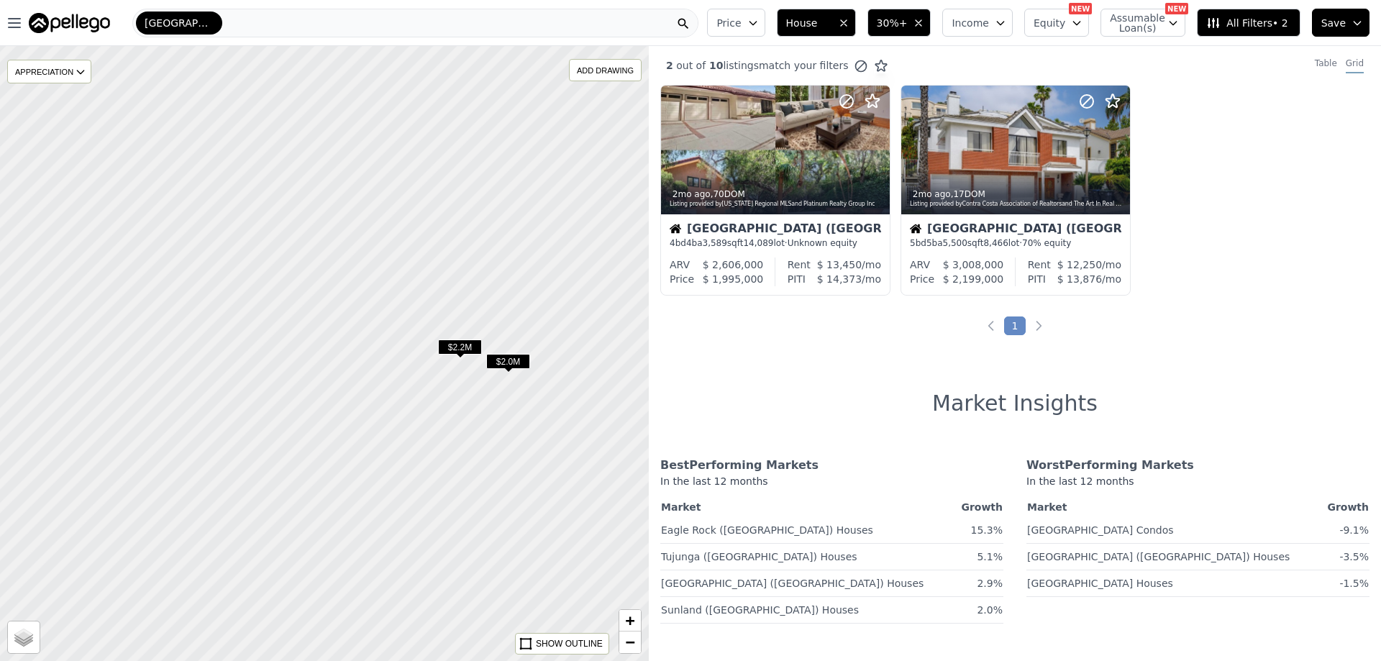
click at [470, 348] on span "$2.2M" at bounding box center [460, 347] width 44 height 15
click at [490, 368] on span "$2.0M" at bounding box center [508, 361] width 44 height 15
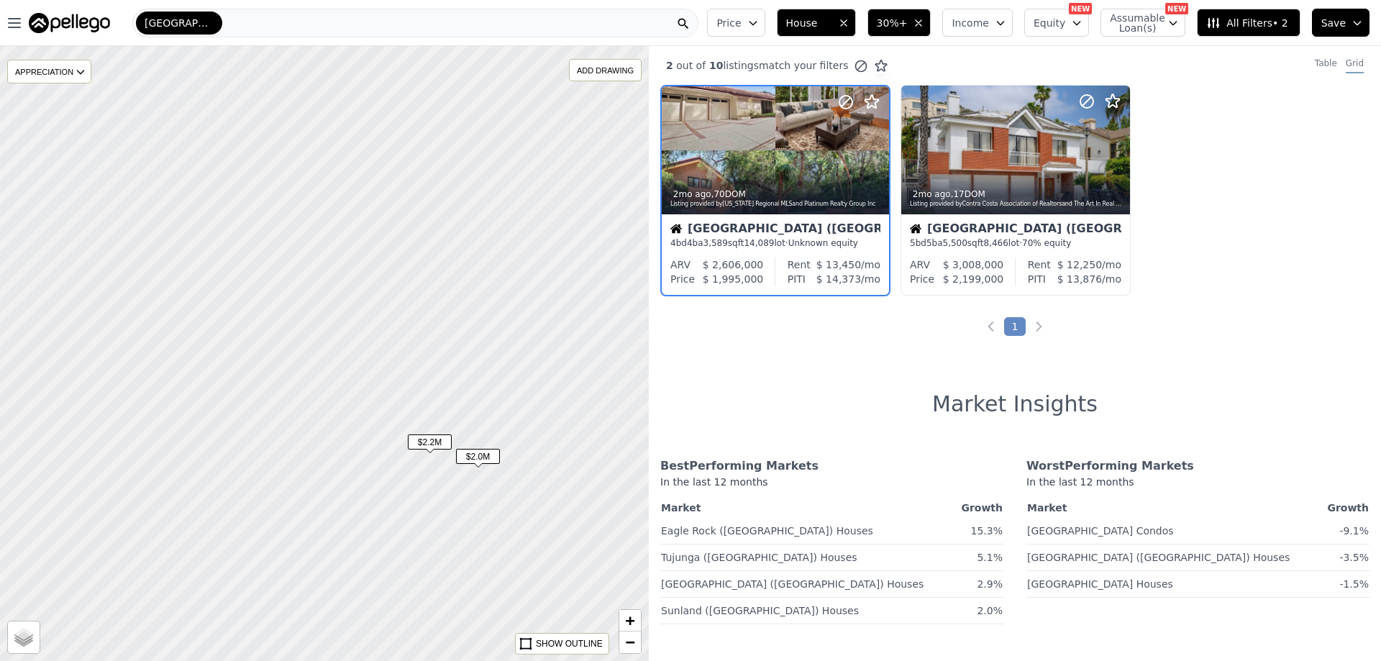
drag, startPoint x: 535, startPoint y: 308, endPoint x: 502, endPoint y: 389, distance: 87.8
click at [502, 389] on div at bounding box center [324, 354] width 778 height 738
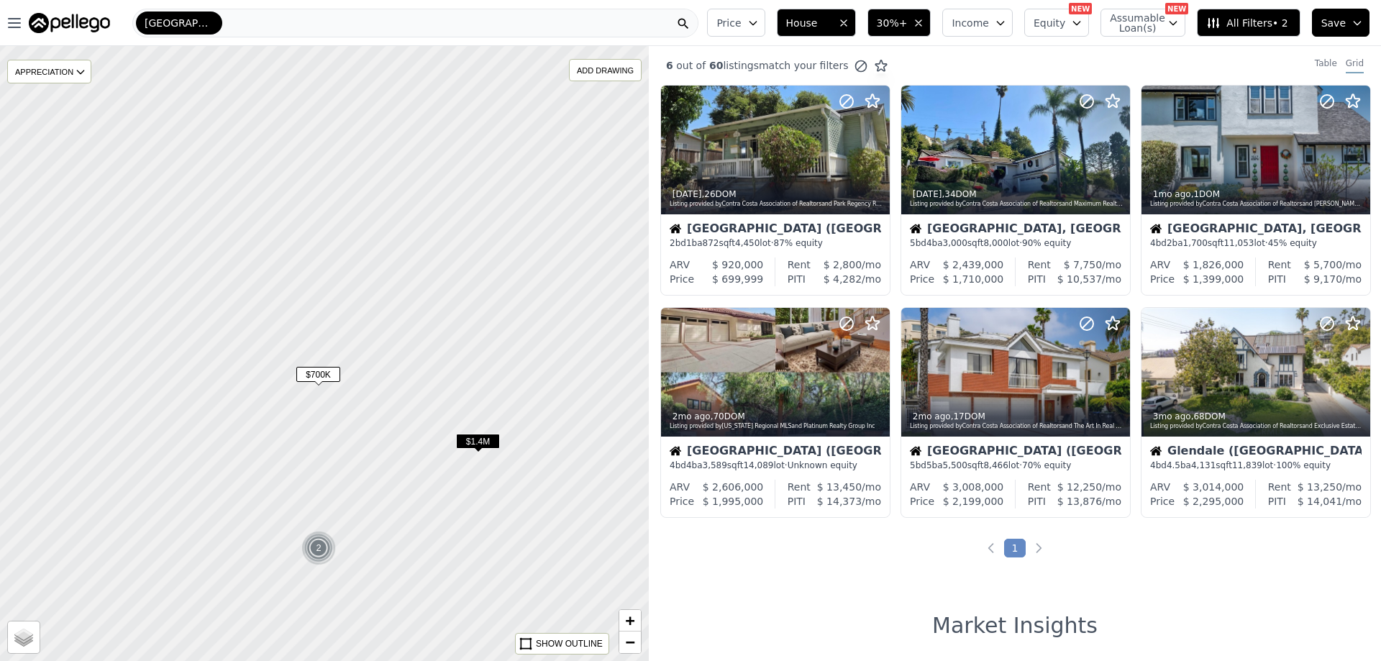
drag, startPoint x: 533, startPoint y: 188, endPoint x: 373, endPoint y: 417, distance: 279.4
click at [373, 417] on div at bounding box center [324, 354] width 778 height 738
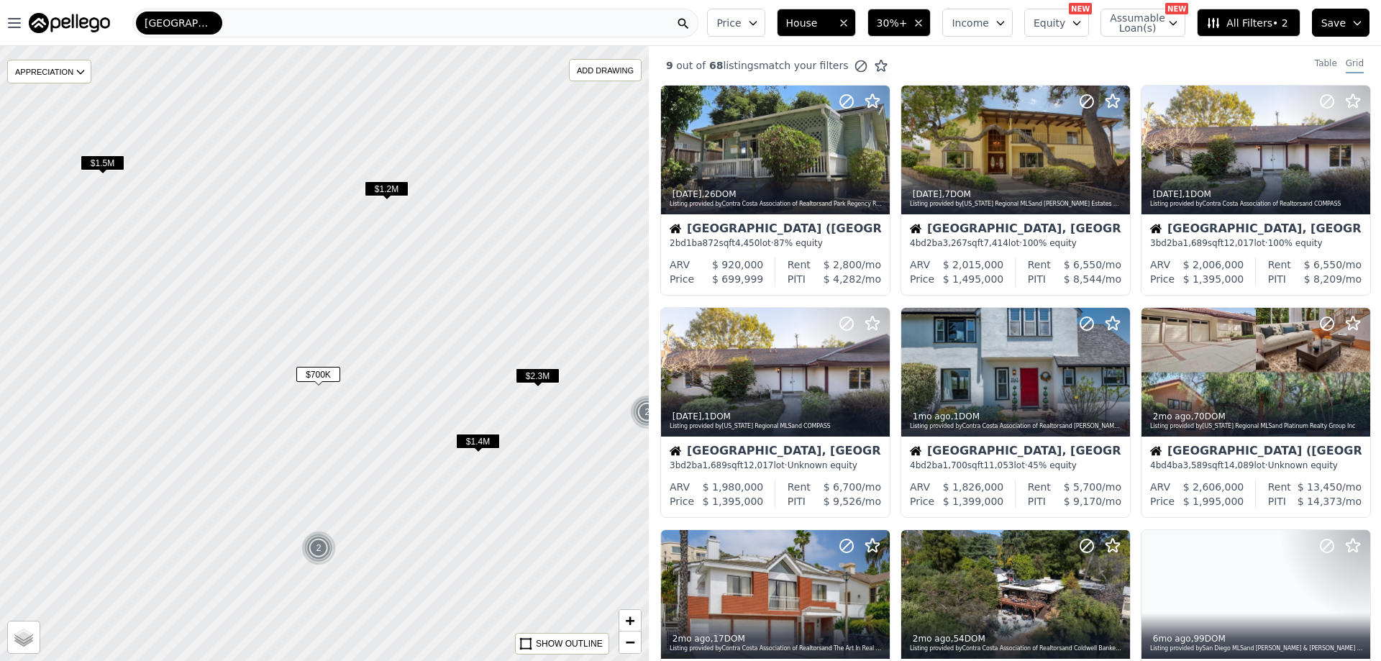
click at [398, 191] on span "$1.2M" at bounding box center [387, 188] width 44 height 15
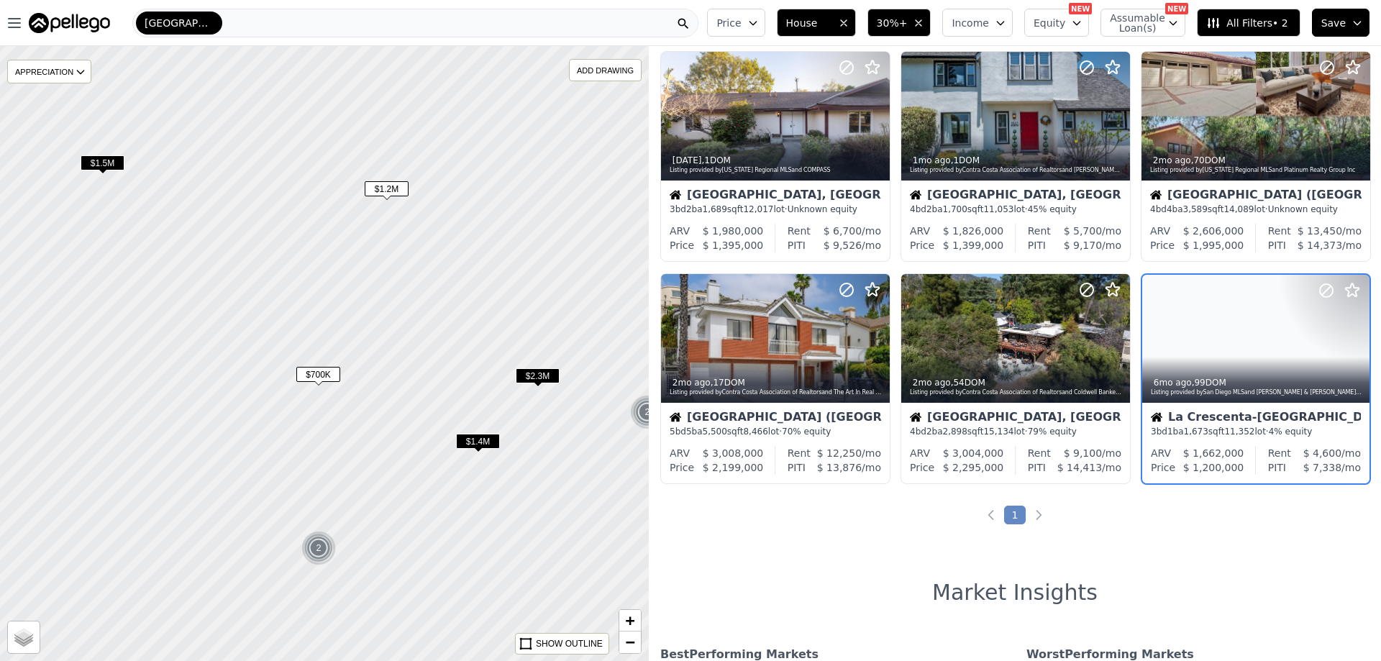
scroll to position [258, 0]
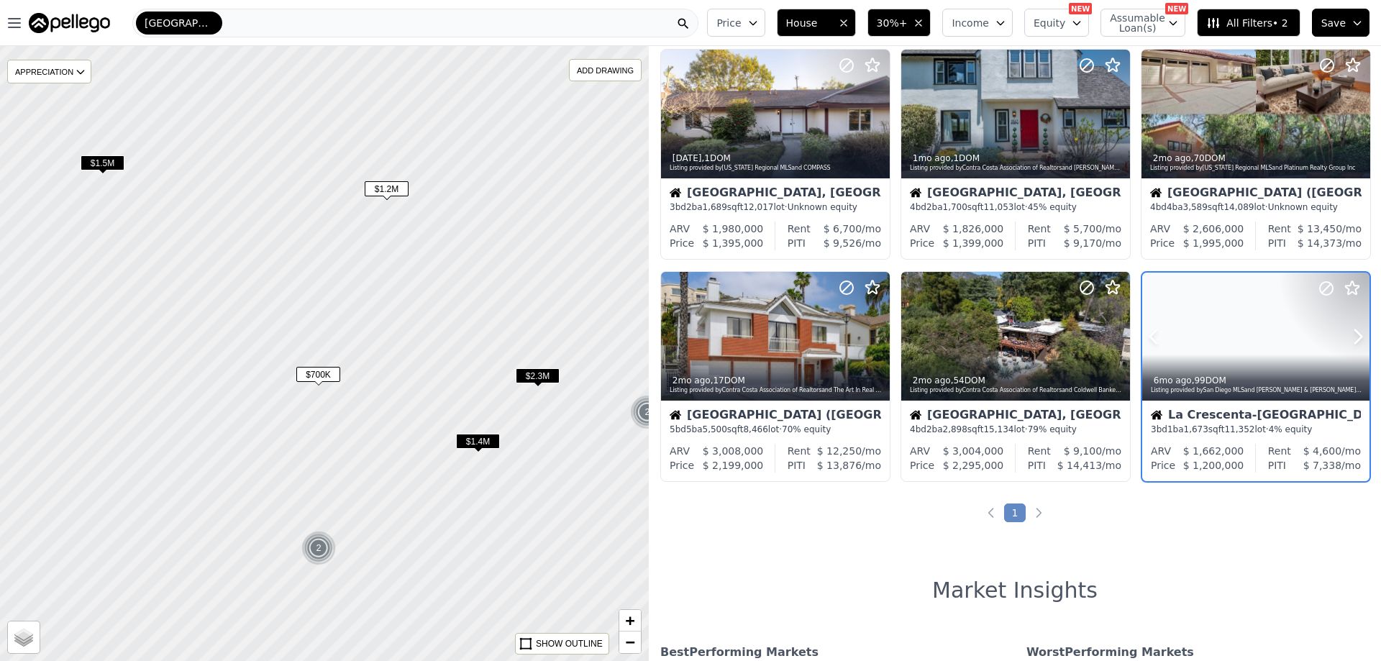
click at [1239, 350] on div at bounding box center [1255, 337] width 227 height 128
drag, startPoint x: 444, startPoint y: 290, endPoint x: 483, endPoint y: 334, distance: 59.1
click at [445, 291] on div at bounding box center [324, 354] width 778 height 738
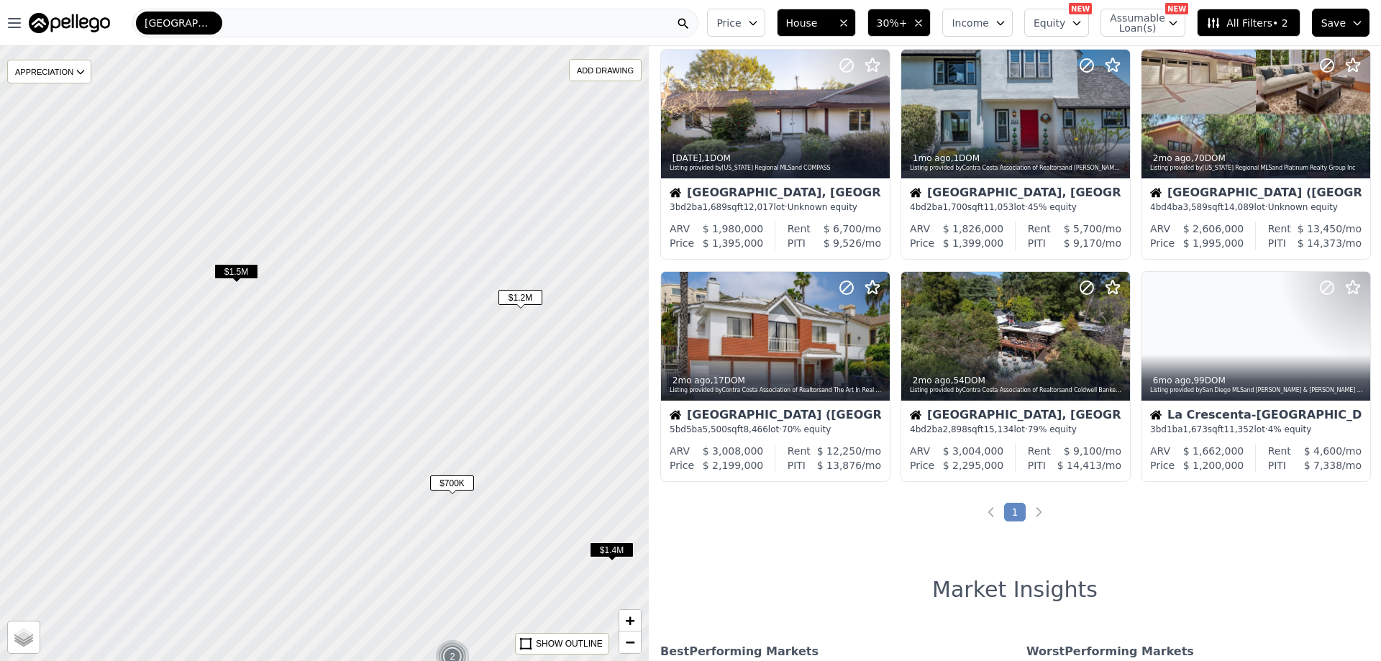
drag, startPoint x: 343, startPoint y: 261, endPoint x: 511, endPoint y: 396, distance: 215.4
click at [511, 396] on div at bounding box center [336, 364] width 778 height 738
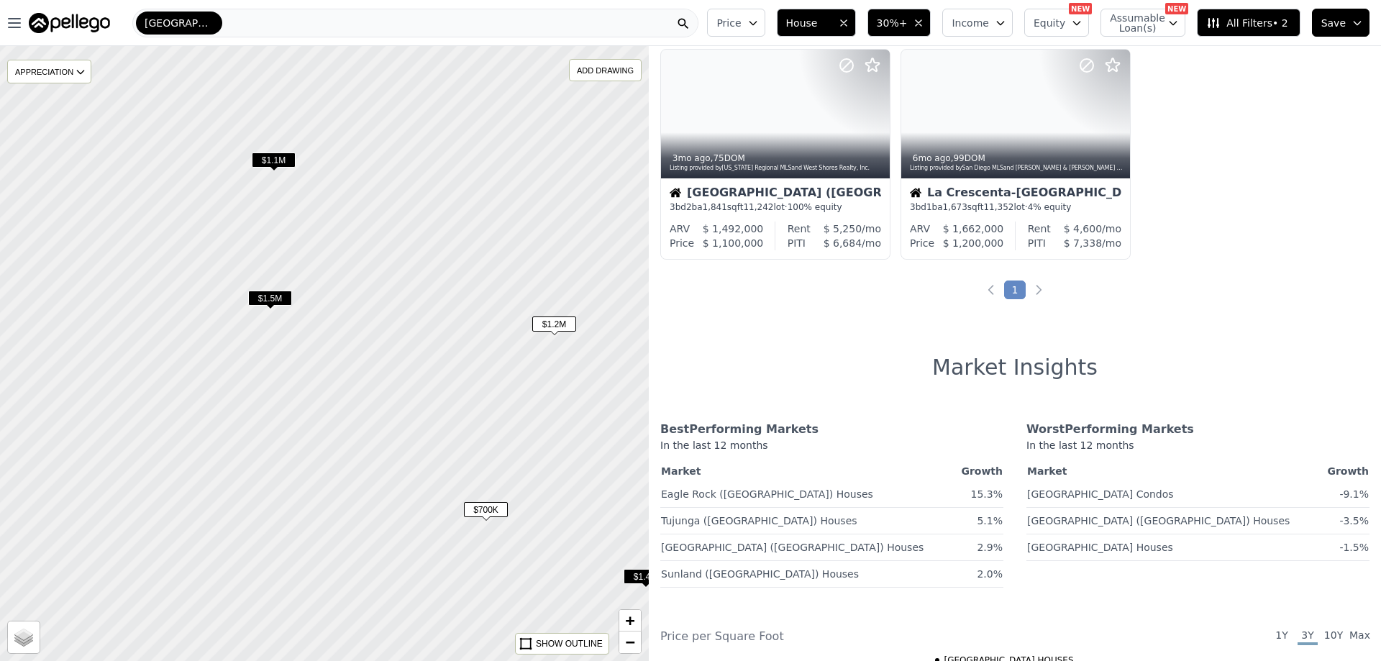
scroll to position [36, 0]
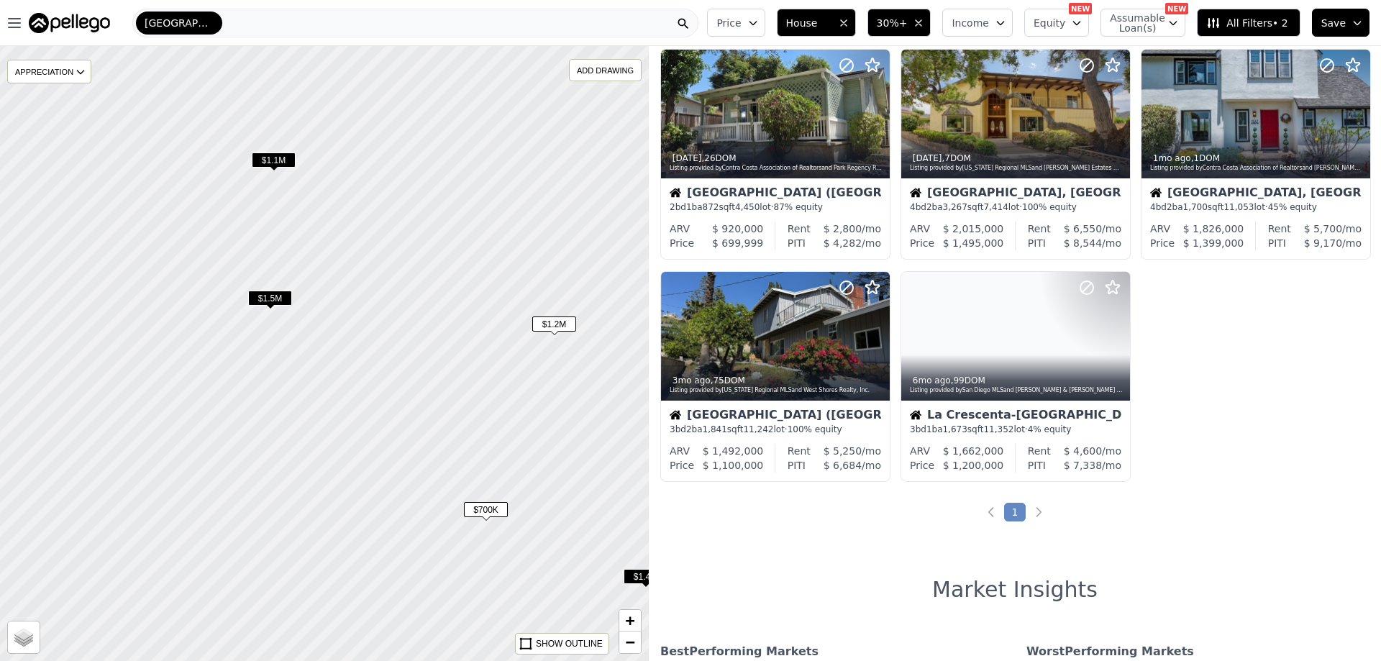
click at [283, 299] on span "$1.5M" at bounding box center [270, 298] width 44 height 15
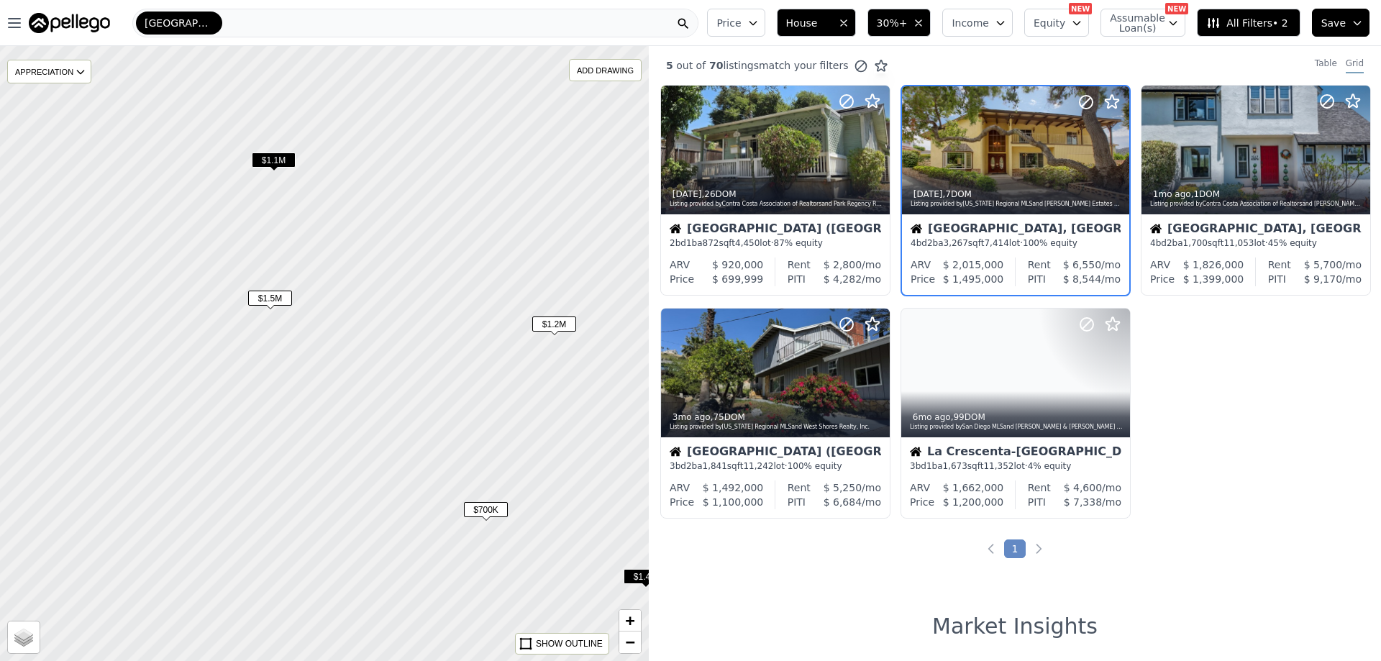
click at [285, 162] on span "$1.1M" at bounding box center [274, 160] width 44 height 15
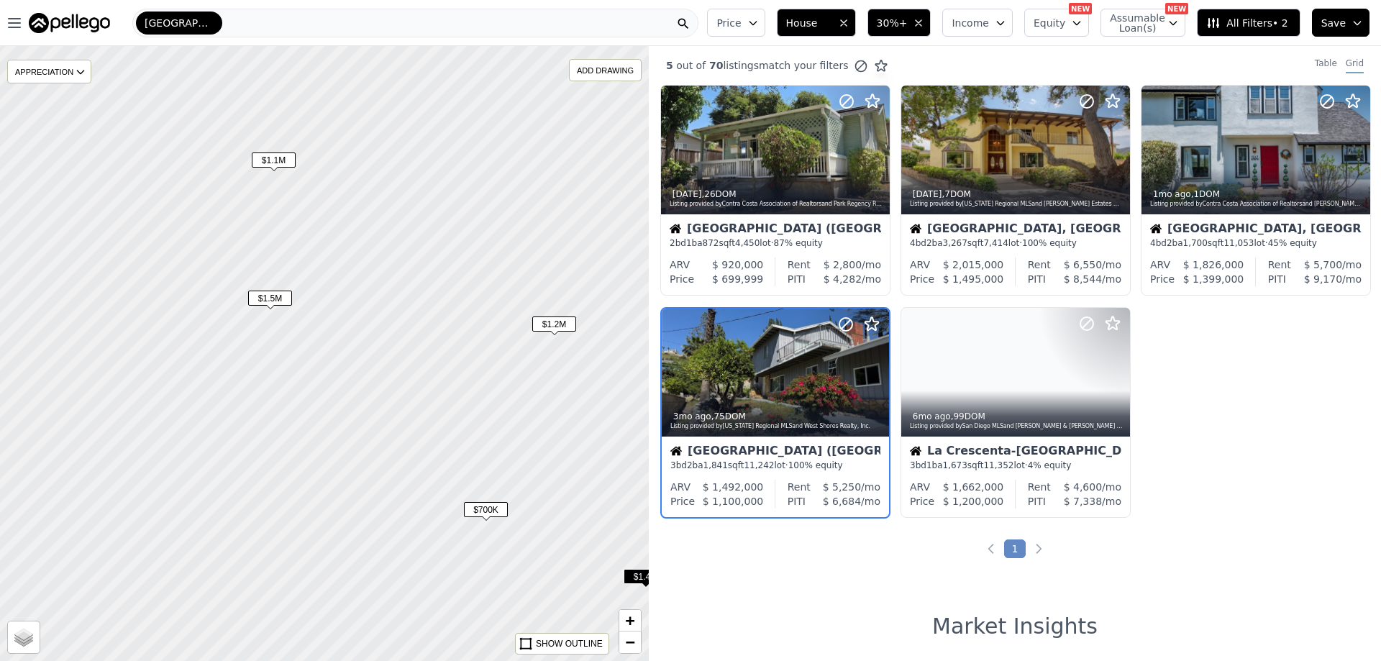
scroll to position [36, 0]
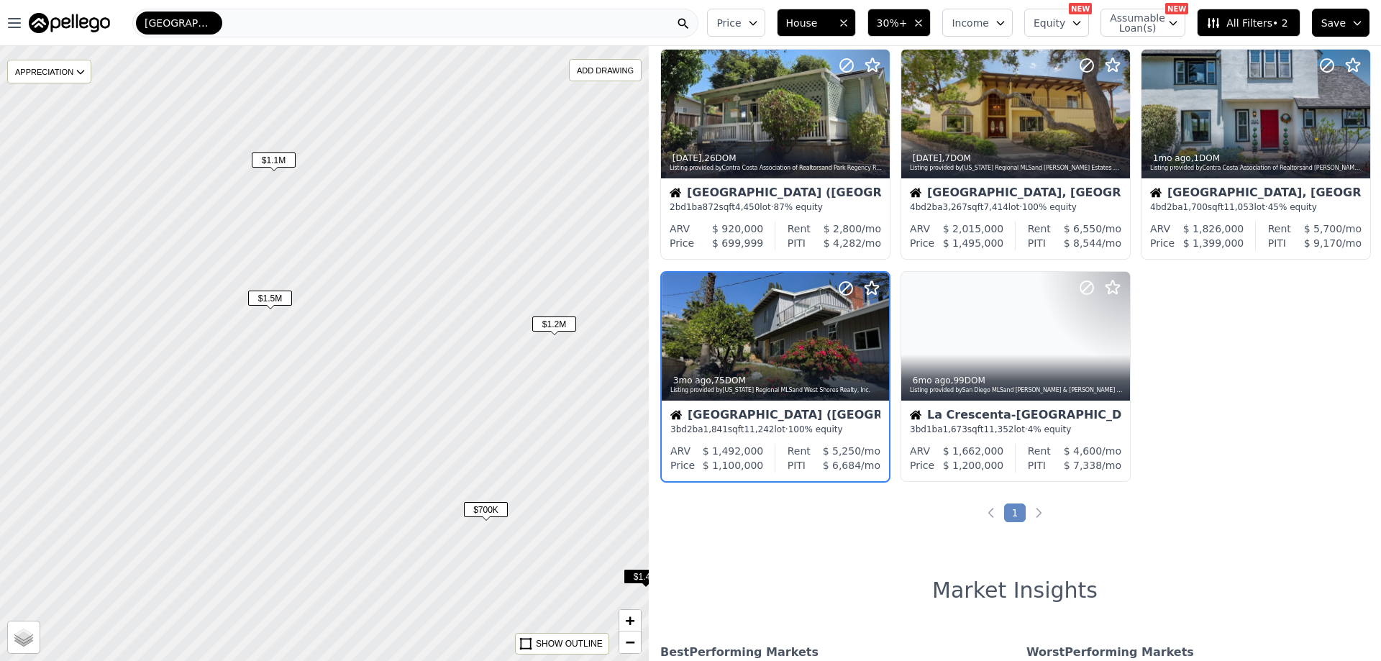
click at [263, 301] on span "$1.5M" at bounding box center [270, 298] width 44 height 15
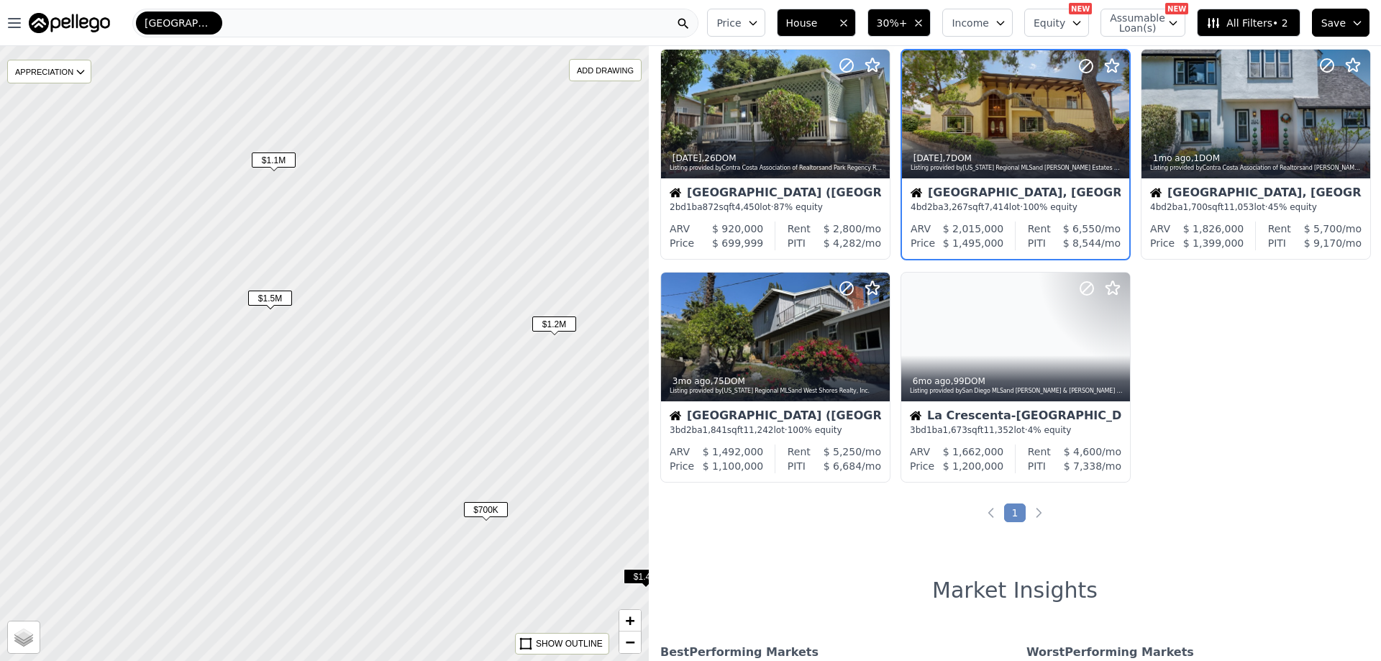
scroll to position [0, 0]
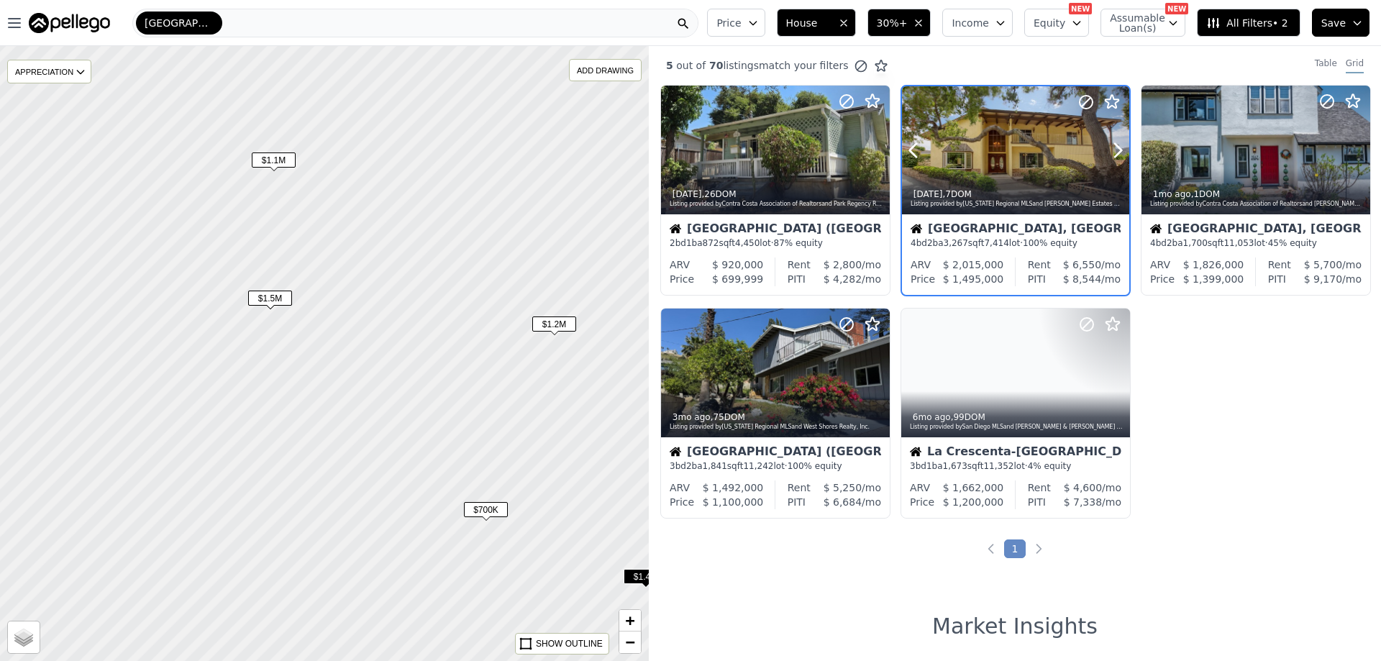
click at [1012, 160] on div at bounding box center [1015, 150] width 227 height 128
drag, startPoint x: 373, startPoint y: 247, endPoint x: 592, endPoint y: 464, distance: 308.3
click at [592, 464] on div at bounding box center [324, 354] width 778 height 738
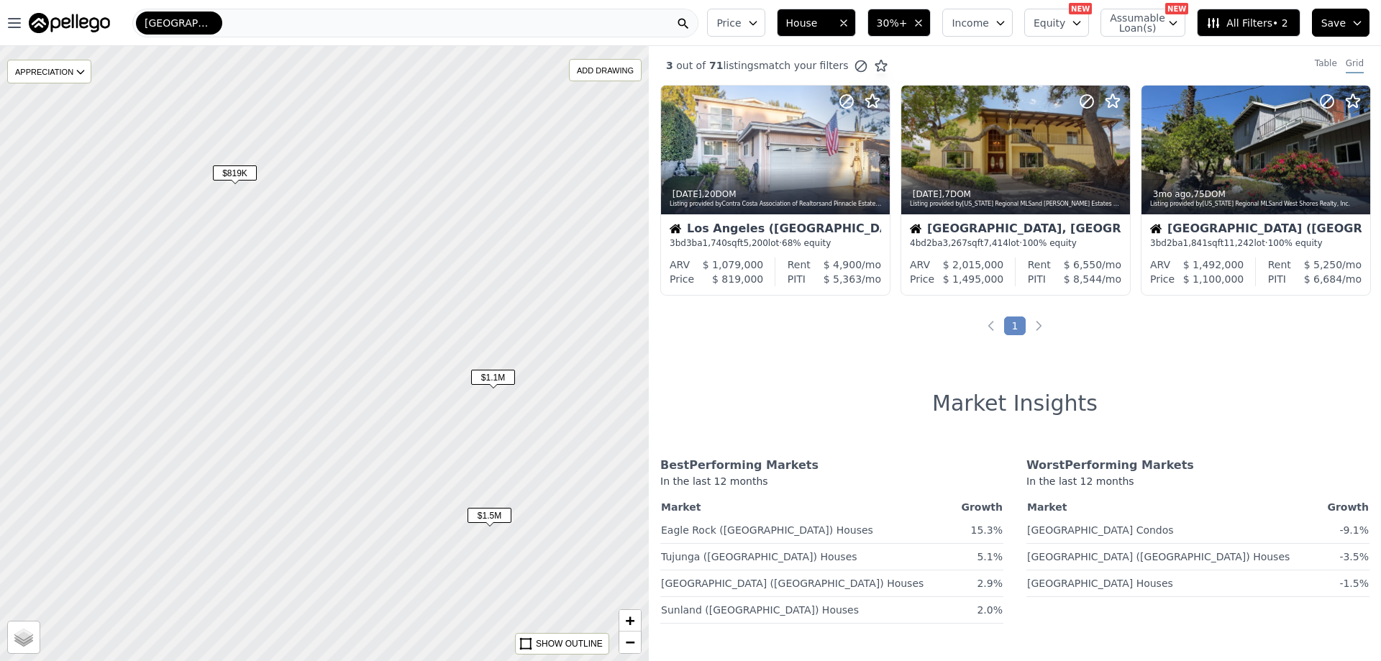
click at [242, 172] on span "$819K" at bounding box center [235, 172] width 44 height 15
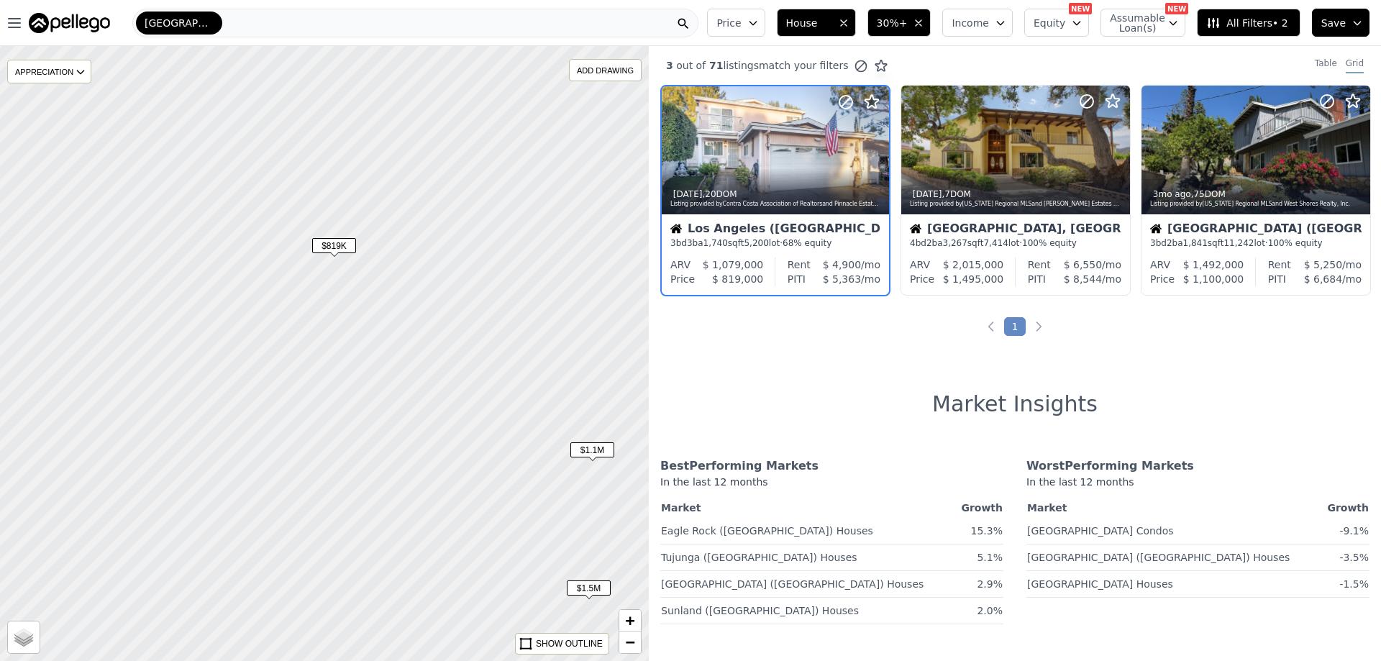
drag, startPoint x: 333, startPoint y: 247, endPoint x: 449, endPoint y: 337, distance: 146.6
click at [449, 337] on div at bounding box center [330, 357] width 778 height 738
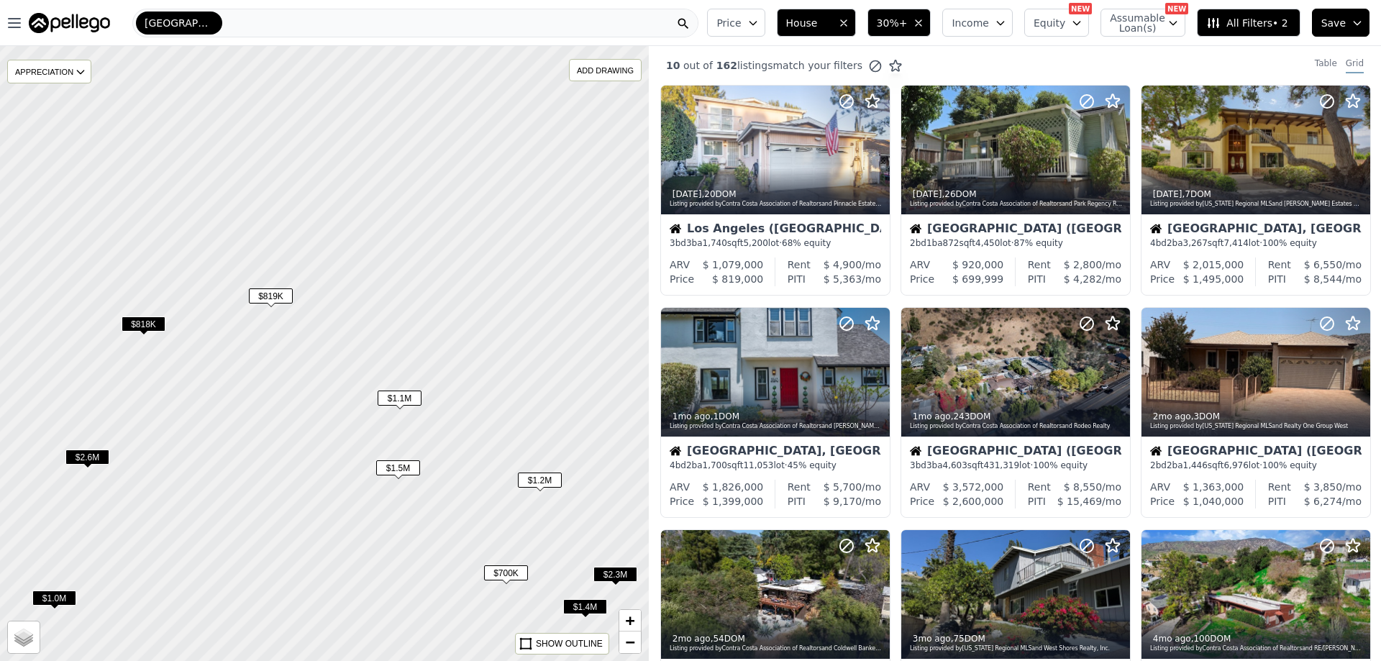
click at [222, 332] on div at bounding box center [324, 354] width 778 height 738
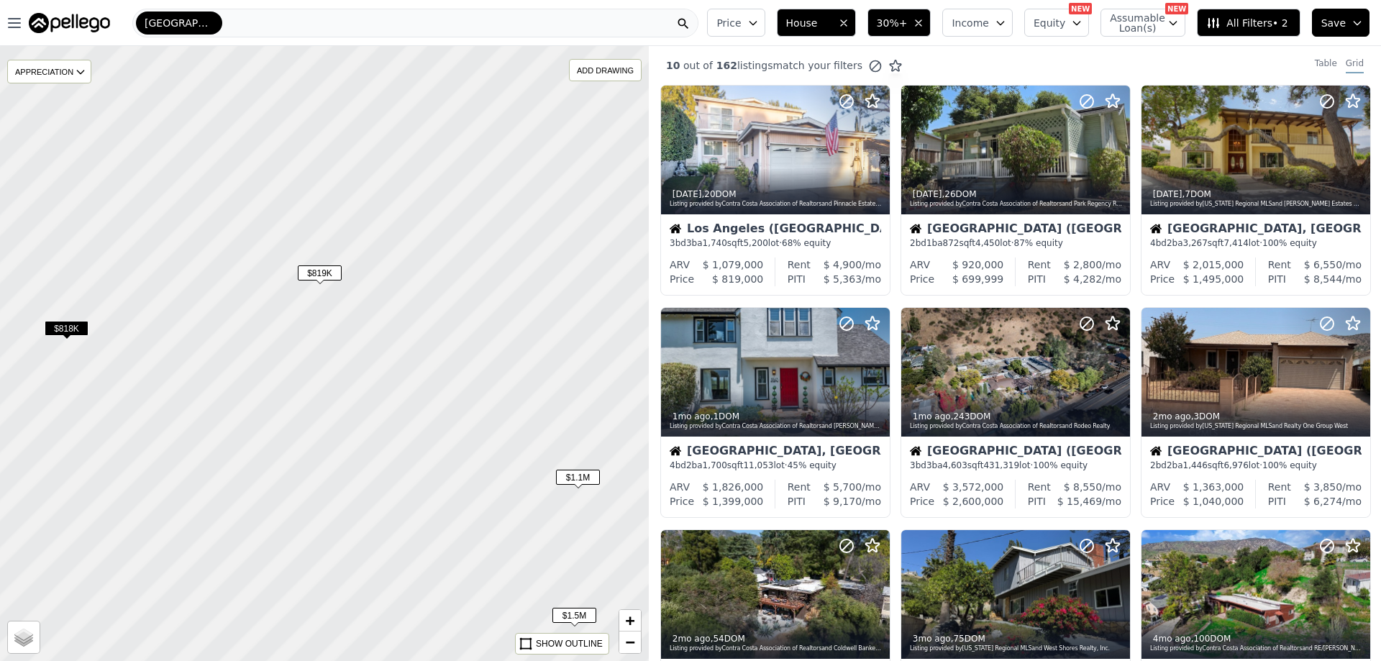
click at [222, 332] on div at bounding box center [324, 354] width 778 height 738
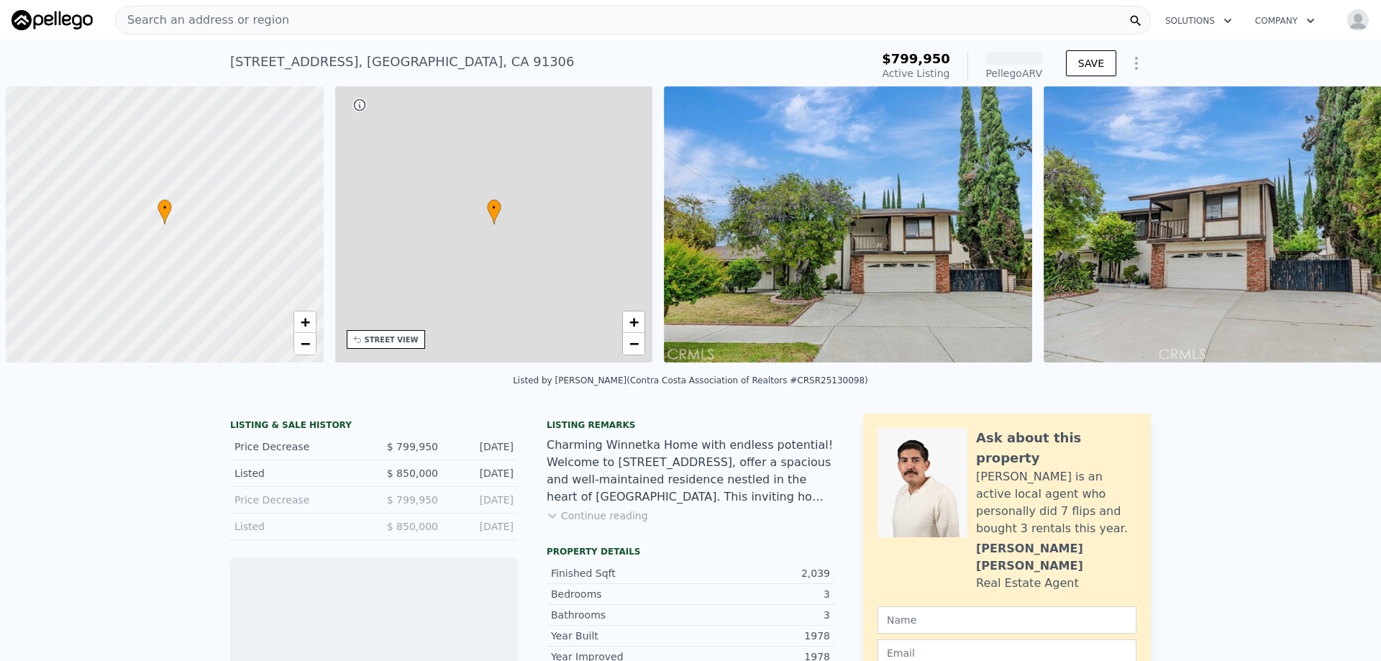
scroll to position [0, 6]
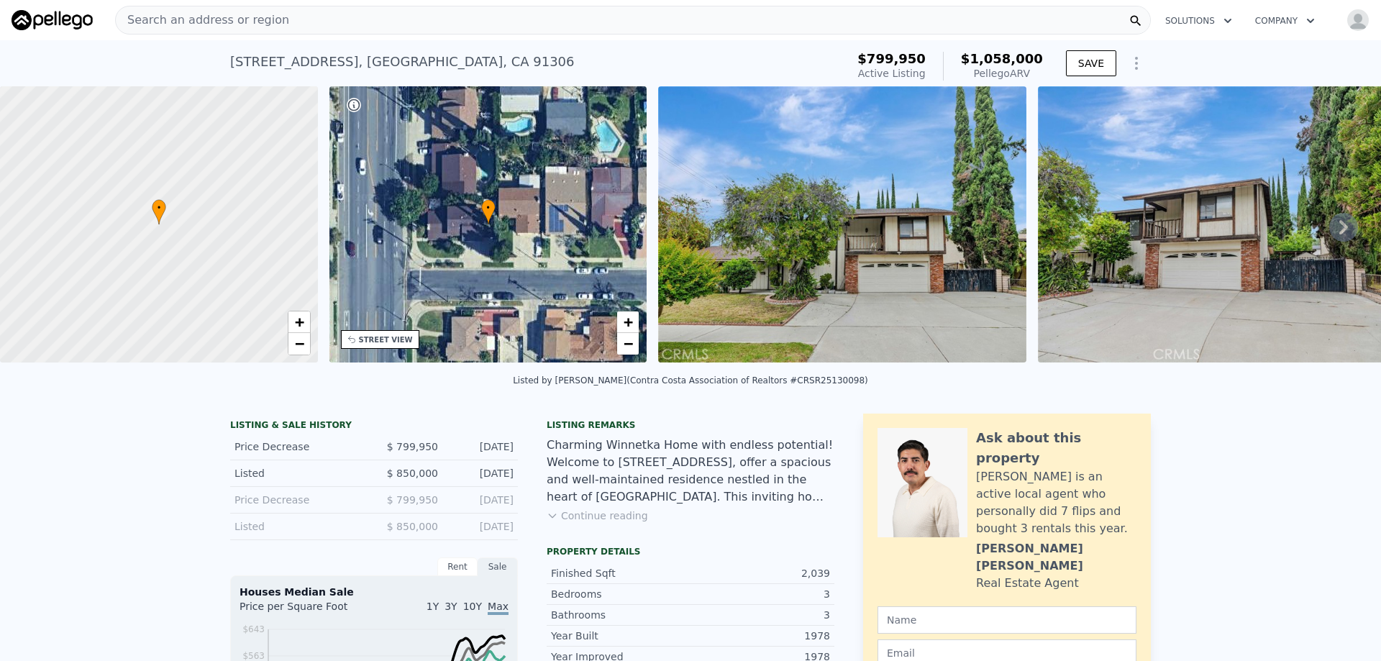
click at [1342, 233] on icon at bounding box center [1343, 227] width 29 height 29
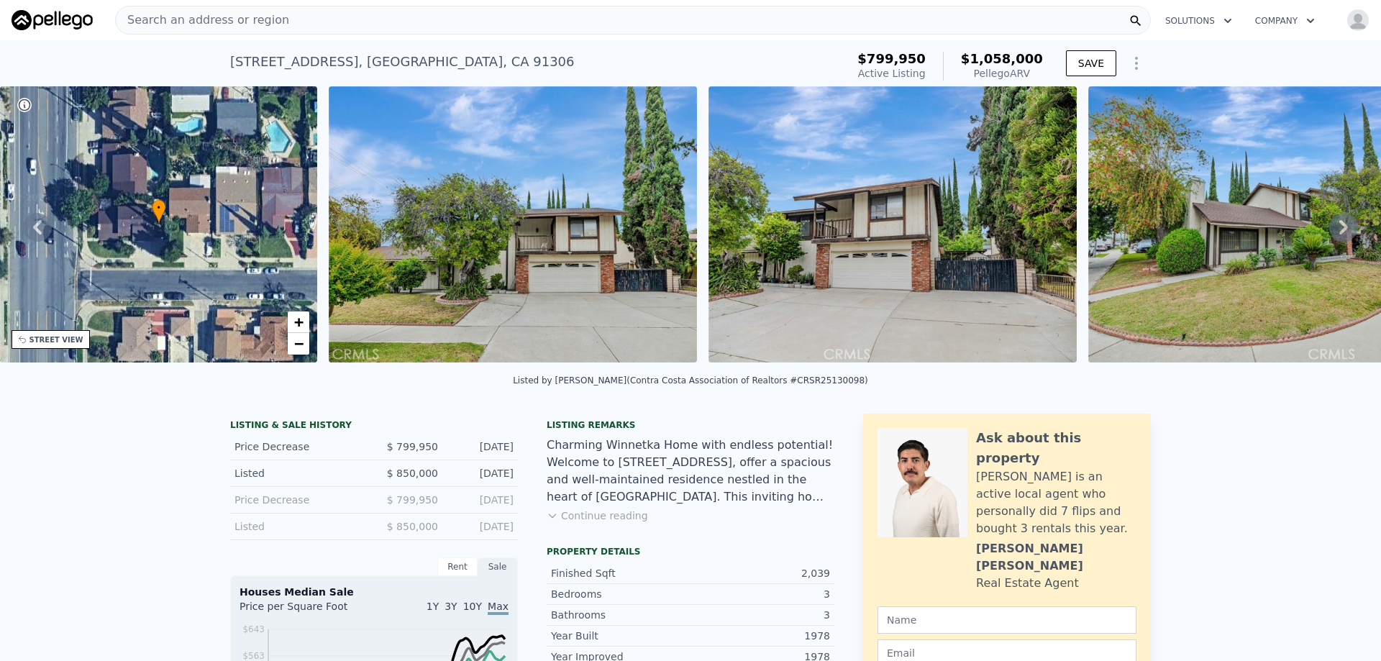
click at [1341, 233] on icon at bounding box center [1343, 227] width 29 height 29
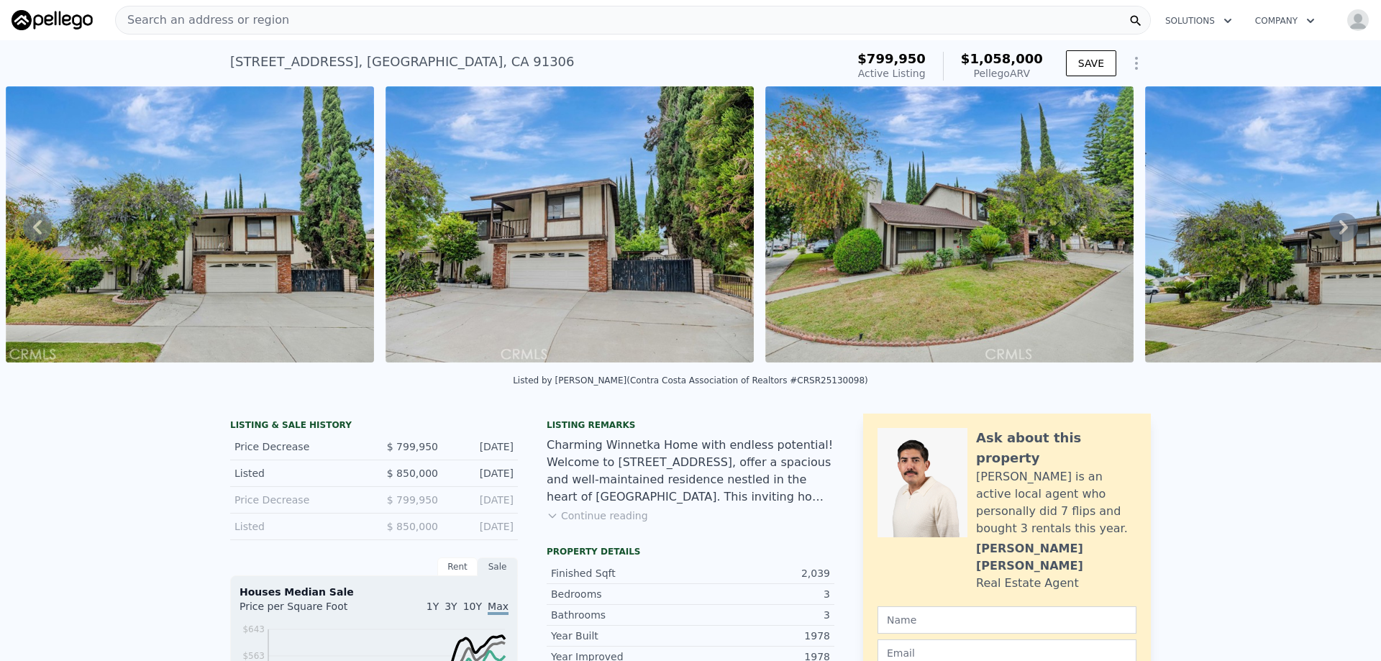
click at [1341, 233] on icon at bounding box center [1343, 227] width 29 height 29
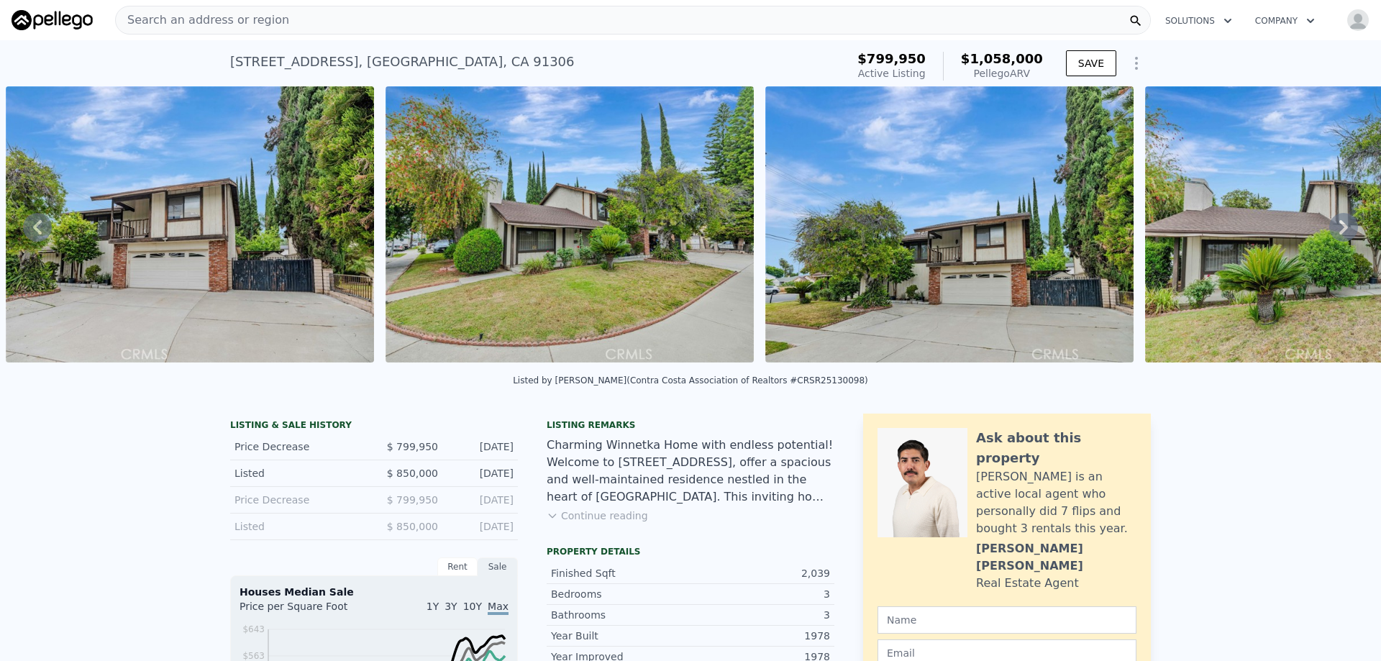
click at [1341, 233] on icon at bounding box center [1343, 227] width 29 height 29
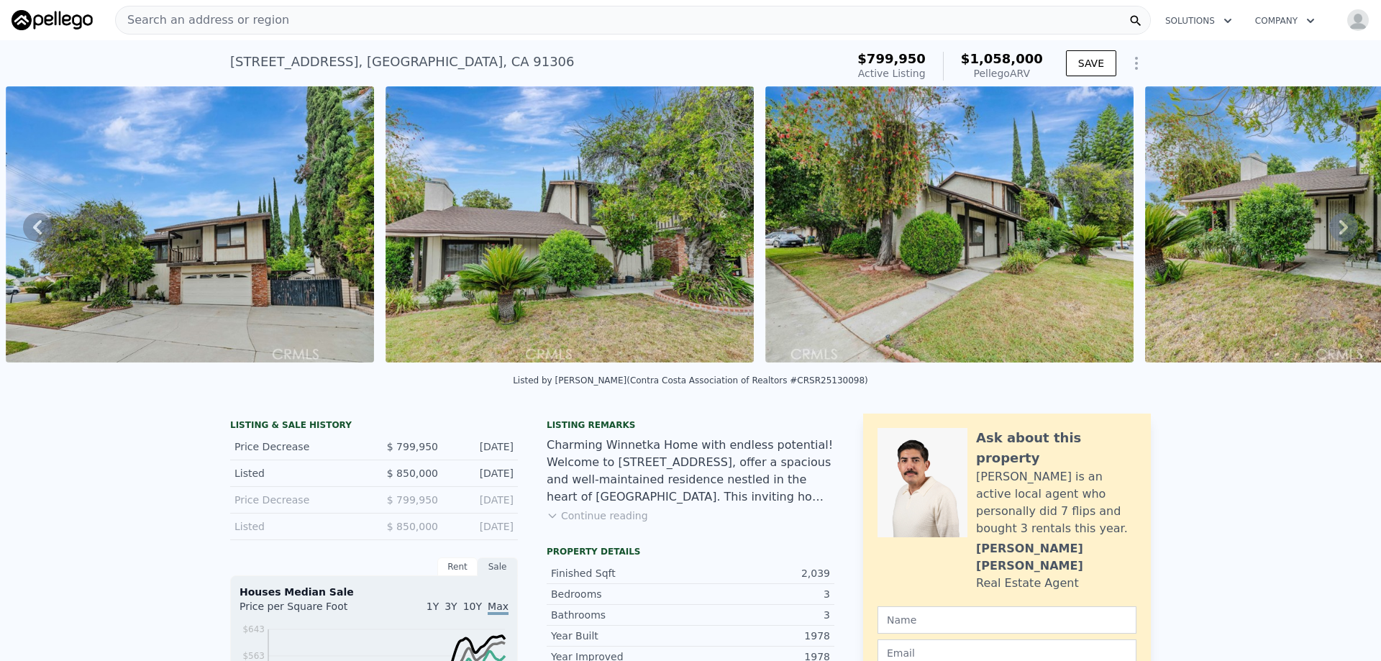
click at [1341, 233] on icon at bounding box center [1343, 227] width 29 height 29
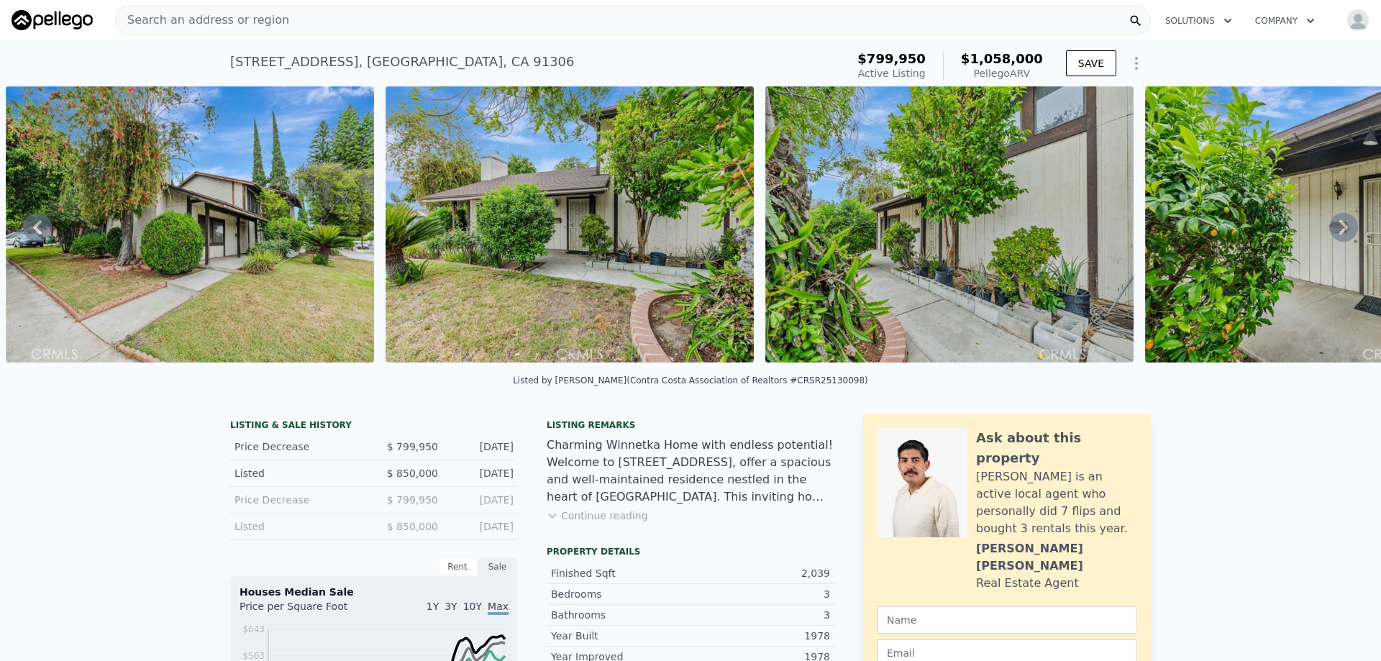
click at [1339, 232] on icon at bounding box center [1343, 227] width 9 height 14
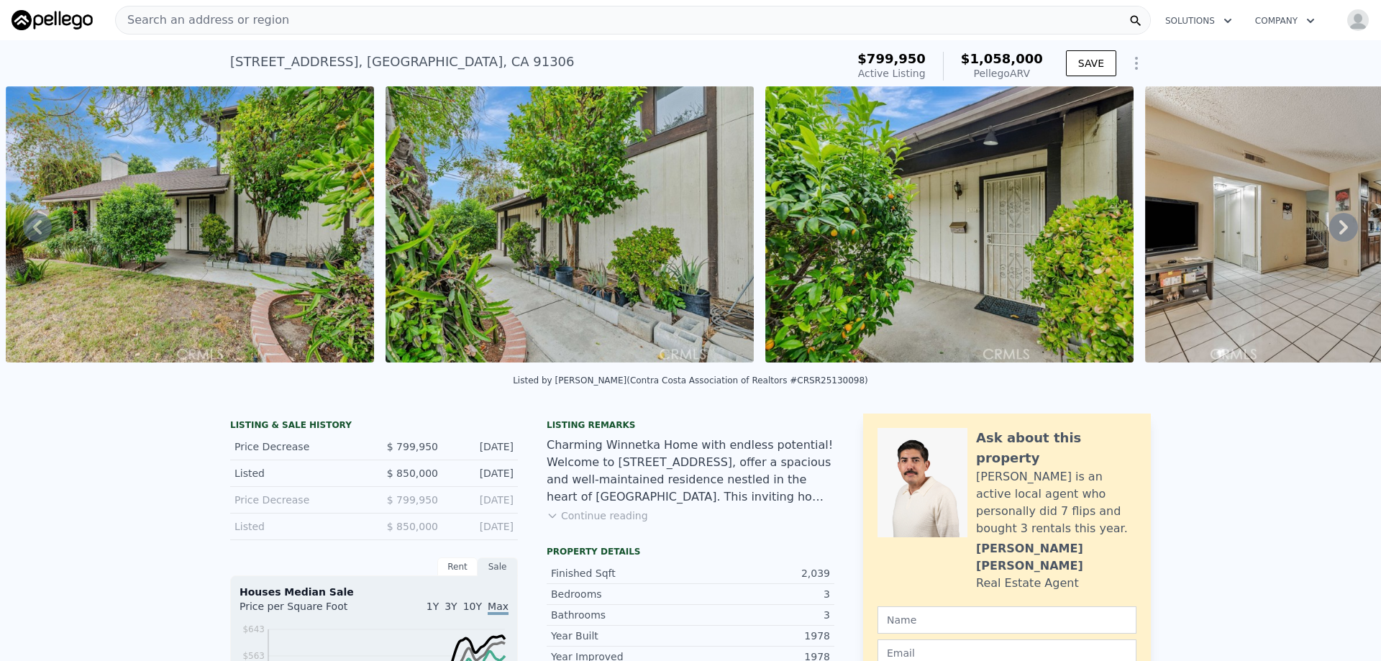
click at [1339, 232] on icon at bounding box center [1343, 227] width 9 height 14
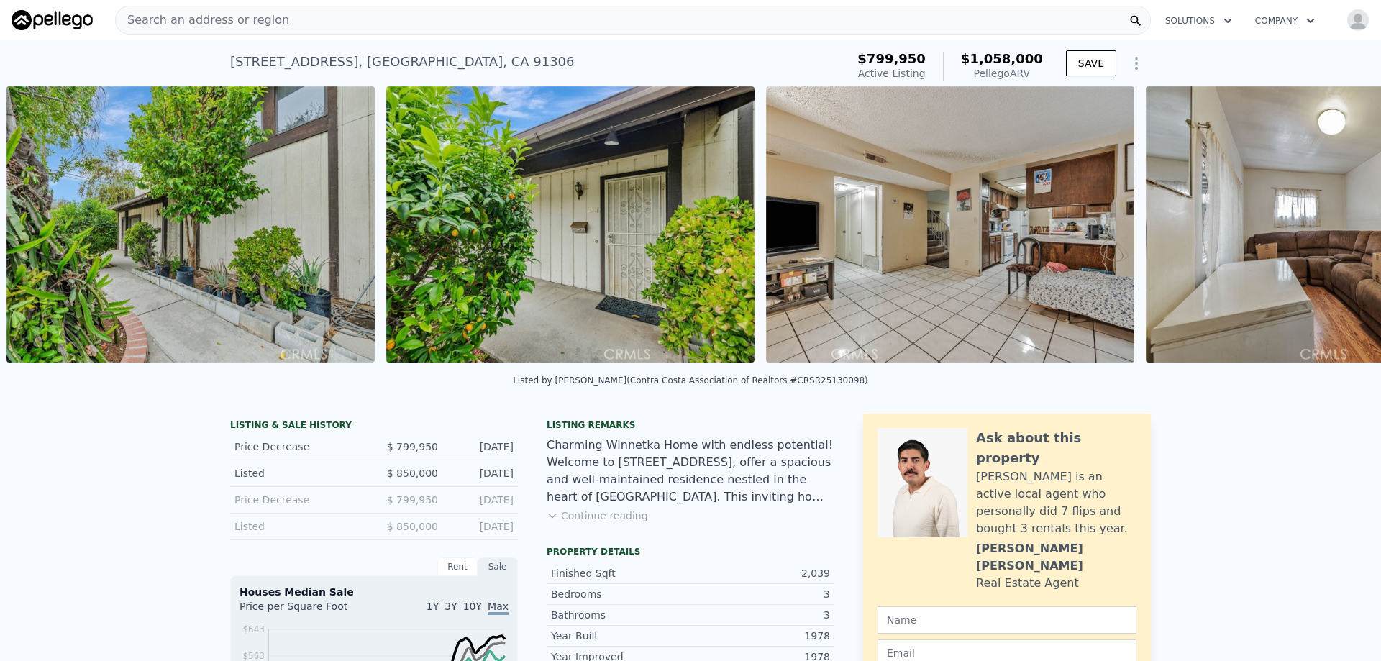
scroll to position [0, 3317]
click at [1339, 232] on icon at bounding box center [1343, 227] width 9 height 14
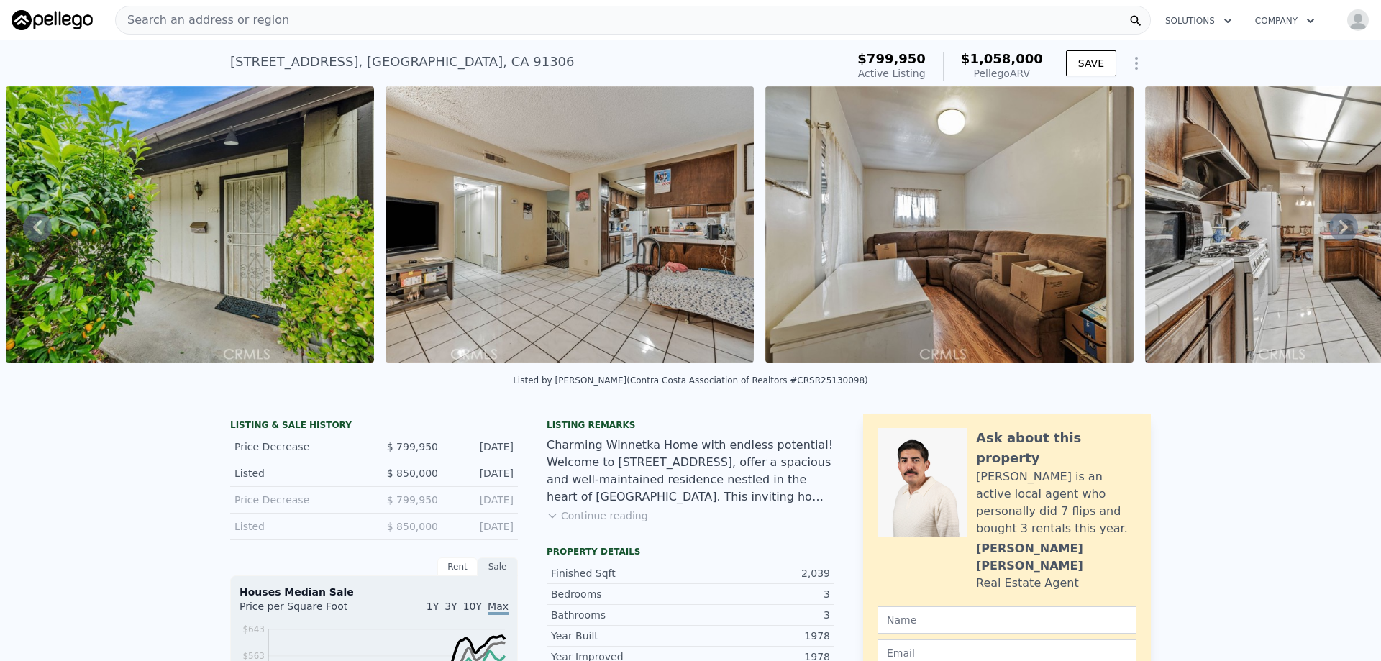
click at [1339, 232] on icon at bounding box center [1343, 227] width 9 height 14
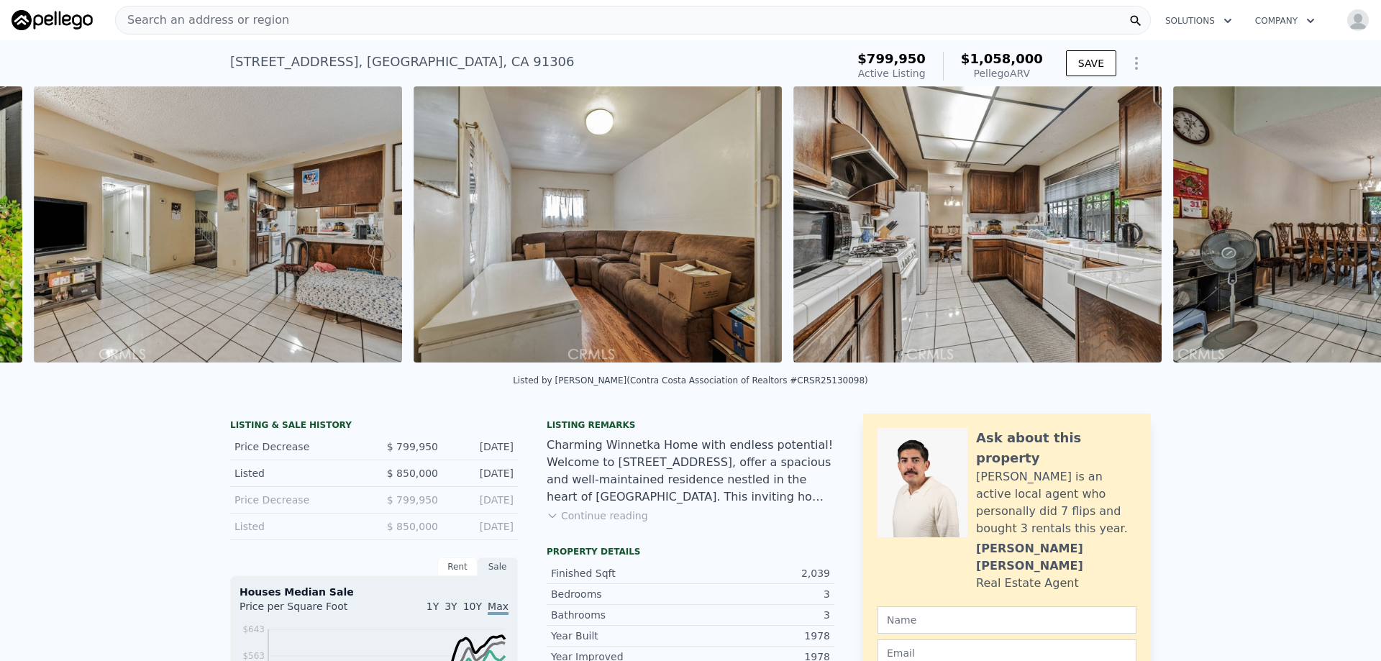
scroll to position [0, 4077]
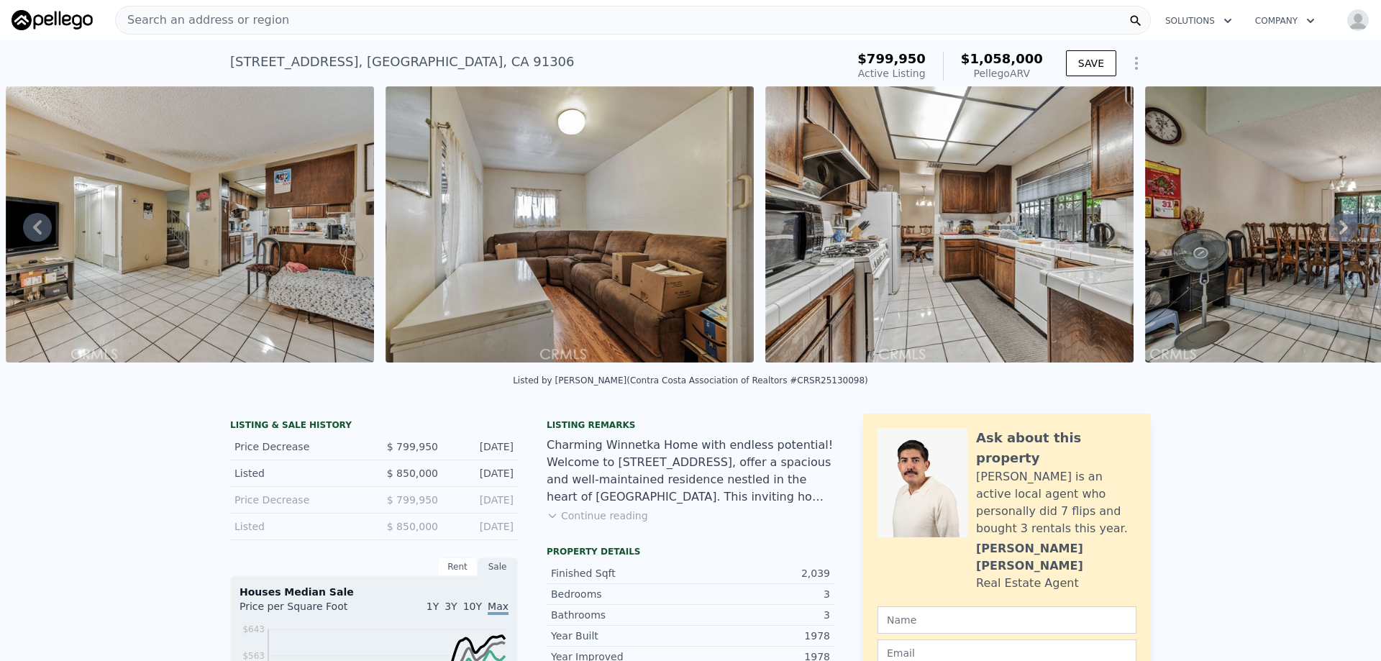
click at [1339, 232] on icon at bounding box center [1343, 227] width 9 height 14
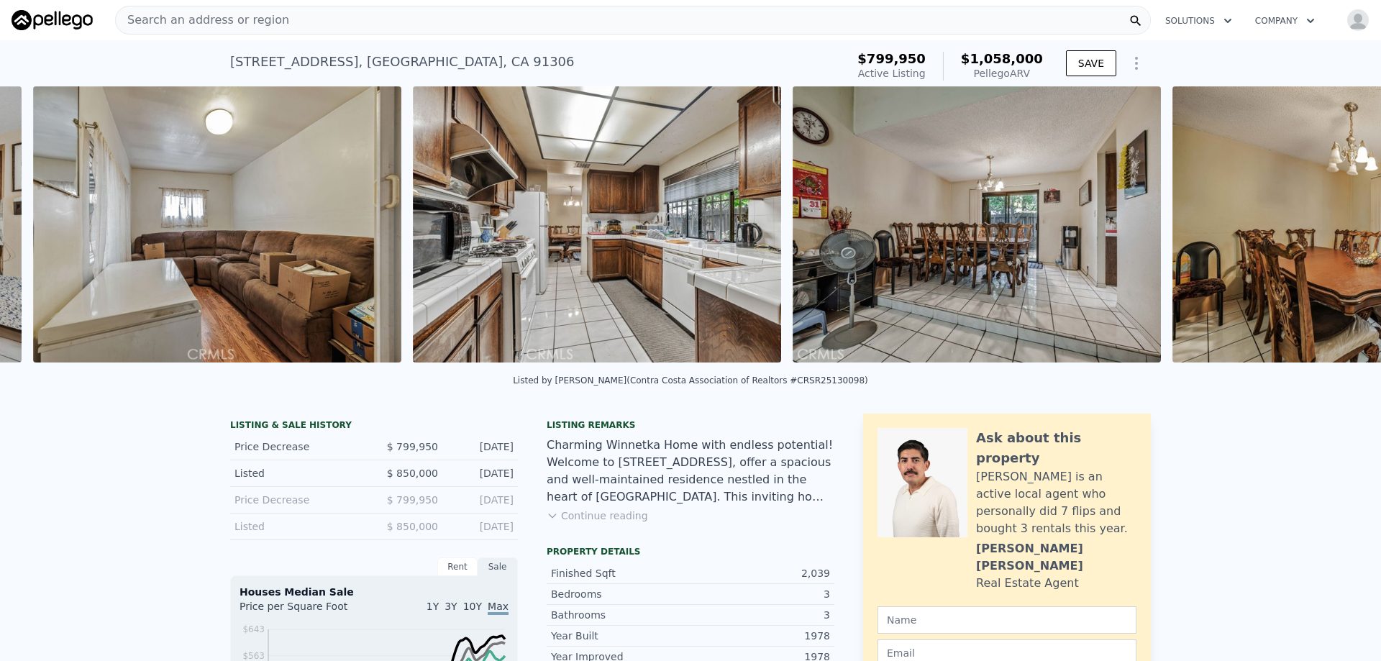
scroll to position [0, 4456]
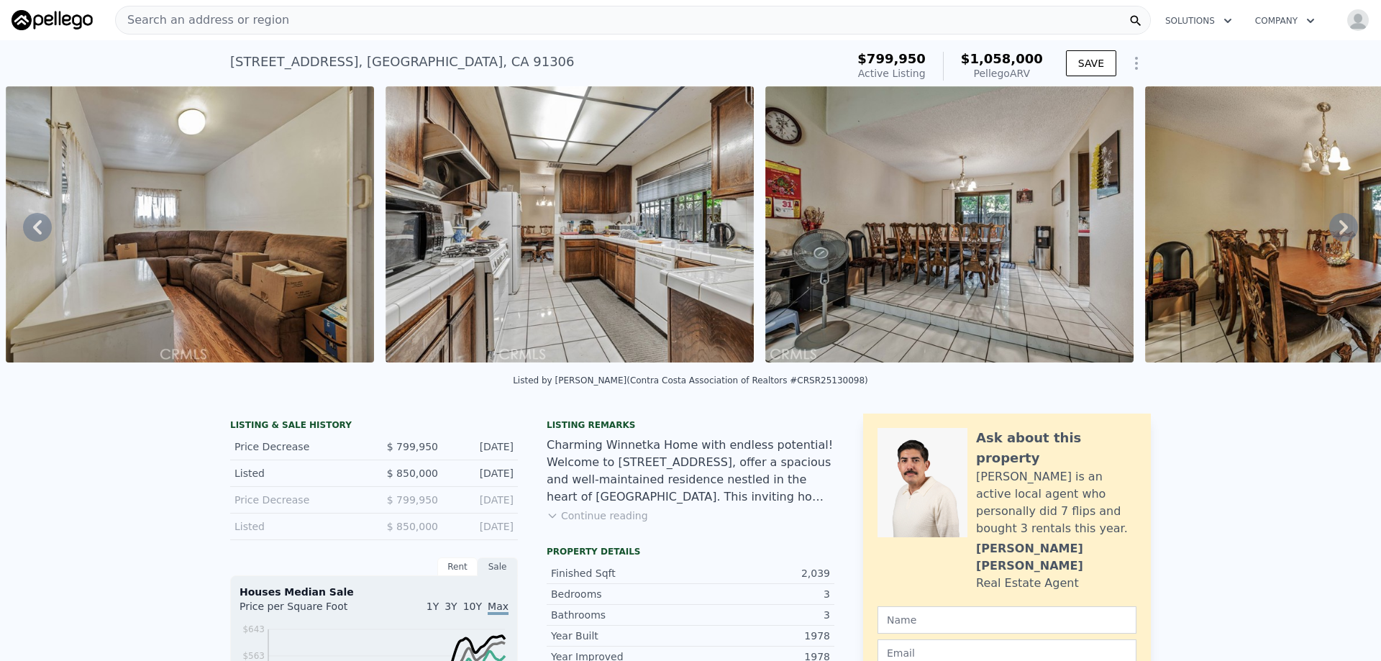
click at [1339, 232] on icon at bounding box center [1343, 227] width 9 height 14
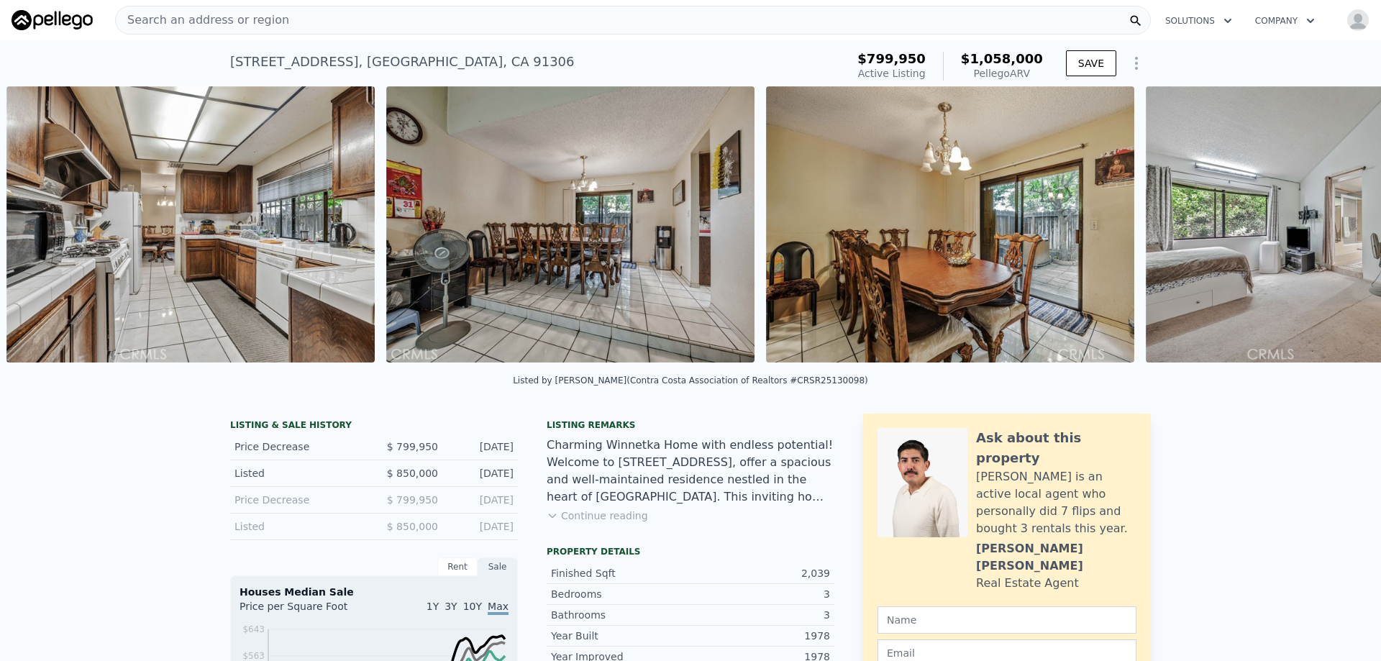
scroll to position [0, 4836]
click at [1339, 232] on icon at bounding box center [1343, 227] width 9 height 14
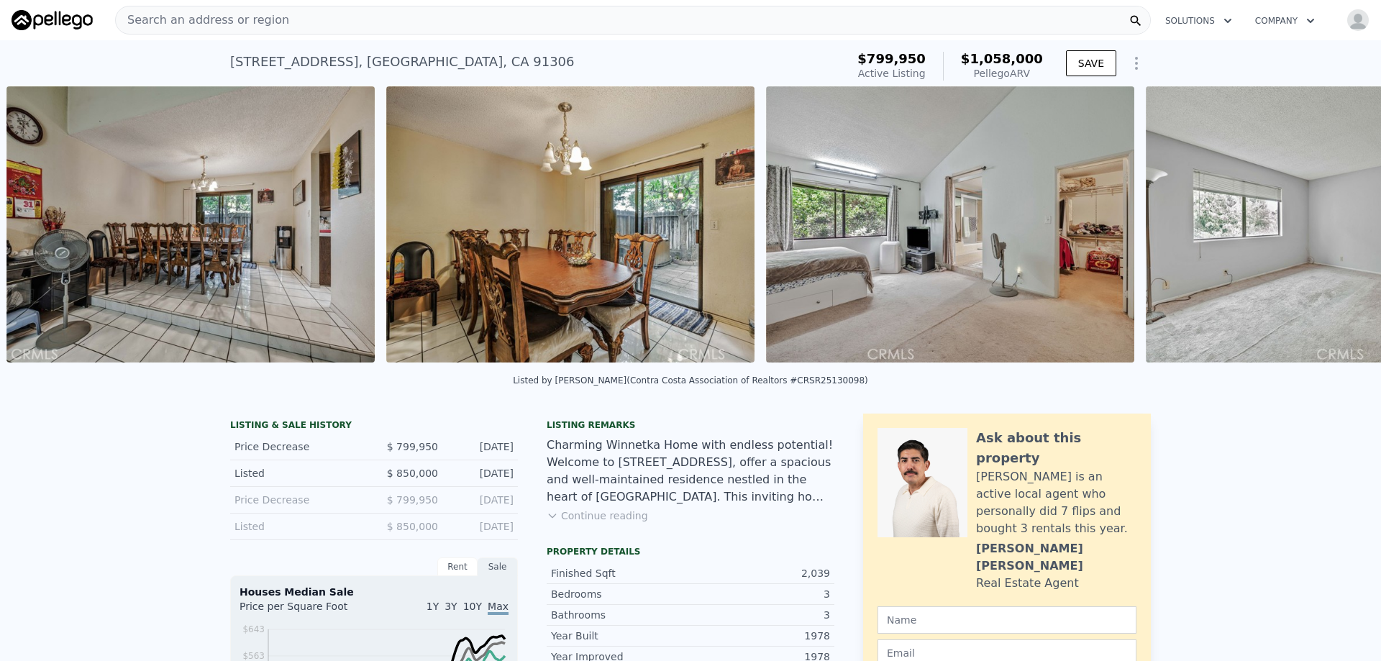
scroll to position [0, 5216]
click at [1339, 232] on icon at bounding box center [1343, 227] width 9 height 14
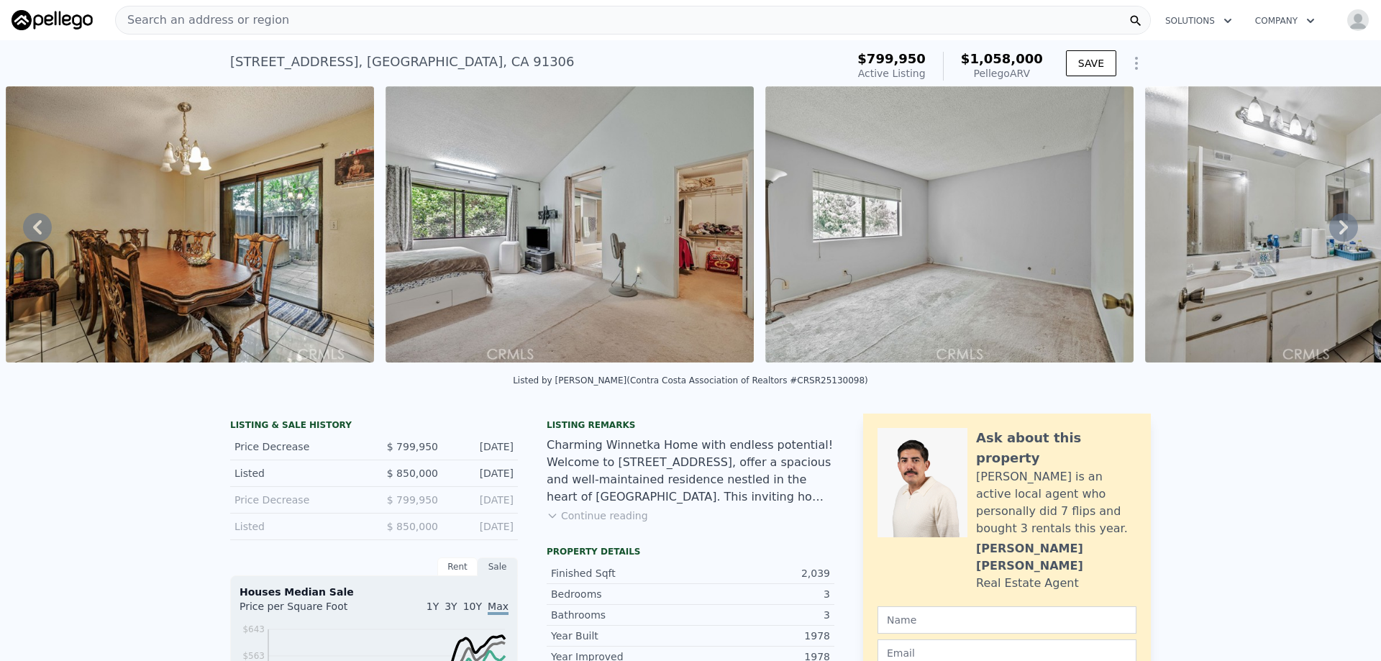
click at [1339, 232] on icon at bounding box center [1343, 227] width 9 height 14
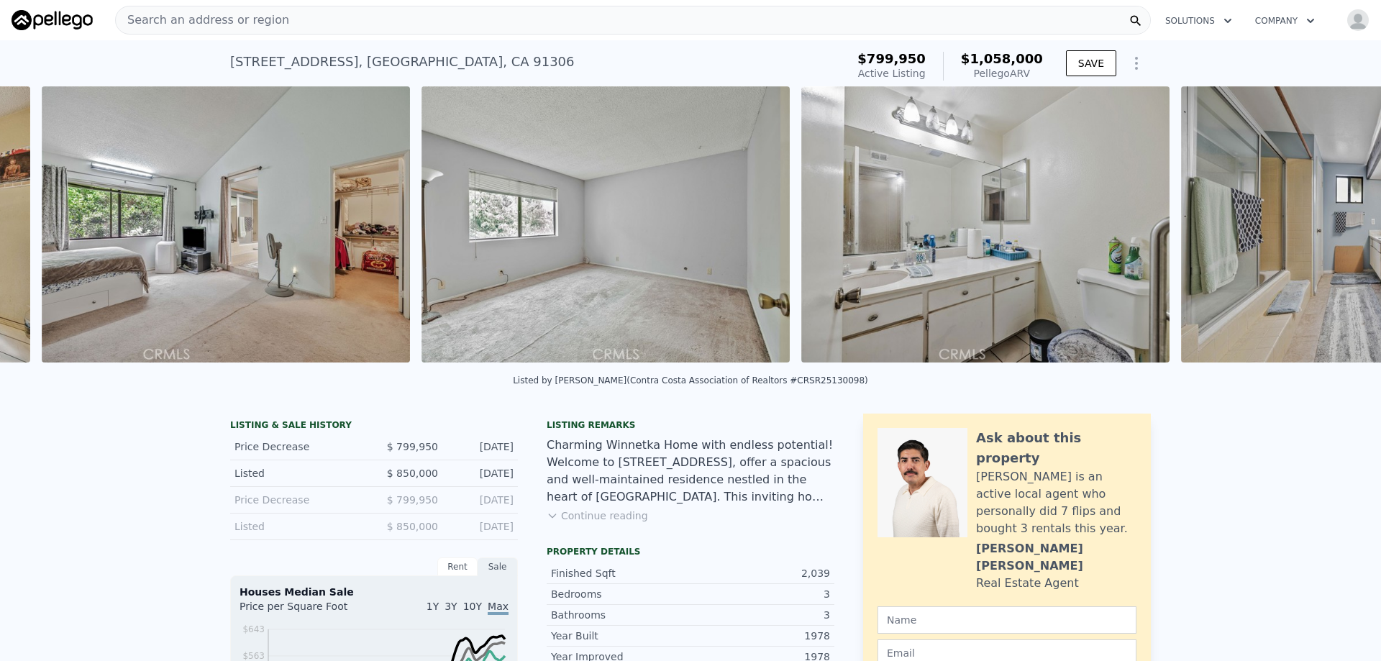
scroll to position [0, 5976]
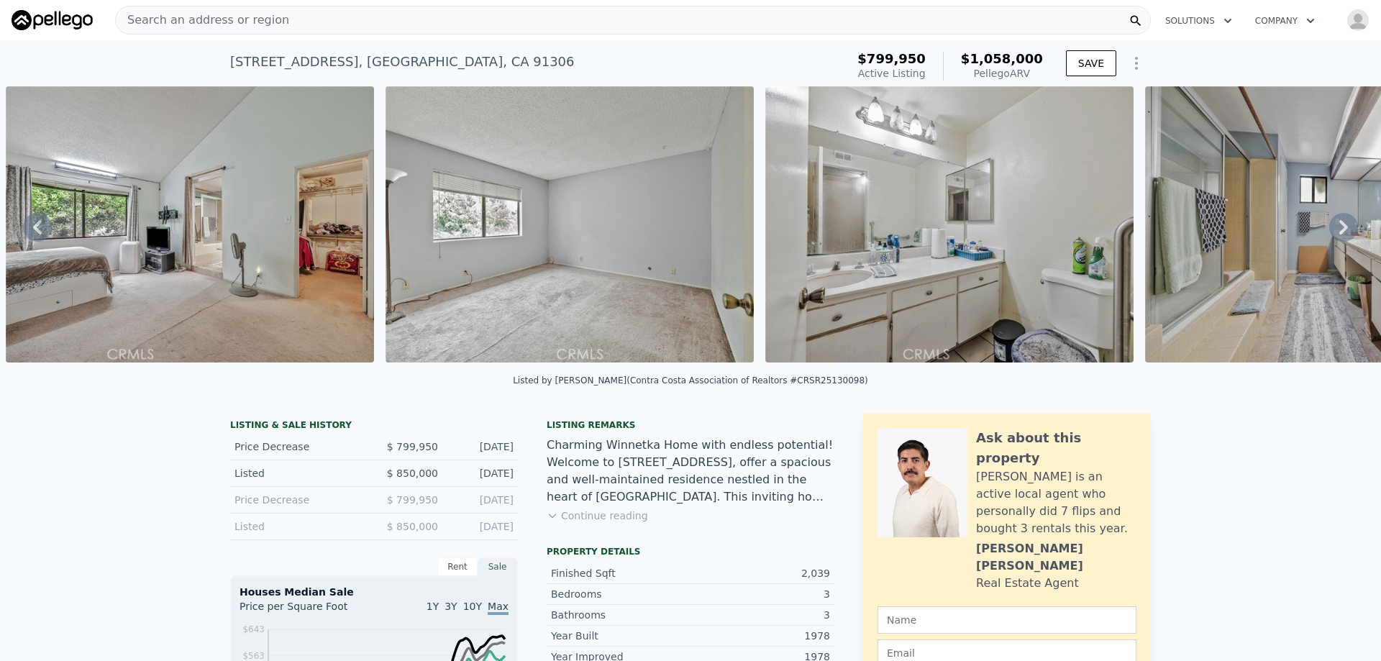
click at [1339, 232] on icon at bounding box center [1343, 227] width 9 height 14
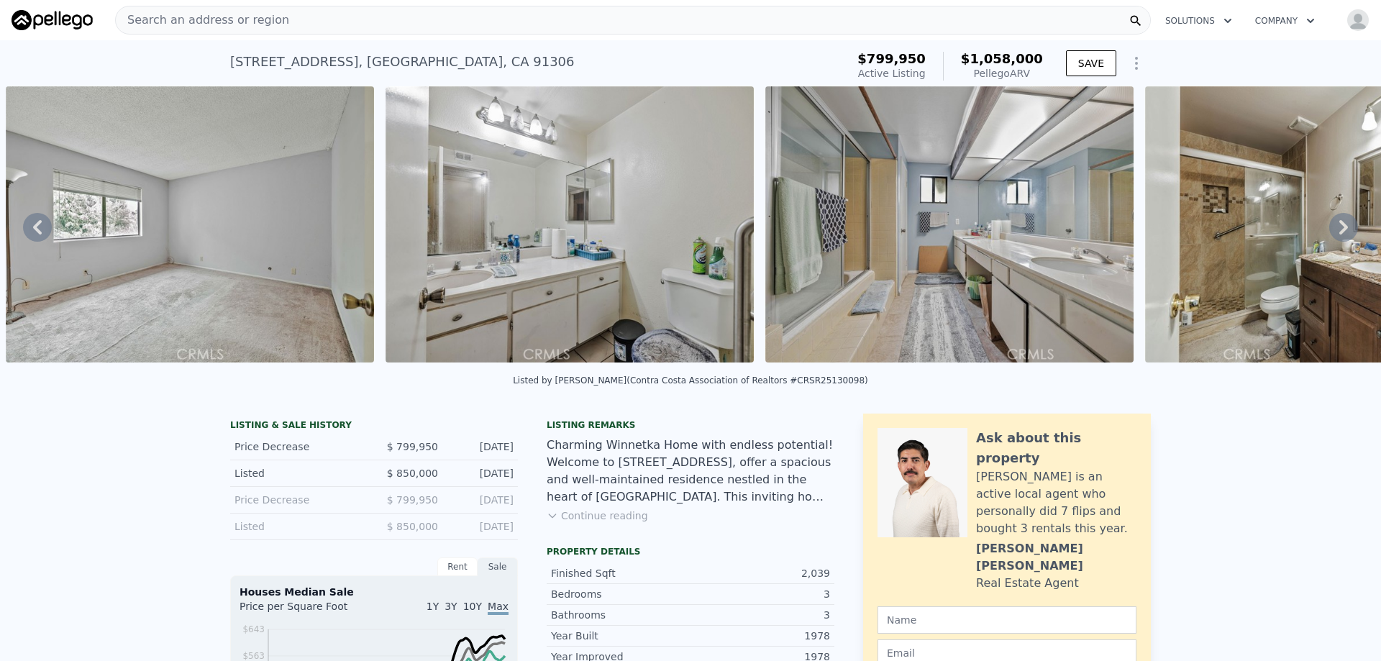
click at [1339, 232] on icon at bounding box center [1343, 227] width 9 height 14
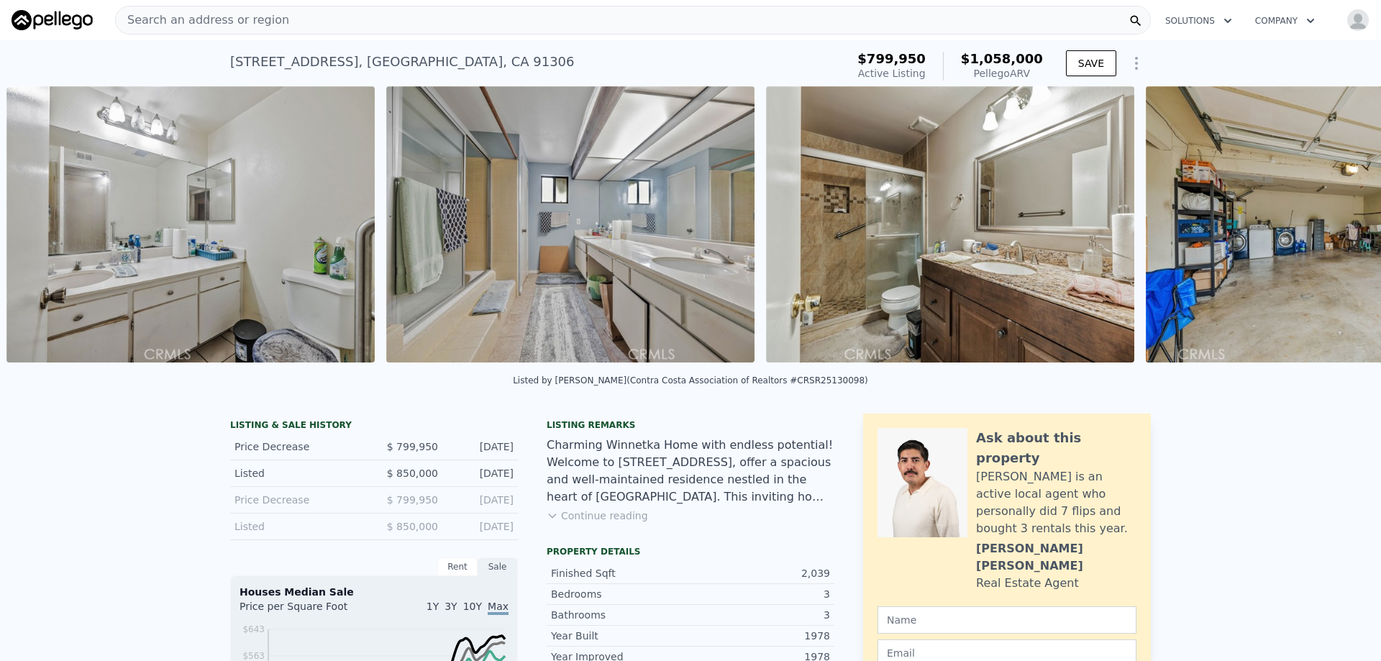
scroll to position [0, 6735]
click at [1339, 232] on icon at bounding box center [1343, 227] width 9 height 14
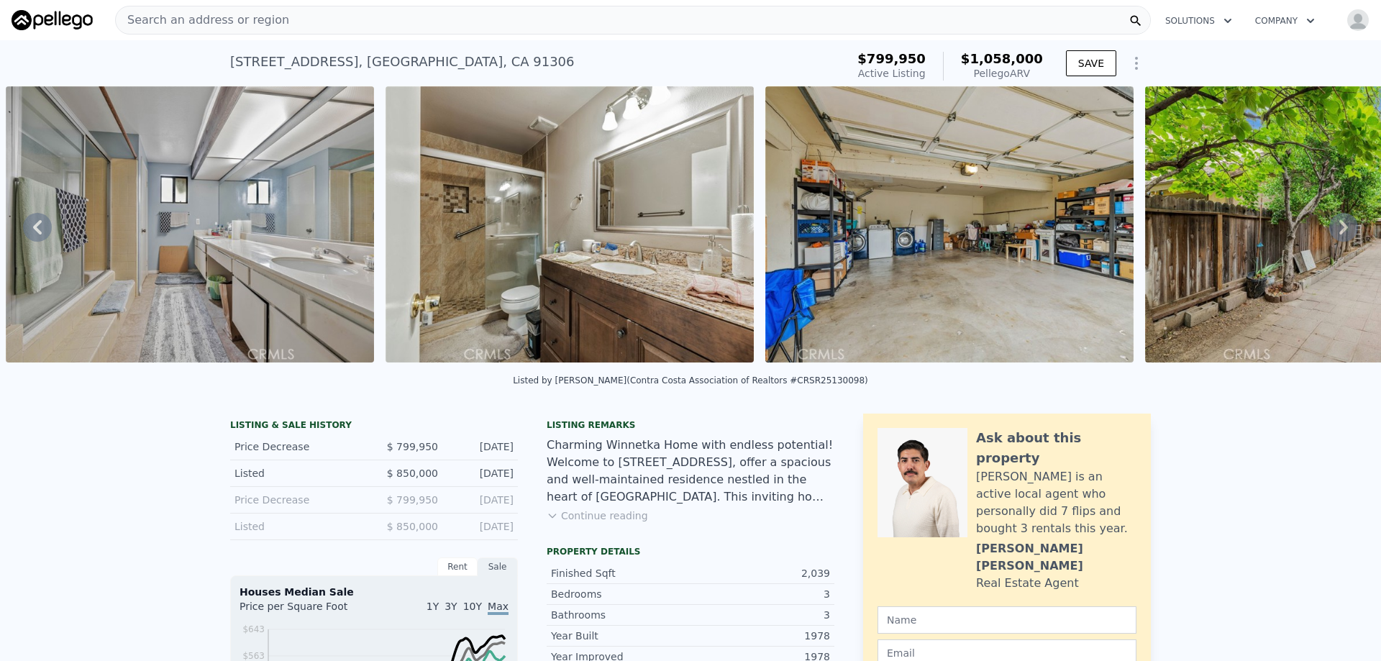
click at [1339, 232] on icon at bounding box center [1343, 227] width 9 height 14
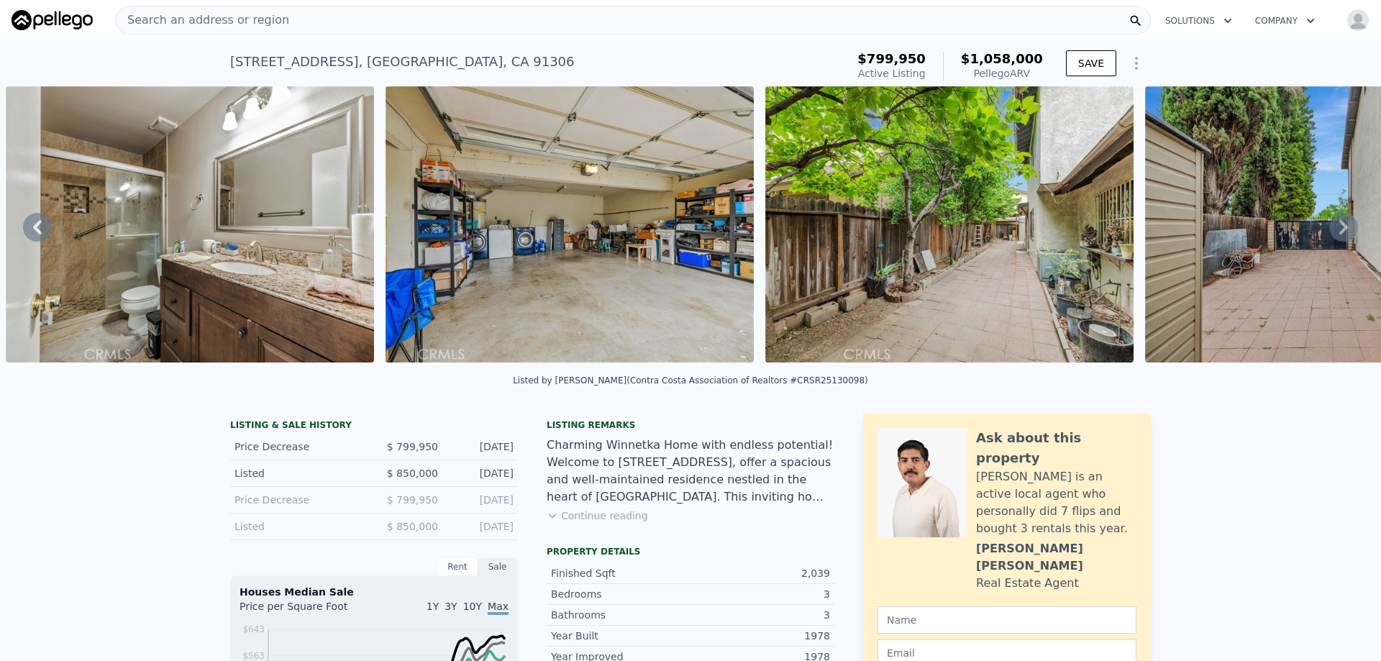
click at [1339, 232] on icon at bounding box center [1343, 227] width 9 height 14
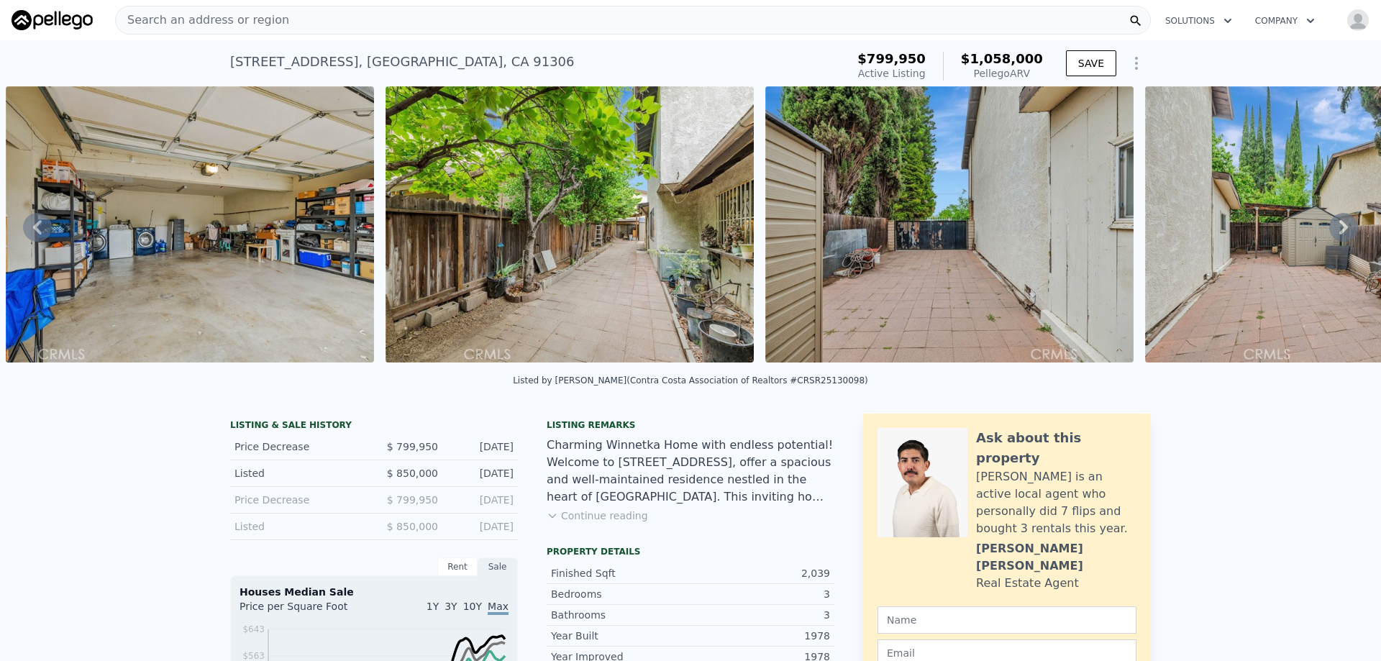
click at [1339, 232] on icon at bounding box center [1343, 227] width 9 height 14
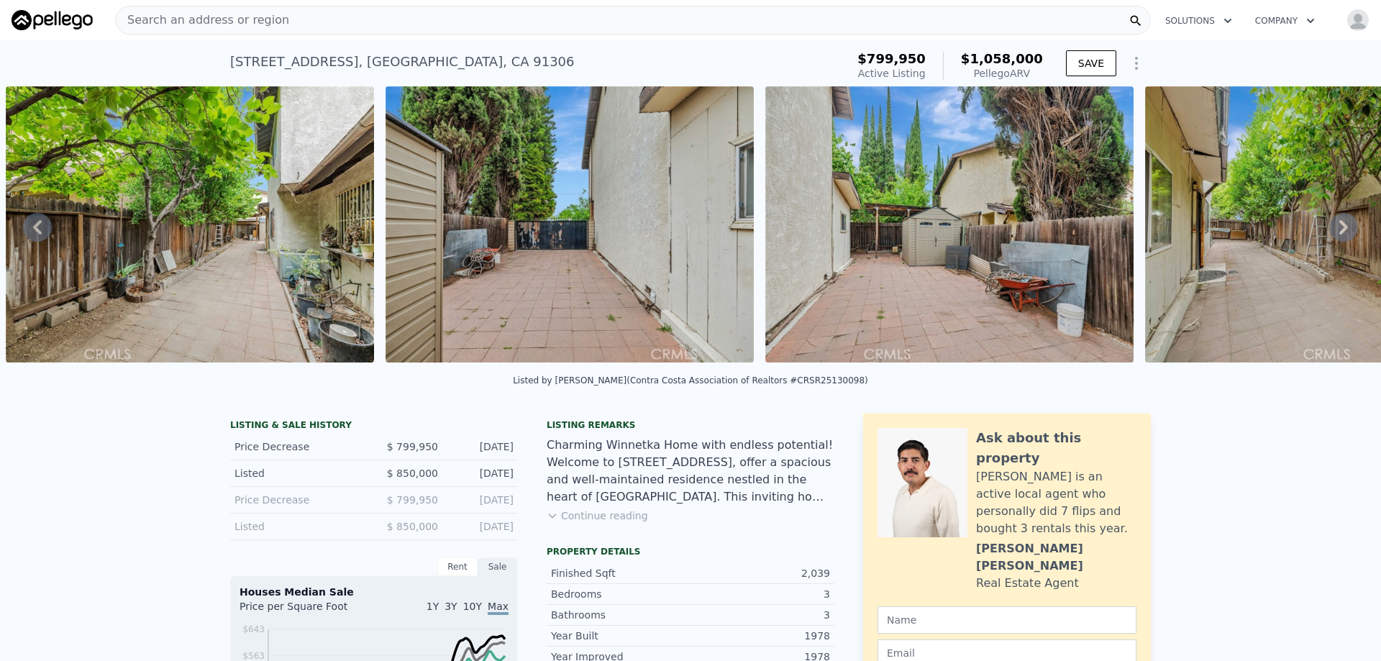
click at [1339, 232] on icon at bounding box center [1343, 227] width 9 height 14
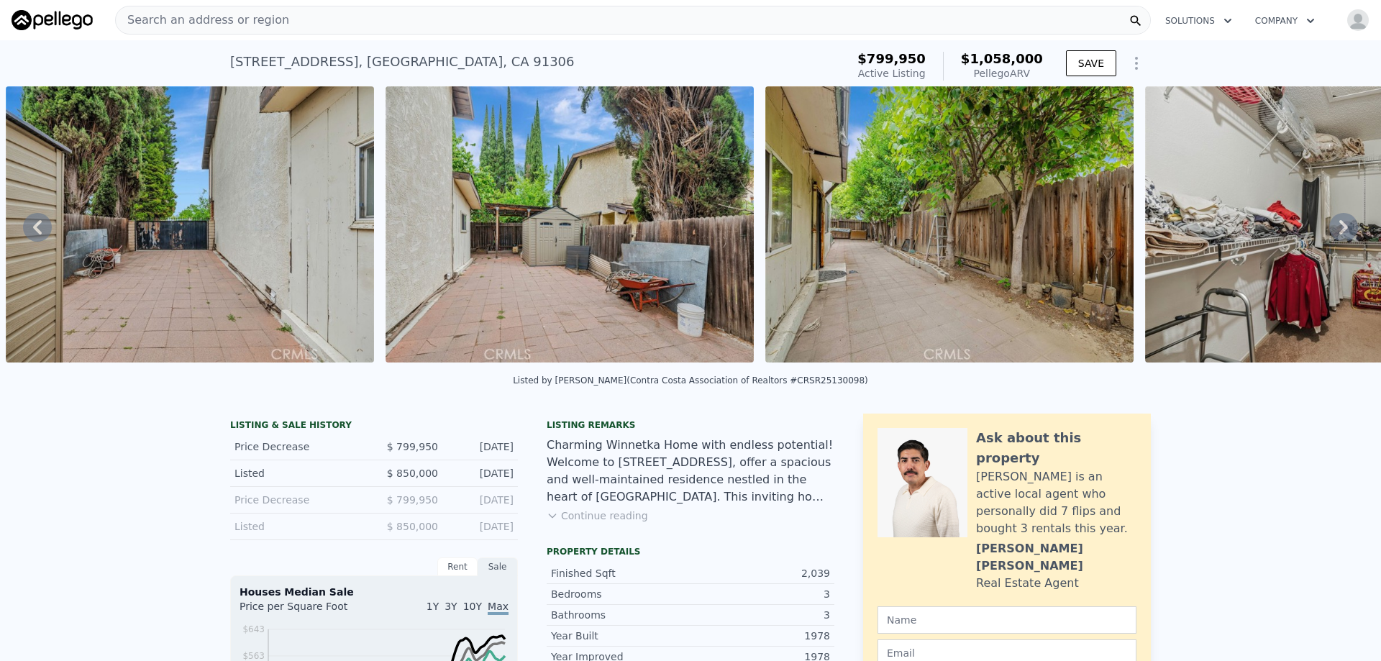
click at [1339, 232] on icon at bounding box center [1343, 227] width 9 height 14
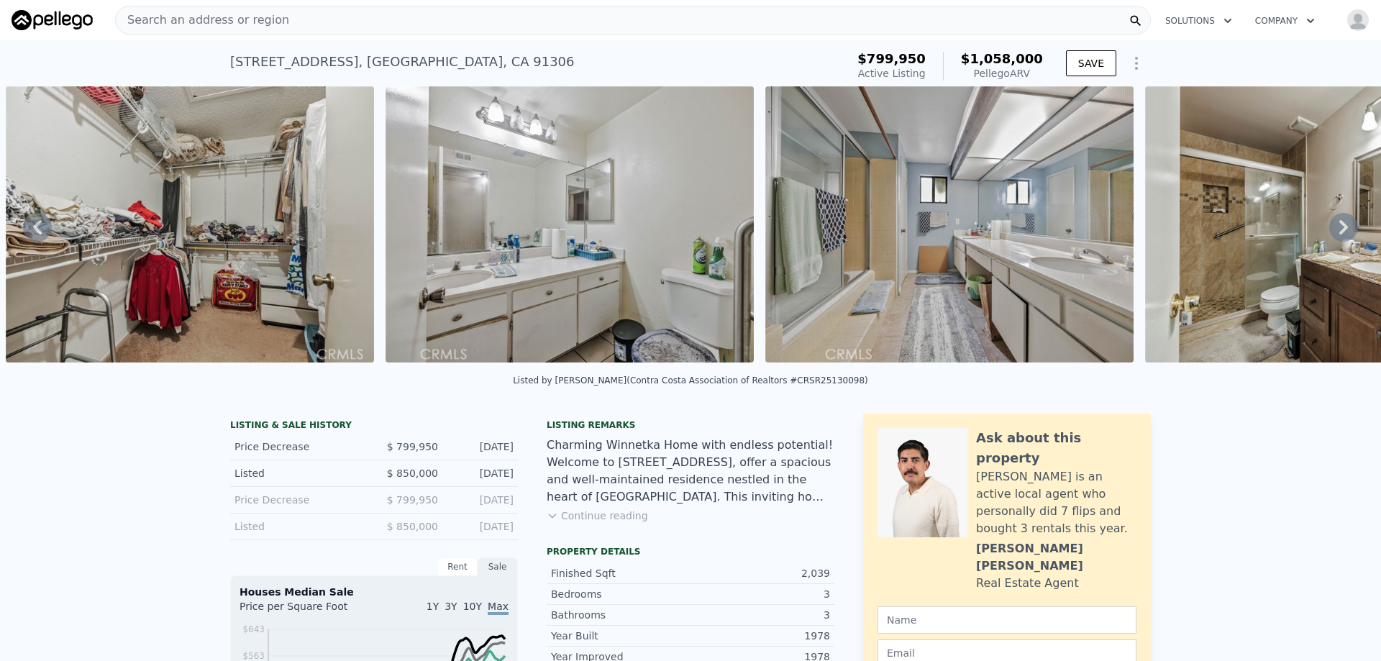
click at [1339, 232] on icon at bounding box center [1343, 227] width 9 height 14
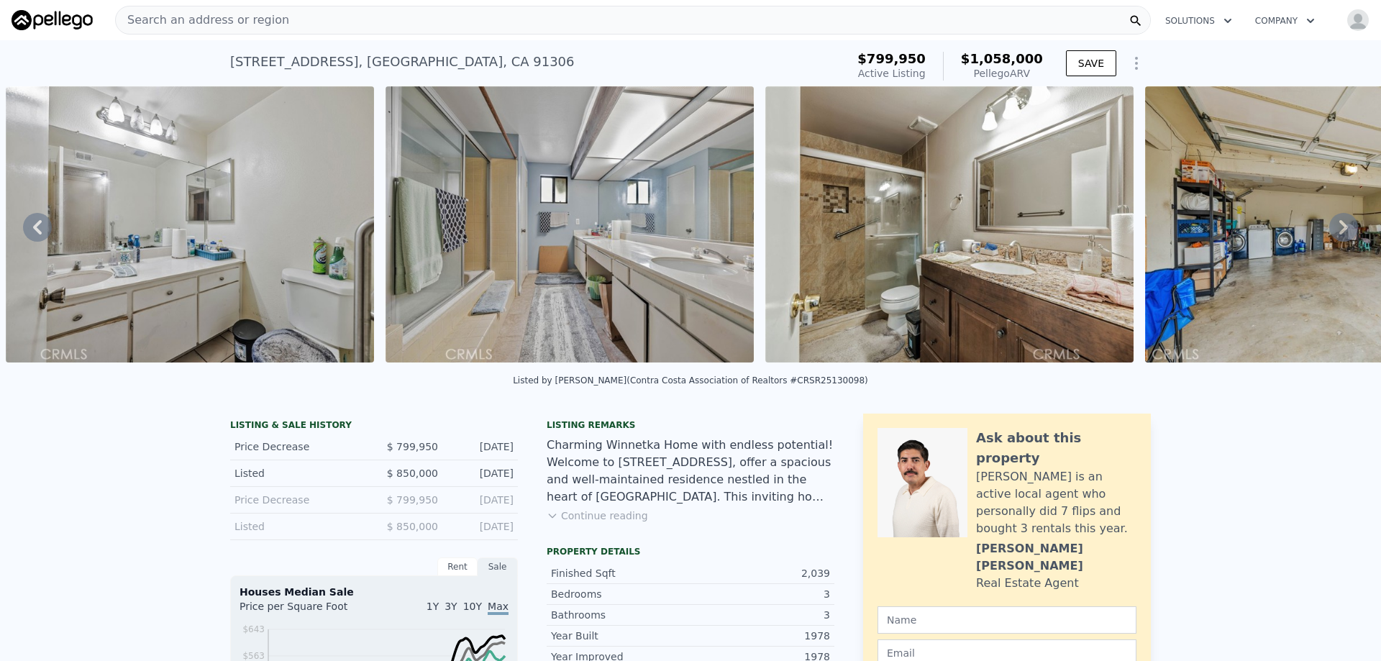
click at [1339, 232] on icon at bounding box center [1343, 227] width 9 height 14
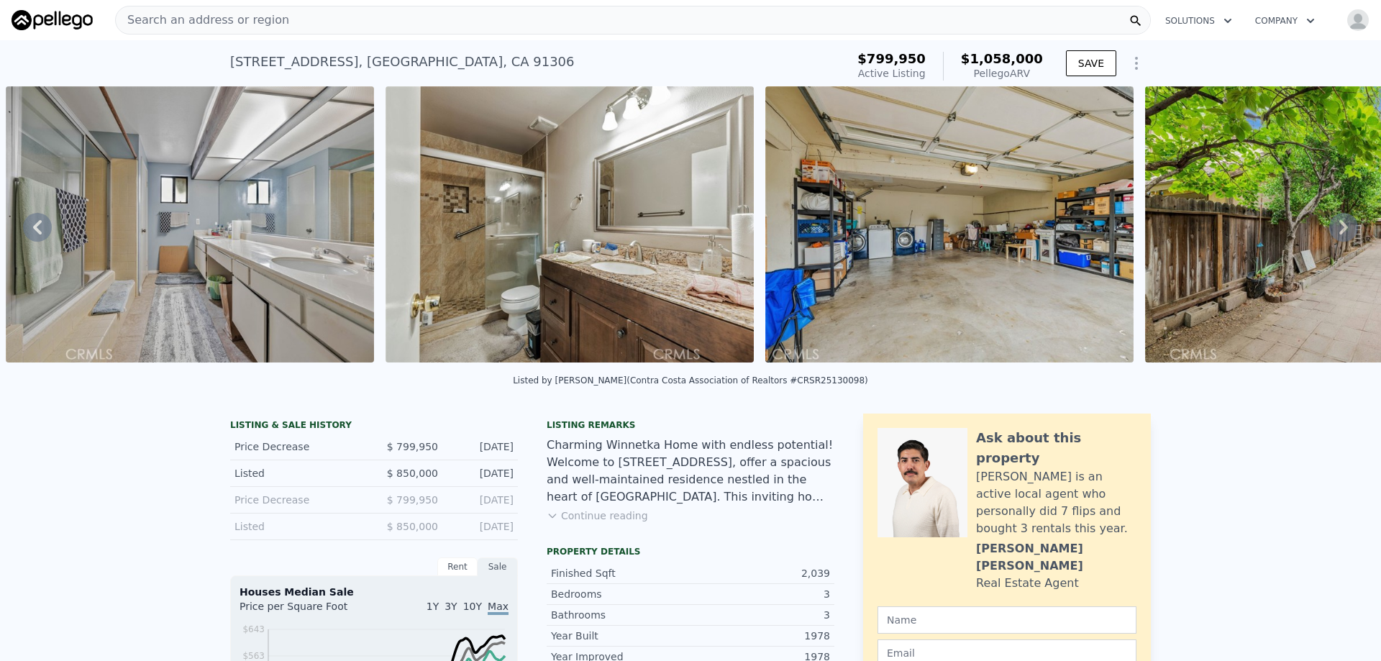
click at [1339, 232] on icon at bounding box center [1343, 227] width 9 height 14
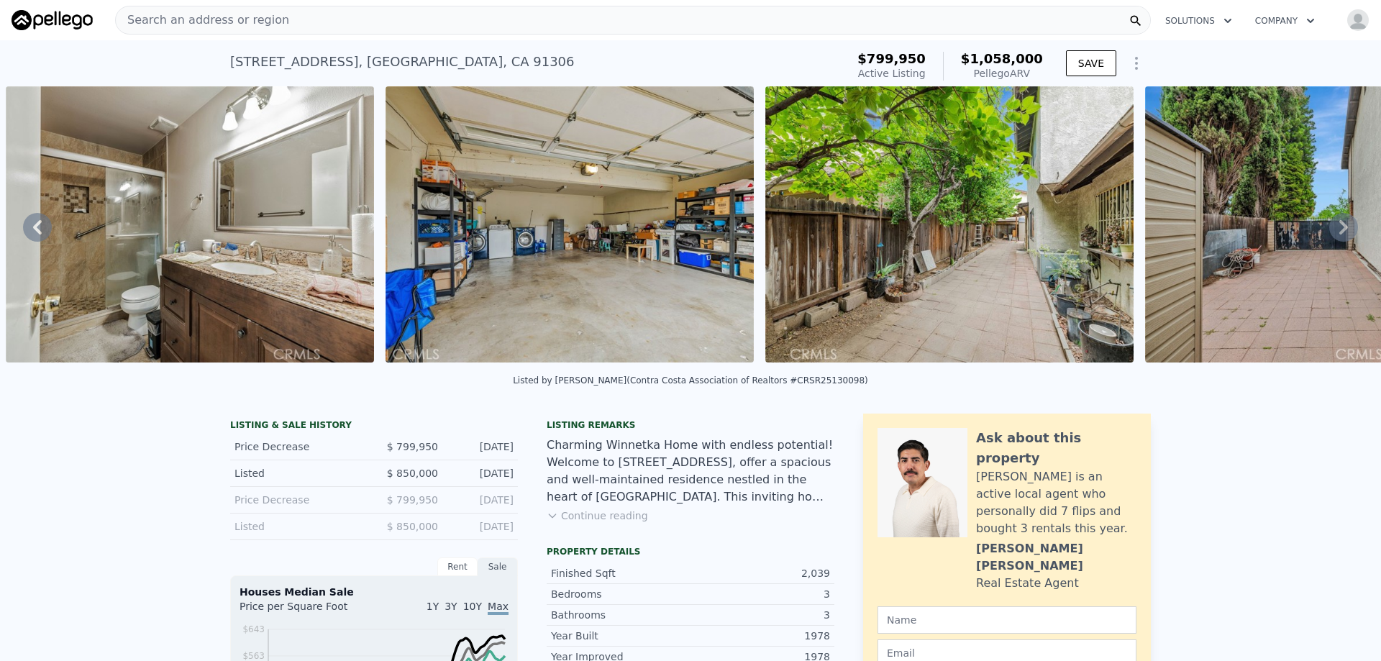
click at [1339, 232] on icon at bounding box center [1343, 227] width 9 height 14
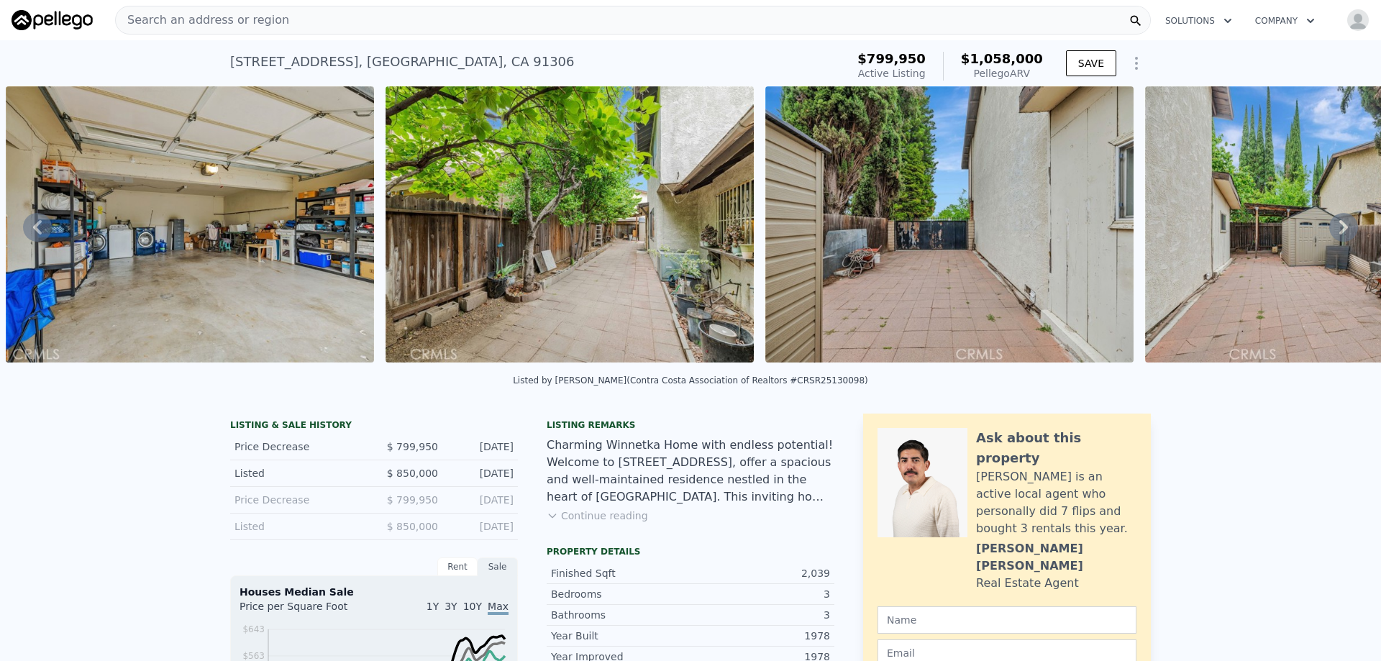
click at [1339, 232] on icon at bounding box center [1343, 227] width 9 height 14
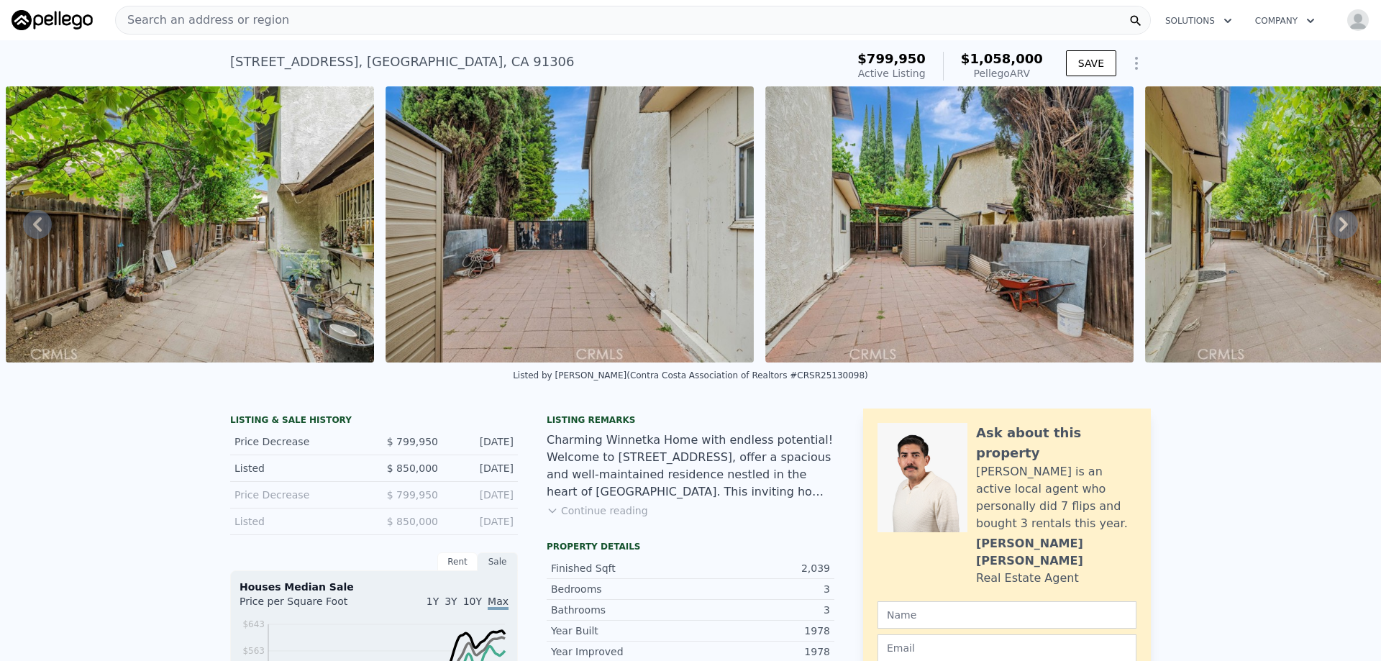
click at [1337, 232] on icon at bounding box center [1343, 224] width 29 height 29
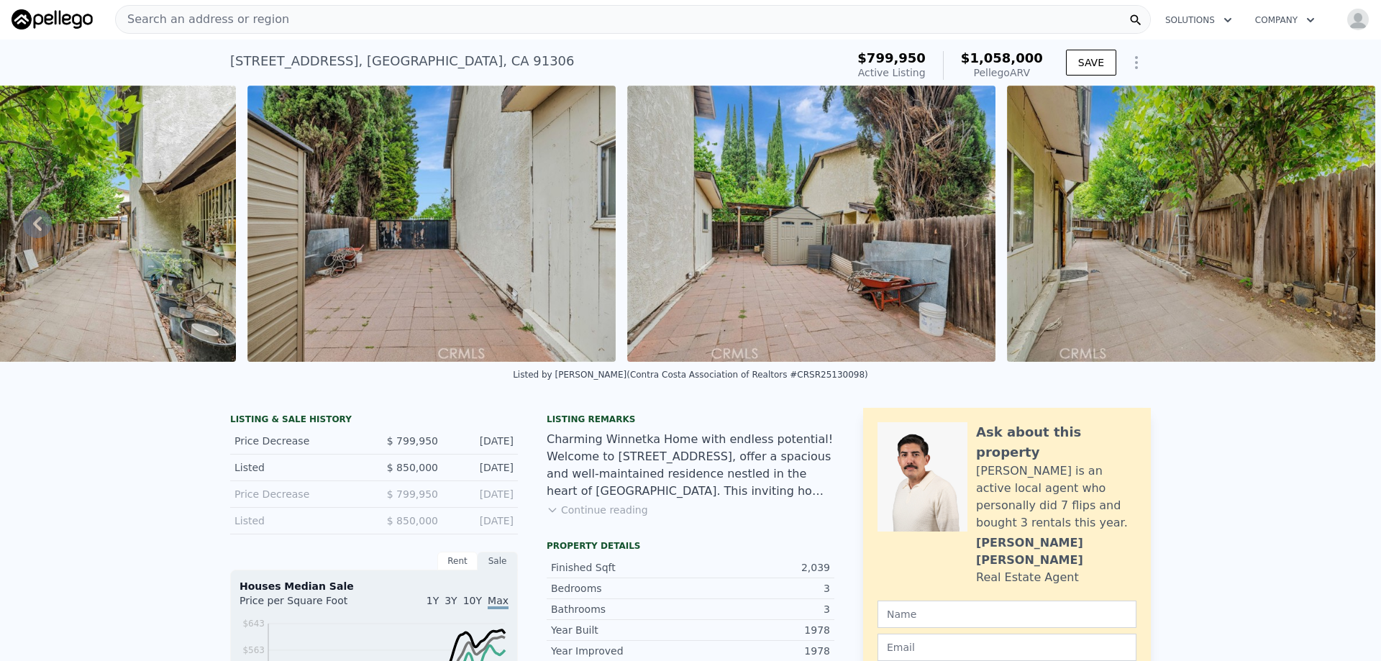
scroll to position [0, 0]
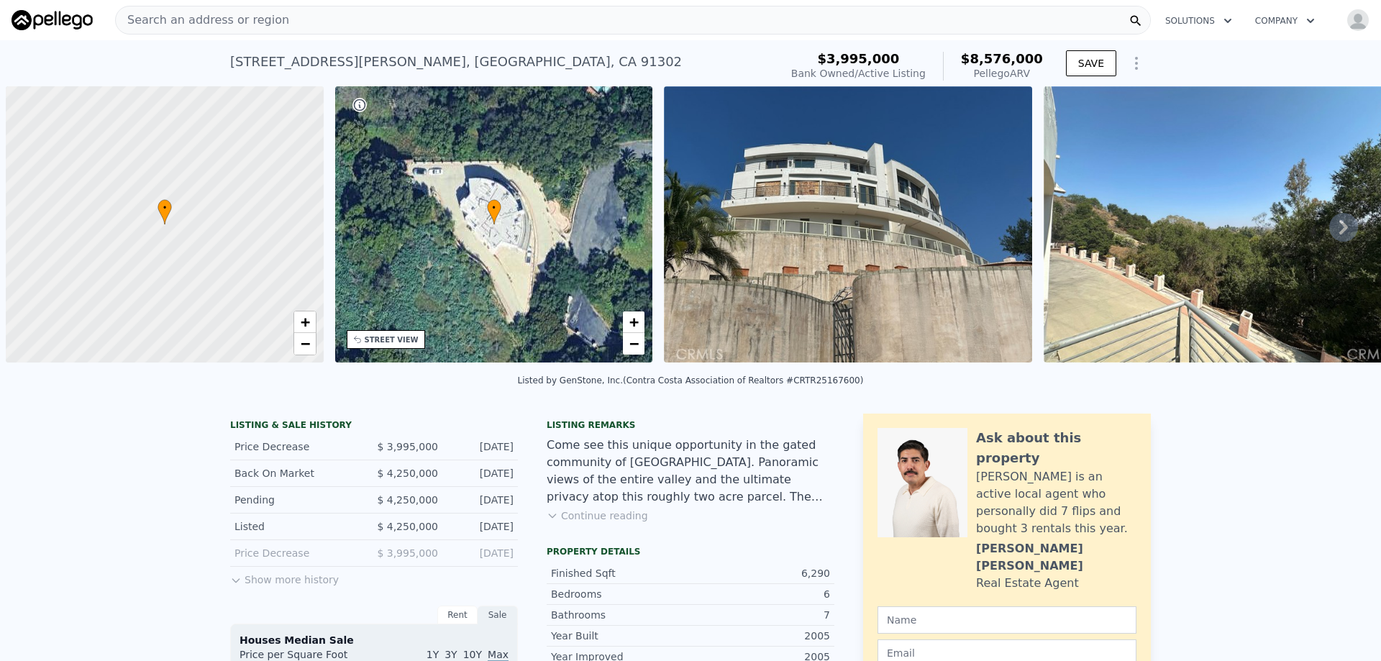
scroll to position [0, 6]
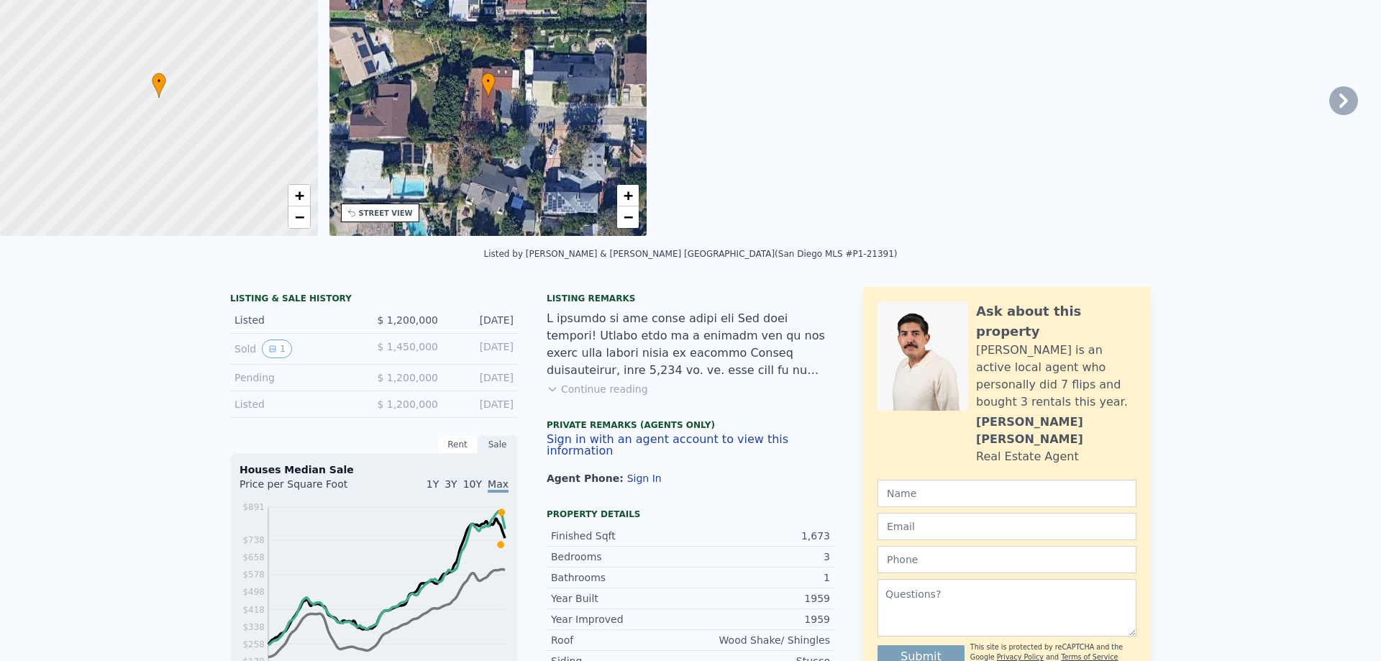
scroll to position [5, 0]
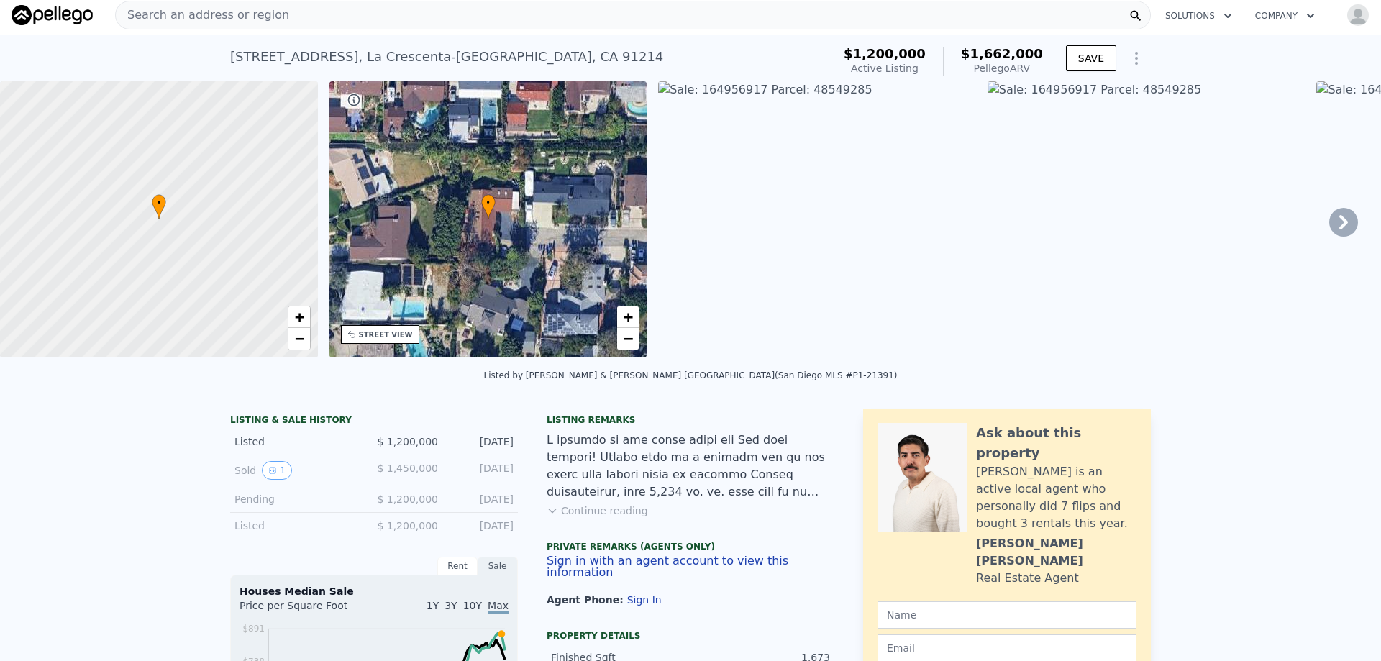
click at [1329, 229] on icon at bounding box center [1343, 222] width 29 height 29
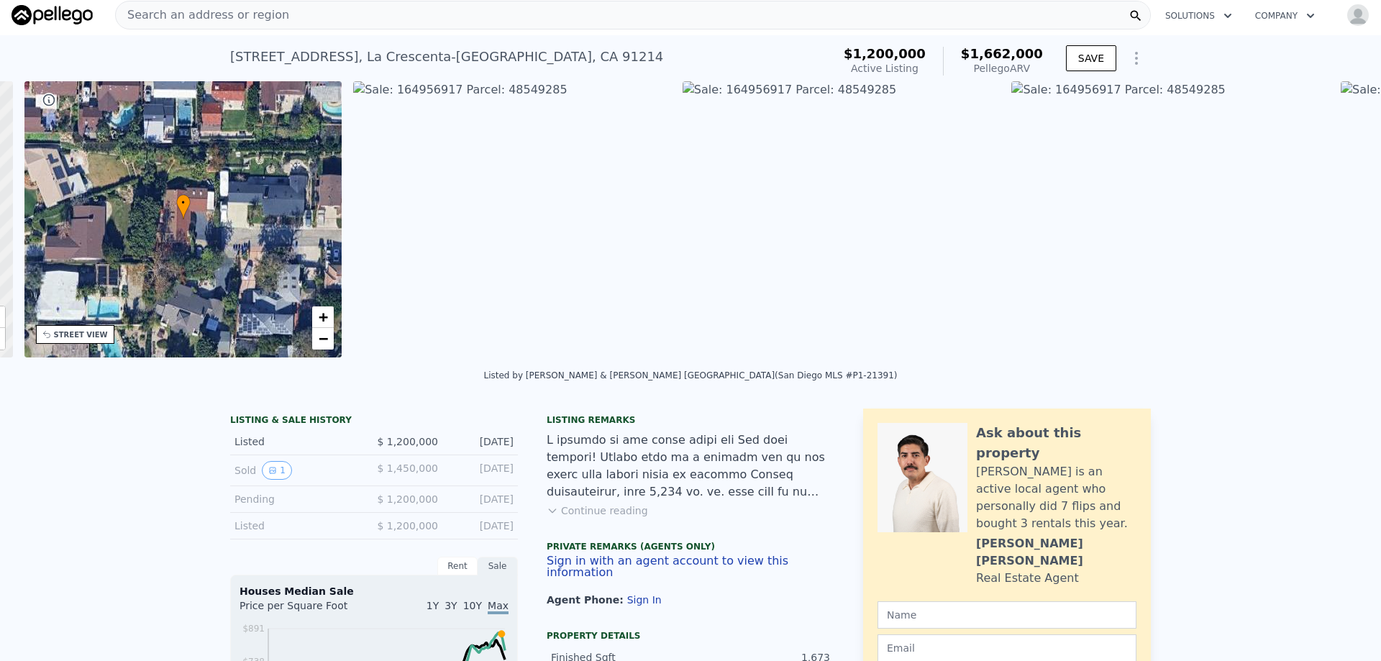
scroll to position [0, 335]
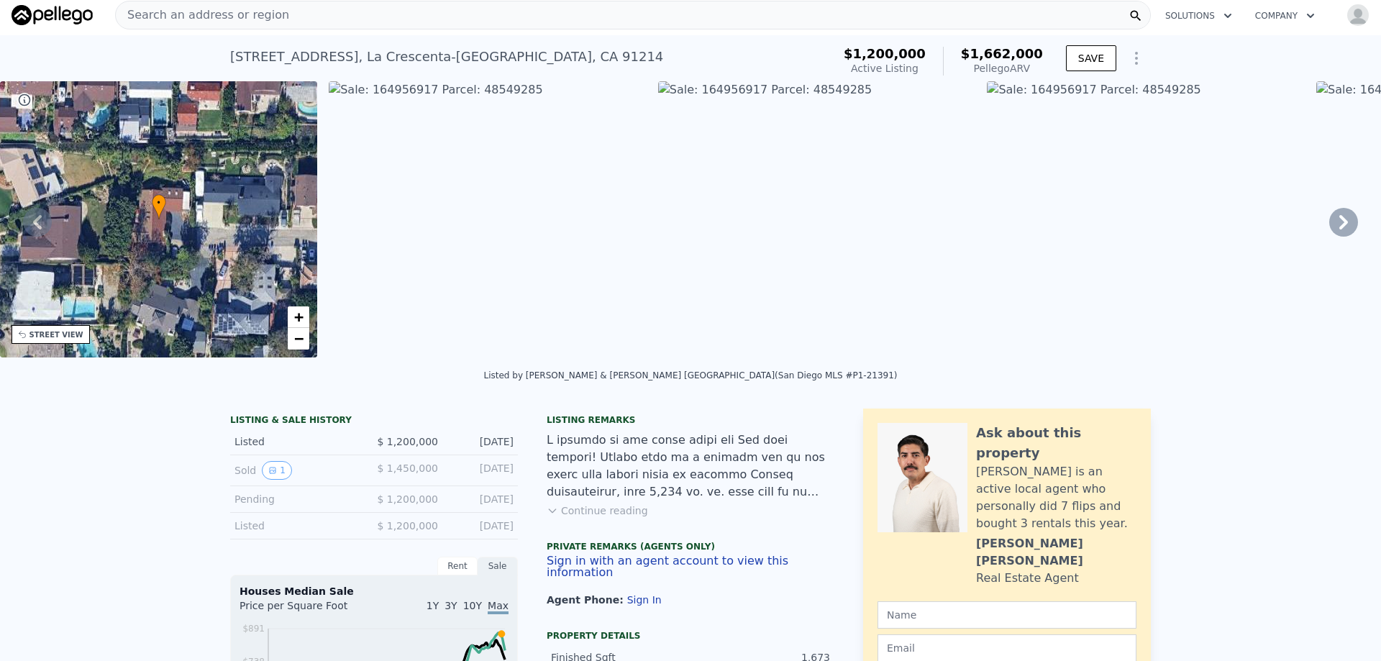
click at [301, 58] on div "[STREET_ADDRESS]" at bounding box center [446, 57] width 433 height 20
copy div "[STREET_ADDRESS] Active at $1.200m (~ARV $1.662m )"
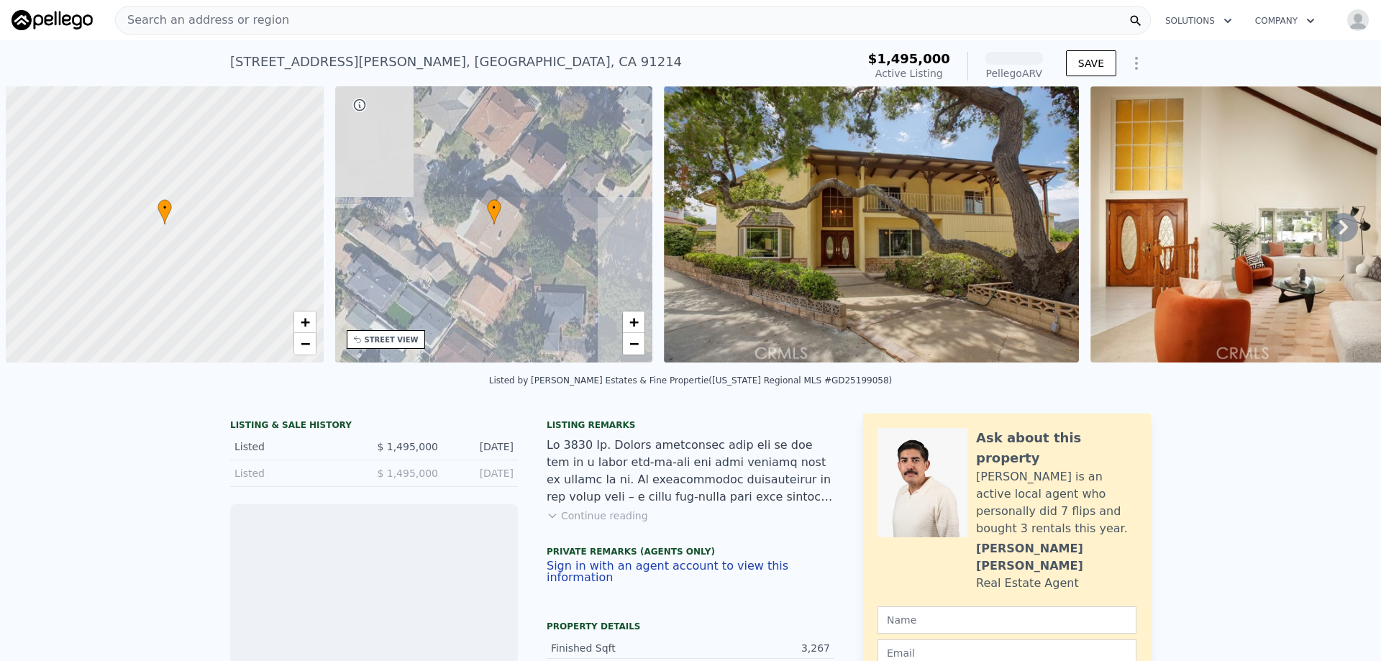
scroll to position [0, 6]
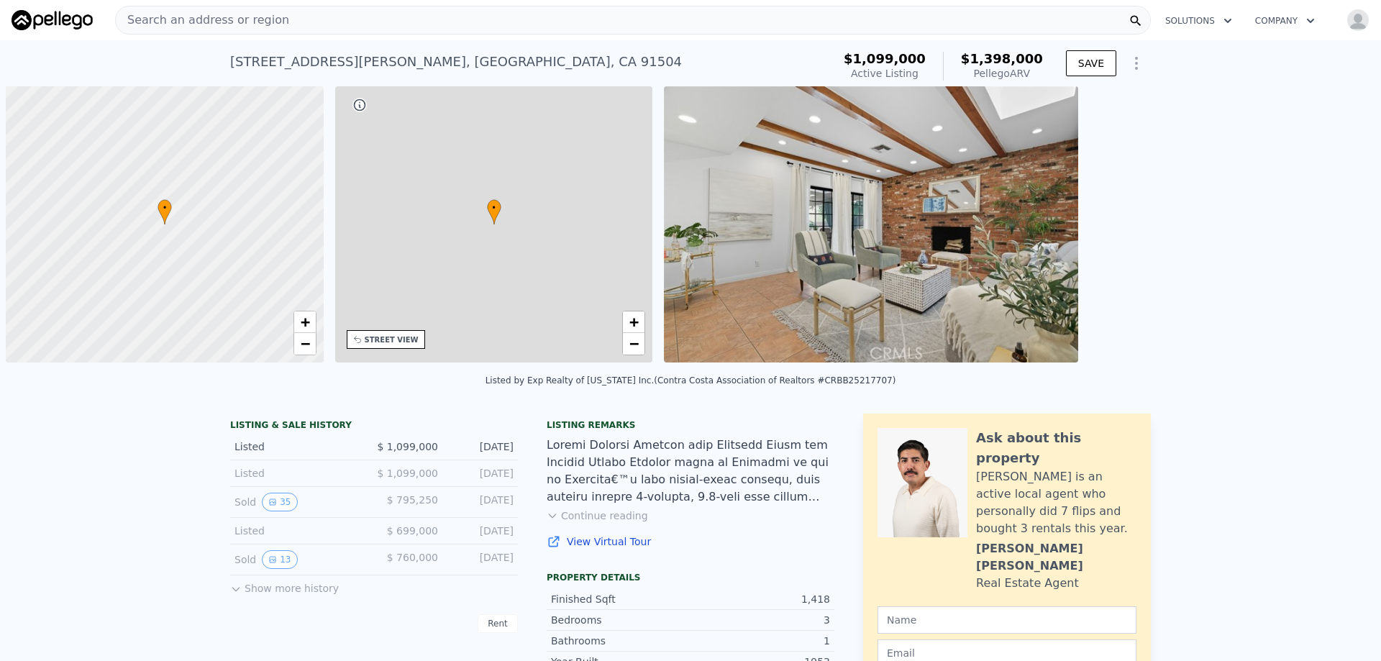
scroll to position [0, 6]
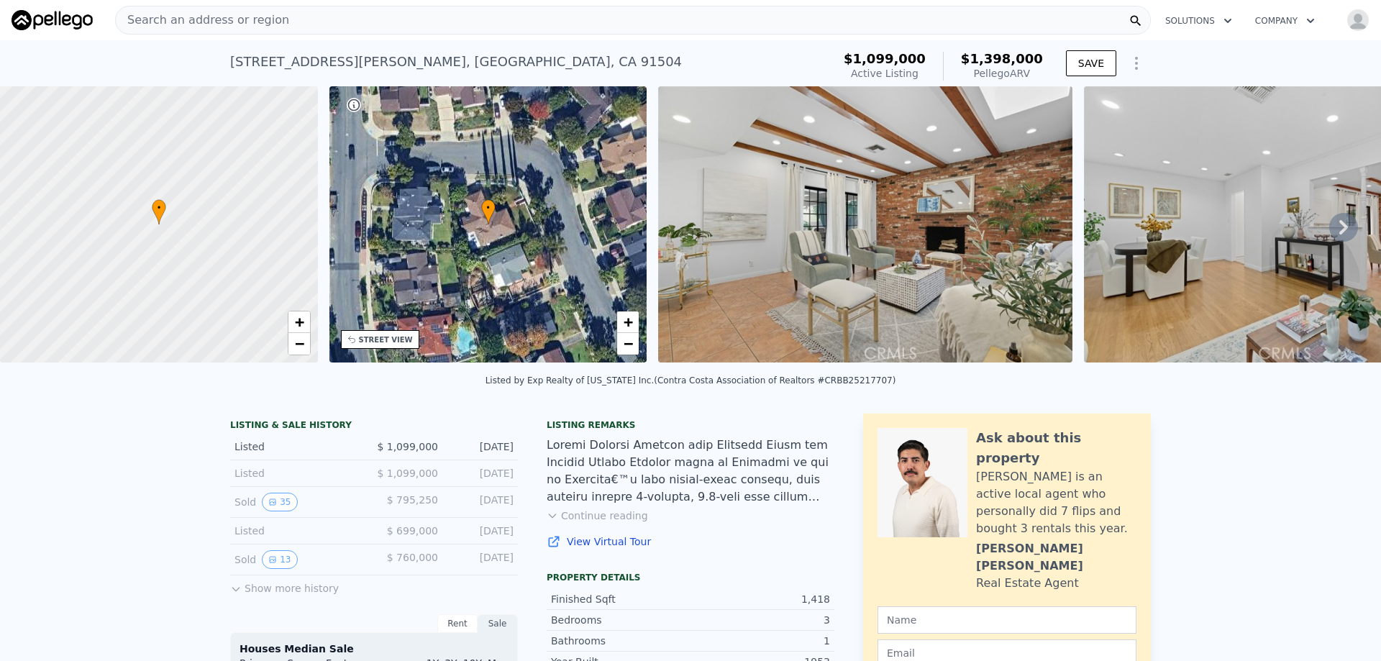
click at [797, 224] on img at bounding box center [865, 224] width 414 height 276
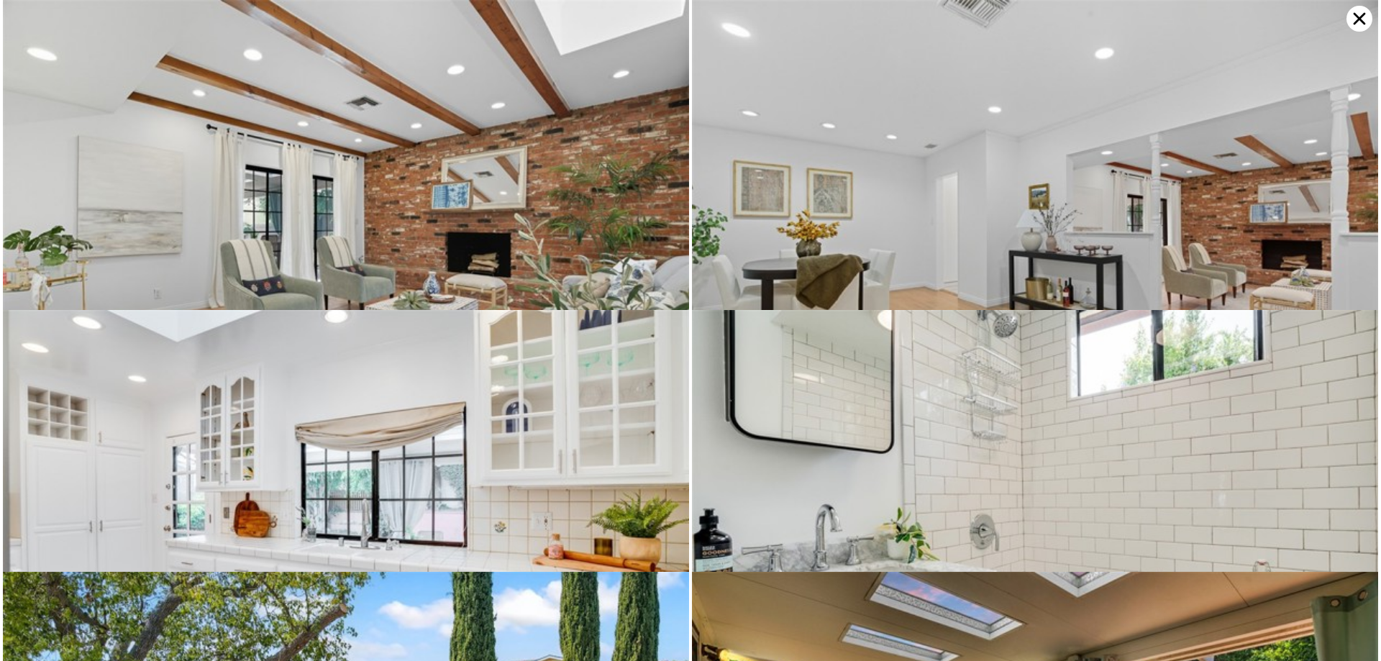
click at [547, 187] on img at bounding box center [346, 229] width 686 height 458
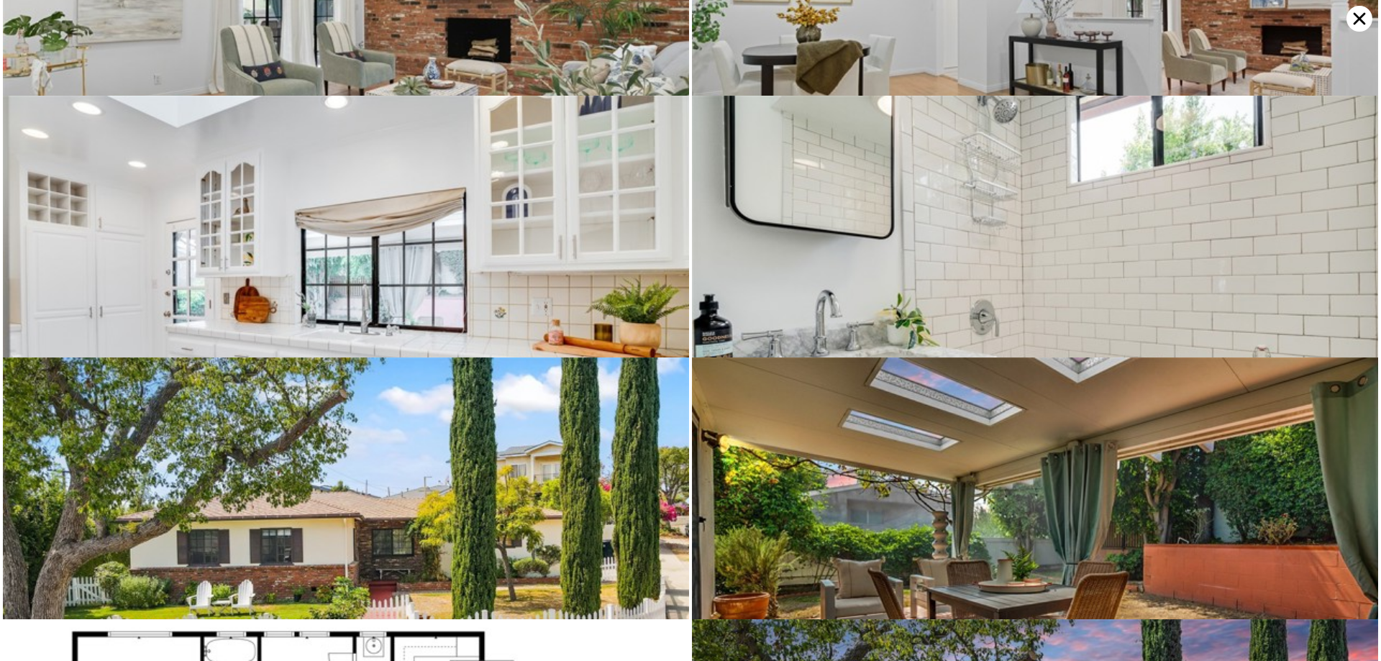
scroll to position [310, 0]
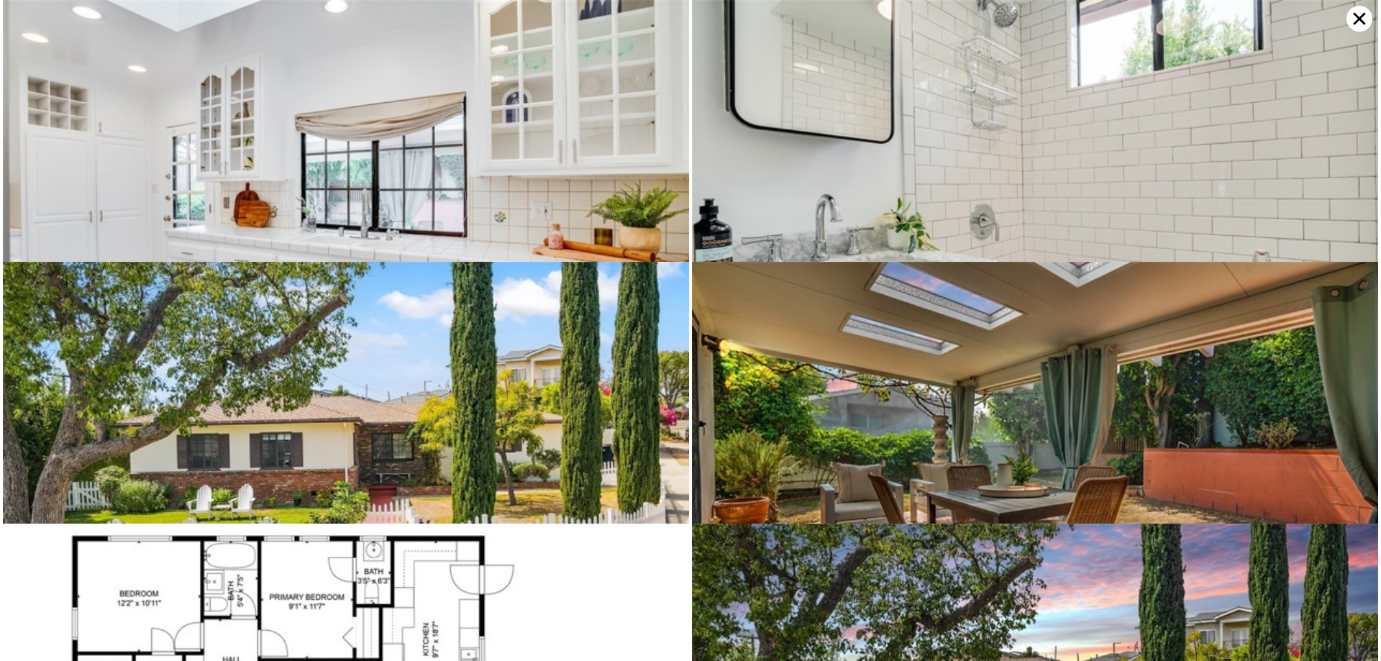
click at [629, 196] on img at bounding box center [346, 193] width 686 height 386
click at [862, 147] on img at bounding box center [1035, 193] width 686 height 386
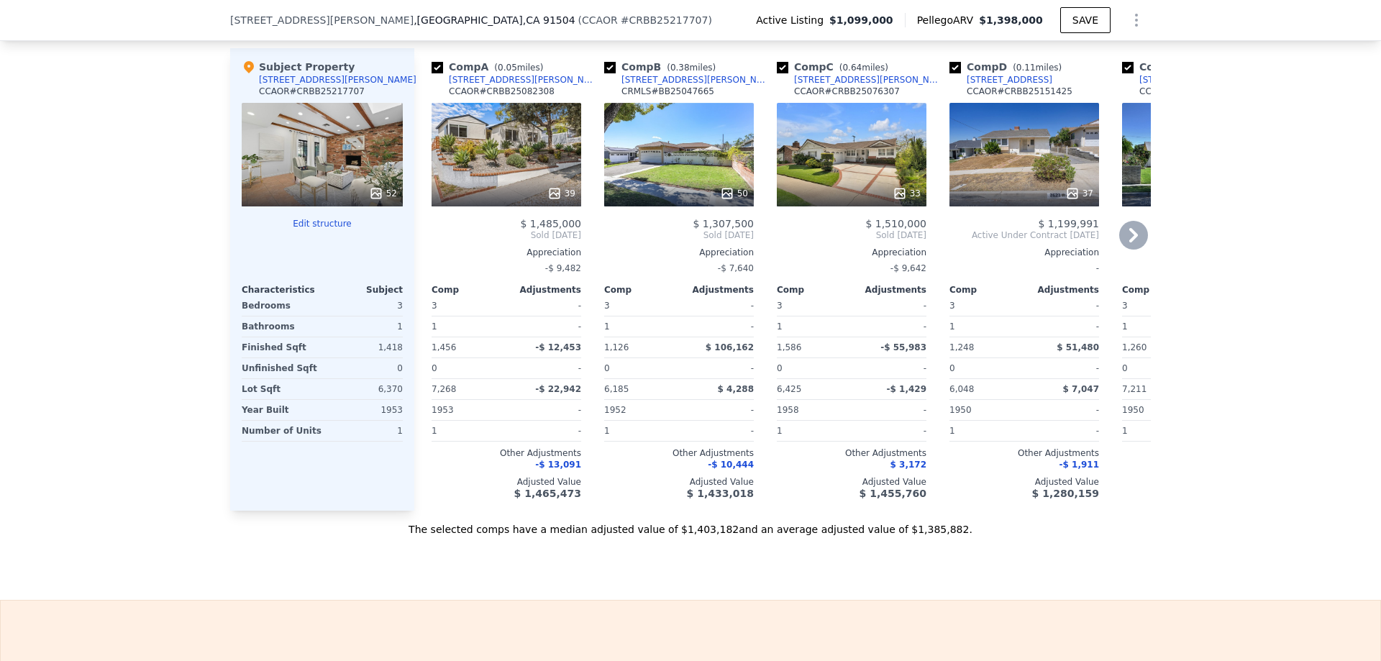
scroll to position [1506, 0]
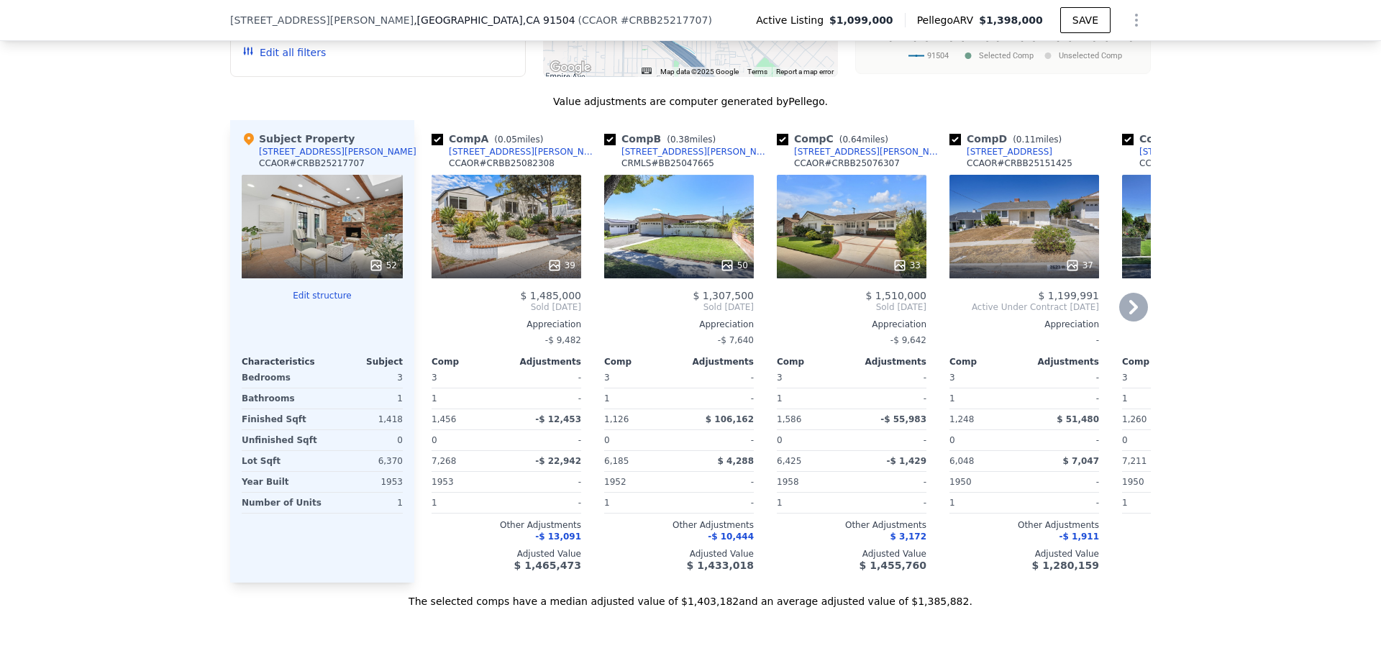
click at [1131, 314] on icon at bounding box center [1133, 307] width 9 height 14
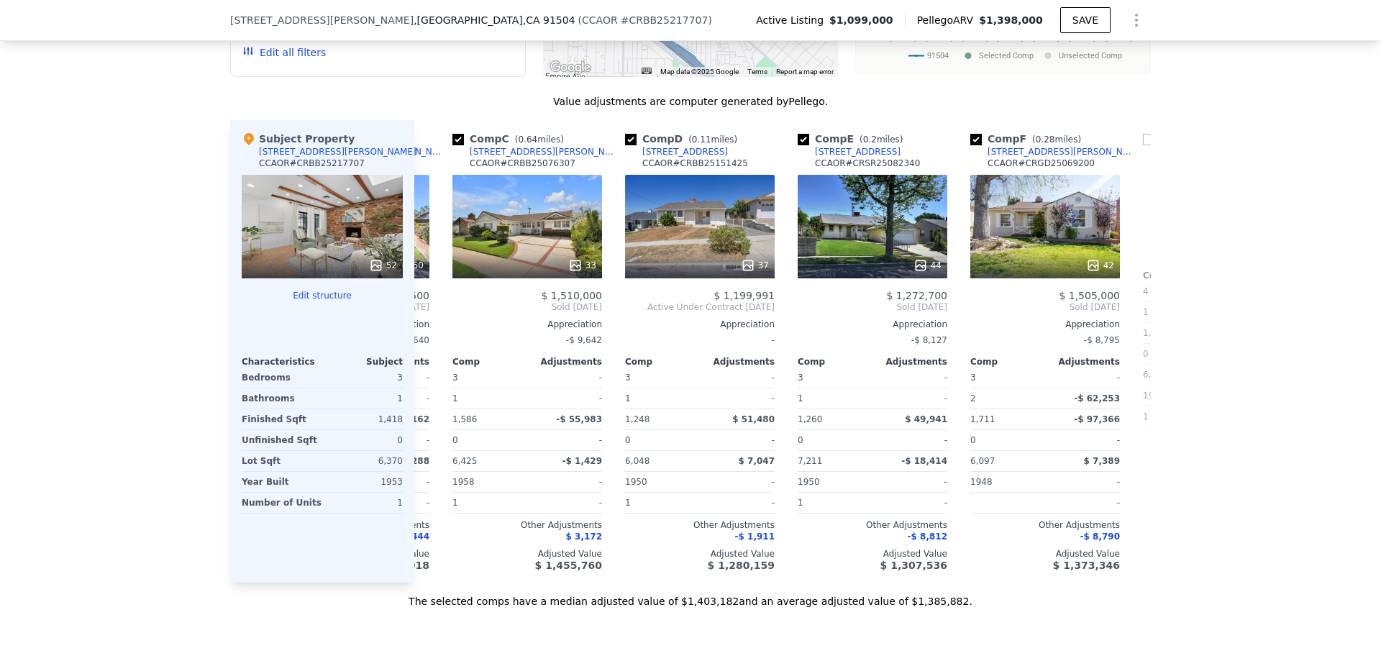
scroll to position [0, 345]
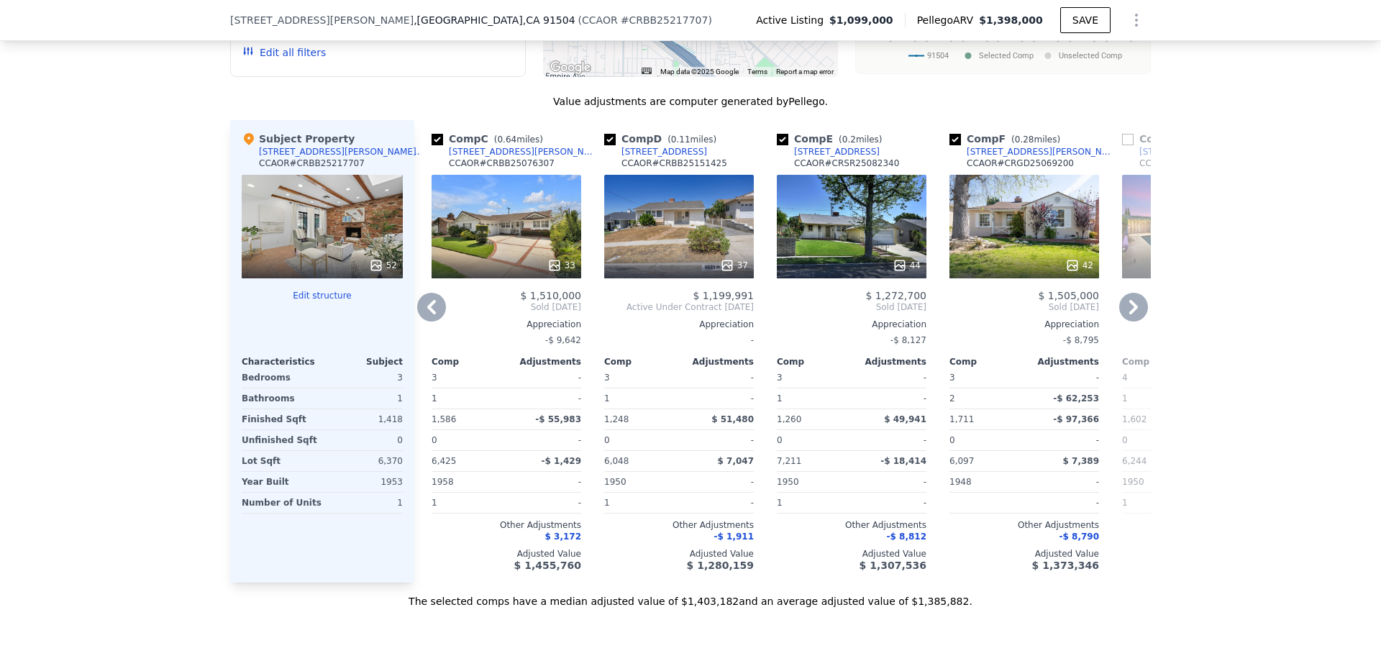
click at [1131, 314] on icon at bounding box center [1133, 307] width 9 height 14
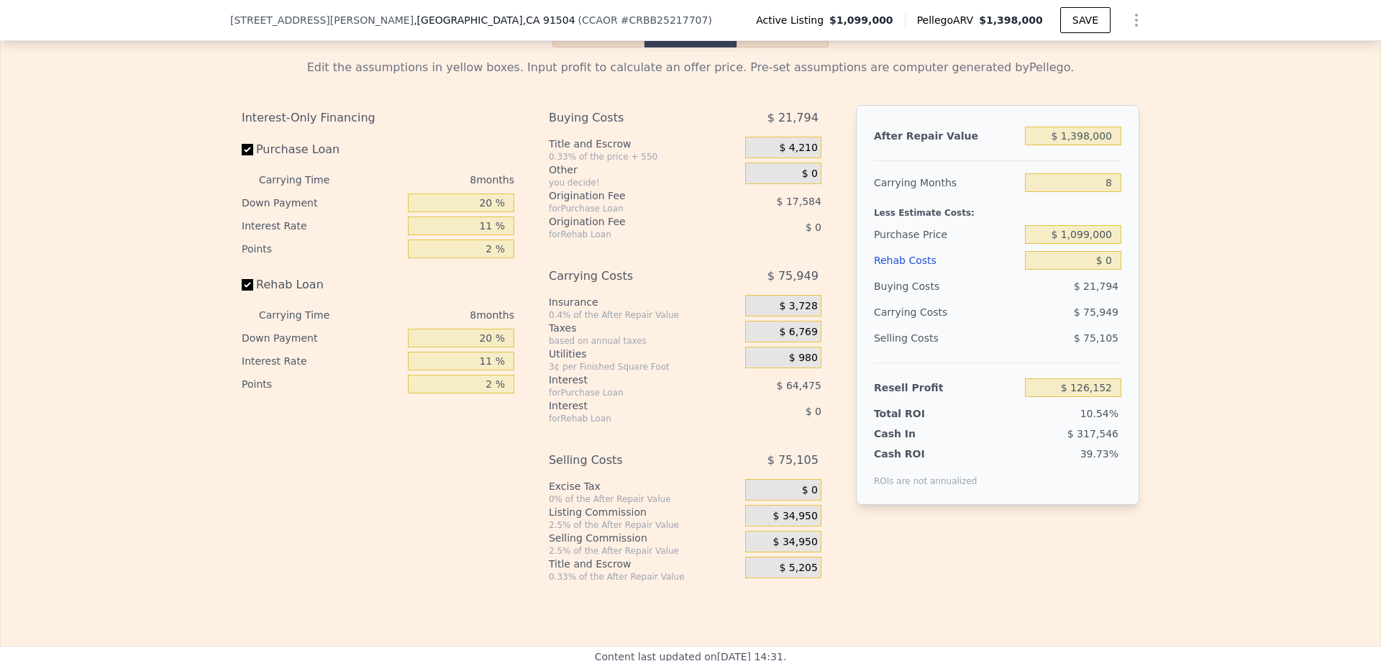
scroll to position [2225, 0]
click at [1106, 269] on input "$ 0" at bounding box center [1073, 259] width 96 height 19
type input "$ 60,000"
type input "$ 61,672"
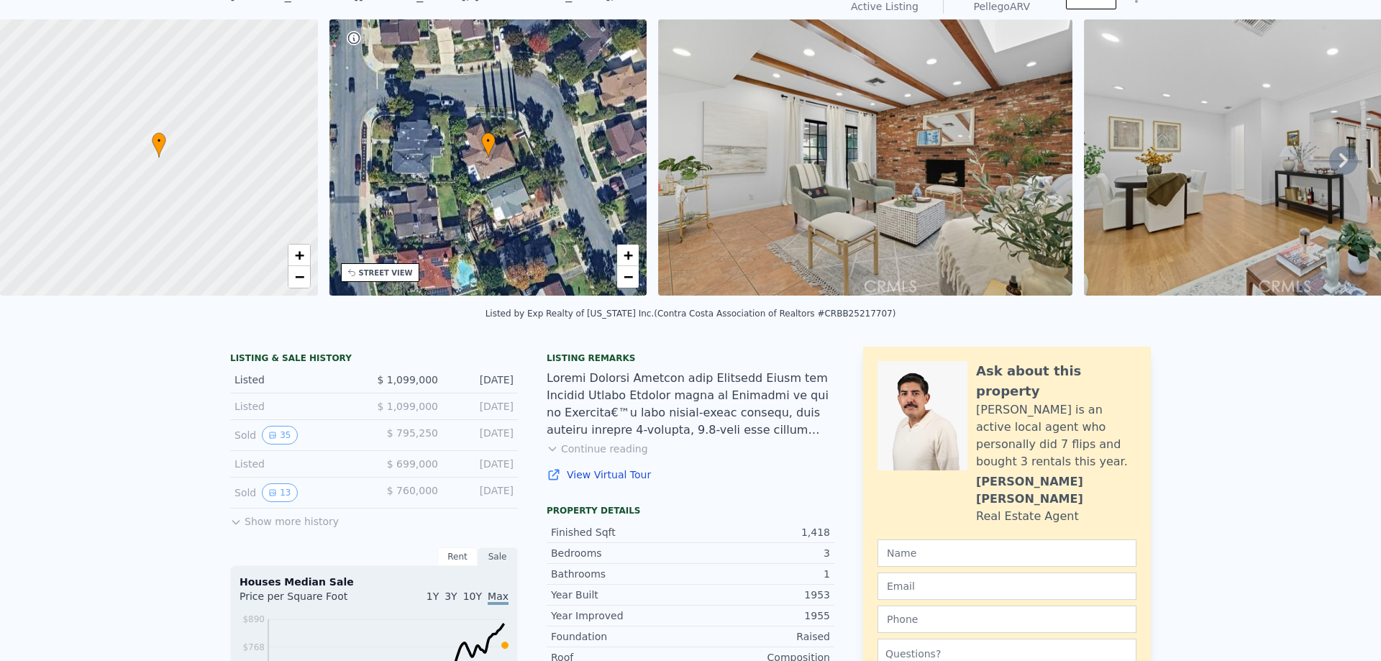
scroll to position [5, 0]
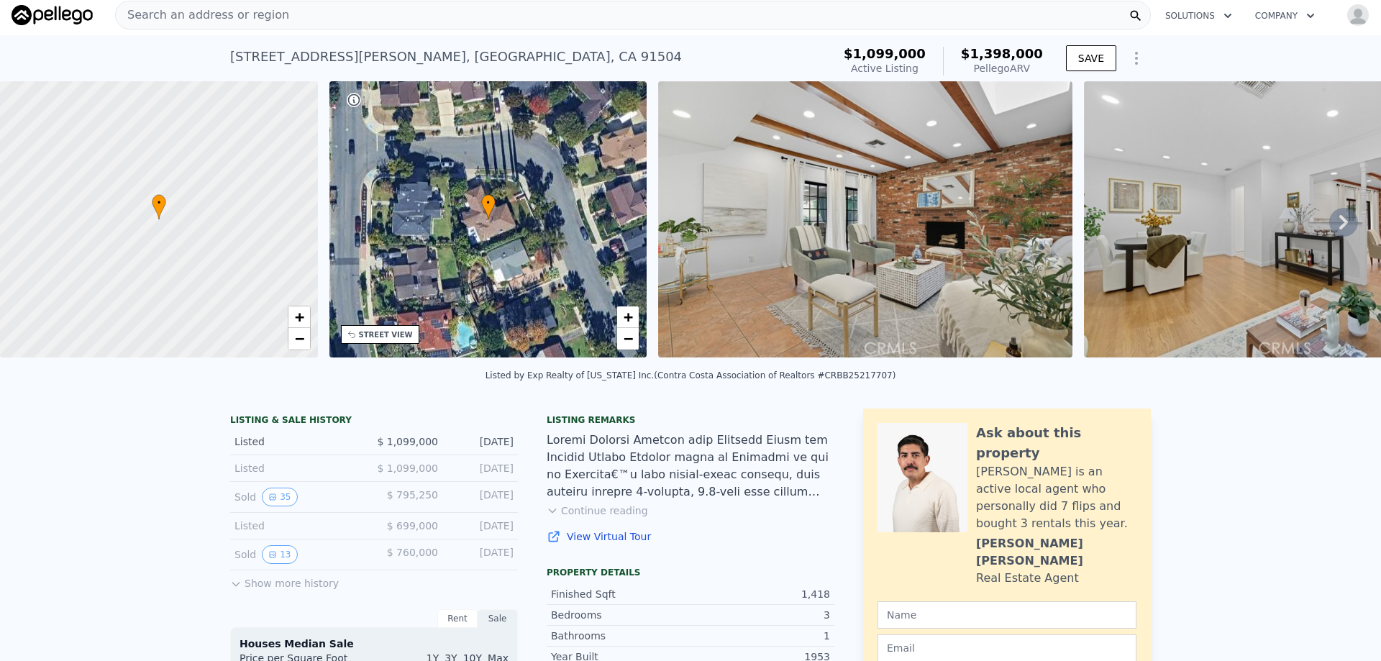
type input "$ 60,000"
click at [827, 191] on img at bounding box center [865, 219] width 414 height 276
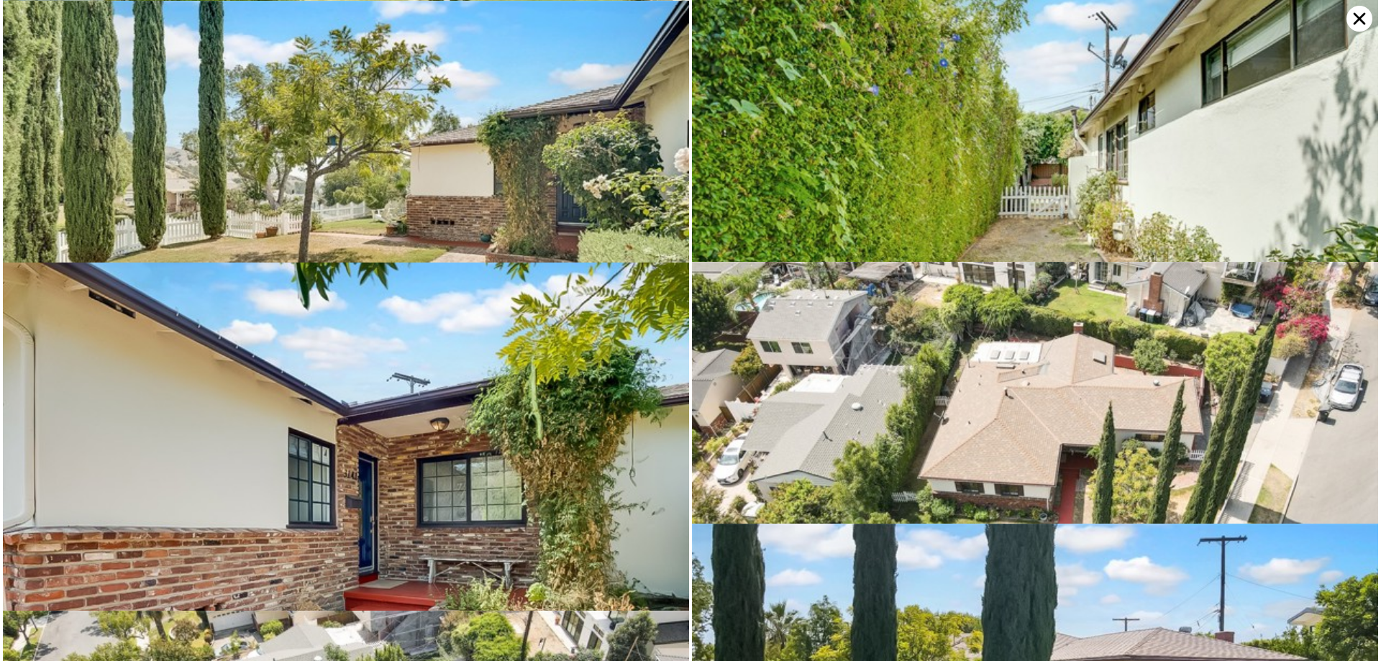
scroll to position [6436, 0]
click at [1050, 393] on img at bounding box center [1035, 454] width 686 height 386
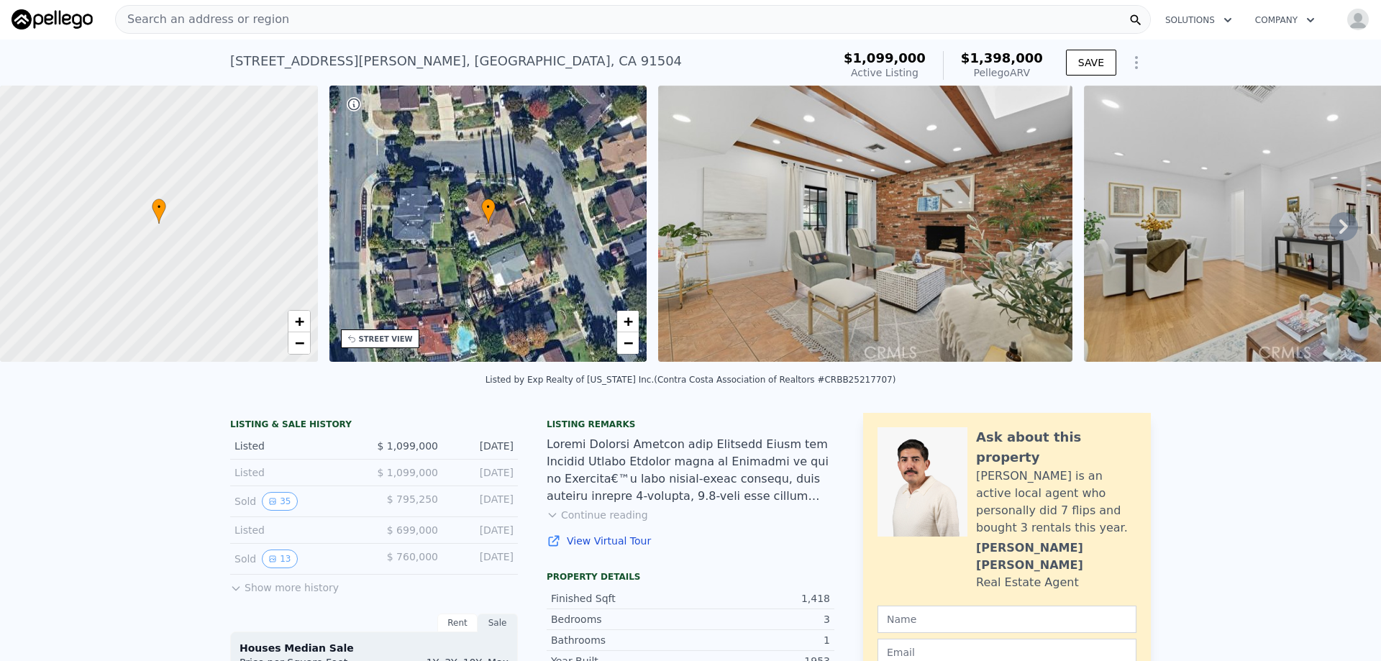
scroll to position [0, 0]
